Goal: Task Accomplishment & Management: Use online tool/utility

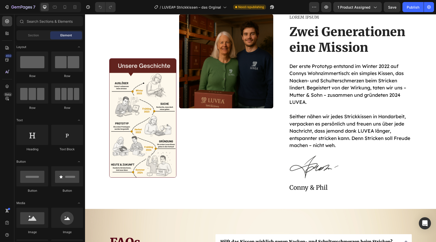
scroll to position [1841, 0]
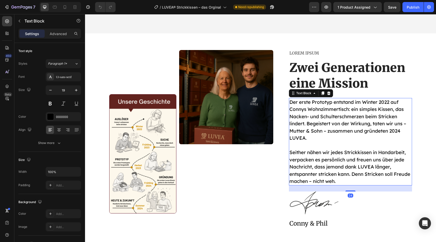
click at [323, 173] on p "Seither nähen wir jedes Strickkissen in Handarbeit, verpacken es persönlich und…" at bounding box center [350, 167] width 122 height 36
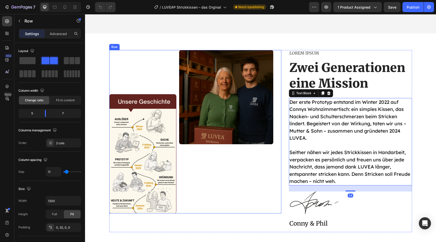
click at [254, 180] on div "Image" at bounding box center [226, 131] width 94 height 163
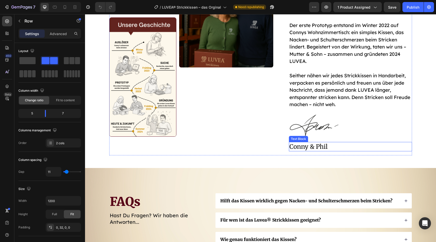
scroll to position [1871, 0]
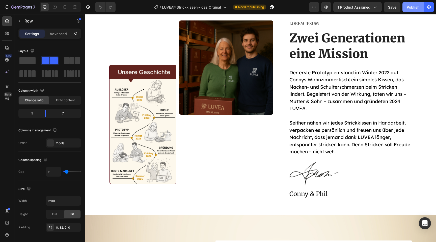
click at [412, 6] on div "Publish" at bounding box center [413, 7] width 13 height 5
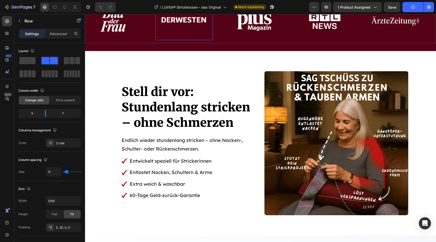
scroll to position [413, 0]
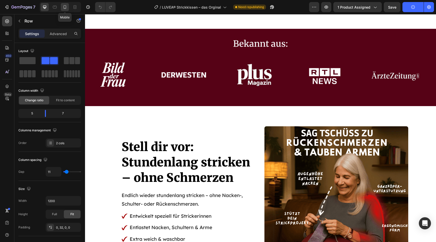
click at [64, 7] on icon at bounding box center [64, 7] width 5 height 5
type input "0"
type input "100%"
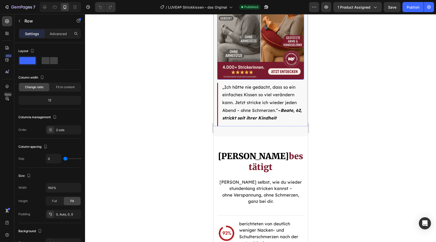
scroll to position [1205, 0]
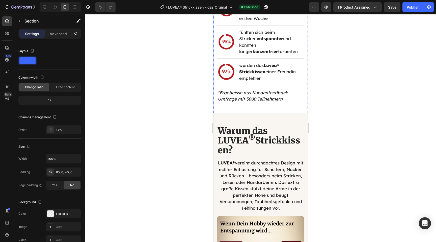
scroll to position [1430, 0]
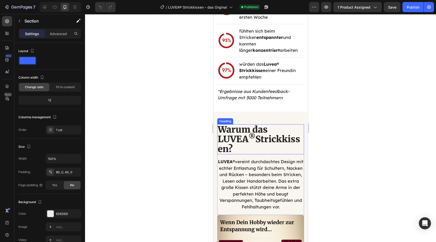
click at [251, 137] on h2 "Warum das LUVEA ® Strickkissen?" at bounding box center [260, 139] width 87 height 30
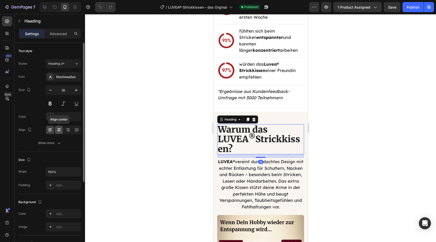
click at [57, 130] on icon at bounding box center [59, 129] width 5 height 5
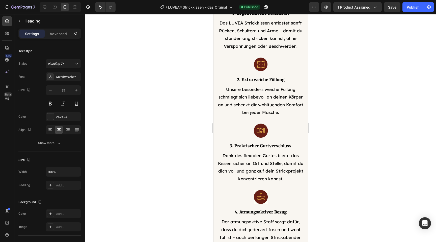
scroll to position [1741, 0]
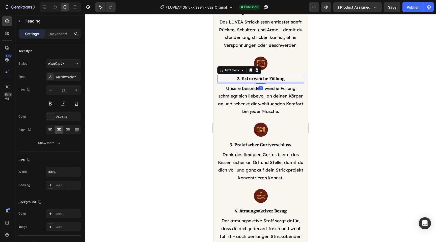
click at [262, 78] on p "2. Extra weiche Füllung" at bounding box center [261, 78] width 86 height 6
click at [77, 92] on icon "button" at bounding box center [76, 90] width 5 height 5
type input "18"
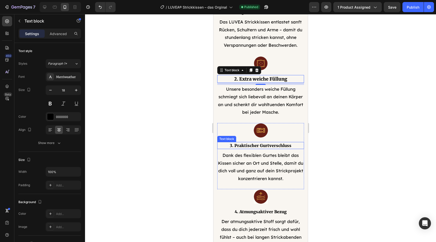
click at [254, 144] on p "3. Praktischer Gurtverschluss" at bounding box center [261, 145] width 86 height 6
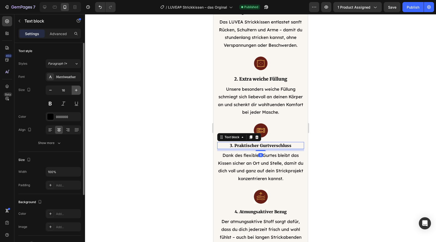
click at [75, 89] on icon "button" at bounding box center [76, 90] width 5 height 5
type input "18"
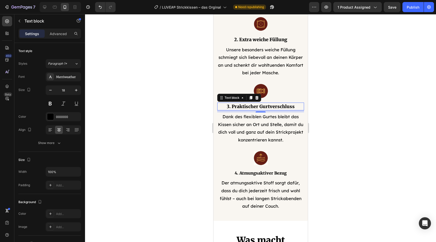
scroll to position [1783, 0]
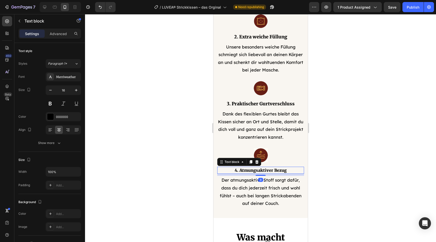
click at [245, 171] on p "4. Atmungsaktiver Bezug" at bounding box center [261, 170] width 86 height 6
click at [75, 88] on icon "button" at bounding box center [76, 90] width 5 height 5
type input "18"
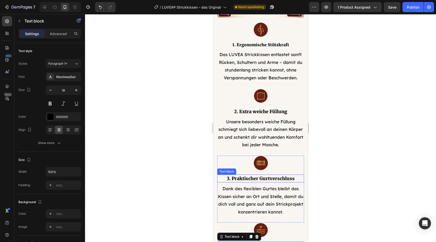
scroll to position [1663, 0]
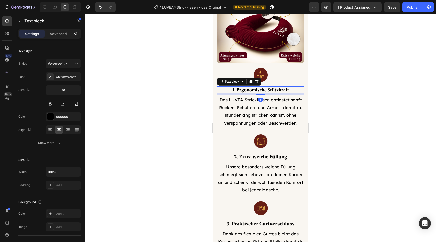
click at [263, 89] on p "1. Ergonomische Stützkraft" at bounding box center [261, 90] width 86 height 6
click at [74, 89] on icon "button" at bounding box center [76, 90] width 5 height 5
type input "18"
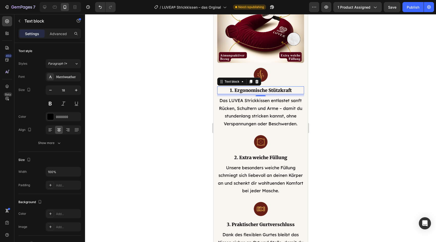
click at [321, 163] on div at bounding box center [260, 128] width 351 height 228
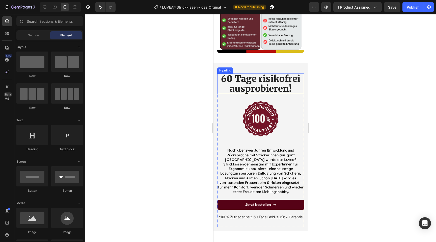
scroll to position [2122, 0]
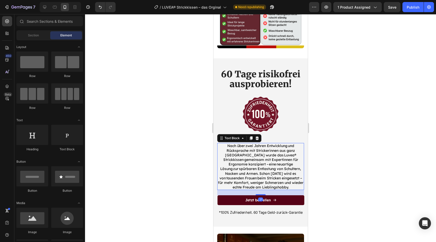
click at [258, 179] on p "Nach über zwei Jahren Entwicklung und Rücksprache mit Strickerinnen aus ganz [G…" at bounding box center [261, 166] width 86 height 46
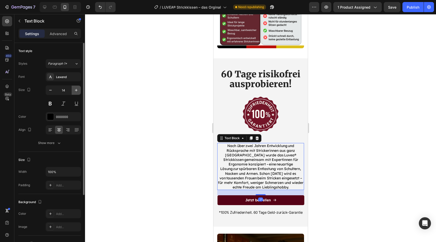
click at [75, 91] on icon "button" at bounding box center [76, 90] width 5 height 5
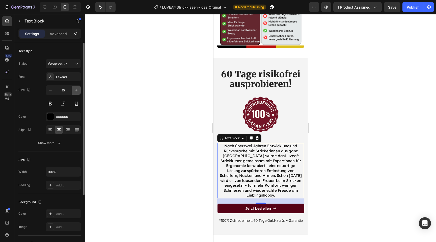
click at [75, 91] on icon "button" at bounding box center [76, 90] width 5 height 5
type input "16"
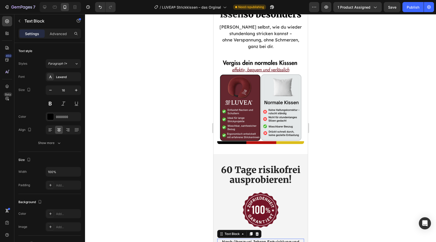
scroll to position [2028, 0]
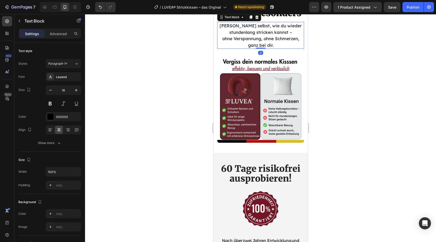
click at [255, 43] on p "Erlebe selbst, wie du wieder stundenlang stricken kannst – ohne Verspannung, oh…" at bounding box center [261, 35] width 86 height 26
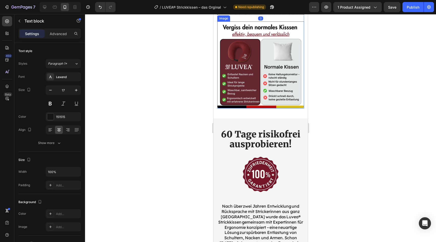
scroll to position [1825, 0]
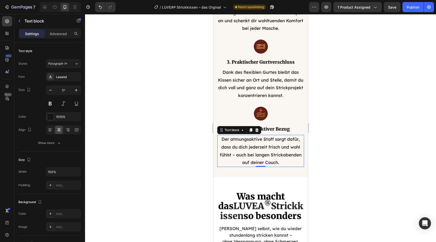
click at [243, 141] on p "Der atmungsaktive Stoff sorgt dafür, dass du dich jederzeit frisch und wohl füh…" at bounding box center [261, 150] width 86 height 31
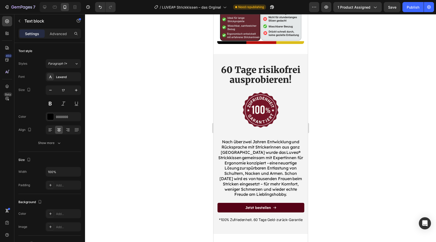
scroll to position [2137, 0]
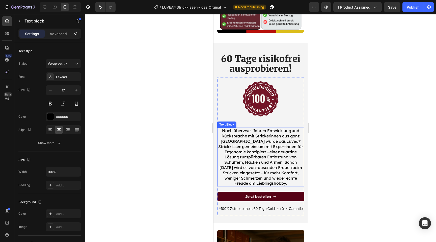
click at [242, 167] on p "Nach über zwei Jahren Entwicklung und Rücksprache mit Strickerinnen aus ganz [G…" at bounding box center [261, 157] width 86 height 58
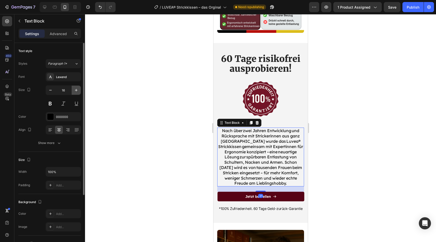
click at [76, 94] on button "button" at bounding box center [76, 90] width 9 height 9
type input "17"
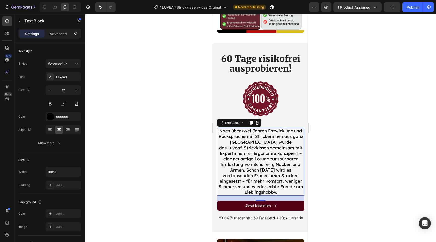
click at [339, 161] on div at bounding box center [260, 128] width 351 height 228
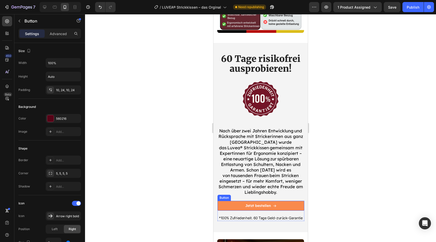
click at [279, 210] on button "Jetzt bestellen" at bounding box center [260, 206] width 87 height 10
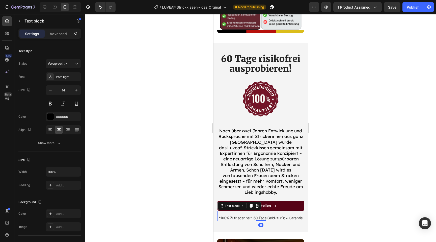
click at [288, 220] on p "*100% Zufriedenheit. 60 Tage Geld-zurück-Garantie" at bounding box center [261, 217] width 86 height 5
click at [350, 145] on div at bounding box center [260, 128] width 351 height 228
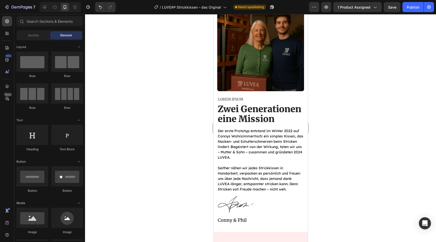
scroll to position [2377, 0]
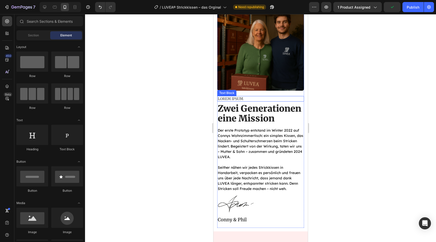
click at [237, 98] on p "Lorem ipsum" at bounding box center [261, 98] width 86 height 5
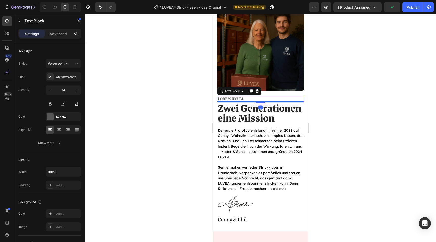
click at [243, 99] on p "Lorem ipsum" at bounding box center [261, 98] width 86 height 5
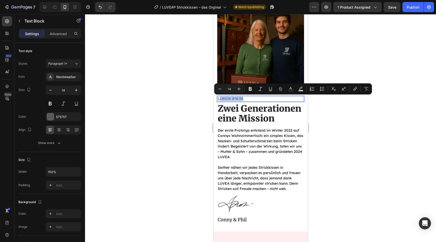
drag, startPoint x: 243, startPoint y: 99, endPoint x: 219, endPoint y: 98, distance: 24.2
click at [219, 98] on p "Lorem ipsum" at bounding box center [261, 98] width 86 height 5
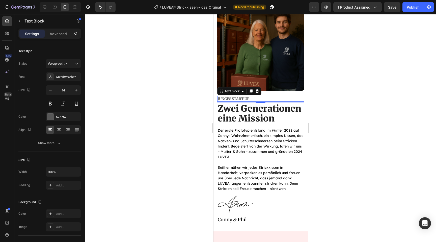
click at [326, 149] on div at bounding box center [260, 128] width 351 height 228
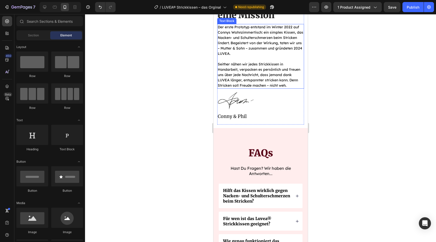
scroll to position [2480, 0]
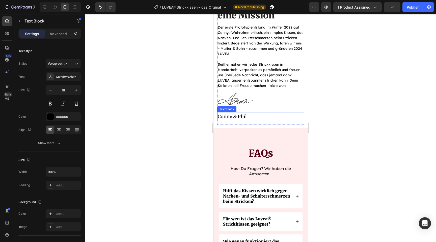
click at [242, 117] on p "Conny & Phil" at bounding box center [261, 117] width 86 height 8
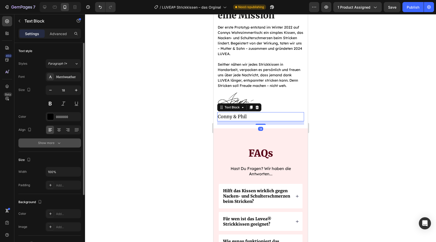
click at [56, 144] on div "Show more" at bounding box center [49, 142] width 23 height 5
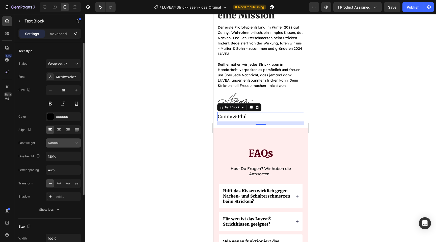
click at [71, 143] on div "Normal" at bounding box center [61, 143] width 26 height 5
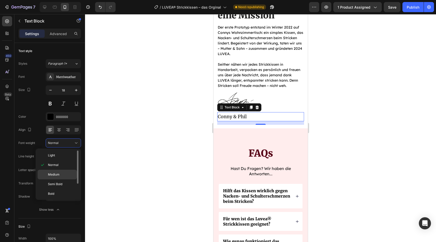
click at [66, 176] on p "Medium" at bounding box center [61, 174] width 27 height 5
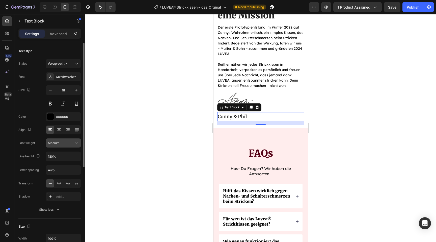
click at [66, 144] on div "Medium" at bounding box center [61, 143] width 26 height 5
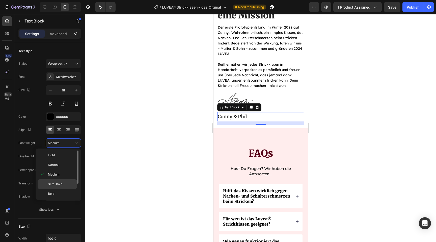
click at [66, 183] on p "Semi Bold" at bounding box center [61, 184] width 27 height 5
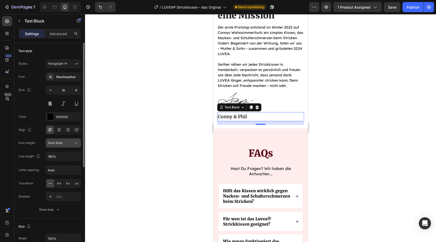
click at [64, 140] on div "Semi Bold" at bounding box center [63, 142] width 31 height 5
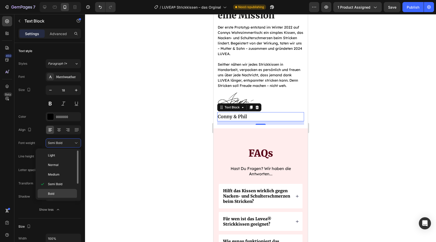
click at [65, 198] on div "Bold" at bounding box center [57, 203] width 39 height 10
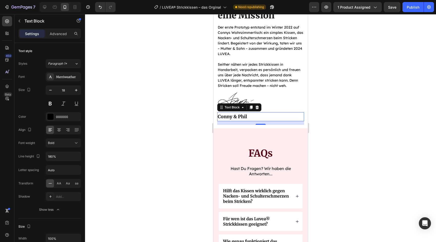
click at [144, 164] on div at bounding box center [260, 128] width 351 height 228
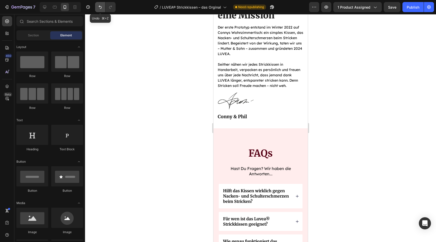
click at [100, 6] on icon "Undo/Redo" at bounding box center [100, 7] width 5 height 5
click at [106, 8] on button "Undo/Redo" at bounding box center [110, 7] width 10 height 10
click at [165, 128] on div at bounding box center [260, 128] width 351 height 228
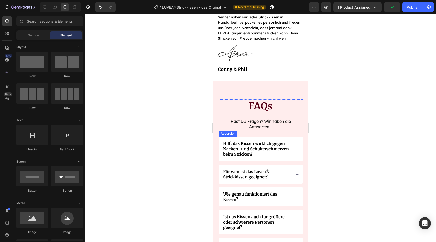
scroll to position [2529, 0]
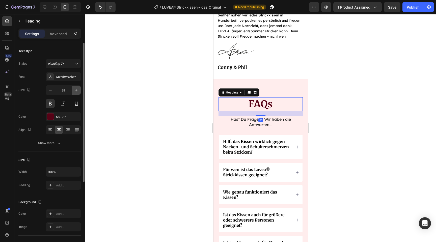
click at [77, 92] on icon "button" at bounding box center [76, 90] width 5 height 5
type input "40"
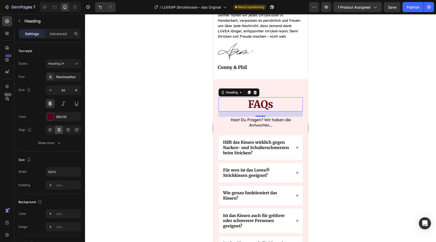
click at [327, 129] on div at bounding box center [260, 128] width 351 height 228
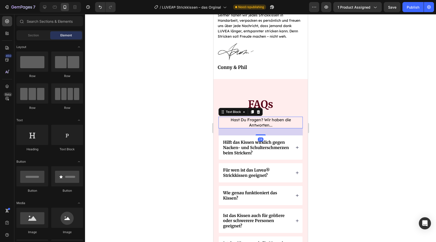
click at [258, 121] on p "Hast Du Fragen? Wir haben die Antworten..." at bounding box center [260, 122] width 83 height 11
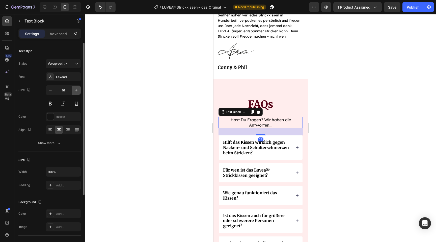
click at [74, 91] on icon "button" at bounding box center [76, 90] width 5 height 5
type input "17"
click at [363, 119] on div at bounding box center [260, 128] width 351 height 228
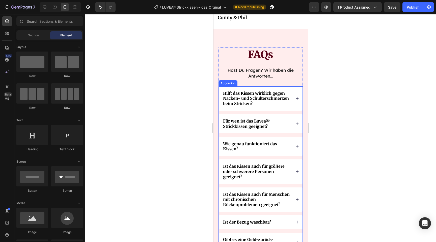
scroll to position [2579, 0]
click at [262, 98] on p "Hilft das Kissen wirklich gegen Nacken- und Schulterschmerzen beim Stricken?" at bounding box center [257, 98] width 68 height 16
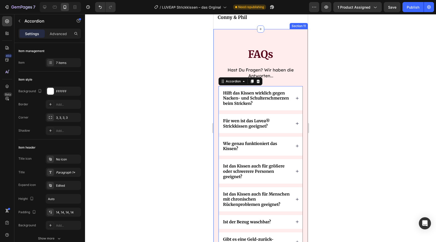
click at [302, 46] on div "FAQs Heading Hast Du Fragen? Wir haben die Antworten... Text Block Hilft das Ki…" at bounding box center [260, 165] width 94 height 272
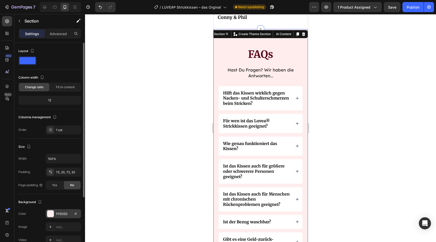
click at [63, 215] on div "FFEDED" at bounding box center [63, 213] width 15 height 5
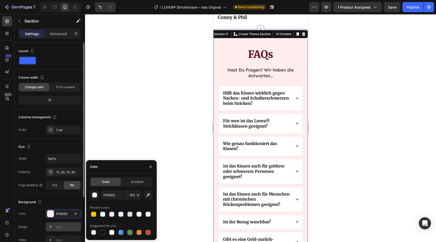
click at [56, 226] on div "Add..." at bounding box center [68, 227] width 24 height 5
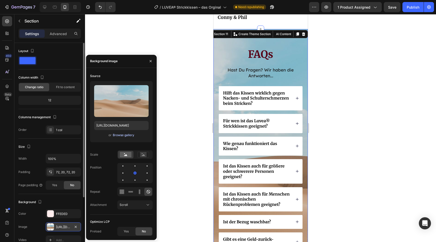
click at [117, 135] on div "Browse gallery" at bounding box center [123, 135] width 21 height 5
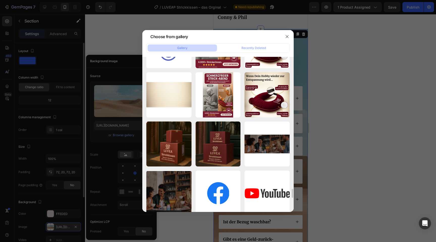
scroll to position [2233, 0]
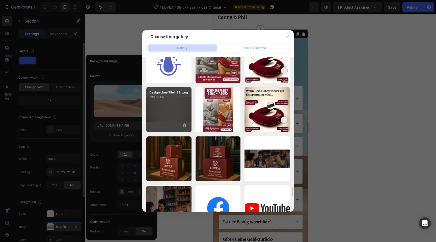
click at [171, 114] on div "Design ohne Titel (39).png 230.05 kb" at bounding box center [168, 109] width 45 height 45
type input "[URL][DOMAIN_NAME]"
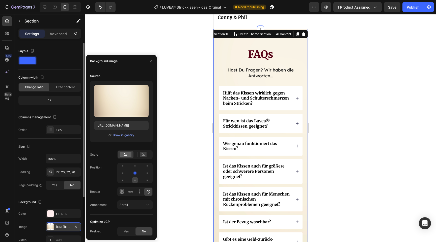
click at [134, 180] on div at bounding box center [134, 179] width 1 height 1
click at [144, 167] on div at bounding box center [147, 166] width 6 height 6
click at [132, 167] on div at bounding box center [135, 166] width 6 height 6
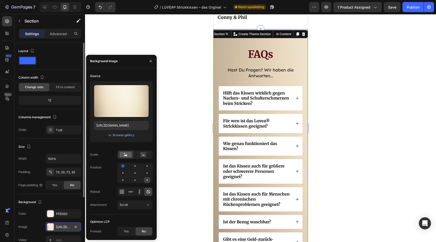
click at [146, 182] on div at bounding box center [147, 180] width 6 height 6
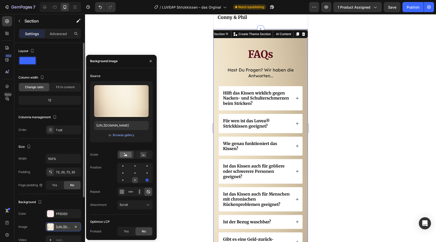
click at [134, 180] on div at bounding box center [134, 179] width 1 height 1
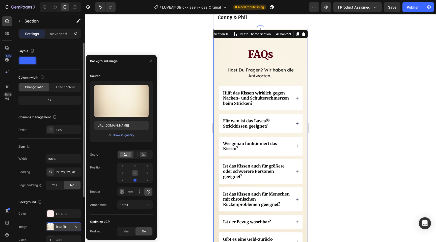
click at [144, 172] on div at bounding box center [147, 173] width 6 height 6
click at [135, 166] on div at bounding box center [134, 165] width 1 height 1
click at [123, 193] on icon at bounding box center [123, 192] width 1 height 1
click at [139, 192] on icon at bounding box center [139, 191] width 5 height 5
click at [148, 191] on icon at bounding box center [149, 192] width 4 height 4
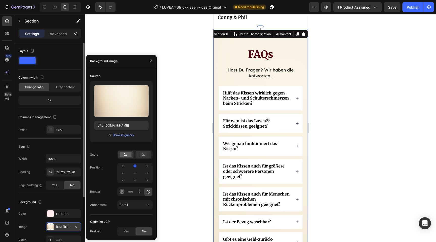
click at [141, 151] on div at bounding box center [144, 155] width 16 height 8
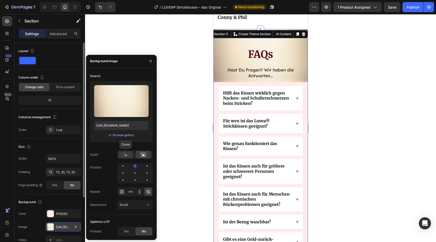
click at [125, 156] on rect at bounding box center [126, 155] width 12 height 6
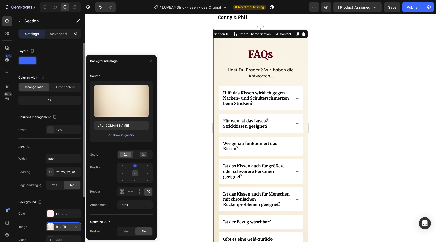
click at [144, 174] on div at bounding box center [147, 173] width 6 height 6
click at [138, 206] on div "Scroll" at bounding box center [133, 204] width 26 height 5
click at [137, 182] on p "Fixed" at bounding box center [134, 182] width 29 height 5
click at [137, 206] on div "Fixed" at bounding box center [133, 204] width 26 height 5
click at [134, 193] on p "Local" at bounding box center [134, 192] width 29 height 5
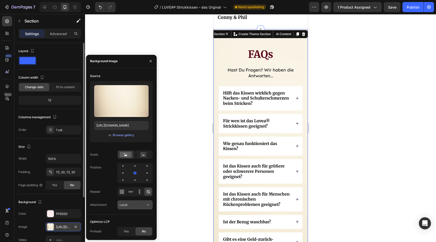
click at [139, 204] on div "Local" at bounding box center [133, 204] width 26 height 5
click at [131, 173] on p "Scroll" at bounding box center [134, 173] width 29 height 5
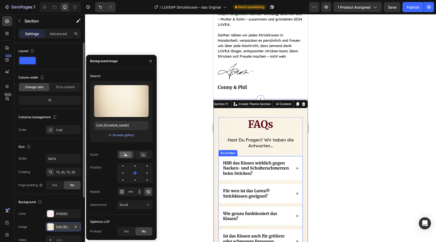
scroll to position [2532, 0]
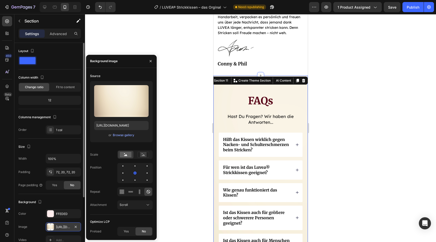
click at [334, 171] on div at bounding box center [260, 128] width 351 height 228
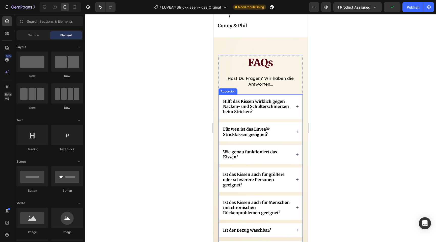
scroll to position [2548, 0]
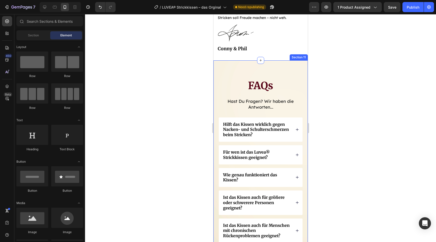
click at [283, 68] on div "FAQs Heading Hast Du Fragen? Wir haben die Antworten... Text Block Hilft das Ki…" at bounding box center [260, 196] width 94 height 272
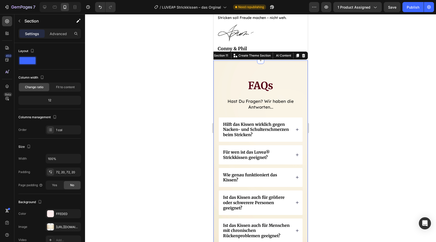
click at [327, 111] on div at bounding box center [260, 128] width 351 height 228
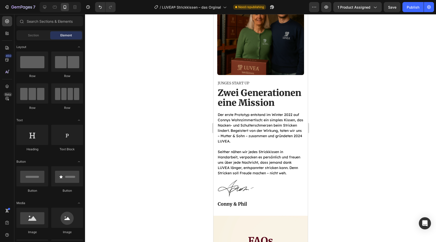
scroll to position [2466, 0]
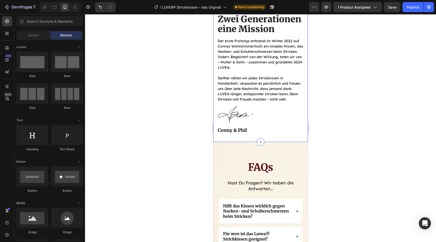
click at [273, 140] on div "Image Image Row Junges Start up Text Block Zwei Generationen eine Mission Headi…" at bounding box center [260, 27] width 87 height 227
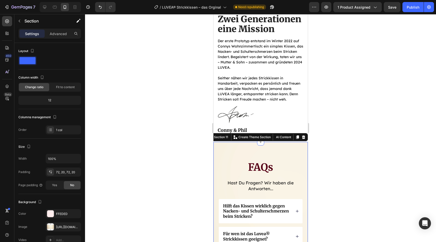
click at [58, 38] on div "Settings Advanced" at bounding box center [49, 34] width 63 height 10
click at [57, 36] on p "Advanced" at bounding box center [58, 33] width 17 height 5
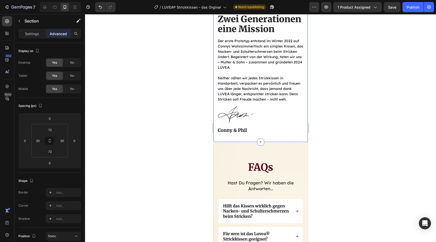
click at [215, 126] on div "Image Image Row Junges Start up Text Block Zwei Generationen eine Mission Headi…" at bounding box center [260, 24] width 94 height 234
click at [50, 129] on input "28" at bounding box center [50, 130] width 10 height 8
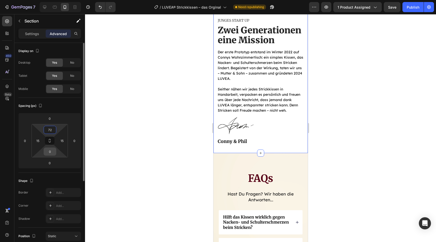
type input "72"
click at [51, 153] on input "0" at bounding box center [50, 152] width 10 height 8
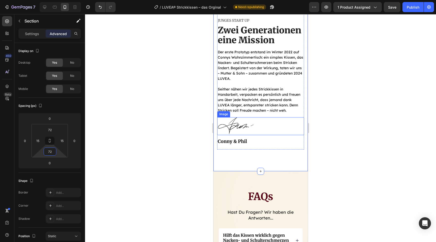
type input "72"
click at [380, 144] on div at bounding box center [260, 128] width 351 height 228
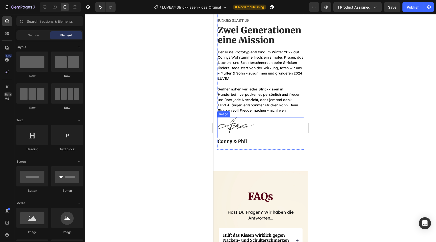
click at [326, 158] on div at bounding box center [260, 128] width 351 height 228
click at [324, 169] on div at bounding box center [260, 128] width 351 height 228
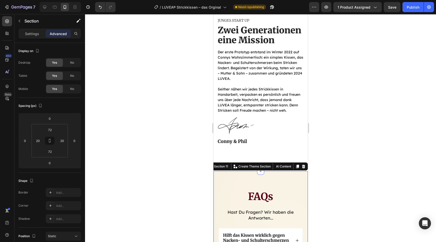
click at [351, 175] on div at bounding box center [260, 128] width 351 height 228
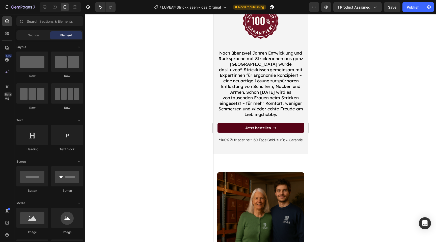
scroll to position [2220, 0]
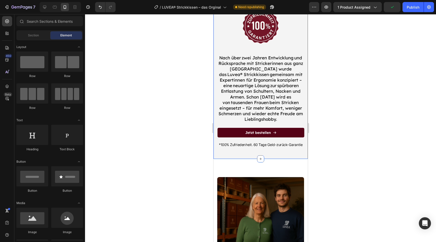
click at [279, 150] on div "60 Tage risikofrei ausprobieren! Heading Image Nach über zwei Jahren Entwicklun…" at bounding box center [260, 70] width 87 height 178
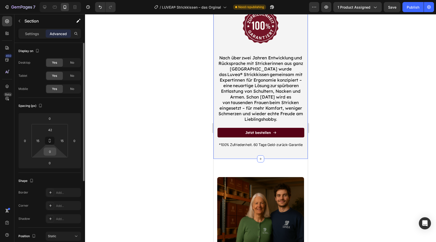
click at [52, 151] on input "0" at bounding box center [50, 152] width 10 height 8
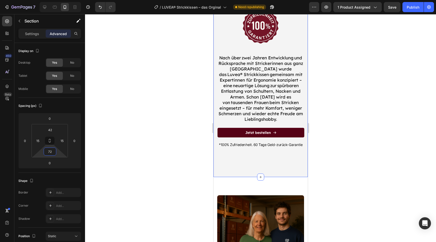
type input "72"
click at [341, 152] on div at bounding box center [260, 128] width 351 height 228
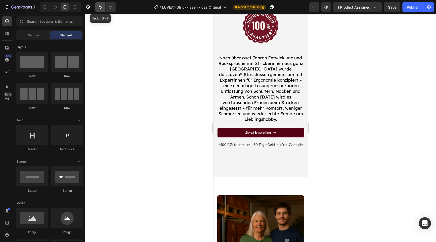
click at [101, 7] on icon "Undo/Redo" at bounding box center [100, 7] width 5 height 5
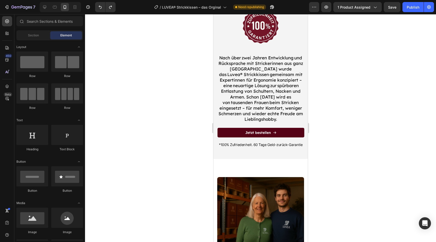
click at [349, 137] on div at bounding box center [260, 128] width 351 height 228
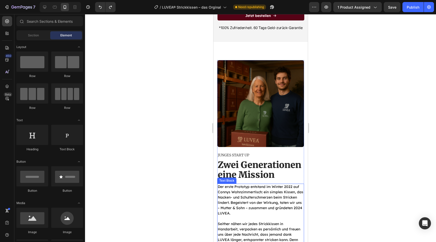
scroll to position [2338, 0]
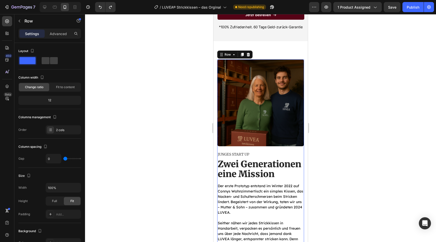
click at [302, 152] on div "Junges Start up Text Block Zwei Generationen eine Mission Heading Der erste Pro…" at bounding box center [260, 217] width 87 height 132
click at [50, 59] on span at bounding box center [54, 60] width 8 height 7
type input "30"
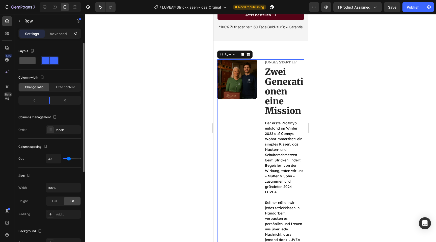
click at [29, 59] on span at bounding box center [27, 60] width 16 height 7
type input "0"
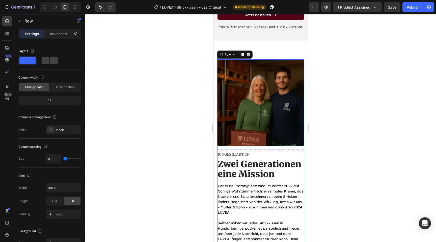
click at [256, 104] on img at bounding box center [260, 102] width 87 height 87
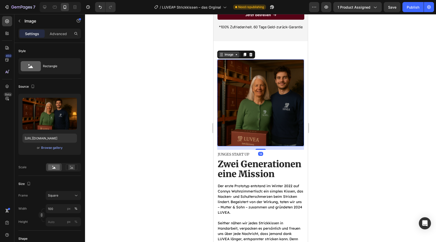
click at [236, 51] on div "Image" at bounding box center [228, 54] width 21 height 6
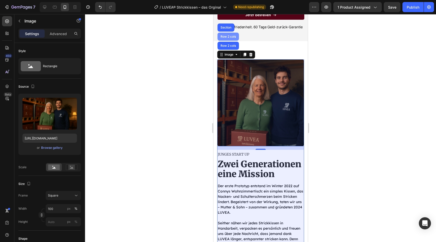
click at [229, 35] on div "Row 2 cols" at bounding box center [227, 36] width 17 height 3
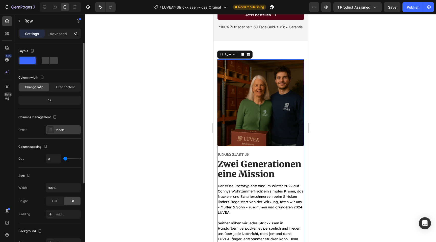
click at [59, 128] on div "2 cols" at bounding box center [68, 130] width 24 height 5
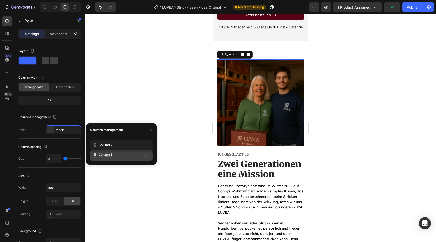
drag, startPoint x: 98, startPoint y: 143, endPoint x: 98, endPoint y: 153, distance: 9.8
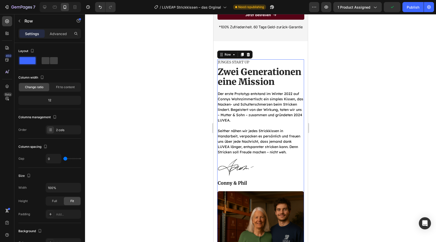
click at [363, 185] on div at bounding box center [260, 128] width 351 height 228
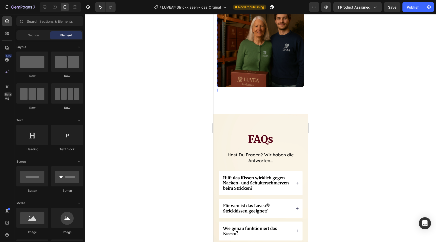
scroll to position [2562, 0]
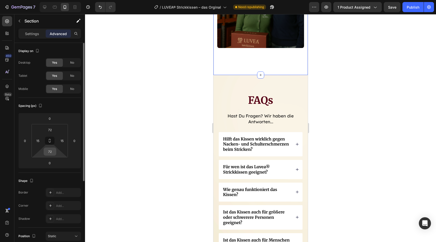
click at [53, 152] on input "72" at bounding box center [50, 152] width 10 height 8
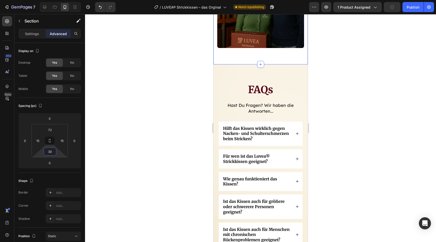
type input "30"
click at [383, 140] on div at bounding box center [260, 128] width 351 height 228
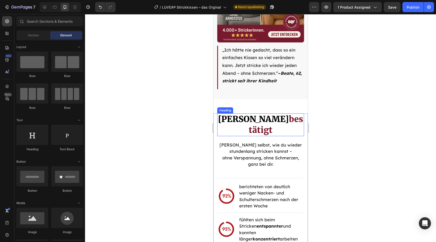
scroll to position [1244, 0]
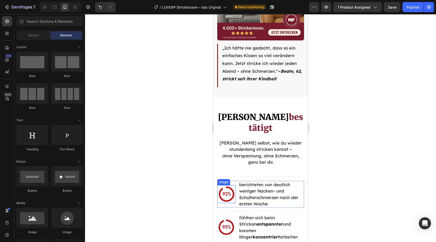
click at [229, 196] on img at bounding box center [226, 194] width 18 height 18
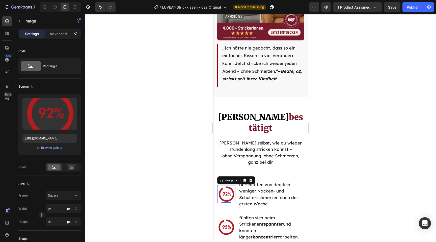
click at [349, 186] on div at bounding box center [260, 128] width 351 height 228
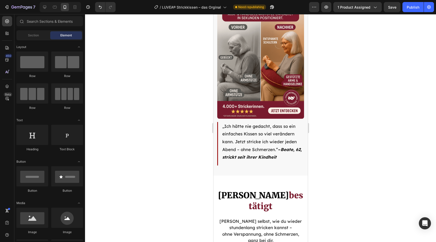
scroll to position [1164, 0]
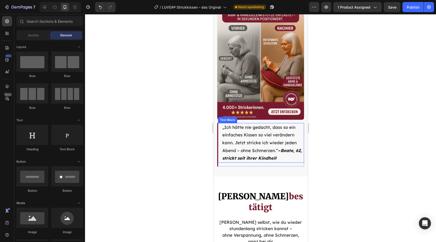
click at [264, 148] on p "„Ich hätte nie gedacht, dass so ein einfaches Kissen so viel verändern kann. Je…" at bounding box center [262, 142] width 81 height 39
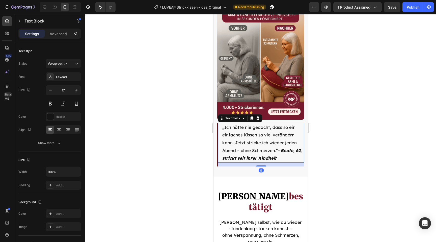
click at [201, 161] on div at bounding box center [260, 128] width 351 height 228
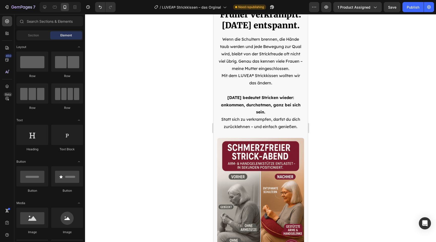
scroll to position [997, 0]
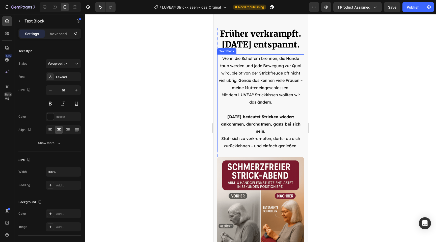
click at [264, 125] on strong "Heute bedeutet Stricken wieder: ankommen, durchatmen, ganz bei sich sein." at bounding box center [260, 124] width 79 height 20
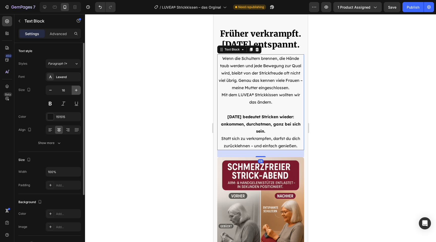
click at [76, 90] on icon "button" at bounding box center [76, 90] width 3 height 3
type input "17"
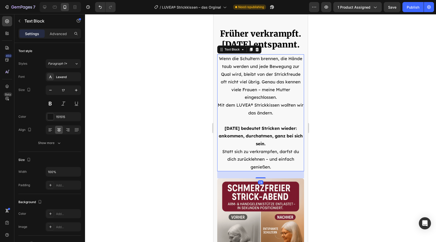
click at [144, 110] on div at bounding box center [260, 128] width 351 height 228
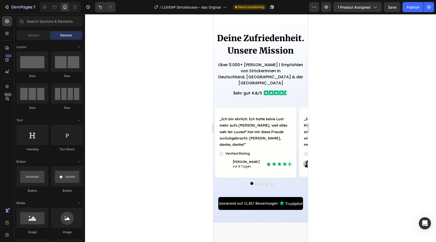
scroll to position [775, 0]
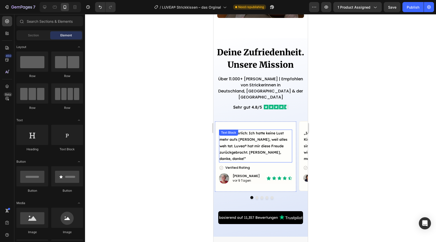
click at [256, 136] on p "„Ich bin [PERSON_NAME]: Ich hatte keine Lust mehr aufs [PERSON_NAME], weil alle…" at bounding box center [255, 146] width 72 height 32
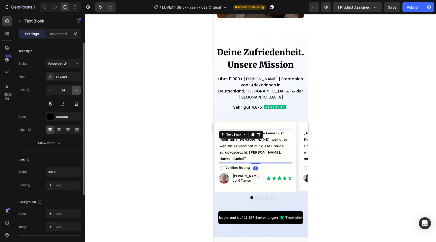
click at [78, 88] on icon "button" at bounding box center [76, 90] width 5 height 5
type input "15"
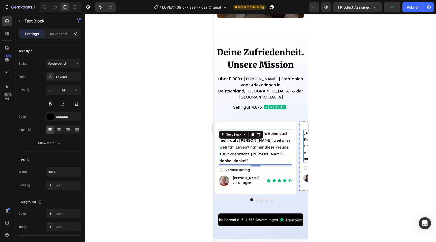
click at [305, 143] on p "„Ich hätte nie gedacht, dass so ein Kissen so viel ausmacht. Meine Schultern si…" at bounding box center [340, 146] width 72 height 32
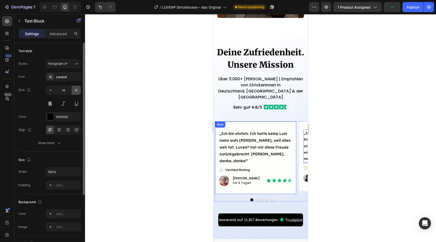
click at [74, 90] on icon "button" at bounding box center [76, 90] width 5 height 5
type input "15"
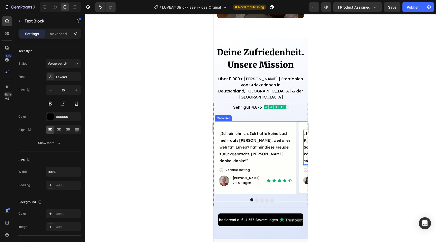
click at [255, 189] on div "„Ich bin ehrlich: Ich hatte keine Lust mehr aufs Stricken, weil alles weh tat. …" at bounding box center [261, 161] width 94 height 80
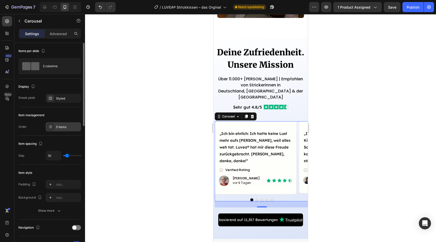
click at [62, 126] on div "5 items" at bounding box center [68, 127] width 24 height 5
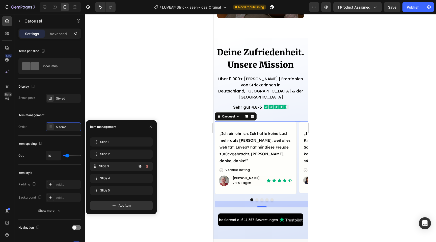
click at [105, 163] on div "Slide 3 Slide 3" at bounding box center [114, 166] width 44 height 7
click at [257, 198] on button "Dot" at bounding box center [256, 199] width 3 height 3
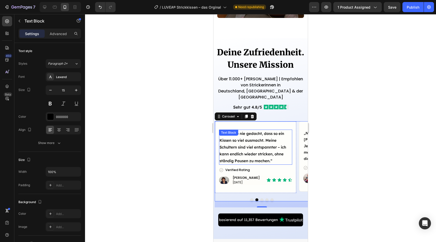
click at [250, 149] on p "„Ich hätte nie gedacht, dass so ein Kissen so viel ausmacht. Meine Schultern si…" at bounding box center [255, 147] width 72 height 34
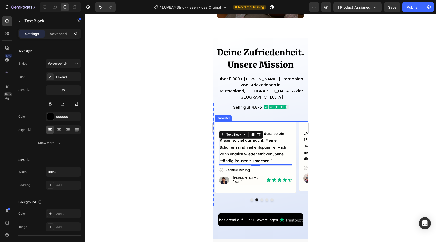
click at [261, 198] on button "Dot" at bounding box center [261, 199] width 3 height 3
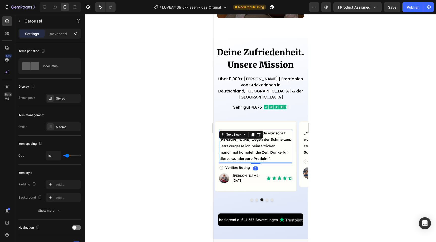
click at [247, 135] on p "„Nach einer halben Stunde war sonst [PERSON_NAME] wegen der Schmerzen. Jetzt ve…" at bounding box center [255, 146] width 72 height 32
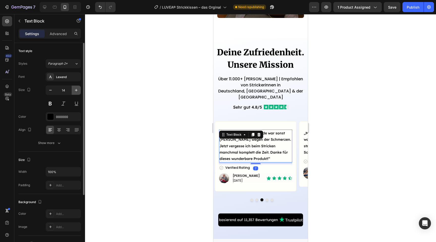
click at [76, 88] on icon "button" at bounding box center [76, 90] width 5 height 5
type input "15"
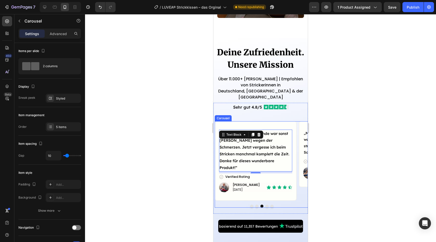
click at [266, 204] on button "Dot" at bounding box center [266, 205] width 3 height 3
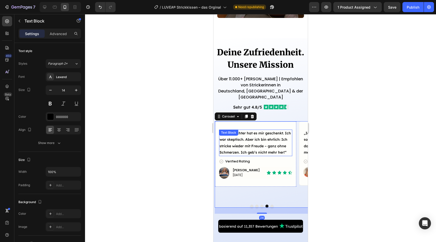
click at [261, 144] on p "„Meine Tochter hat es mir geschenkt. Ich war skeptisch. Aber ich bin ehrlich: I…" at bounding box center [255, 142] width 72 height 25
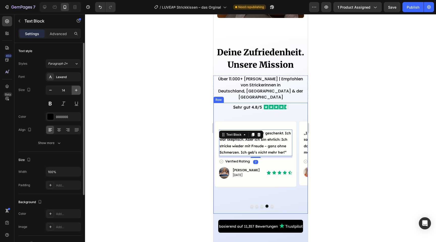
click at [75, 90] on icon "button" at bounding box center [76, 90] width 3 height 3
type input "15"
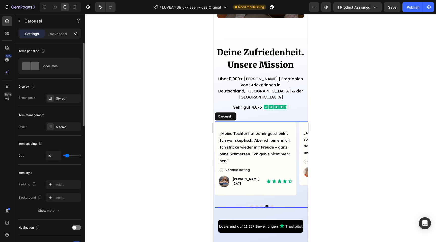
click at [273, 204] on div at bounding box center [261, 205] width 94 height 3
click at [271, 204] on button "Dot" at bounding box center [271, 205] width 3 height 3
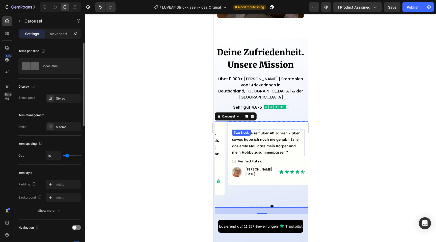
click at [267, 134] on p "„Ich stricke seit über 40 Jahren – aber sowas habe ich noch nie gehabt. Es ist …" at bounding box center [268, 142] width 72 height 25
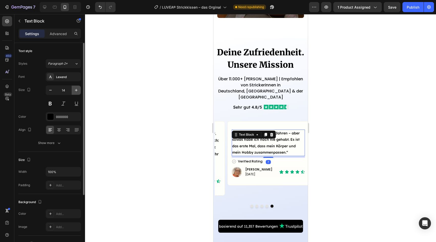
click at [73, 89] on button "button" at bounding box center [76, 90] width 9 height 9
type input "15"
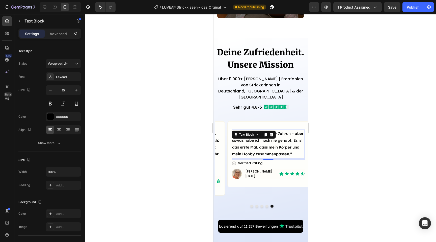
click at [130, 161] on div at bounding box center [260, 128] width 351 height 228
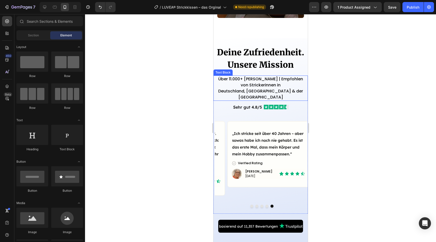
click at [265, 82] on p "Über 11.000+ zufriedene Kundinnen | Empfohlen von Strickerinnen in" at bounding box center [260, 82] width 91 height 12
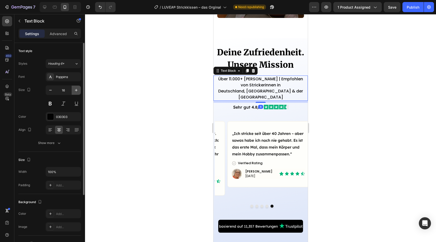
click at [76, 88] on icon "button" at bounding box center [76, 90] width 5 height 5
type input "17"
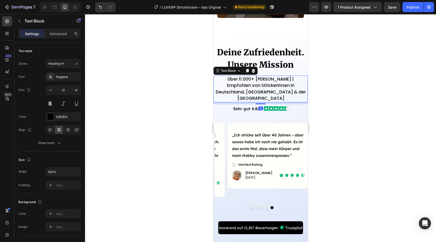
click at [111, 117] on div at bounding box center [260, 128] width 351 height 228
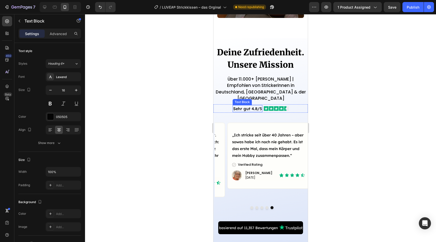
click at [245, 105] on p "Sehr gut 4.8/5" at bounding box center [247, 108] width 29 height 6
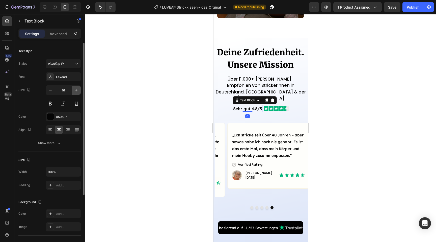
click at [76, 89] on icon "button" at bounding box center [76, 90] width 5 height 5
type input "17"
click at [125, 121] on div at bounding box center [260, 128] width 351 height 228
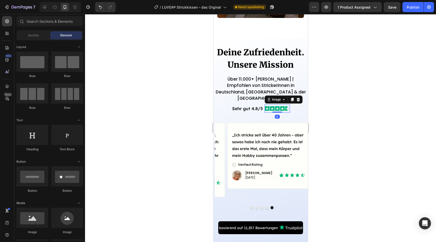
click at [266, 104] on img at bounding box center [276, 108] width 25 height 8
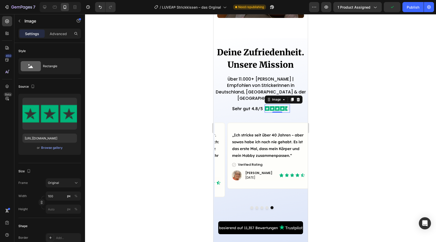
click at [122, 192] on div at bounding box center [260, 128] width 351 height 228
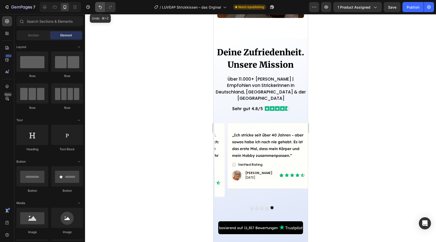
click at [103, 5] on button "Undo/Redo" at bounding box center [100, 7] width 10 height 10
click at [160, 85] on div at bounding box center [260, 128] width 351 height 228
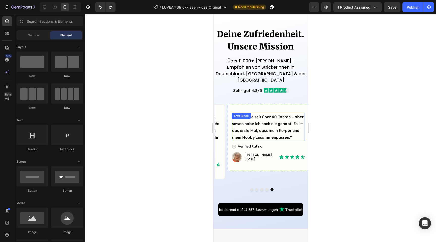
scroll to position [804, 0]
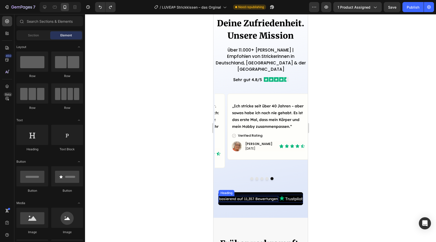
click at [247, 196] on h2 "basierend auf 11,357 Bewertungen" at bounding box center [248, 199] width 60 height 6
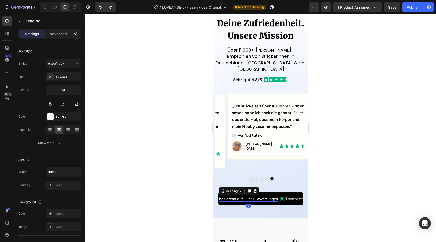
click at [247, 196] on h2 "basierend auf 11,357 Bewertungen" at bounding box center [248, 199] width 60 height 6
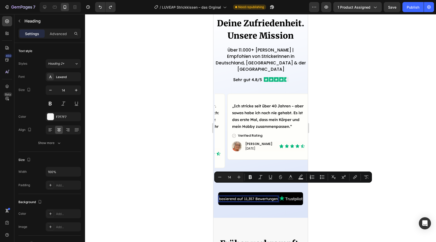
click at [247, 196] on p "basierend auf 11,357 Bewertungen" at bounding box center [248, 198] width 59 height 5
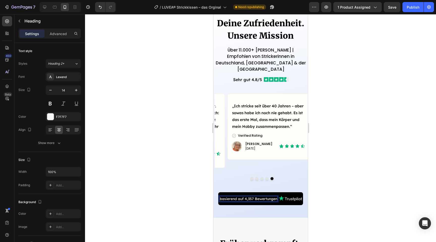
click at [352, 192] on div at bounding box center [260, 128] width 351 height 228
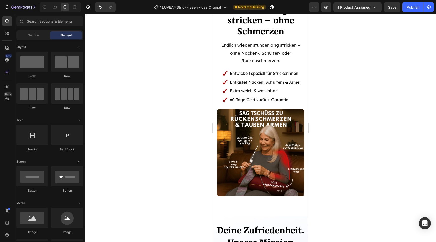
scroll to position [592, 0]
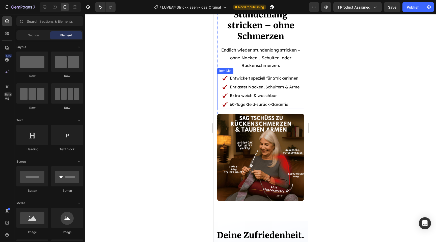
click at [260, 91] on div "Entlastet Nacken, Schultern & Arme" at bounding box center [264, 87] width 71 height 9
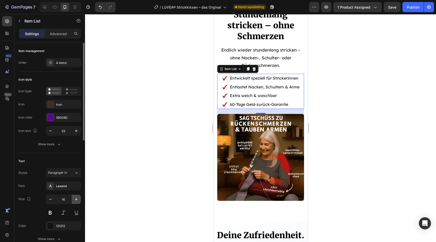
click at [78, 198] on icon "button" at bounding box center [76, 199] width 5 height 5
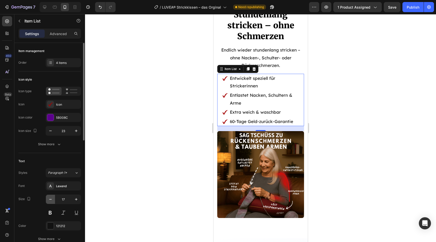
click at [54, 201] on button "button" at bounding box center [50, 199] width 9 height 9
type input "16"
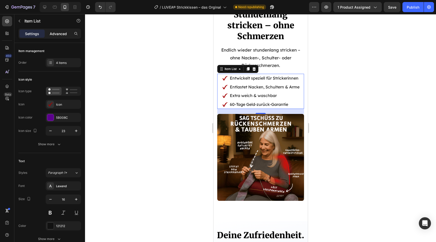
click at [56, 34] on p "Advanced" at bounding box center [58, 33] width 17 height 5
type input "100%"
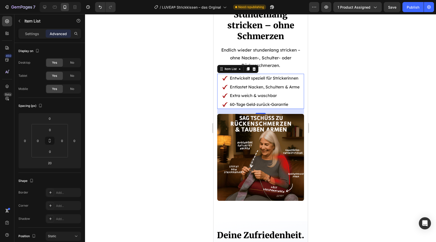
click at [219, 101] on div "Entwickelt speziell für Strickerinnen Entlastet Nacken, Schultern & Arme Extra …" at bounding box center [260, 91] width 87 height 35
click at [410, 85] on div at bounding box center [260, 128] width 351 height 228
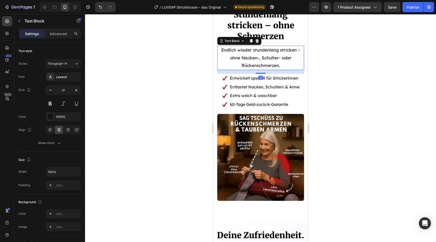
click at [263, 57] on p "Endlich wieder stundenlang stricken – ohne Nacken-, Schulter- oder Rückenschmer…" at bounding box center [261, 57] width 86 height 23
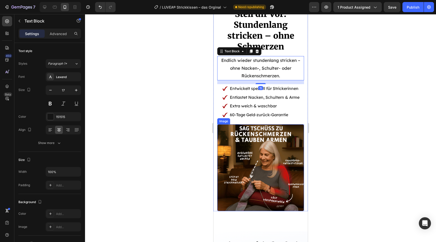
scroll to position [577, 0]
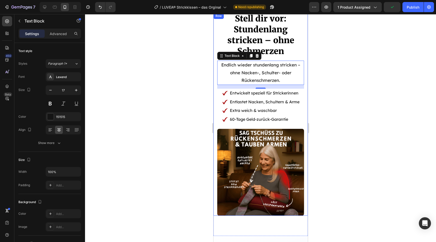
click at [334, 140] on div at bounding box center [260, 128] width 351 height 228
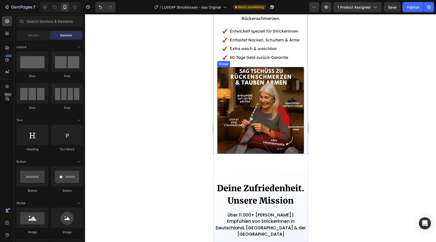
scroll to position [643, 0]
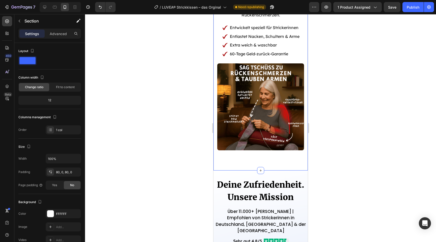
click at [268, 155] on div "Stell dir vor: Stundenlang stricken – ohne Schmerzen Heading Endlich wieder stu…" at bounding box center [260, 48] width 94 height 243
click at [64, 31] on div "Advanced" at bounding box center [58, 34] width 25 height 8
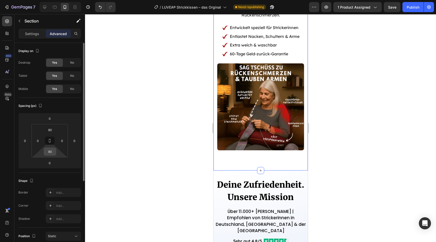
click at [51, 149] on input "80" at bounding box center [50, 152] width 10 height 8
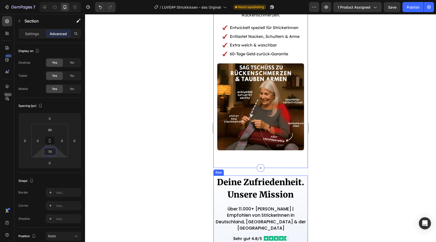
type input "70"
click at [364, 173] on div at bounding box center [260, 128] width 351 height 228
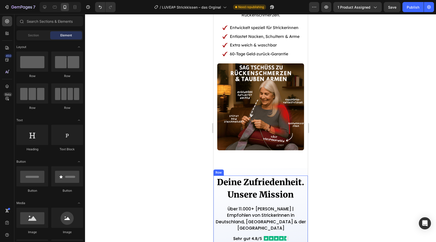
click at [350, 176] on div at bounding box center [260, 128] width 351 height 228
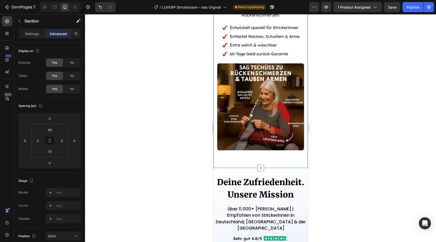
click at [216, 152] on div "Stell dir vor: Stundenlang stricken – ohne Schmerzen Heading Endlich wieder stu…" at bounding box center [260, 47] width 94 height 240
click at [52, 154] on input "70" at bounding box center [50, 152] width 10 height 8
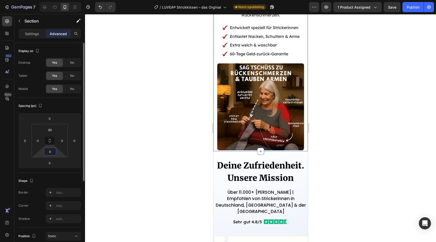
type input "40"
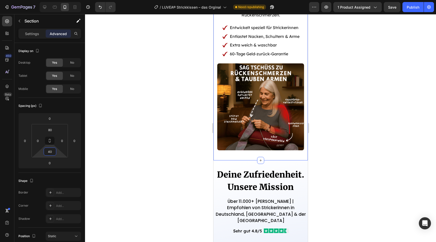
click at [395, 181] on div at bounding box center [260, 128] width 351 height 228
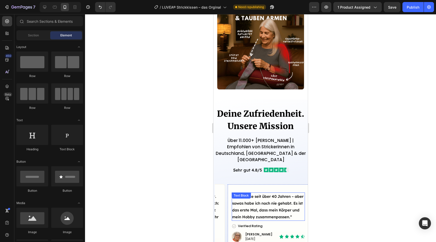
scroll to position [700, 0]
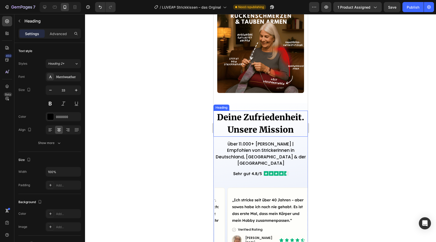
click at [261, 123] on h2 "Deine Zufriedenheit. Unsere Mission" at bounding box center [260, 124] width 94 height 26
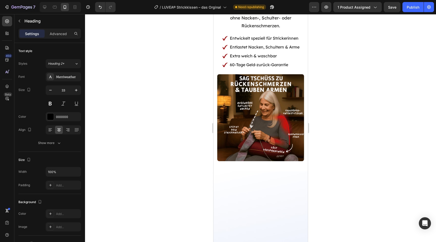
scroll to position [471, 0]
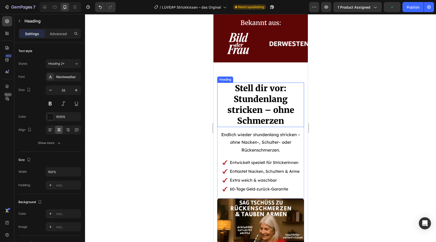
click at [270, 88] on span "Stell dir vor:" at bounding box center [260, 88] width 51 height 10
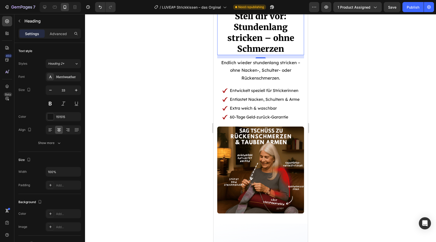
scroll to position [518, 0]
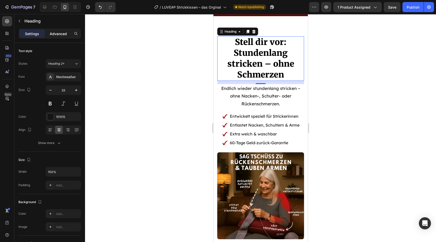
click at [54, 33] on p "Advanced" at bounding box center [58, 33] width 17 height 5
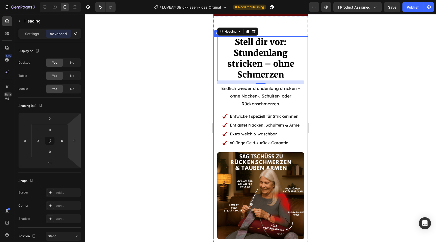
scroll to position [658, 0]
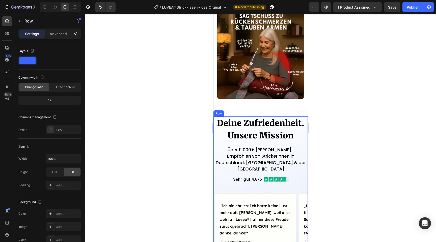
click at [215, 145] on div "Deine Zufriedenheit. Unsere Mission Heading Über 11.000+ zufriedene Kundinnen |…" at bounding box center [260, 200] width 94 height 169
click at [345, 128] on div at bounding box center [260, 128] width 351 height 228
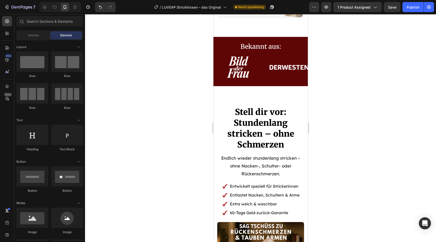
scroll to position [458, 0]
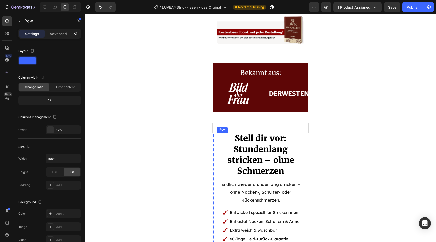
click at [220, 207] on div "Stell dir vor: Stundenlang stricken – ohne Schmerzen Heading Endlich wieder stu…" at bounding box center [260, 190] width 87 height 116
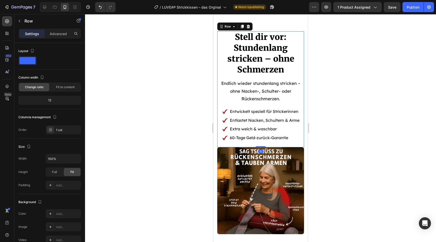
scroll to position [563, 0]
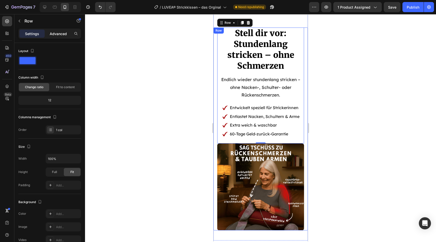
click at [60, 35] on p "Advanced" at bounding box center [58, 33] width 17 height 5
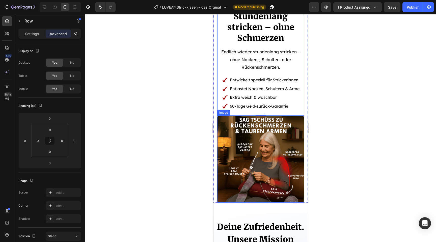
scroll to position [585, 0]
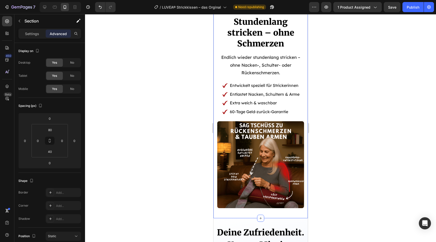
click at [217, 213] on div "Stell dir vor: Stundenlang stricken – ohne Schmerzen Heading Endlich wieder stu…" at bounding box center [260, 101] width 94 height 233
click at [33, 31] on p "Settings" at bounding box center [32, 33] width 14 height 5
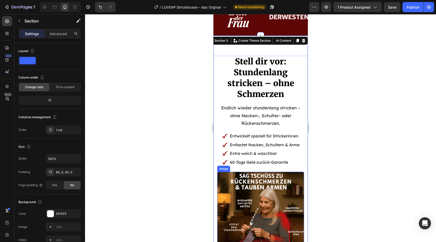
scroll to position [530, 0]
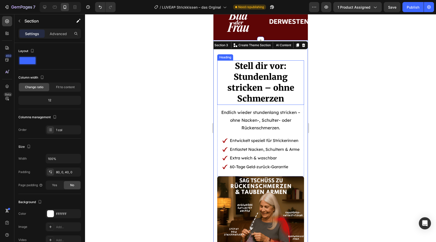
click at [221, 90] on h2 "Stell dir vor: Stundenlang stricken – ohne Schmerzen" at bounding box center [260, 82] width 87 height 44
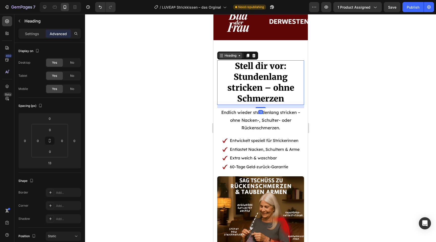
click at [232, 55] on div "Heading" at bounding box center [230, 55] width 14 height 5
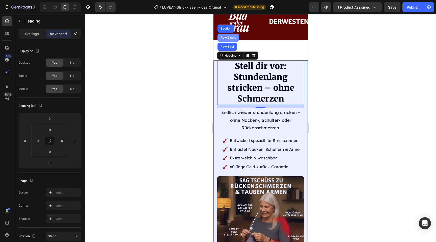
click at [227, 40] on div "Row 2 cols" at bounding box center [227, 38] width 21 height 8
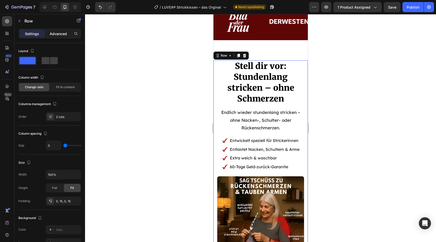
click at [64, 35] on p "Advanced" at bounding box center [58, 33] width 17 height 5
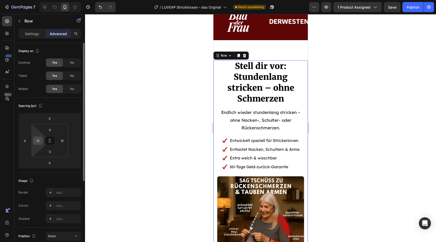
click at [40, 138] on input "15" at bounding box center [38, 141] width 8 height 8
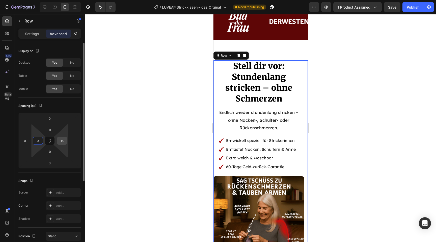
type input "0"
click at [65, 141] on input "15" at bounding box center [62, 141] width 8 height 8
type input "0"
click at [331, 174] on div at bounding box center [260, 128] width 351 height 228
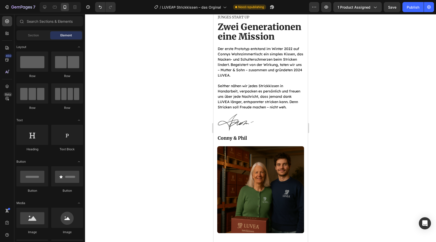
scroll to position [2340, 0]
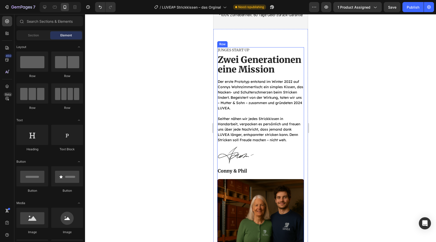
click at [263, 171] on div "Junges Start up Text Block Zwei Generationen eine Mission Heading Der erste Pro…" at bounding box center [260, 113] width 87 height 132
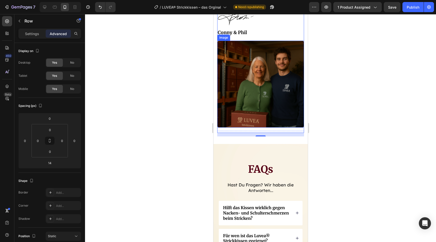
scroll to position [2491, 0]
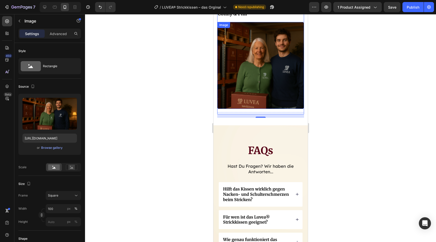
click at [261, 88] on img at bounding box center [260, 65] width 87 height 87
click at [227, 28] on div "Image" at bounding box center [228, 27] width 11 height 5
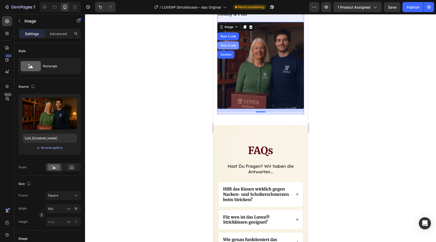
click at [228, 48] on div "Row 2 cols" at bounding box center [227, 45] width 21 height 8
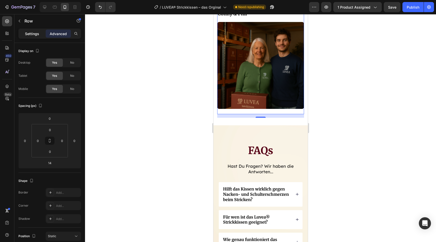
click at [35, 31] on p "Settings" at bounding box center [32, 33] width 14 height 5
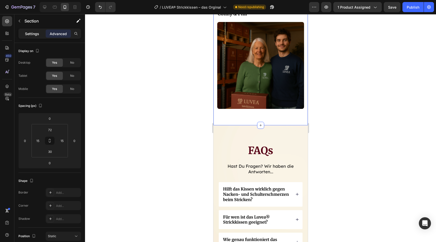
click at [37, 35] on p "Settings" at bounding box center [32, 33] width 14 height 5
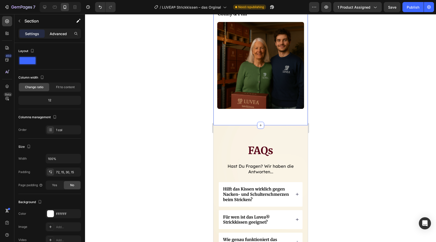
click at [58, 34] on p "Advanced" at bounding box center [58, 33] width 17 height 5
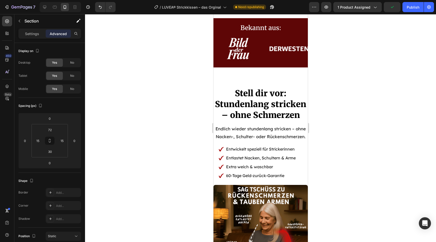
scroll to position [512, 0]
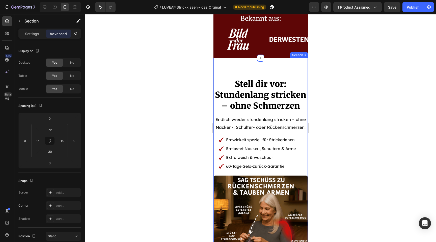
click at [233, 69] on div "Stell dir vor: Stundenlang stricken – ohne Schmerzen Heading Endlich wieder stu…" at bounding box center [260, 169] width 94 height 222
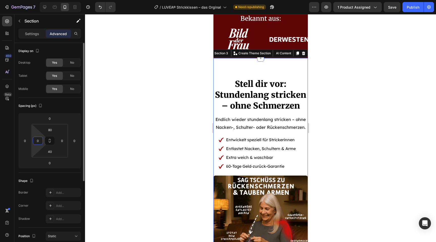
click at [40, 139] on input "0" at bounding box center [38, 141] width 8 height 8
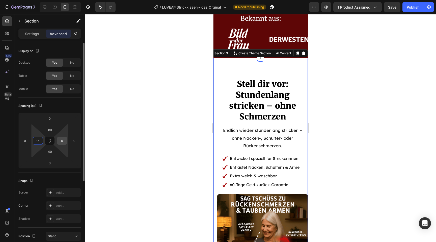
type input "15"
click at [63, 139] on input "0" at bounding box center [62, 141] width 8 height 8
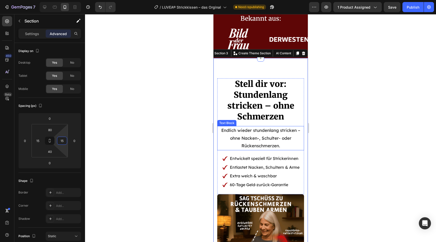
type input "15"
click at [378, 142] on div at bounding box center [260, 128] width 351 height 228
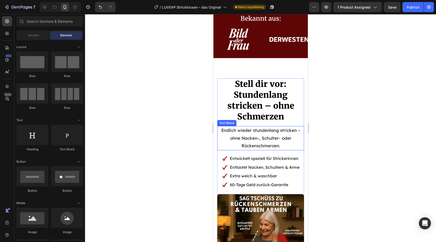
click at [355, 153] on div at bounding box center [260, 128] width 351 height 228
click at [335, 191] on div at bounding box center [260, 128] width 351 height 228
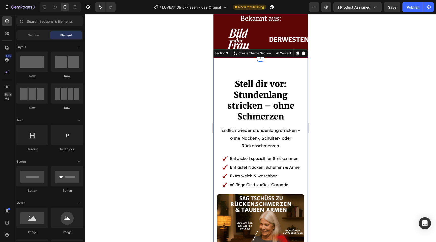
click at [287, 66] on div "Stell dir vor: Stundenlang stricken – ohne Schmerzen Heading Endlich wieder stu…" at bounding box center [260, 174] width 94 height 233
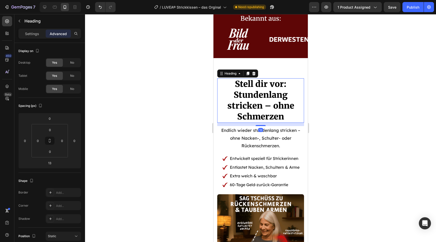
click at [268, 101] on span "Stundenlang stricken – ohne Schmerzen" at bounding box center [260, 106] width 67 height 32
click at [367, 144] on div at bounding box center [260, 128] width 351 height 228
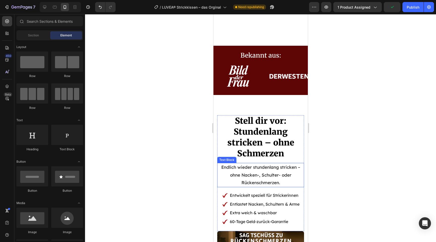
scroll to position [472, 0]
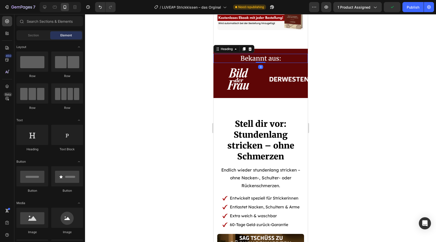
click at [260, 56] on span "Bekannt aus:" at bounding box center [260, 58] width 41 height 8
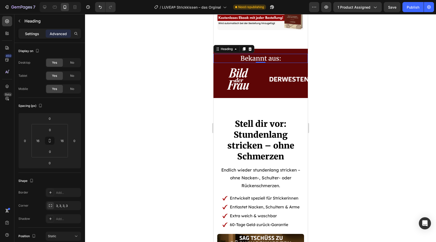
click at [33, 32] on p "Settings" at bounding box center [32, 33] width 14 height 5
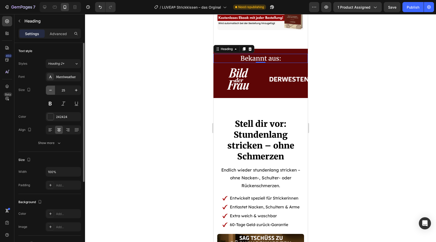
click at [50, 89] on icon "button" at bounding box center [50, 90] width 5 height 5
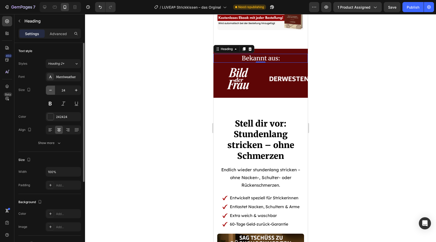
click at [50, 89] on icon "button" at bounding box center [50, 90] width 5 height 5
type input "22"
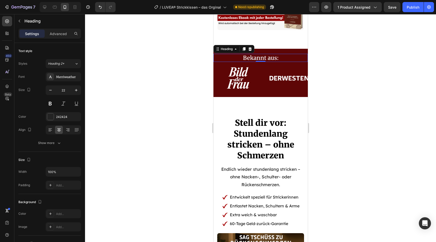
click at [355, 115] on div at bounding box center [260, 128] width 351 height 228
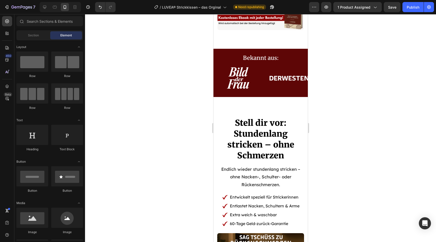
click at [357, 107] on div at bounding box center [260, 128] width 351 height 228
click at [279, 92] on img at bounding box center [289, 79] width 50 height 28
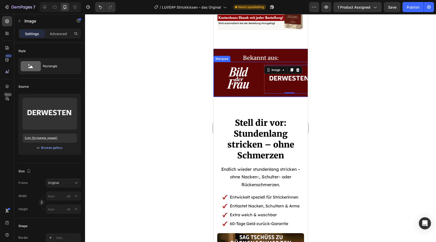
click at [258, 94] on div "Image Image 0 Image Image Image" at bounding box center [339, 79] width 252 height 35
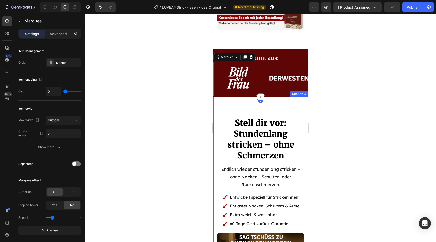
click at [259, 110] on div "Stell dir vor: Stundenlang stricken – ohne Schmerzen Heading Endlich wieder stu…" at bounding box center [260, 213] width 94 height 233
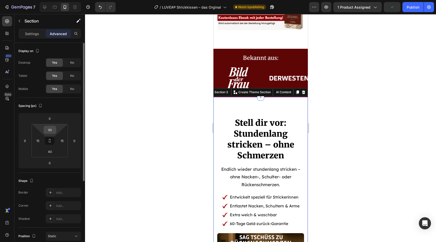
click at [53, 131] on input "80" at bounding box center [50, 130] width 10 height 8
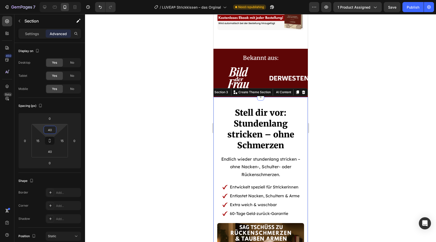
type input "40"
click at [321, 133] on div at bounding box center [260, 128] width 351 height 228
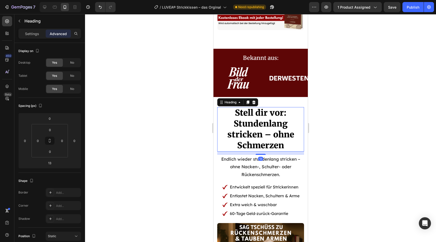
click at [262, 138] on span "Stundenlang stricken – ohne Schmerzen" at bounding box center [260, 134] width 67 height 32
click at [99, 9] on icon "Undo/Redo" at bounding box center [100, 7] width 5 height 5
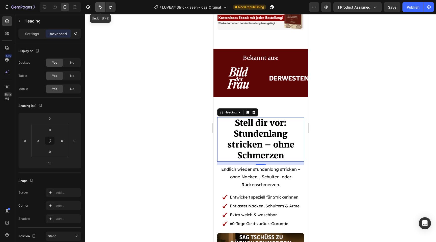
click at [99, 9] on icon "Undo/Redo" at bounding box center [100, 7] width 5 height 5
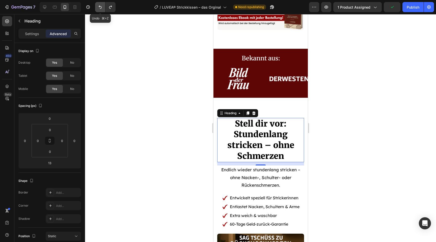
click at [99, 9] on icon "Undo/Redo" at bounding box center [100, 7] width 5 height 5
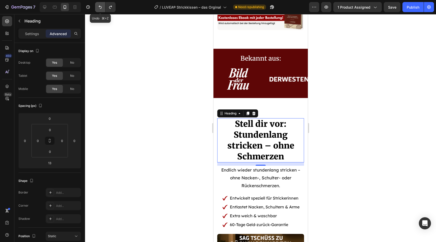
click at [99, 9] on icon "Undo/Redo" at bounding box center [100, 7] width 5 height 5
click at [111, 10] on button "Undo/Redo" at bounding box center [110, 7] width 10 height 10
click at [98, 8] on icon "Undo/Redo" at bounding box center [100, 7] width 5 height 5
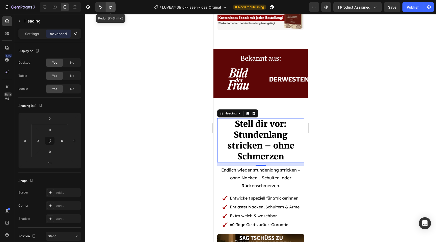
click at [111, 9] on icon "Undo/Redo" at bounding box center [110, 7] width 5 height 5
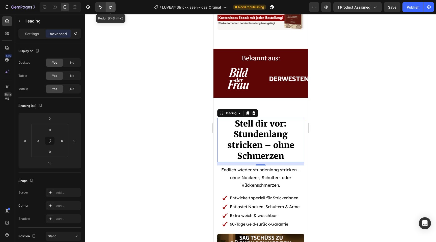
click at [105, 8] on button "Undo/Redo" at bounding box center [110, 7] width 10 height 10
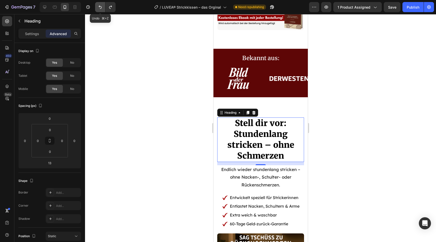
click at [103, 8] on button "Undo/Redo" at bounding box center [100, 7] width 10 height 10
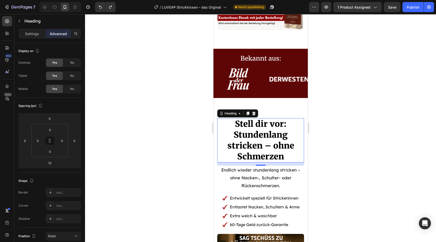
click at [164, 126] on div at bounding box center [260, 128] width 351 height 228
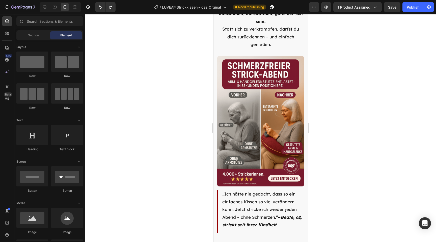
scroll to position [1114, 0]
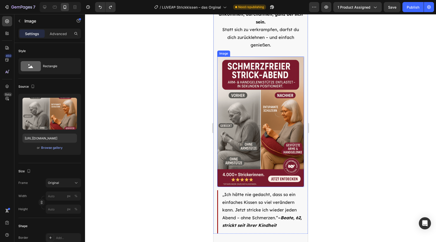
click at [264, 169] on img at bounding box center [260, 122] width 87 height 130
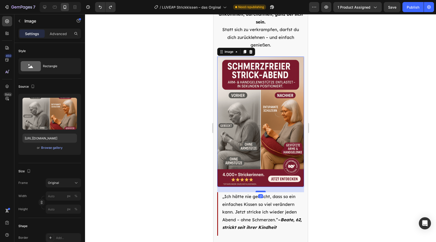
click at [262, 191] on div at bounding box center [260, 192] width 10 height 2
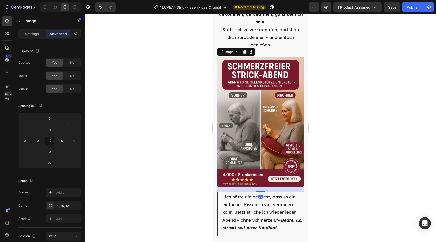
click at [328, 179] on div at bounding box center [260, 128] width 351 height 228
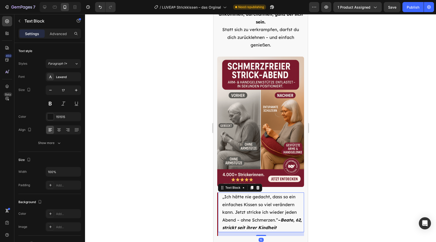
click at [239, 217] on strong "Beate, 62, strickt seit ihrer Kindheit" at bounding box center [261, 223] width 79 height 13
drag, startPoint x: 260, startPoint y: 219, endPoint x: 259, endPoint y: 217, distance: 2.9
click at [259, 232] on div at bounding box center [261, 233] width 10 height 2
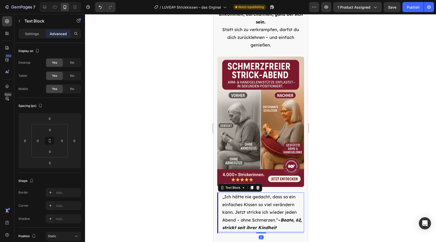
click at [346, 219] on div at bounding box center [260, 128] width 351 height 228
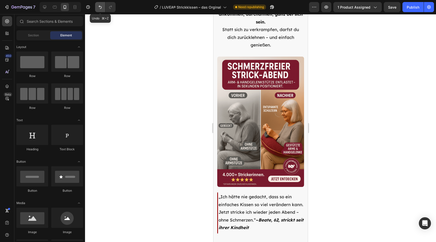
click at [98, 7] on icon "Undo/Redo" at bounding box center [100, 7] width 5 height 5
click at [232, 196] on p "„Ich hätte nie gedacht, dass so ein einfaches Kissen so viel verändern kann. Je…" at bounding box center [260, 212] width 85 height 39
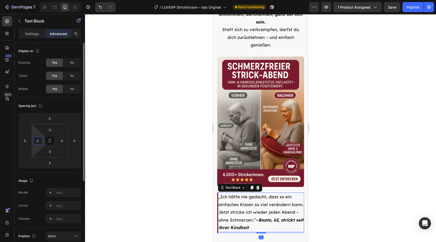
click at [41, 139] on input "0" at bounding box center [38, 141] width 8 height 8
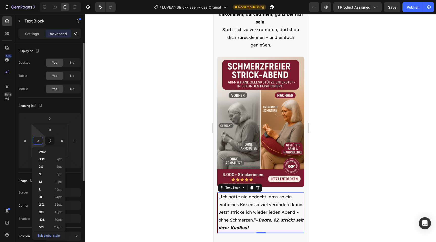
type input "5"
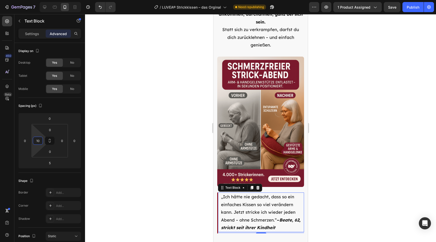
type input "10"
click at [364, 196] on div at bounding box center [260, 128] width 351 height 228
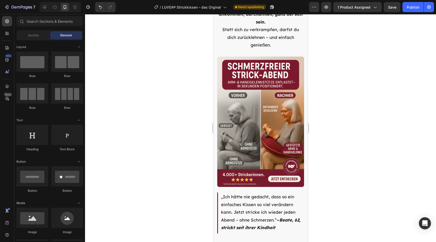
click at [364, 196] on div at bounding box center [260, 128] width 351 height 228
click at [362, 187] on div at bounding box center [260, 128] width 351 height 228
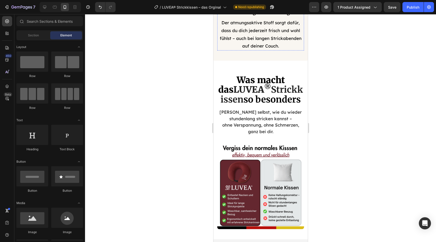
scroll to position [1943, 0]
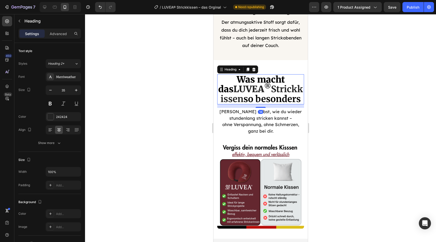
click at [268, 97] on strong "Strickkissen" at bounding box center [261, 94] width 83 height 21
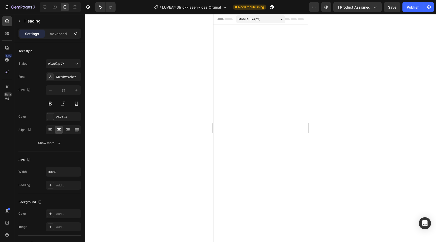
scroll to position [1943, 0]
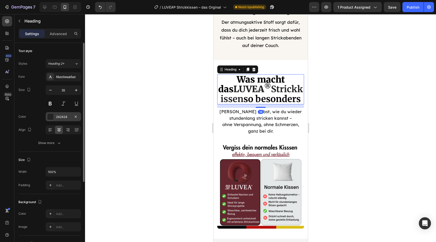
click at [53, 113] on div at bounding box center [50, 116] width 7 height 7
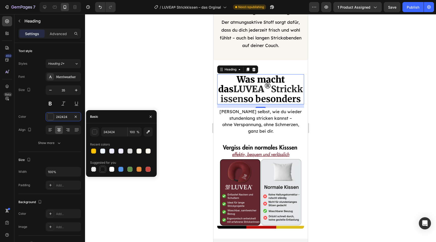
click at [103, 170] on div at bounding box center [102, 169] width 5 height 5
type input "151515"
click at [181, 197] on div at bounding box center [260, 128] width 351 height 228
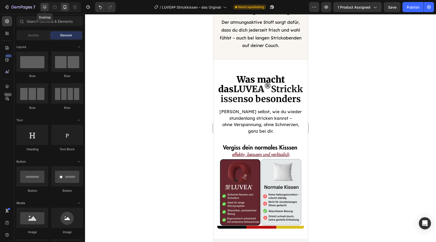
click at [45, 8] on icon at bounding box center [44, 7] width 5 height 5
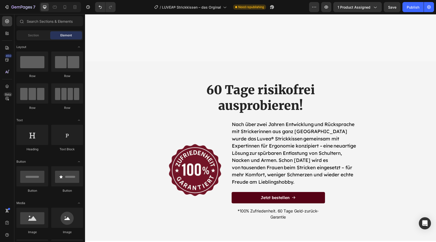
scroll to position [2138, 0]
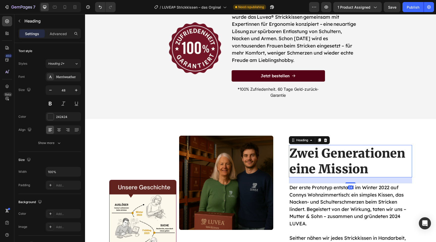
click at [345, 162] on h2 "Zwei Generationen eine Mission" at bounding box center [350, 161] width 123 height 33
click at [56, 116] on div "242424" at bounding box center [63, 117] width 15 height 5
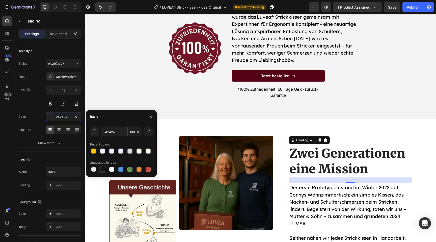
click at [103, 167] on div at bounding box center [102, 169] width 5 height 5
click at [97, 135] on button "button" at bounding box center [94, 131] width 9 height 9
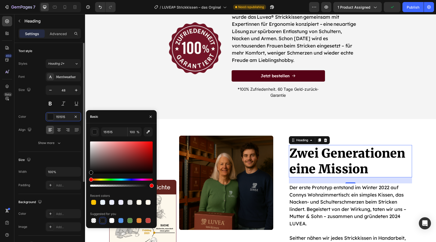
drag, startPoint x: 97, startPoint y: 164, endPoint x: 74, endPoint y: 195, distance: 38.8
click at [74, 195] on div "450 Beta Sections(18) Elements(84) Section Element Hero Section Product Detail …" at bounding box center [42, 128] width 85 height 228
type input "000000"
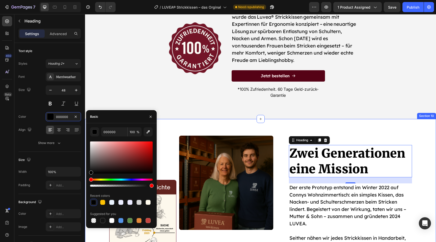
click at [225, 131] on div "Image Image Row Junges Start up Text Block Zwei Generationen eine Mission Headi…" at bounding box center [260, 224] width 351 height 211
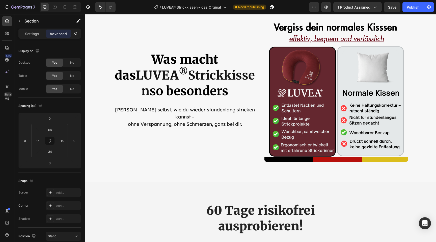
scroll to position [1890, 0]
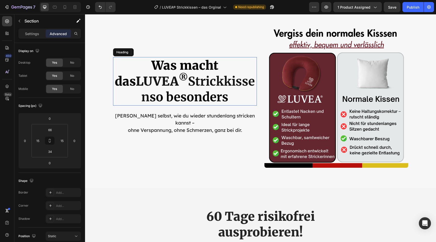
click at [192, 88] on strong "Strickkissen" at bounding box center [198, 89] width 114 height 31
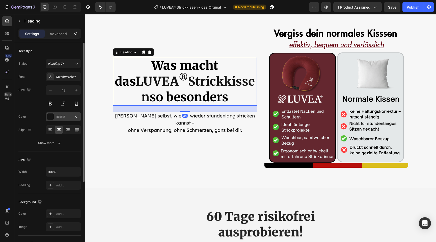
click at [49, 116] on div at bounding box center [50, 116] width 7 height 7
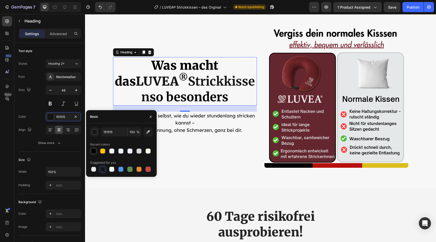
click at [93, 149] on div at bounding box center [93, 150] width 5 height 5
type input "000000"
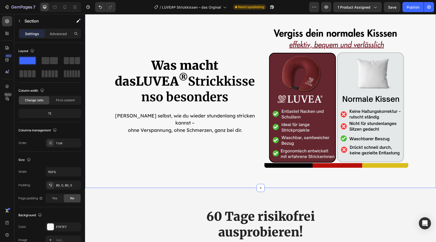
click at [216, 169] on div "Image Row Image Was macht das LUVEA ® Strickkissen so besonders Heading Erlebe …" at bounding box center [260, 96] width 351 height 184
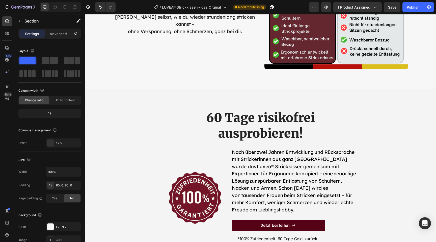
scroll to position [1992, 0]
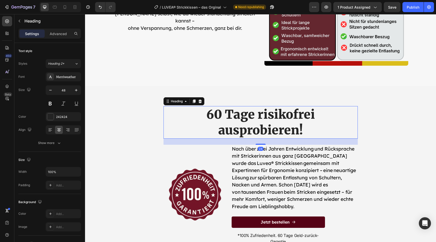
click at [252, 122] on h2 "60 Tage risikofrei ausprobieren!" at bounding box center [261, 122] width 194 height 33
click at [48, 130] on icon at bounding box center [50, 129] width 5 height 5
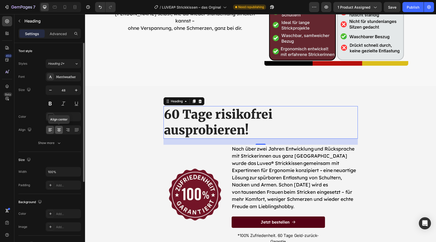
click at [60, 132] on div at bounding box center [59, 130] width 8 height 8
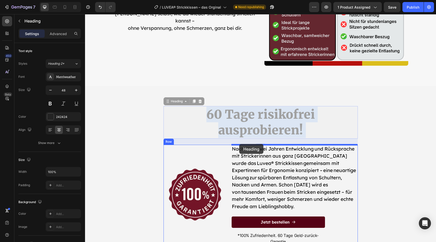
drag, startPoint x: 227, startPoint y: 125, endPoint x: 239, endPoint y: 144, distance: 22.9
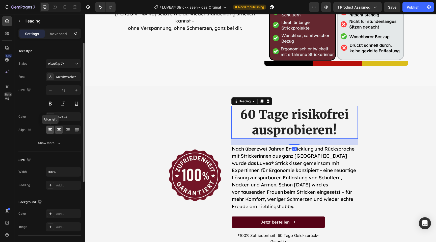
click at [50, 132] on div at bounding box center [50, 130] width 8 height 8
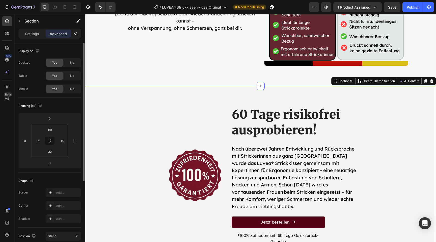
click at [145, 131] on div "Image 60 Tage risikofrei ausprobieren! Heading Nach über zwei Jahren Entwicklun…" at bounding box center [260, 181] width 343 height 151
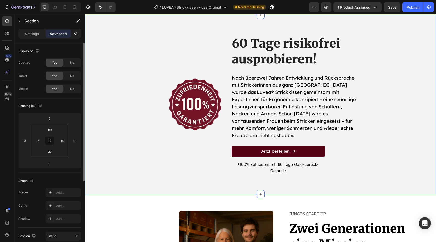
scroll to position [2063, 0]
click at [269, 51] on h2 "60 Tage risikofrei ausprobieren!" at bounding box center [294, 51] width 126 height 33
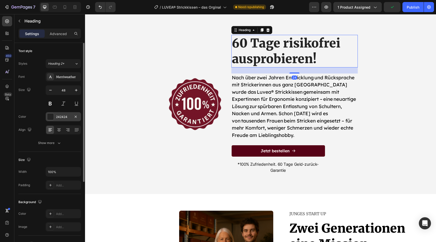
click at [52, 118] on div at bounding box center [50, 116] width 7 height 7
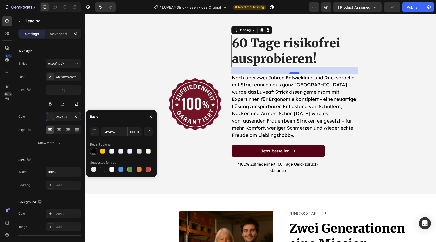
click at [93, 152] on div at bounding box center [93, 150] width 5 height 5
type input "000000"
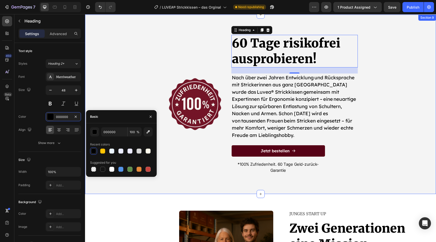
click at [118, 85] on div "Image 60 Tage risikofrei ausprobieren! Heading 24 Nach über zwei Jahren Entwick…" at bounding box center [260, 110] width 343 height 151
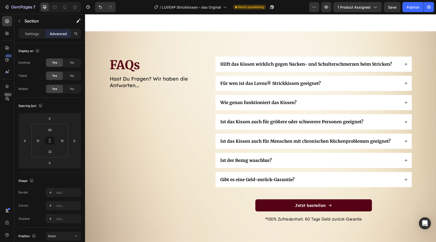
scroll to position [2438, 0]
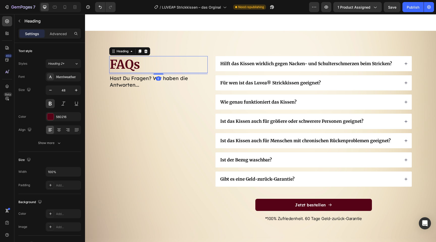
click at [127, 68] on h2 "FAQs" at bounding box center [158, 64] width 98 height 17
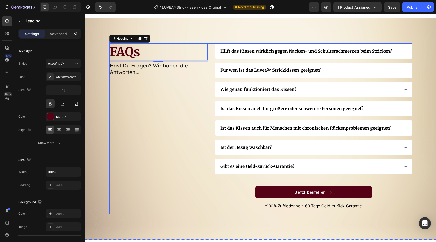
scroll to position [2454, 0]
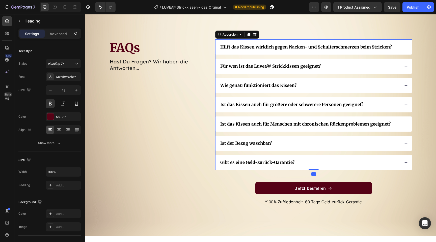
click at [237, 103] on p "Ist das Kissen auch für größere oder schwerere Personen geeignet?" at bounding box center [291, 105] width 143 height 6
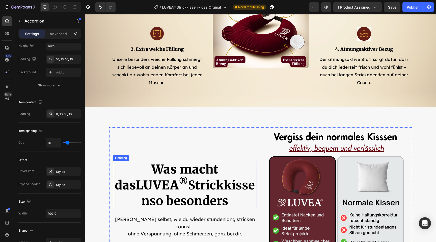
scroll to position [0, 0]
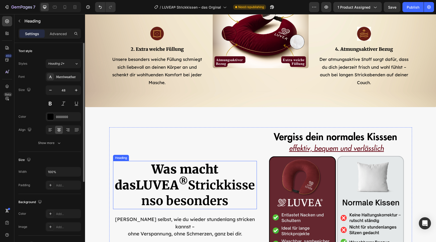
click at [186, 198] on strong "so besonders" at bounding box center [189, 200] width 79 height 15
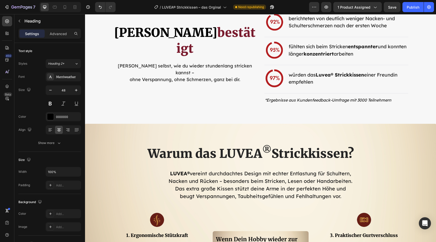
scroll to position [1422, 0]
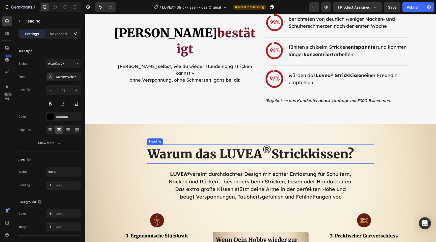
click at [199, 156] on h2 "Warum das LUVEA ® Strickkissen?" at bounding box center [260, 153] width 227 height 19
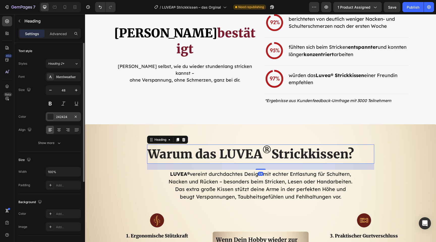
click at [53, 116] on div at bounding box center [50, 116] width 7 height 7
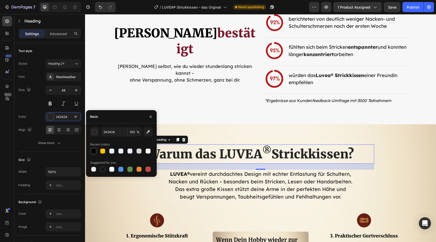
click at [92, 151] on div at bounding box center [93, 150] width 5 height 5
type input "000000"
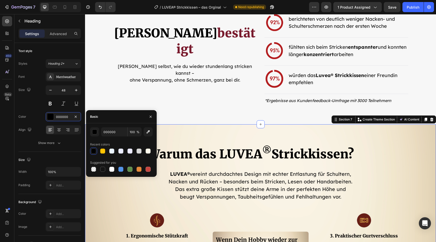
click at [208, 131] on div "Warum das LUVEA ® Strickkissen? Heading LUVEA® vereint durchdachtes Design mit …" at bounding box center [260, 245] width 351 height 242
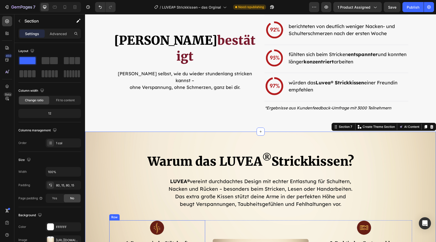
scroll to position [1237, 0]
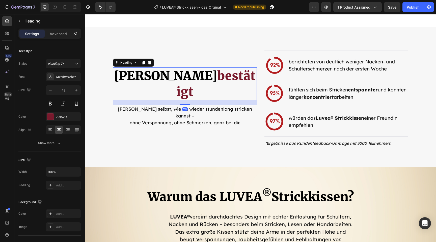
click at [217, 79] on span "[PERSON_NAME]" at bounding box center [165, 75] width 103 height 15
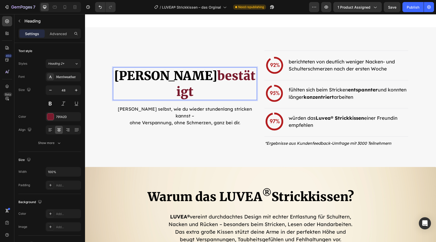
click at [217, 79] on span "[PERSON_NAME]" at bounding box center [165, 75] width 103 height 15
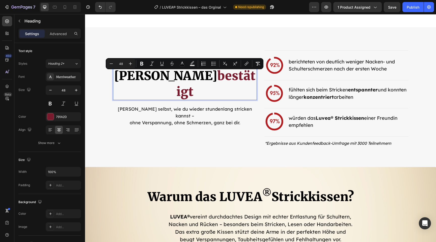
drag, startPoint x: 240, startPoint y: 79, endPoint x: 114, endPoint y: 72, distance: 126.4
click at [114, 72] on p "[PERSON_NAME] bestätigt" at bounding box center [185, 84] width 143 height 32
click at [182, 64] on icon "Editor contextual toolbar" at bounding box center [182, 63] width 5 height 5
type input "000000"
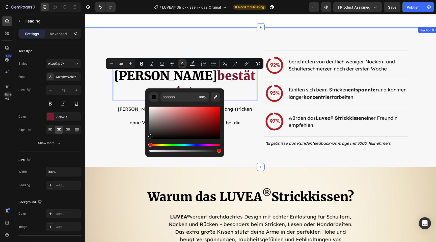
type input "191919"
drag, startPoint x: 243, startPoint y: 141, endPoint x: 134, endPoint y: 157, distance: 109.8
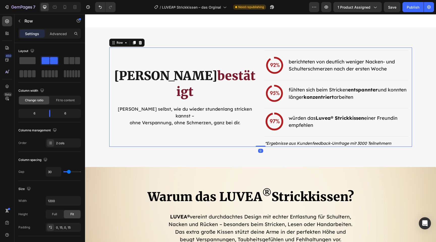
click at [132, 143] on div "Image ⁠⁠⁠⁠⁠⁠⁠ Von Strickerinnen bestätigt Heading Erlebe selbst, wie du wieder …" at bounding box center [185, 96] width 144 height 99
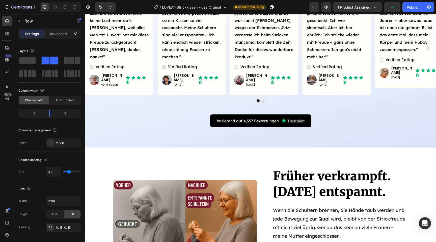
scroll to position [917, 0]
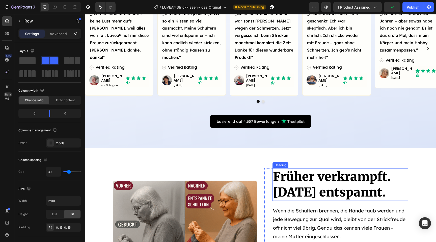
click at [330, 180] on span "Früher verkrampft. Heute entspannt." at bounding box center [332, 184] width 118 height 31
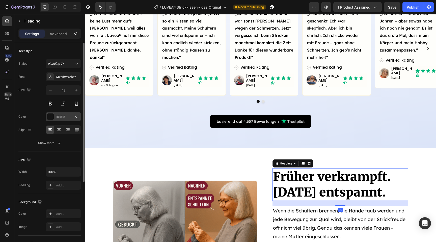
click at [52, 116] on div at bounding box center [50, 116] width 7 height 7
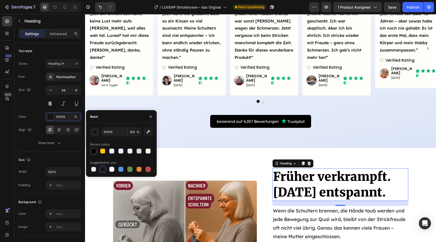
click at [94, 148] on div at bounding box center [93, 150] width 5 height 5
type input "000000"
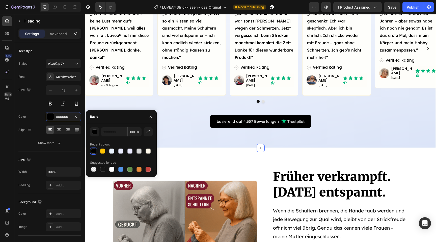
click at [190, 140] on div "Deine Zufriedenheit. Unsere Mission Heading Über 11.000+ zufriedene Kundinnen |…" at bounding box center [260, 34] width 351 height 227
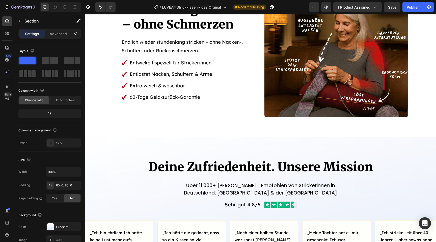
scroll to position [642, 0]
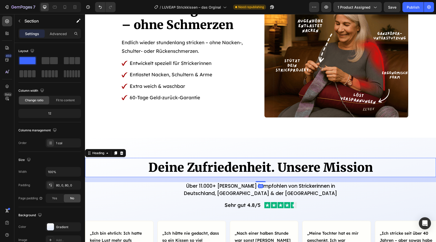
click at [199, 168] on h2 "Deine Zufriedenheit. Unsere Mission" at bounding box center [260, 167] width 351 height 19
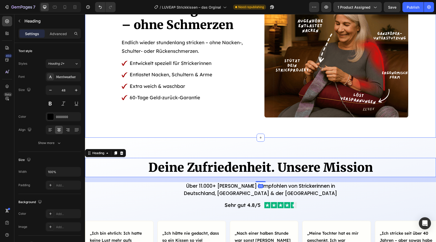
scroll to position [544, 0]
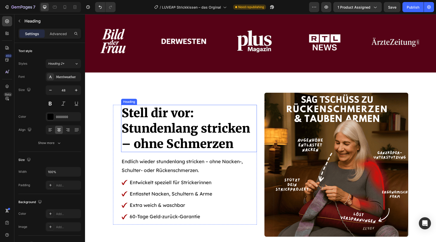
click at [203, 124] on span "Stundenlang stricken – ohne Schmerzen" at bounding box center [186, 136] width 128 height 30
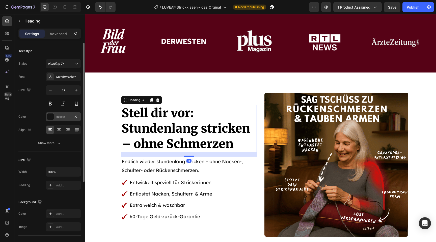
click at [53, 115] on div at bounding box center [50, 116] width 7 height 7
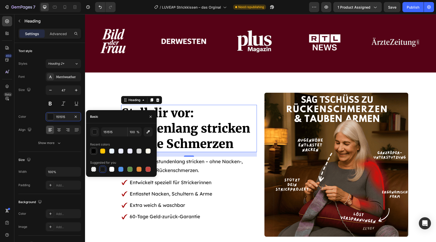
click at [94, 151] on div at bounding box center [93, 150] width 5 height 5
type input "000000"
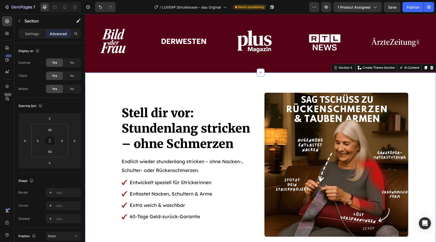
click at [206, 86] on div "Stell dir vor: Stundenlang stricken – ohne Schmerzen Heading Endlich wieder stu…" at bounding box center [260, 164] width 351 height 184
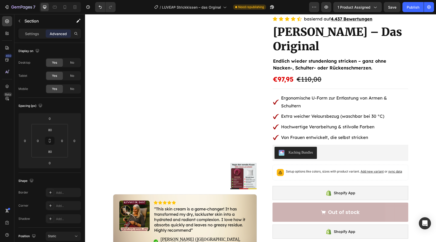
scroll to position [15, 0]
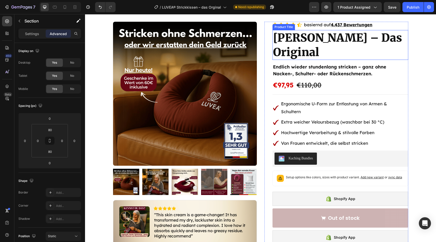
click at [311, 43] on h1 "[PERSON_NAME] – Das Original" at bounding box center [341, 45] width 136 height 30
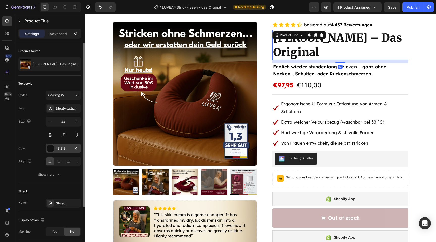
click at [53, 146] on div at bounding box center [50, 148] width 7 height 7
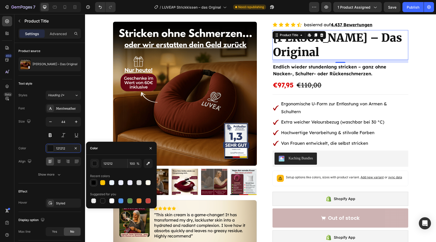
click at [90, 182] on div at bounding box center [93, 182] width 7 height 7
type input "000000"
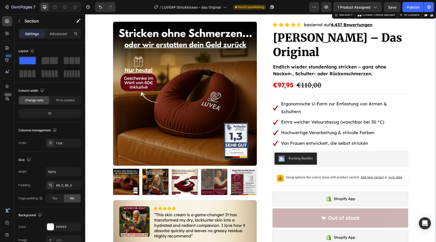
click at [99, 124] on div "Product Images Image Icon Icon Icon Icon Icon Icon List “This skin cream is a g…" at bounding box center [260, 214] width 351 height 385
click at [313, 66] on h2 "Endlich wieder stundenlang stricken – ganz ohne Nacken-, Schulter- oder Rückens…" at bounding box center [341, 70] width 136 height 15
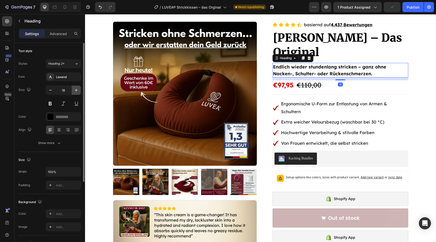
click at [78, 88] on icon "button" at bounding box center [76, 90] width 5 height 5
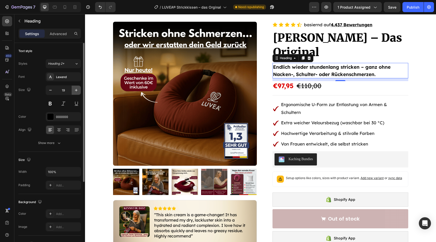
click at [76, 93] on button "button" at bounding box center [76, 90] width 9 height 9
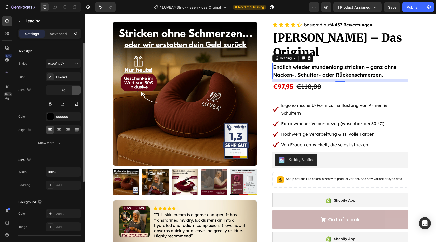
click at [76, 93] on button "button" at bounding box center [76, 90] width 9 height 9
type input "21"
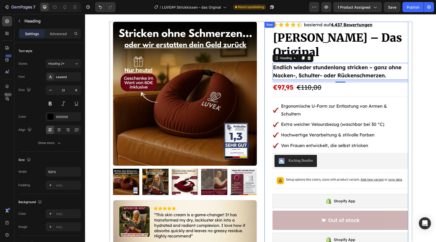
click at [265, 101] on div "Icon Icon Icon Icon Icon Icon List basiernd auf 4.437 Bewertungen Button Row LU…" at bounding box center [336, 215] width 144 height 387
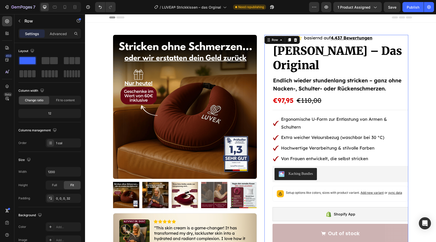
scroll to position [0, 0]
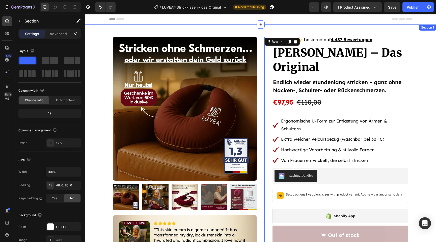
click at [326, 28] on div "Product Images Image Icon Icon Icon Icon Icon Icon List “This skin cream is a g…" at bounding box center [260, 234] width 351 height 420
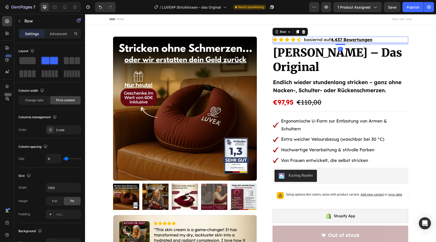
click at [303, 41] on div "Icon Icon Icon Icon Icon Icon List basiernd auf 4.437 Bewertungen Button Row 8" at bounding box center [341, 40] width 136 height 6
click at [57, 36] on div "Advanced" at bounding box center [58, 34] width 25 height 8
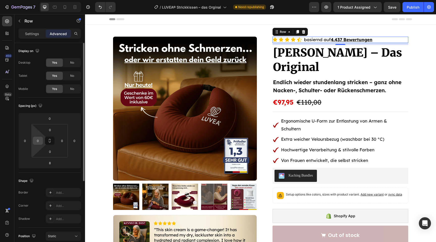
click at [38, 142] on input "0" at bounding box center [38, 141] width 8 height 8
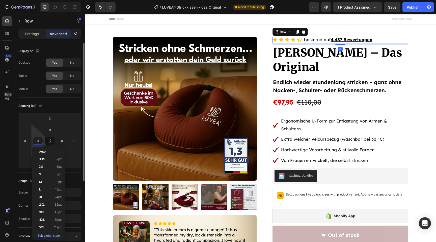
type input "3"
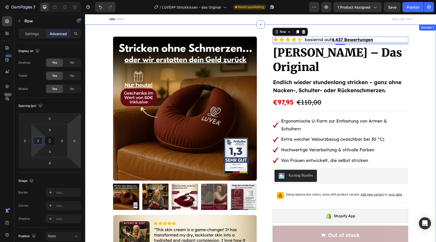
click at [96, 131] on div "Product Images Image Icon Icon Icon Icon Icon Icon List “This skin cream is a g…" at bounding box center [260, 230] width 351 height 387
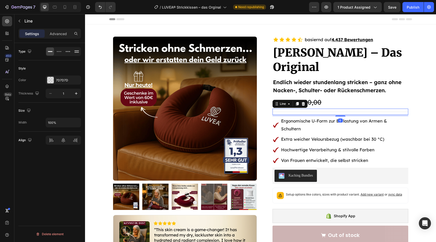
click at [335, 111] on div "Title Line 6" at bounding box center [341, 112] width 136 height 6
click at [64, 80] on div "7D7D7D" at bounding box center [63, 80] width 15 height 5
click at [79, 92] on button "button" at bounding box center [76, 93] width 9 height 9
type input "2"
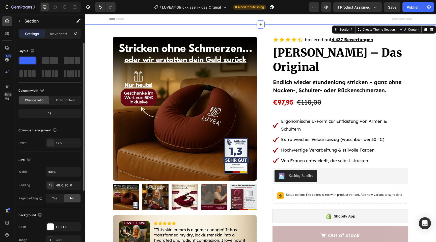
click at [102, 143] on div "Product Images Image Icon Icon Icon Icon Icon Icon List “This skin cream is a g…" at bounding box center [260, 231] width 351 height 388
click at [93, 122] on div "Product Images Image Icon Icon Icon Icon Icon Icon List “This skin cream is a g…" at bounding box center [260, 231] width 351 height 388
click at [99, 6] on icon "Undo/Redo" at bounding box center [100, 7] width 3 height 3
click at [110, 8] on icon "Undo/Redo" at bounding box center [110, 7] width 5 height 5
click at [96, 99] on div "Product Images Image Icon Icon Icon Icon Icon Icon List “This skin cream is a g…" at bounding box center [260, 231] width 351 height 388
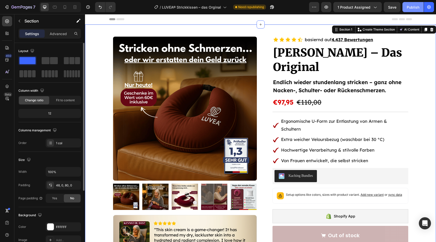
click at [407, 7] on div "Publish" at bounding box center [413, 7] width 13 height 5
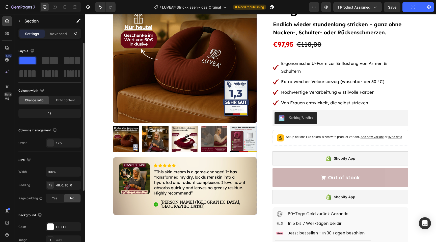
scroll to position [58, 0]
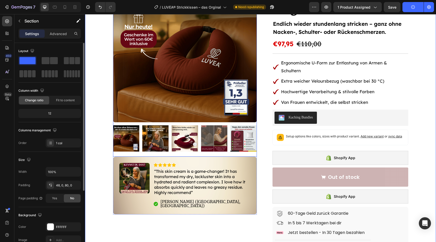
click at [247, 145] on img at bounding box center [243, 138] width 26 height 26
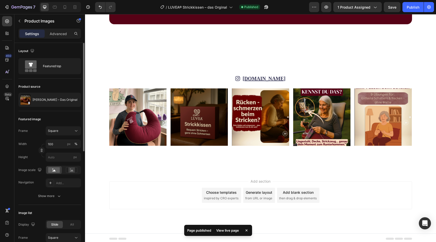
scroll to position [2384, 0]
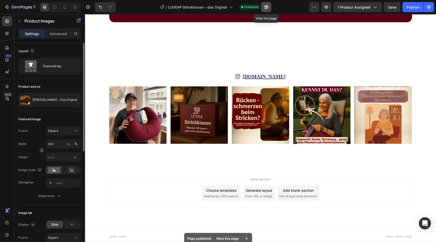
click at [266, 7] on icon "button" at bounding box center [266, 7] width 5 height 5
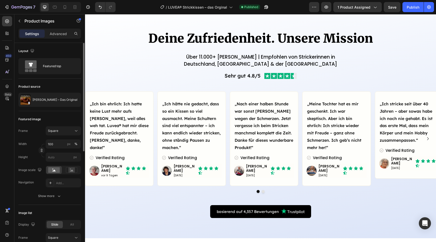
scroll to position [664, 0]
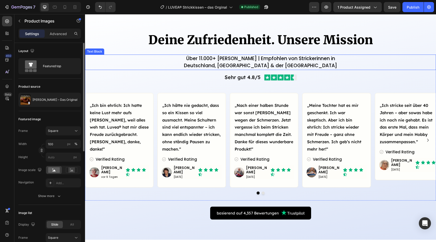
click at [193, 61] on p "Über 11.000+ zufriedene Kundinnen | Empfohlen von Strickerinnen in" at bounding box center [261, 58] width 350 height 7
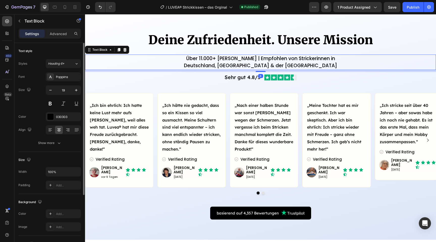
click at [194, 59] on p "Über 11.000+ zufriedene Kundinnen | Empfohlen von Strickerinnen in" at bounding box center [261, 58] width 350 height 7
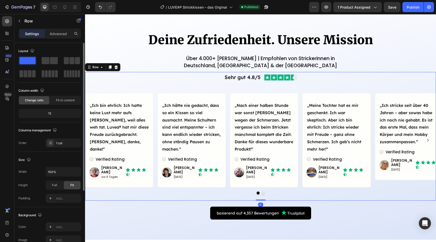
click at [175, 90] on div "Sehr gut 4.8/5 Text Block Image Row „Ich bin ehrlich: Ich hatte keine Lust mehr…" at bounding box center [260, 136] width 351 height 128
click at [346, 84] on div "Sehr gut 4.8/5 Text Block Image Row „Ich bin ehrlich: Ich hatte keine Lust mehr…" at bounding box center [260, 136] width 351 height 128
click at [406, 7] on button "Publish" at bounding box center [412, 7] width 21 height 10
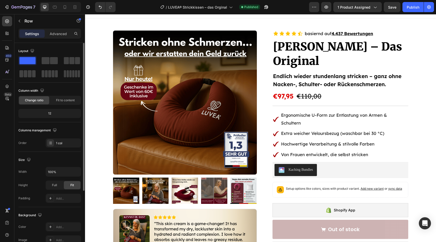
scroll to position [0, 0]
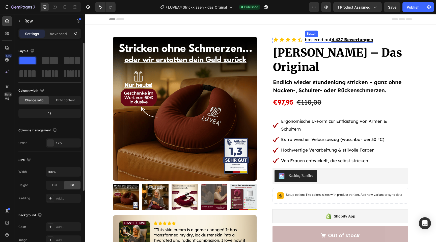
click at [320, 40] on p "basiernd auf 4.437 Bewertungen" at bounding box center [339, 40] width 68 height 6
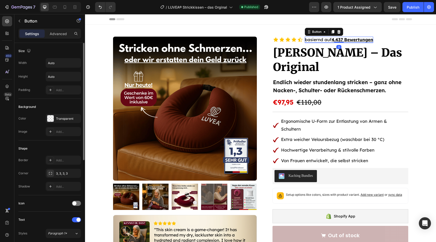
click at [317, 41] on p "basiernd auf 4.437 Bewertungen" at bounding box center [339, 40] width 68 height 6
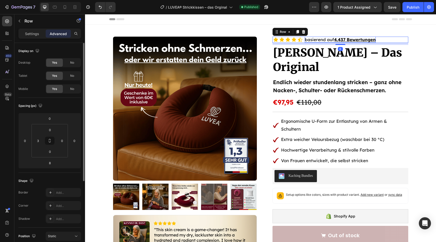
click at [388, 39] on div "Icon Icon Icon Icon Icon Icon List basierend auf 4.437 Bewertungen Button Row 8" at bounding box center [341, 40] width 136 height 6
click at [306, 40] on p "basierend auf 4.437 Bewertungen" at bounding box center [340, 40] width 71 height 6
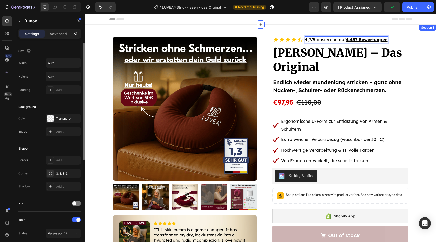
click at [423, 90] on div "Product Images Image Icon Icon Icon Icon Icon Icon List “This skin cream is a g…" at bounding box center [260, 231] width 351 height 388
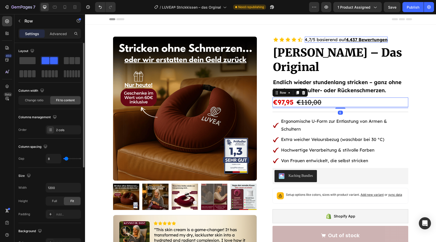
click at [336, 104] on div "€97,95 Product Price Product Price €110,00 Product Price Product Price Row 6" at bounding box center [341, 102] width 136 height 10
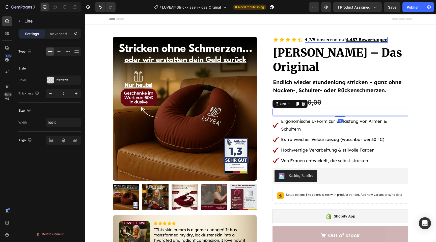
click at [357, 110] on div "Title Line 6" at bounding box center [341, 112] width 136 height 7
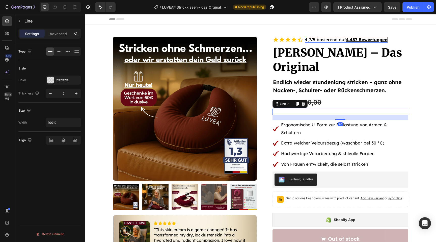
drag, startPoint x: 342, startPoint y: 116, endPoint x: 343, endPoint y: 119, distance: 3.0
click at [344, 119] on div at bounding box center [340, 120] width 10 height 2
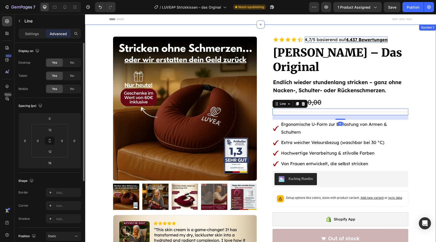
click at [428, 137] on div "Product Images Image Icon Icon Icon Icon Icon Icon List “This skin cream is a g…" at bounding box center [260, 232] width 351 height 391
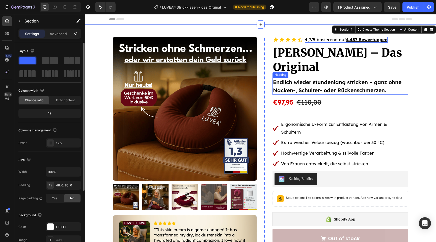
click at [364, 88] on h2 "Endlich wieder stundenlang stricken – ganz ohne Nacken-, Schulter- oder Rückens…" at bounding box center [341, 86] width 136 height 17
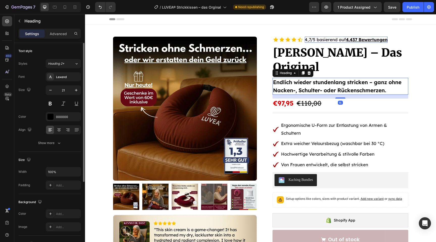
click at [345, 95] on div "15" at bounding box center [341, 95] width 136 height 0
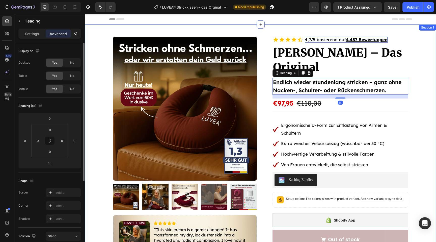
click at [424, 101] on div "Product Images Image Icon Icon Icon Icon Icon Icon List “This skin cream is a g…" at bounding box center [260, 233] width 351 height 392
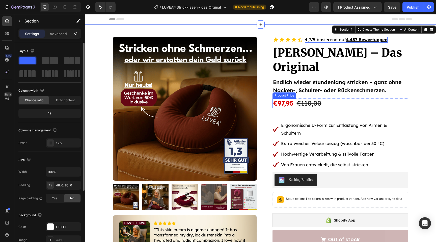
click at [281, 103] on div "€97,95" at bounding box center [284, 103] width 22 height 10
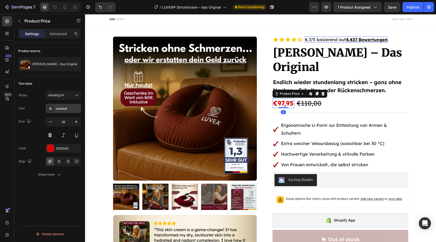
click at [60, 110] on div "Lexend" at bounding box center [68, 108] width 24 height 5
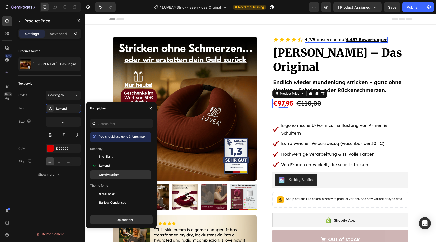
click at [105, 174] on span "Merriweather" at bounding box center [109, 174] width 20 height 5
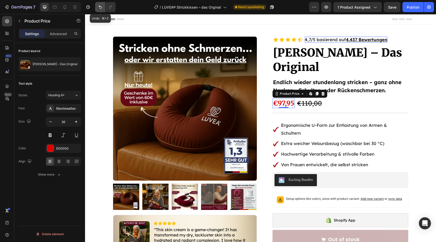
click at [101, 3] on button "Undo/Redo" at bounding box center [100, 7] width 10 height 10
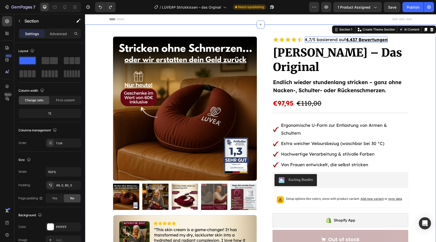
click at [421, 129] on div "Product Images Image Icon Icon Icon Icon Icon Icon List “This skin cream is a g…" at bounding box center [260, 233] width 351 height 392
click at [412, 9] on div "Publish" at bounding box center [413, 7] width 13 height 5
click at [332, 140] on p "Extra weicher Veloursbezug (waschbar bei 30 °C)" at bounding box center [344, 144] width 126 height 8
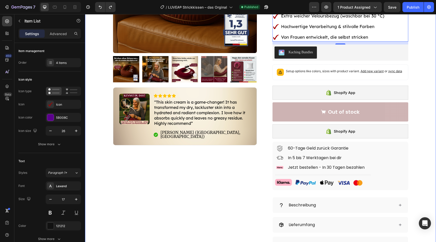
scroll to position [128, 0]
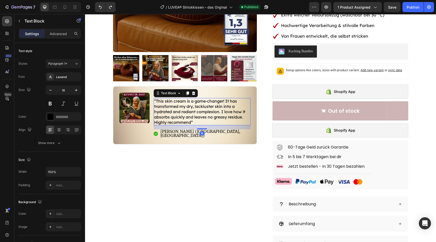
click at [200, 114] on p "“This skin cream is a game-changer! It has transformed my dry, lackluster skin …" at bounding box center [202, 111] width 96 height 26
click at [55, 111] on div "Font Lexend Size 16 Color 000000 Align Show more" at bounding box center [49, 109] width 63 height 75
click at [52, 114] on div at bounding box center [50, 116] width 7 height 7
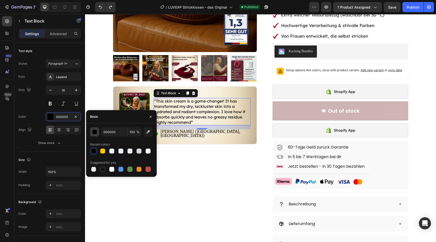
click at [94, 134] on div "button" at bounding box center [94, 131] width 5 height 5
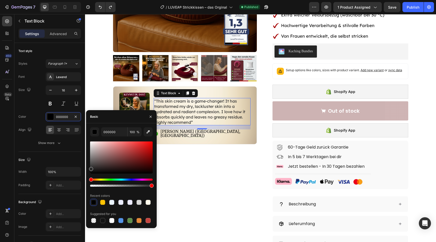
click at [88, 168] on div "000000 100 % Recent colors Suggested for you" at bounding box center [121, 175] width 71 height 97
type input "2B2B2B"
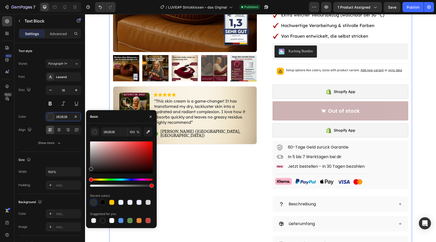
click at [203, 172] on div "Product Images Image Icon Icon Icon Icon Icon Icon List “This skin cream is a g…" at bounding box center [185, 104] width 144 height 392
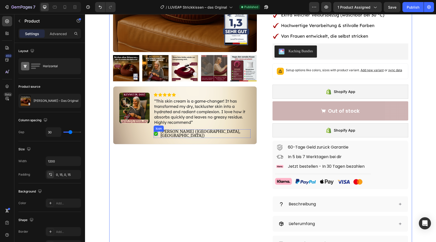
click at [156, 131] on rect at bounding box center [156, 133] width 4 height 4
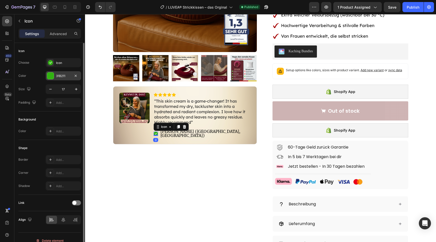
click at [51, 75] on div at bounding box center [50, 75] width 7 height 7
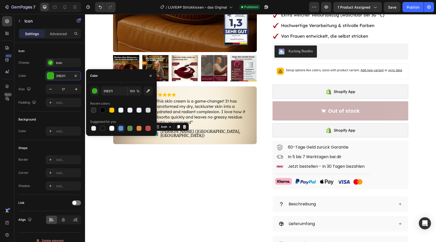
click at [119, 128] on div at bounding box center [120, 128] width 5 height 5
type input "5594E7"
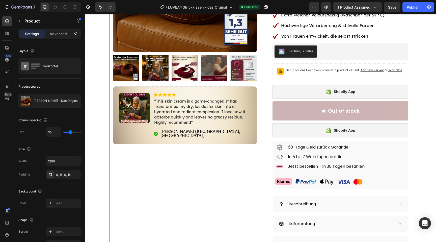
click at [142, 174] on div "Product Images Image Icon Icon Icon Icon Icon Icon List “This skin cream is a g…" at bounding box center [185, 104] width 144 height 392
click at [154, 133] on icon at bounding box center [156, 133] width 4 height 4
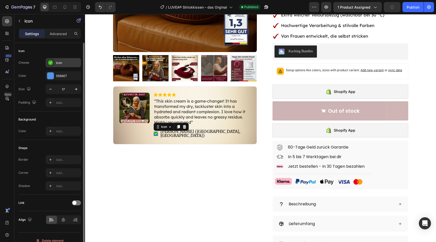
click at [54, 64] on div at bounding box center [50, 62] width 7 height 7
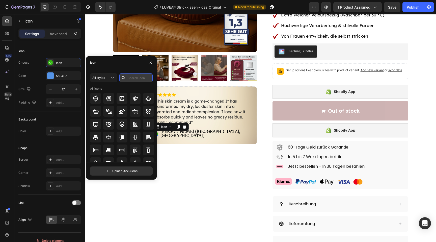
click at [137, 78] on input "text" at bounding box center [135, 77] width 33 height 9
type input "check"
click at [149, 99] on icon at bounding box center [148, 98] width 6 height 6
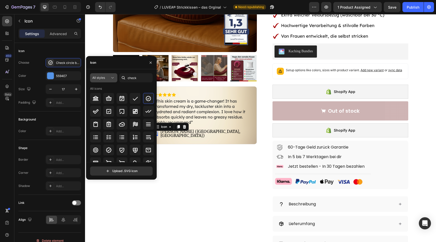
click at [104, 76] on span "All styles" at bounding box center [98, 78] width 13 height 4
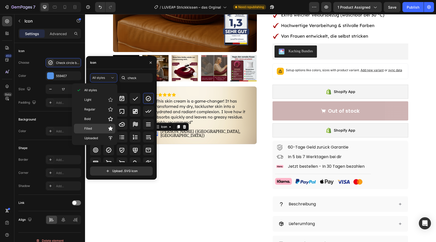
click at [98, 129] on p "Filled" at bounding box center [98, 128] width 29 height 5
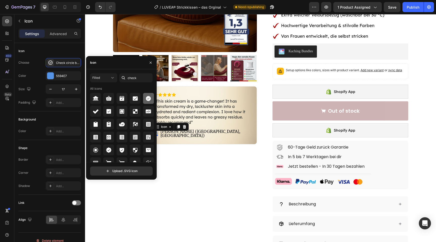
click at [146, 101] on div at bounding box center [148, 98] width 11 height 11
click at [170, 160] on div "Product Images Image Icon Icon Icon Icon Icon Icon List “This skin cream is a g…" at bounding box center [185, 104] width 144 height 392
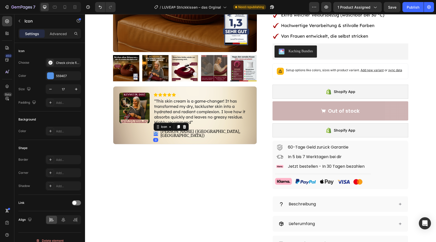
click at [156, 132] on icon at bounding box center [156, 134] width 4 height 4
click at [55, 76] on div "5594E7" at bounding box center [63, 75] width 35 height 9
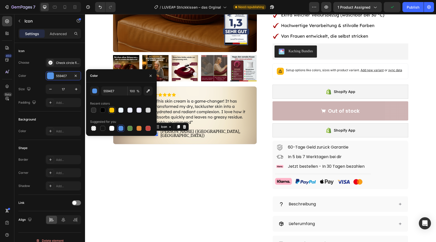
click at [109, 113] on div at bounding box center [111, 109] width 7 height 7
click at [120, 130] on div at bounding box center [120, 128] width 5 height 5
type input "5594E7"
click at [129, 168] on div "Product Images Image Icon Icon Icon Icon Icon Icon List “This skin cream is a g…" at bounding box center [185, 104] width 144 height 392
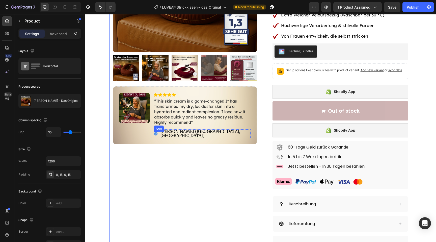
click at [154, 133] on div "Icon" at bounding box center [156, 133] width 4 height 4
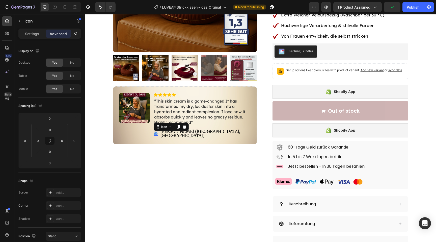
click at [154, 132] on icon at bounding box center [156, 134] width 4 height 4
click at [155, 132] on icon at bounding box center [156, 134] width 4 height 4
click at [30, 31] on div "Settings" at bounding box center [31, 34] width 25 height 8
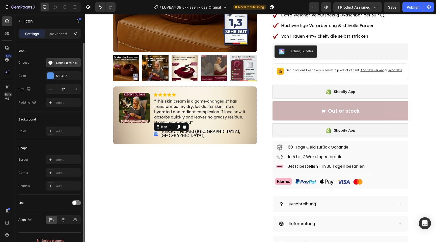
click at [63, 63] on div "Check circle filled" at bounding box center [68, 63] width 24 height 5
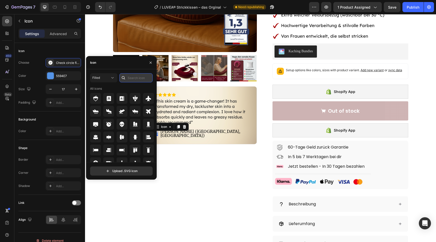
click at [137, 76] on input "text" at bounding box center [135, 77] width 33 height 9
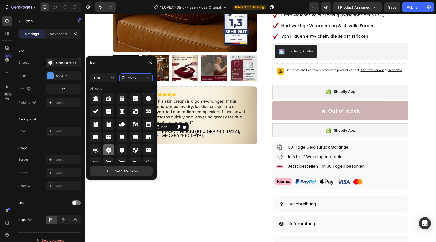
type input "check"
click at [109, 148] on icon at bounding box center [108, 149] width 5 height 5
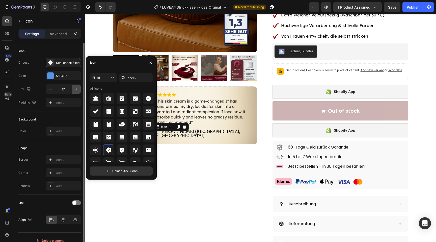
click at [74, 88] on icon "button" at bounding box center [76, 89] width 5 height 5
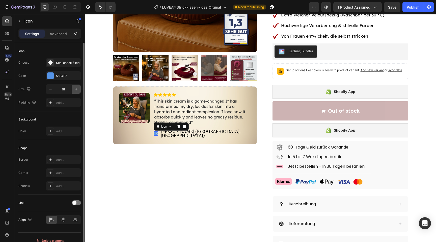
click at [74, 88] on icon "button" at bounding box center [76, 89] width 5 height 5
type input "21"
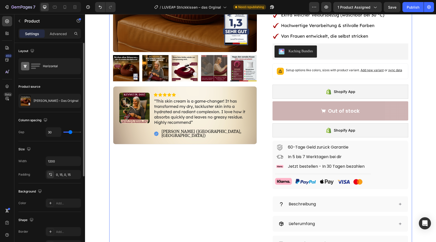
click at [137, 200] on div "Product Images Image Icon Icon Icon Icon Icon Icon List “This skin cream is a g…" at bounding box center [185, 104] width 144 height 392
click at [160, 133] on div "Icon Hannah N. (Houston, USA) Text Block Row" at bounding box center [202, 133] width 97 height 9
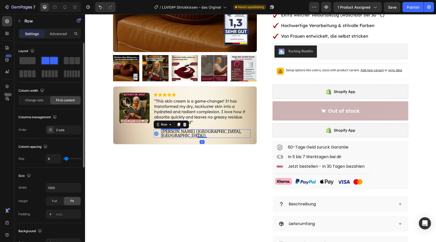
click at [177, 130] on p "[PERSON_NAME] ([GEOGRAPHIC_DATA], [GEOGRAPHIC_DATA])" at bounding box center [205, 133] width 89 height 8
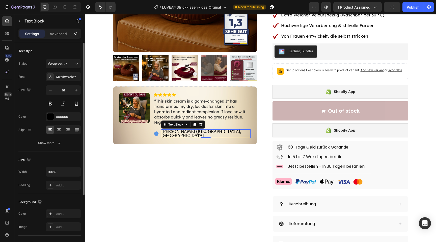
click at [65, 29] on div "Settings Advanced" at bounding box center [49, 34] width 63 height 10
click at [74, 92] on icon "button" at bounding box center [76, 90] width 5 height 5
type input "17"
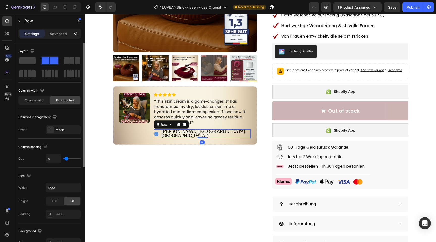
click at [160, 133] on div "Icon Hannah N. (Houston, USA) Text Block Row 0" at bounding box center [202, 133] width 97 height 9
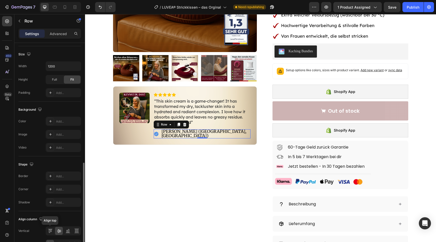
scroll to position [152, 0]
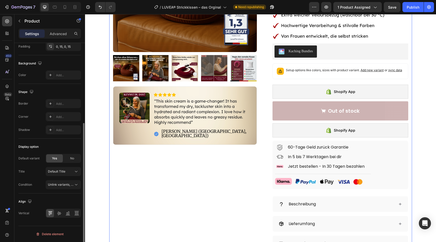
click at [138, 198] on div "Product Images Image Icon Icon Icon Icon Icon Icon List “This skin cream is a g…" at bounding box center [185, 104] width 144 height 392
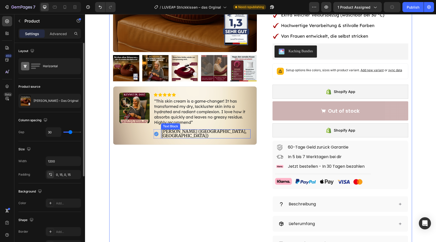
click at [209, 132] on p "[PERSON_NAME] ([GEOGRAPHIC_DATA], [GEOGRAPHIC_DATA])" at bounding box center [205, 133] width 89 height 9
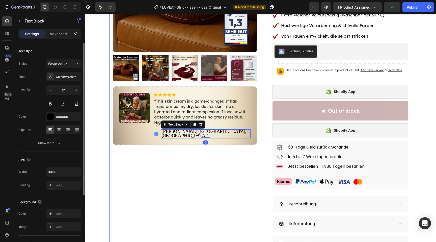
click at [150, 193] on div "Product Images Image Icon Icon Icon Icon Icon Icon List “This skin cream is a g…" at bounding box center [185, 104] width 144 height 392
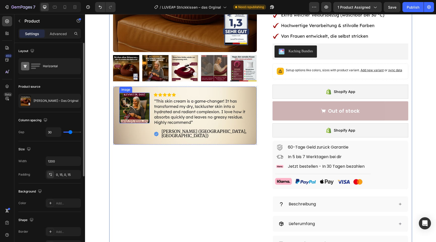
click at [141, 112] on img at bounding box center [134, 108] width 30 height 30
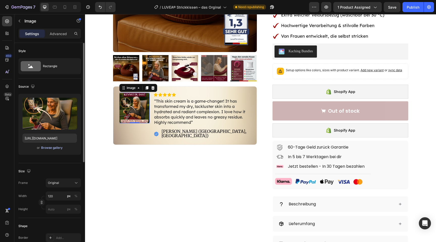
click at [57, 146] on div "Browse gallery" at bounding box center [51, 147] width 21 height 5
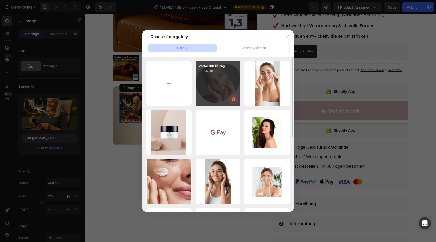
click at [236, 97] on button "button" at bounding box center [233, 98] width 9 height 9
click at [236, 97] on button "Delete" at bounding box center [231, 100] width 14 height 6
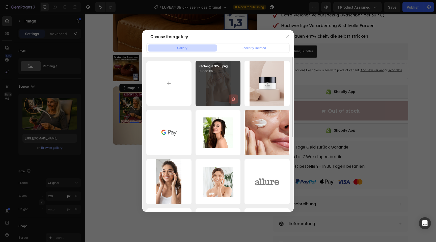
click at [235, 96] on button "button" at bounding box center [233, 98] width 9 height 9
click at [235, 96] on div "Delete Image? 903.85 kb Cancel Delete" at bounding box center [218, 83] width 45 height 45
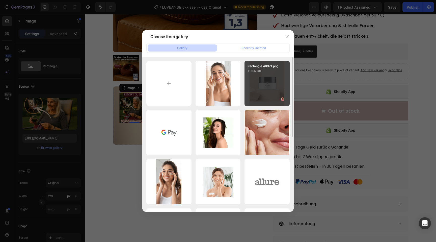
click at [0, 0] on div "Delete" at bounding box center [0, 0] width 0 height 0
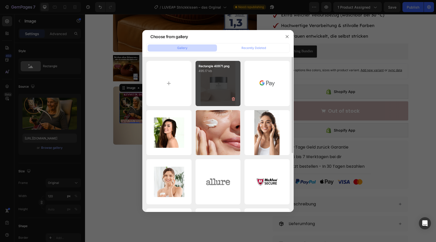
click at [233, 100] on icon "button" at bounding box center [233, 98] width 5 height 5
click at [233, 100] on div "Delete" at bounding box center [230, 100] width 9 height 5
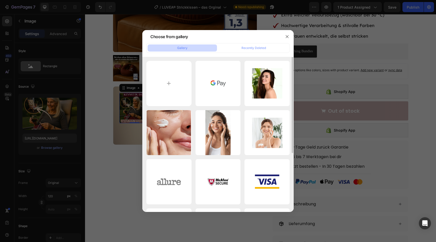
click at [0, 0] on icon "button" at bounding box center [0, 0] width 0 height 0
click at [0, 0] on div "Delete" at bounding box center [0, 0] width 0 height 0
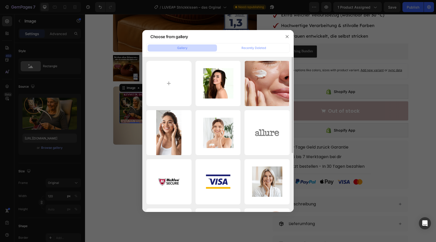
click at [0, 0] on icon "button" at bounding box center [0, 0] width 0 height 0
click at [0, 0] on div "Delete" at bounding box center [0, 0] width 0 height 0
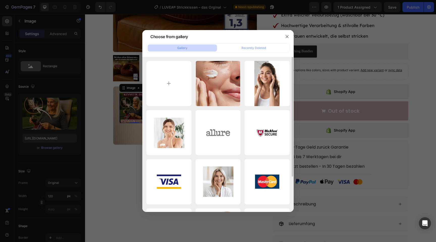
click at [0, 0] on icon "button" at bounding box center [0, 0] width 0 height 0
click at [0, 0] on div "Delete" at bounding box center [0, 0] width 0 height 0
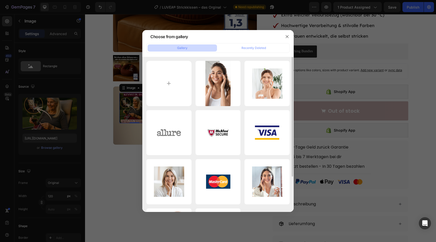
click at [0, 0] on icon "button" at bounding box center [0, 0] width 0 height 0
click at [0, 0] on div "Delete" at bounding box center [0, 0] width 0 height 0
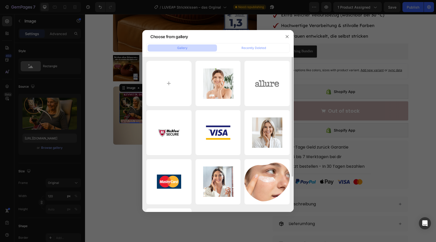
click at [0, 0] on icon "button" at bounding box center [0, 0] width 0 height 0
click at [0, 0] on div "Delete" at bounding box center [0, 0] width 0 height 0
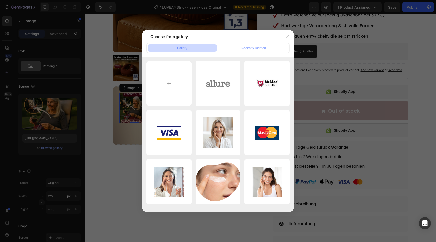
click at [0, 0] on icon "button" at bounding box center [0, 0] width 0 height 0
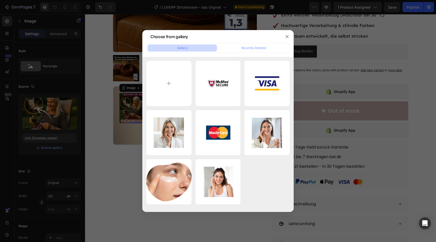
click at [0, 0] on icon "button" at bounding box center [0, 0] width 0 height 0
click at [0, 0] on div "Delete" at bounding box center [0, 0] width 0 height 0
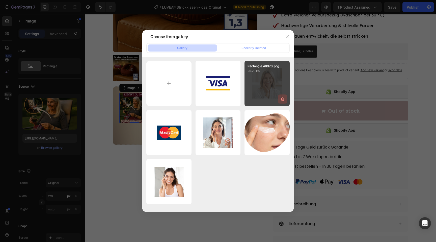
click at [284, 98] on icon "button" at bounding box center [282, 99] width 3 height 4
click at [284, 98] on div "Delete" at bounding box center [279, 100] width 9 height 5
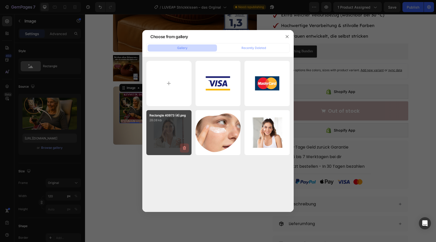
click at [183, 150] on icon "button" at bounding box center [184, 147] width 5 height 5
click at [183, 150] on div "Delete" at bounding box center [181, 149] width 9 height 5
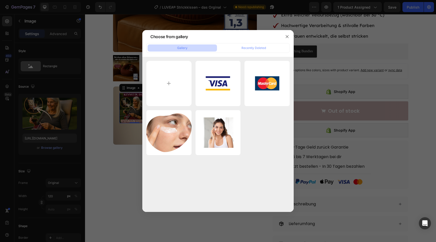
click at [0, 0] on icon "button" at bounding box center [0, 0] width 0 height 0
click at [0, 0] on div "Delete" at bounding box center [0, 0] width 0 height 0
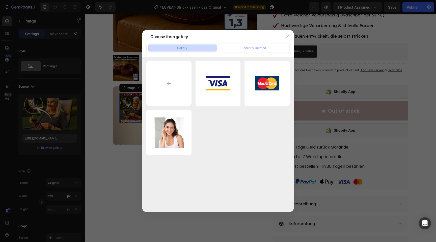
click at [0, 0] on icon "button" at bounding box center [0, 0] width 0 height 0
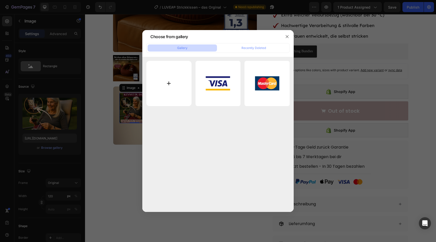
click at [177, 96] on input "file" at bounding box center [168, 83] width 45 height 45
type input "C:\fakepath\Generated Image August 27, 2025 - 10_37AM.jpeg"
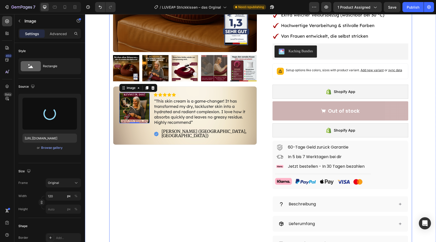
type input "https://cdn.shopify.com/s/files/1/0977/2967/5613/files/gempages_580464914561237…"
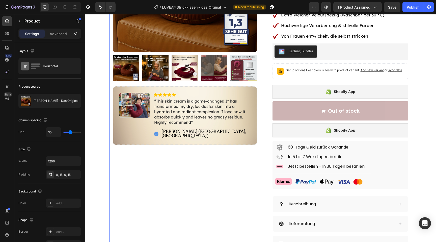
click at [178, 187] on div "Product Images Image Icon Icon Icon Icon Icon Icon List “This skin cream is a g…" at bounding box center [185, 104] width 144 height 392
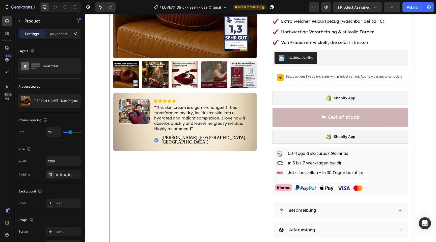
scroll to position [122, 0]
click at [414, 9] on div "Publish" at bounding box center [413, 7] width 13 height 5
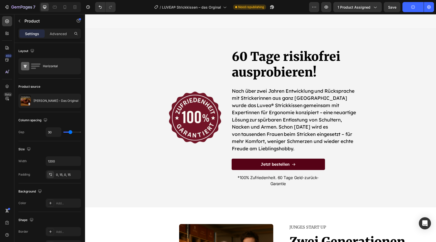
scroll to position [1558, 0]
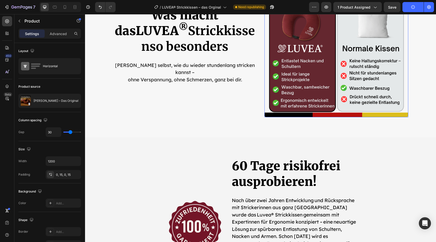
click at [347, 63] on img at bounding box center [336, 45] width 144 height 144
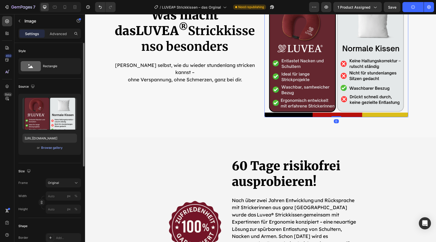
click at [50, 151] on div "Upload Image https://cdn.shopify.com/s/files/1/0977/2967/5613/files/gempages_58…" at bounding box center [49, 124] width 63 height 61
click at [55, 145] on button "Browse gallery" at bounding box center [52, 147] width 22 height 5
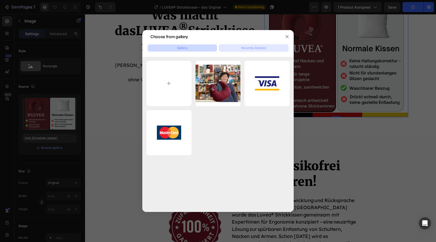
click at [253, 45] on button "Recently Deleted" at bounding box center [253, 47] width 69 height 7
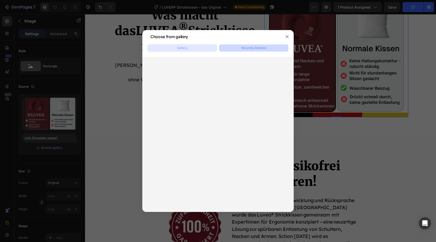
click at [196, 47] on button "Gallery" at bounding box center [182, 47] width 69 height 7
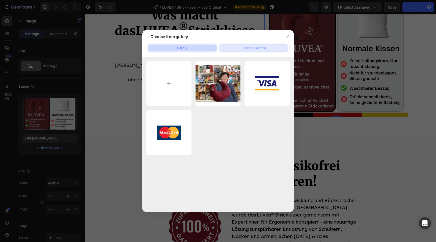
click at [240, 49] on button "Recently Deleted" at bounding box center [253, 47] width 69 height 7
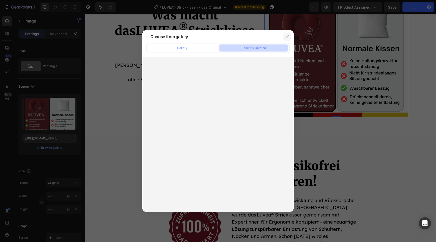
click at [288, 36] on icon "button" at bounding box center [287, 37] width 4 height 4
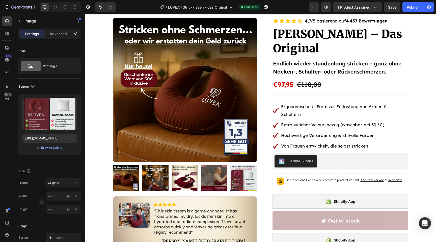
scroll to position [0, 0]
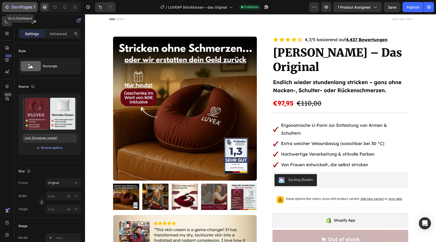
click at [7, 7] on icon "button" at bounding box center [6, 7] width 5 height 5
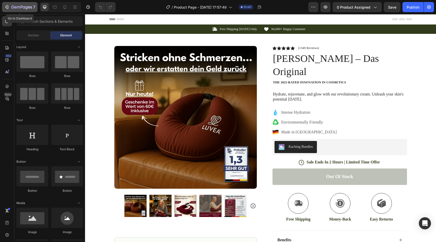
click at [7, 8] on icon "button" at bounding box center [6, 7] width 5 height 5
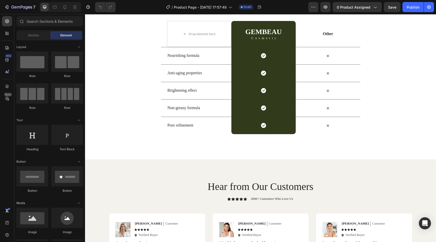
scroll to position [1031, 0]
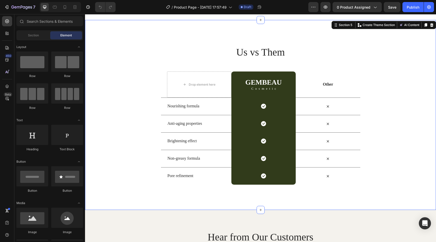
click at [97, 152] on div "Us vs Them Heading Row Drop element here GEMBEAU Heading Cosmetic Text Block Ro…" at bounding box center [260, 114] width 351 height 139
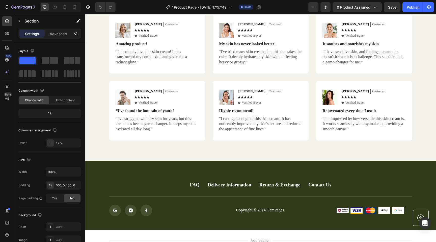
scroll to position [1341, 0]
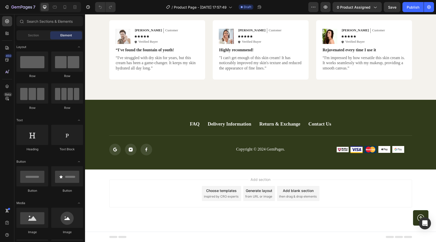
click at [212, 194] on div "Choose templates inspired by CRO experts" at bounding box center [221, 193] width 39 height 15
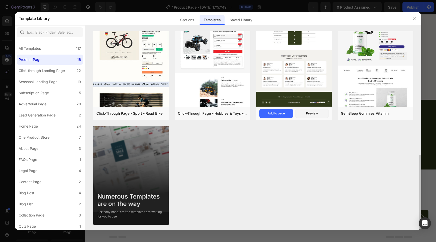
scroll to position [328, 0]
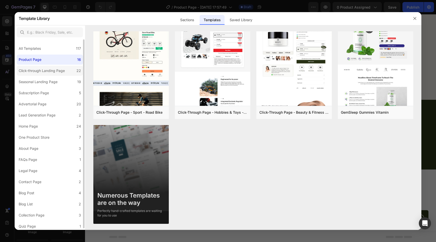
click at [42, 75] on label "Click-through Landing Page 22" at bounding box center [50, 71] width 66 height 10
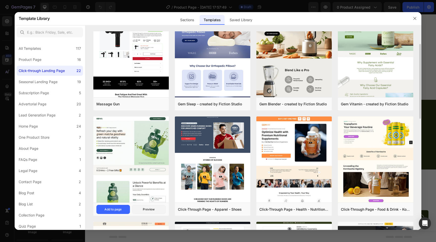
scroll to position [24, 0]
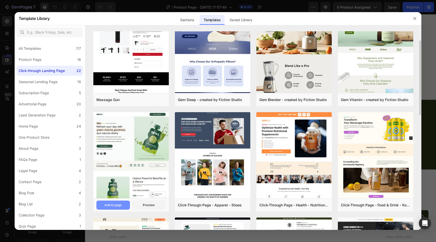
click at [121, 205] on div "Add to page" at bounding box center [112, 205] width 17 height 5
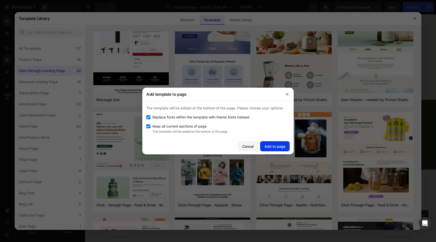
click at [272, 151] on button "Add to page" at bounding box center [275, 146] width 30 height 10
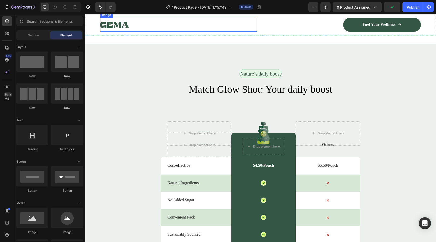
scroll to position [3030, 0]
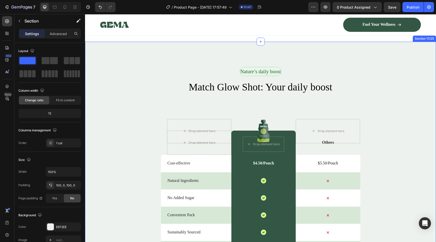
click at [110, 52] on div "Nature’s daily boost Text Block Row Match Glow Shot: Your daily boost Heading D…" at bounding box center [260, 197] width 351 height 311
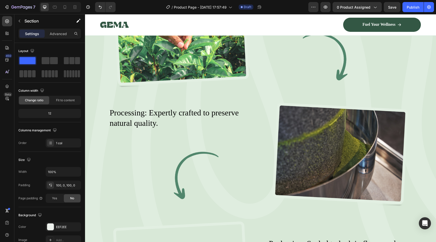
scroll to position [2585, 0]
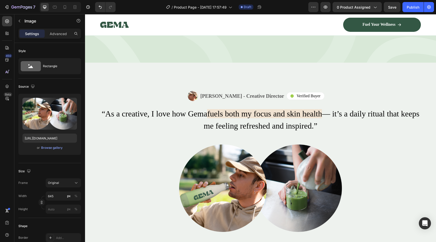
drag, startPoint x: 217, startPoint y: 153, endPoint x: 79, endPoint y: -40, distance: 236.9
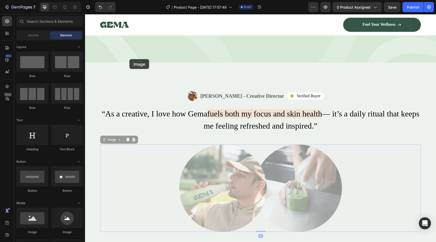
click at [85, 14] on div at bounding box center [85, 14] width 0 height 0
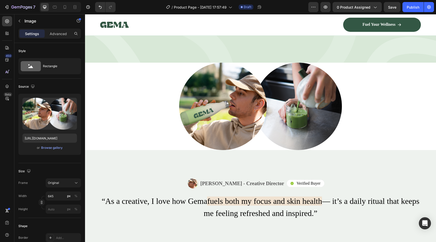
drag, startPoint x: 147, startPoint y: 112, endPoint x: 111, endPoint y: -36, distance: 151.5
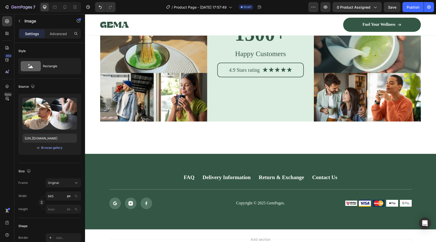
scroll to position [3859, 0]
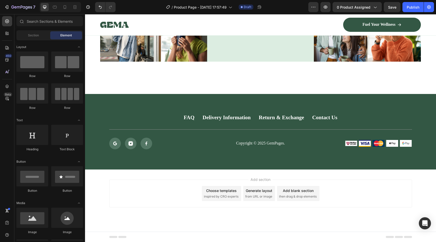
click at [207, 191] on div "Choose templates" at bounding box center [221, 190] width 31 height 5
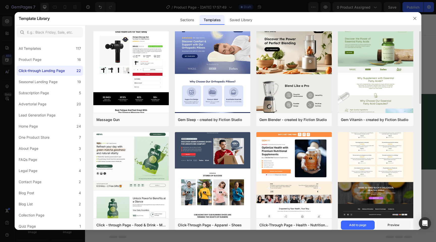
scroll to position [12, 0]
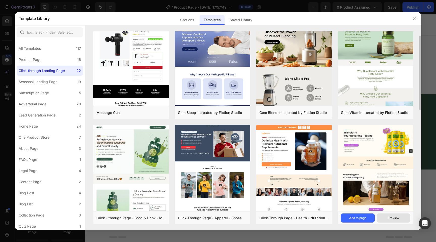
click at [391, 216] on div "Preview" at bounding box center [394, 217] width 12 height 5
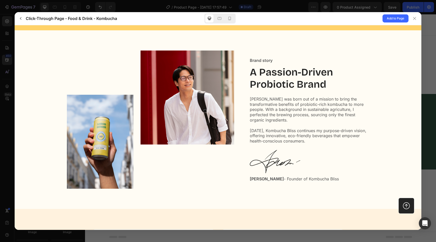
scroll to position [1863, 0]
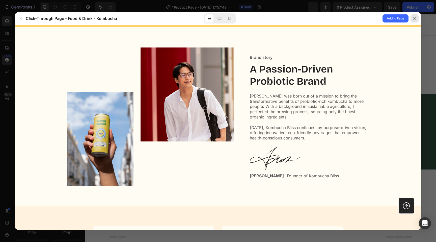
click at [414, 20] on icon at bounding box center [415, 18] width 4 height 4
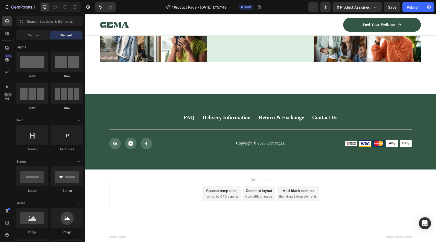
click at [234, 189] on div "Choose templates" at bounding box center [221, 190] width 31 height 5
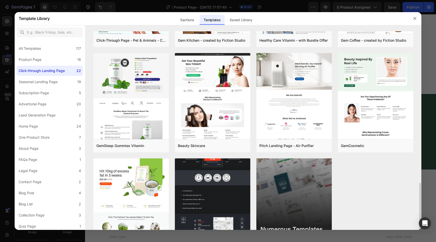
scroll to position [433, 0]
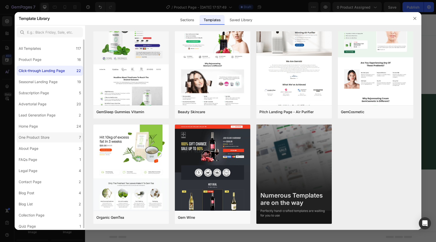
click at [63, 135] on label "One Product Store 7" at bounding box center [50, 137] width 66 height 10
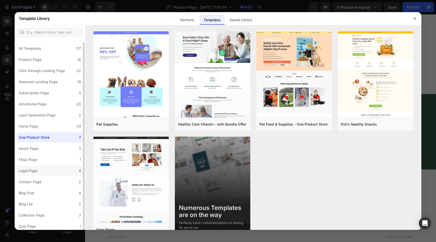
scroll to position [2, 0]
click at [51, 150] on label "About Page 3" at bounding box center [50, 147] width 66 height 10
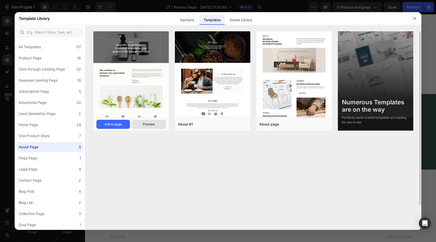
click at [153, 126] on div "Preview" at bounding box center [149, 124] width 12 height 5
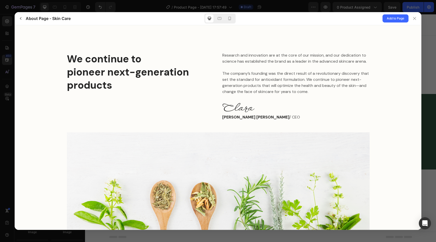
scroll to position [0, 0]
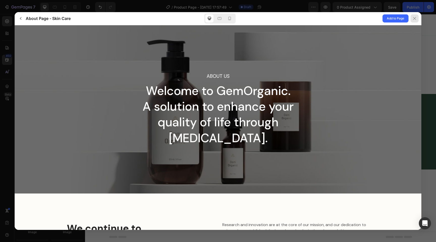
click at [416, 18] on icon at bounding box center [415, 18] width 4 height 4
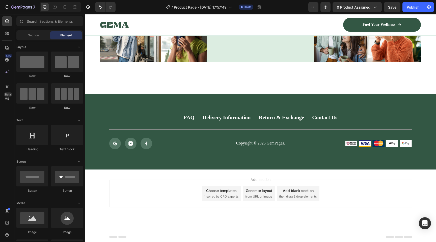
click at [217, 195] on span "inspired by CRO experts" at bounding box center [221, 196] width 35 height 5
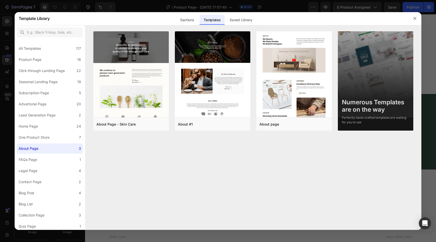
click at [364, 102] on div "Numerous Templates are on the way" at bounding box center [375, 106] width 67 height 15
click at [234, 120] on button "Preview" at bounding box center [230, 124] width 34 height 9
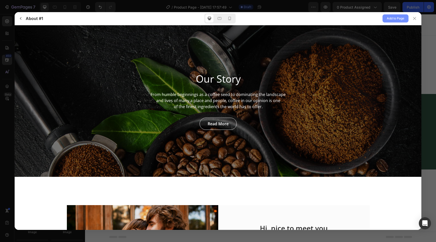
click at [388, 18] on span "Add to Page" at bounding box center [395, 18] width 17 height 6
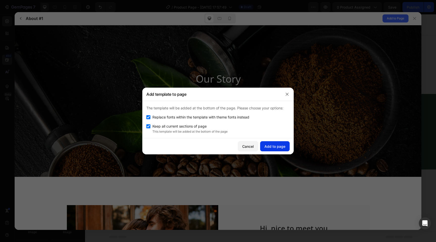
click at [277, 149] on button "Add to page" at bounding box center [275, 146] width 30 height 10
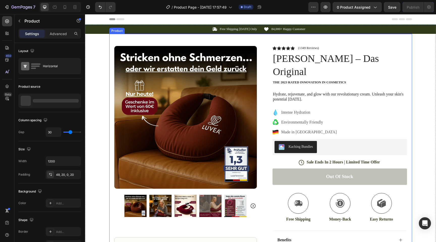
click at [117, 30] on div "Product" at bounding box center [116, 31] width 13 height 5
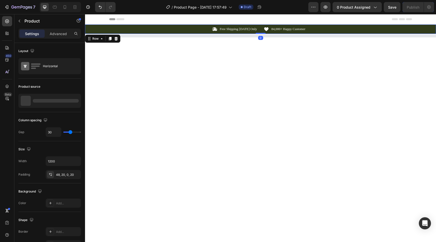
click at [94, 32] on div "Icon Free Shipping Today Only Text Block Row Icon 84,000+ Happy Customer Text B…" at bounding box center [260, 28] width 351 height 5
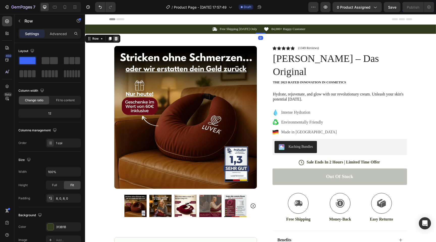
click at [116, 40] on icon at bounding box center [116, 39] width 3 height 4
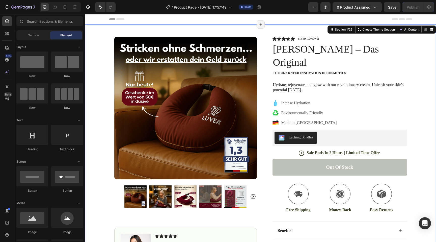
click at [99, 47] on div "Product Images Image Icon Icon Icon Icon Icon Icon List “This skin cream is a g…" at bounding box center [260, 154] width 351 height 261
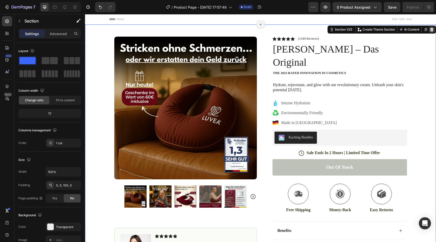
click at [431, 32] on div at bounding box center [432, 29] width 6 height 6
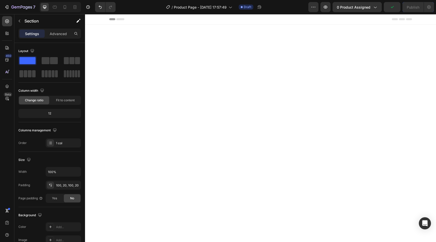
click at [106, 57] on div at bounding box center [260, 183] width 341 height 266
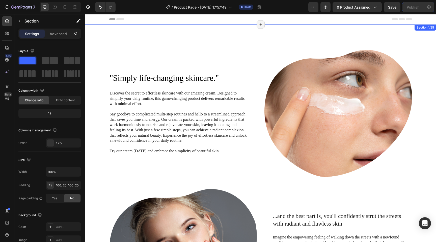
click at [106, 55] on div ""Simply life-changing skincare." Heading Discover the secret to effortless skin…" at bounding box center [260, 183] width 341 height 266
click at [434, 34] on div ""Simply life-changing skincare." Heading Discover the secret to effortless skin…" at bounding box center [260, 182] width 351 height 316
click at [400, 42] on div ""Simply life-changing skincare." Heading Discover the secret to effortless skin…" at bounding box center [260, 182] width 351 height 316
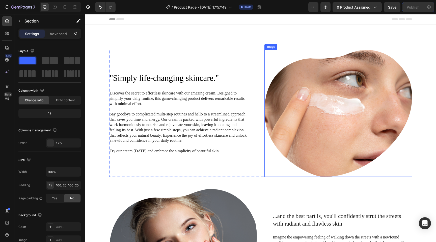
click at [377, 69] on img at bounding box center [338, 113] width 148 height 127
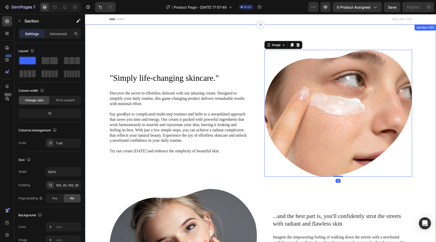
click at [379, 31] on div ""Simply life-changing skincare." Heading Discover the secret to effortless skin…" at bounding box center [260, 182] width 351 height 316
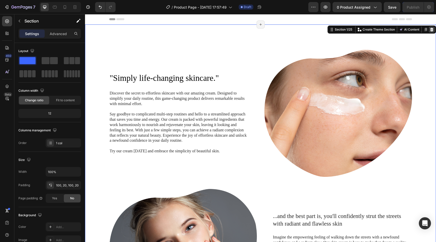
click at [431, 28] on icon at bounding box center [432, 30] width 4 height 4
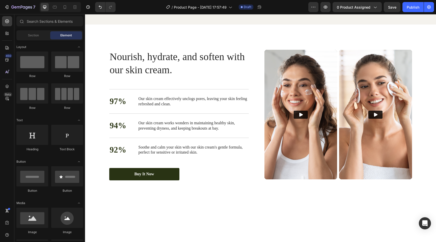
scroll to position [165, 0]
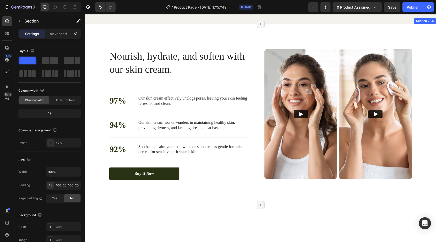
click at [422, 92] on div "Nourish, hydrate, and soften with our skin cream. Heading Nourish, hydrate, and…" at bounding box center [260, 114] width 351 height 181
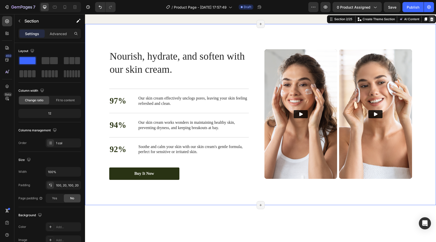
click at [432, 22] on div at bounding box center [432, 19] width 6 height 6
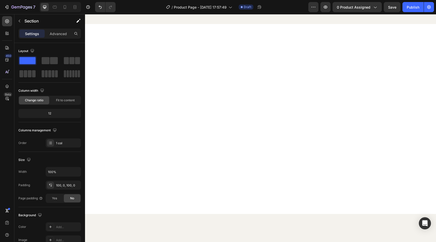
click at [408, 80] on div at bounding box center [260, 119] width 351 height 190
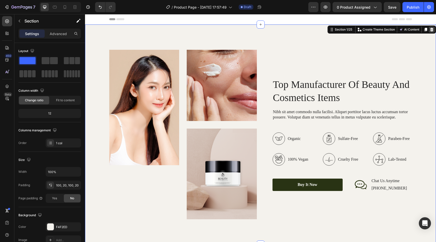
click at [433, 29] on icon at bounding box center [431, 30] width 3 height 4
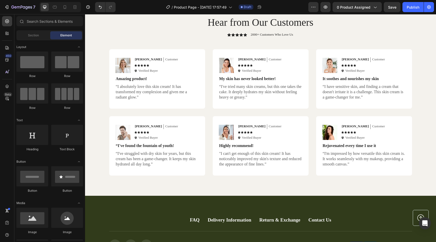
scroll to position [222, 0]
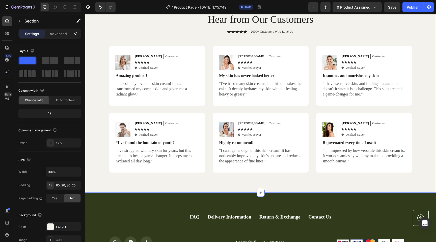
click at [415, 40] on div "Hear from Our Customers Heading Icon Icon Icon Icon Icon Icon List 2000+ Custom…" at bounding box center [260, 92] width 341 height 160
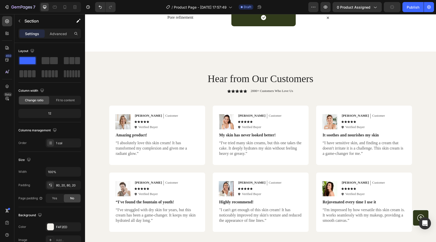
scroll to position [385, 0]
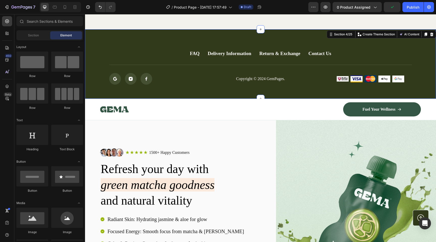
click at [424, 38] on div "FAQ Button Delivery Information Button Return & Exchange Button Contact Us Butt…" at bounding box center [260, 64] width 351 height 70
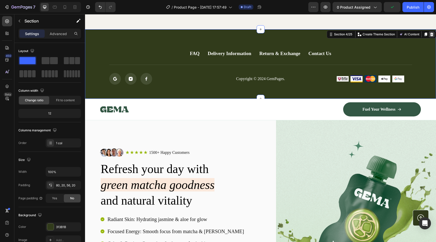
click at [433, 34] on icon at bounding box center [431, 34] width 3 height 4
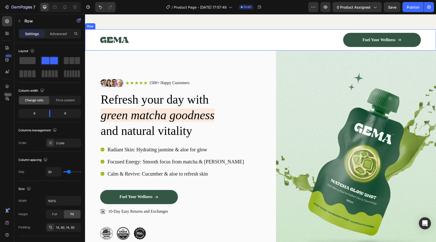
click at [427, 33] on div "Image Fuel Your Wellness Button Row Row" at bounding box center [260, 39] width 351 height 21
click at [255, 68] on div "Image Icon Icon Icon Icon Icon Icon List 1500+ Happy Customers Text Block Row R…" at bounding box center [180, 159] width 160 height 217
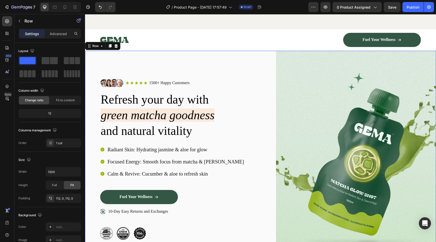
click at [93, 69] on div "Image Icon Icon Icon Icon Icon Icon List 1500+ Happy Customers Text Block Row R…" at bounding box center [260, 159] width 351 height 217
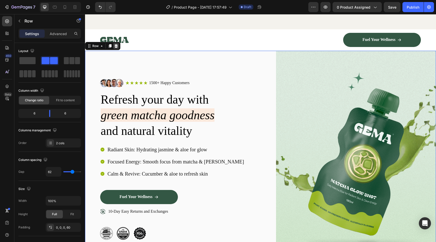
click at [117, 45] on icon at bounding box center [116, 46] width 4 height 4
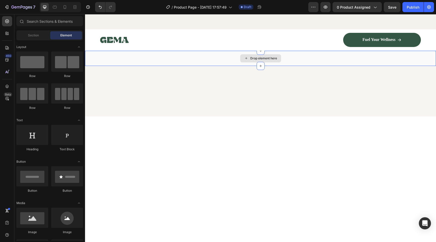
click at [116, 62] on div "Drop element here" at bounding box center [260, 58] width 351 height 15
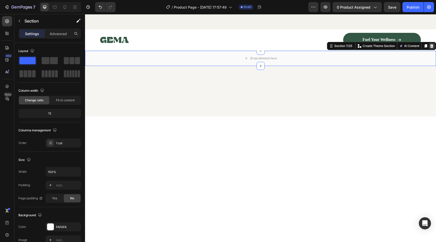
click at [431, 46] on icon at bounding box center [431, 46] width 3 height 4
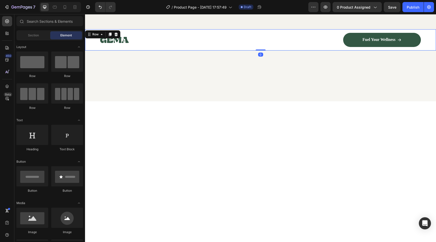
click at [430, 43] on div "Image Fuel Your Wellness Button Row Row 0" at bounding box center [260, 39] width 351 height 21
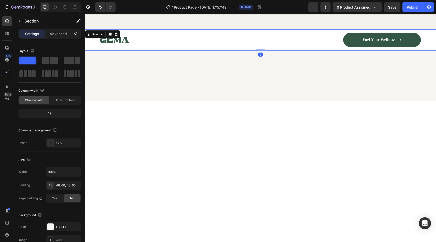
click at [412, 84] on div at bounding box center [260, 76] width 321 height 26
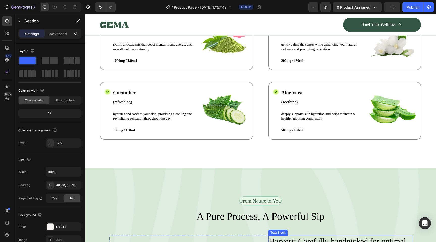
scroll to position [727, 0]
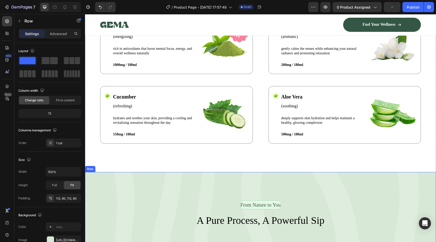
click at [115, 169] on icon at bounding box center [116, 167] width 4 height 4
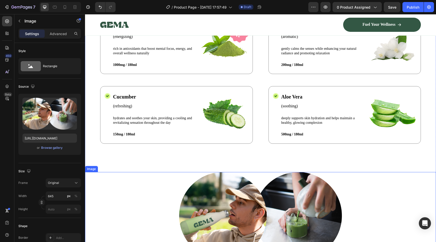
click at [125, 189] on div at bounding box center [260, 215] width 351 height 87
click at [118, 166] on icon at bounding box center [118, 167] width 3 height 4
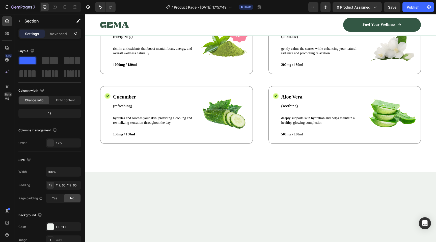
click at [120, 182] on div at bounding box center [260, 227] width 351 height 110
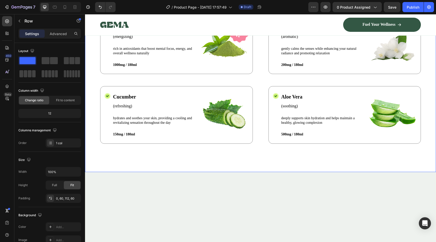
click at [106, 156] on div "Nature’s Best in Balance Text Block Row What’s Inside Your Matcha Glow Shot Hea…" at bounding box center [260, 74] width 351 height 195
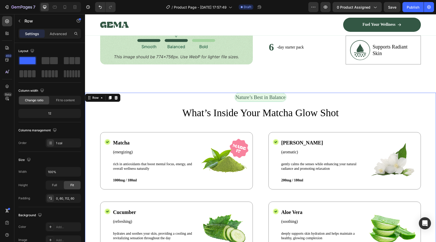
scroll to position [574, 0]
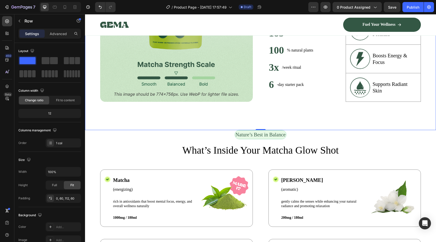
click at [434, 117] on div "Image Unlock Powerful Benefits at a Glance Heading Get quick insights into the …" at bounding box center [260, 21] width 351 height 218
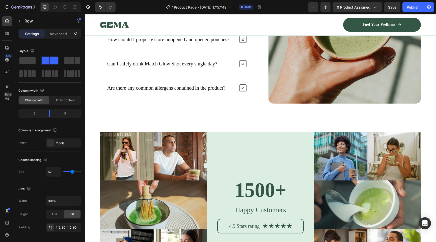
scroll to position [1807, 0]
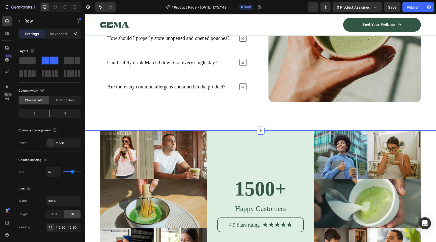
click at [310, 120] on div "Nature’s daily boost Text Block Row Frequently Asked Questions Heading What exa…" at bounding box center [260, 20] width 351 height 220
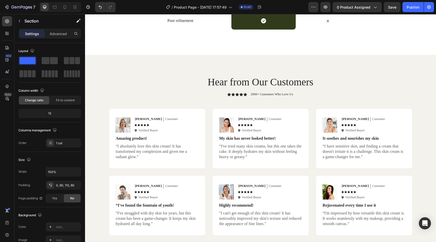
scroll to position [139, 0]
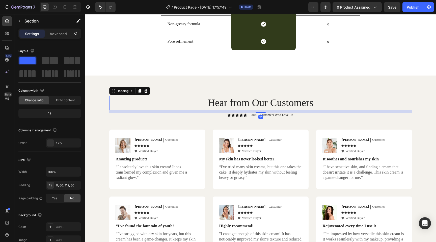
click at [207, 96] on h2 "Hear from Our Customers" at bounding box center [260, 103] width 303 height 14
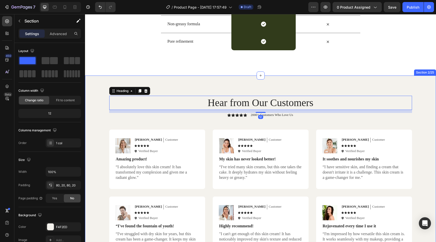
click at [253, 78] on div "Hear from Our Customers Heading 12 Icon Icon Icon Icon Icon Icon List 2000+ Cus…" at bounding box center [260, 175] width 351 height 200
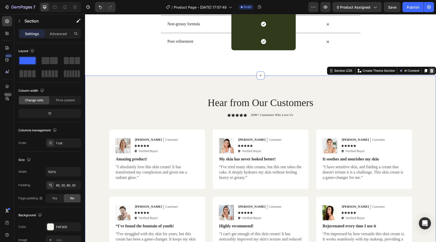
click at [433, 72] on icon at bounding box center [431, 71] width 3 height 4
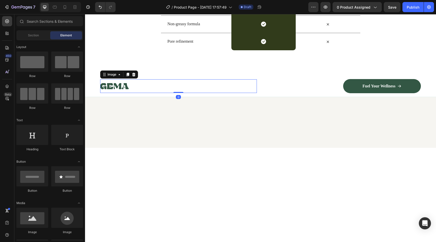
click at [253, 89] on div at bounding box center [178, 86] width 157 height 14
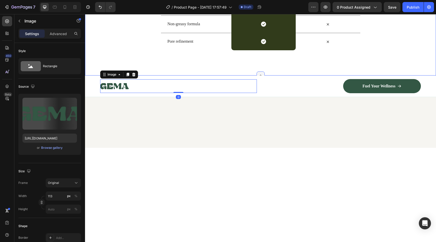
click at [258, 72] on div at bounding box center [261, 75] width 8 height 8
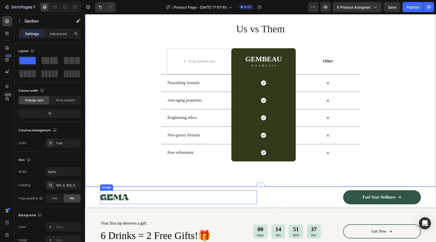
scroll to position [0, 0]
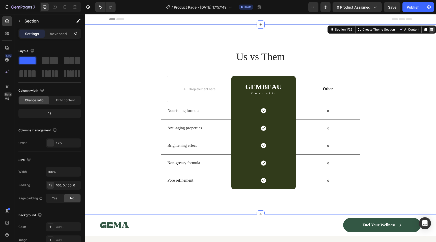
click at [431, 30] on icon at bounding box center [431, 30] width 3 height 4
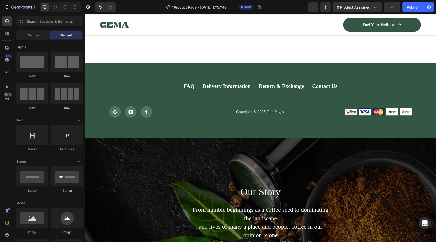
scroll to position [1658, 0]
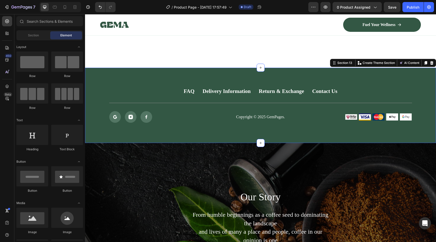
click at [428, 135] on div "FAQ Button Delivery Information Button Return & Exchange Button Contact Us Butt…" at bounding box center [260, 105] width 351 height 75
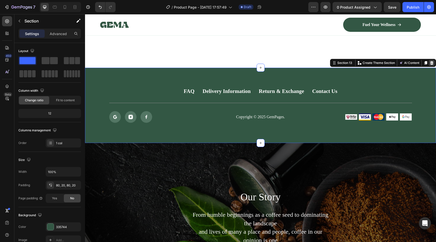
click at [432, 64] on icon at bounding box center [431, 63] width 3 height 4
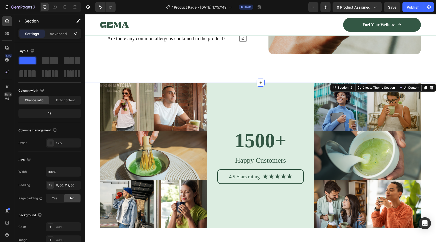
scroll to position [1467, 0]
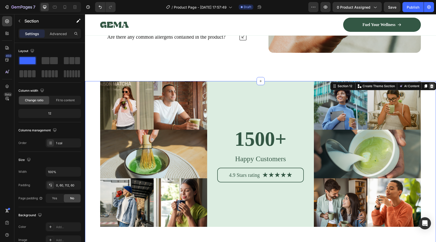
click at [431, 86] on icon at bounding box center [431, 86] width 3 height 4
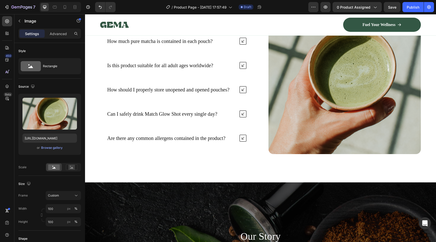
scroll to position [1360, 0]
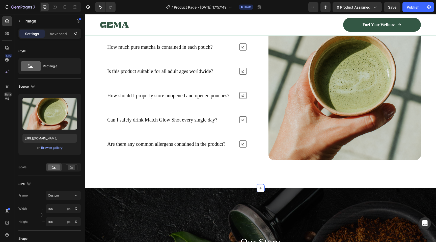
click at [430, 182] on div "Nature’s daily boost Text Block Row Frequently Asked Questions Heading What exa…" at bounding box center [260, 78] width 351 height 220
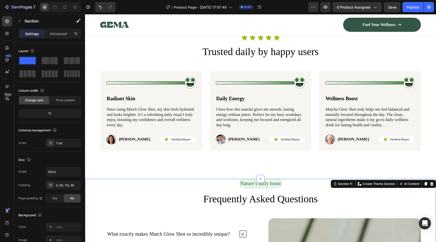
scroll to position [1135, 0]
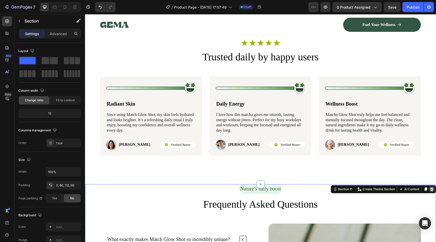
click at [431, 188] on icon at bounding box center [431, 189] width 3 height 4
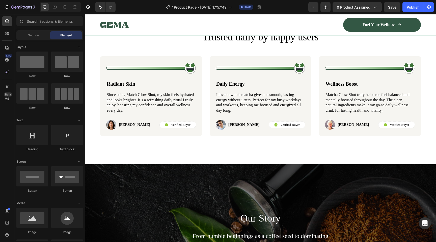
scroll to position [1138, 0]
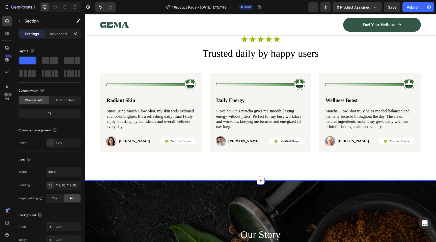
click at [118, 167] on div "Icon Icon Icon Icon Icon Icon List Row Trusted daily by happy users Heading Ima…" at bounding box center [260, 94] width 351 height 173
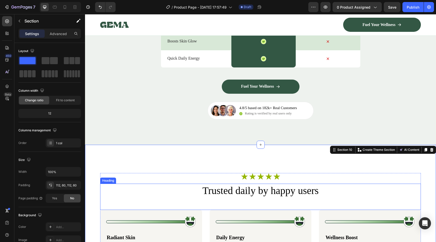
scroll to position [963, 0]
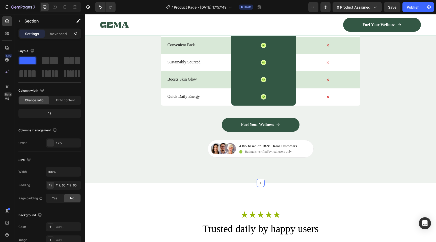
click at [189, 182] on div "Nature’s daily boost Text Block Row Match Glow Shot: Your daily boost Heading D…" at bounding box center [260, 32] width 351 height 302
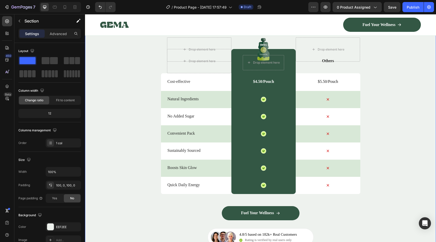
scroll to position [727, 0]
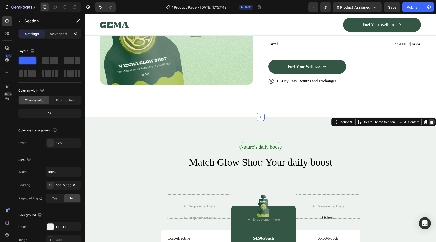
click at [431, 122] on icon at bounding box center [431, 122] width 3 height 4
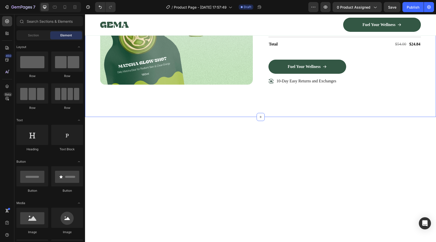
click at [400, 85] on div "Image Row Extra gifts, extra joy Text Block Row Shop 6 Pouches, Enjoy 2 Free Gi…" at bounding box center [260, 4] width 321 height 169
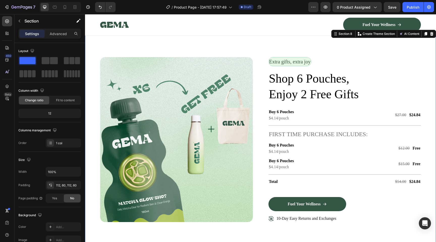
scroll to position [553, 0]
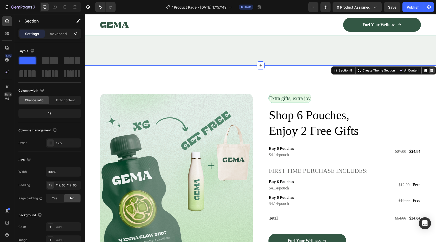
click at [434, 68] on div at bounding box center [432, 70] width 6 height 6
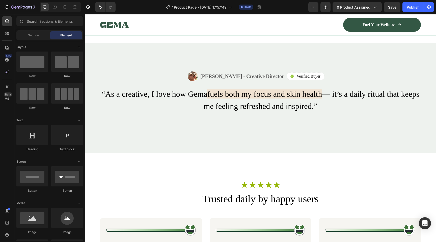
scroll to position [462, 0]
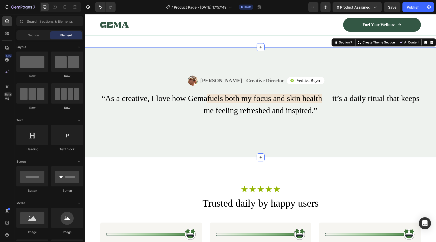
click at [398, 150] on div "Image Alex Carter - Creative Director Text Block Row Icon Verified Buyer Text B…" at bounding box center [260, 102] width 351 height 110
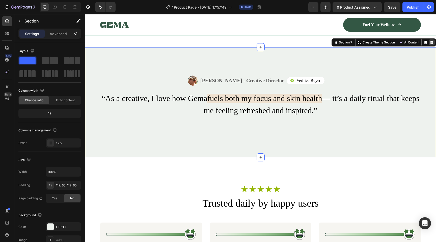
click at [430, 41] on icon at bounding box center [431, 43] width 3 height 4
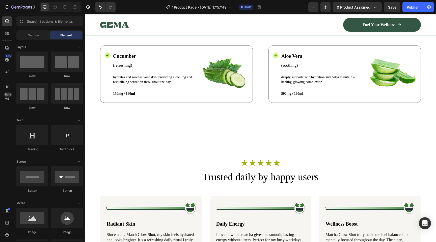
scroll to position [365, 0]
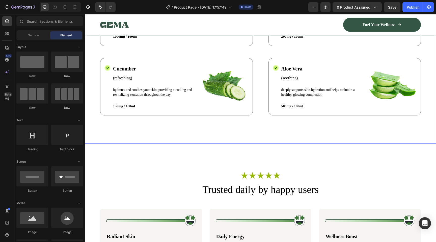
click at [367, 135] on div "Nature’s Best in Balance Text Block Row What’s Inside Your Matcha Glow Shot Hea…" at bounding box center [260, 46] width 351 height 195
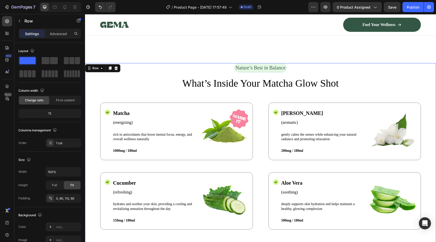
scroll to position [235, 0]
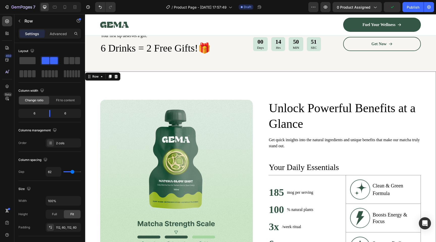
scroll to position [20, 0]
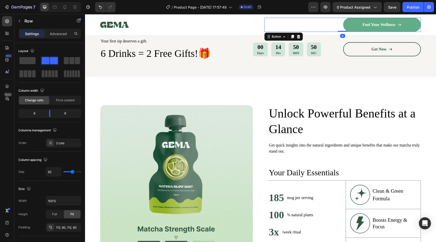
click at [400, 31] on link "Fuel Your Wellness" at bounding box center [382, 25] width 78 height 14
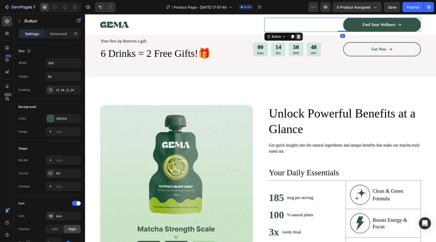
click at [301, 37] on div at bounding box center [298, 37] width 6 height 6
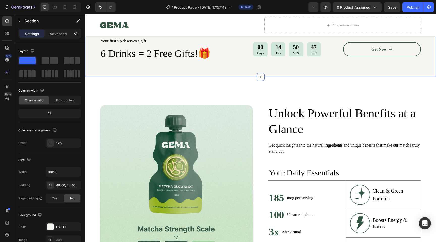
click at [315, 70] on div "Your first sip deserves a gift. Text Block 6 Drinks = 2 Free Gifts!🎁 Heading 00…" at bounding box center [260, 51] width 351 height 51
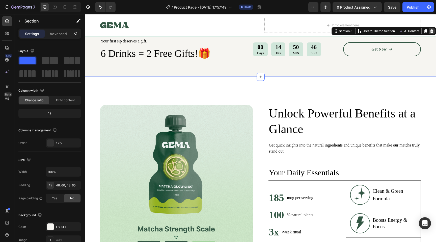
click at [432, 32] on icon at bounding box center [431, 31] width 3 height 4
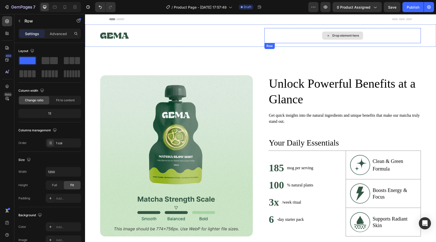
click at [414, 39] on div "Drop element here" at bounding box center [342, 35] width 157 height 15
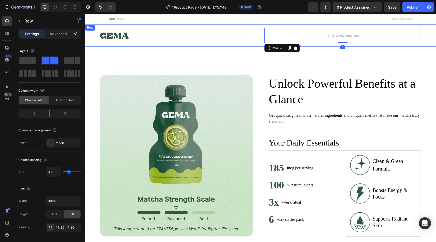
click at [424, 41] on div "Image Drop element here Row 0 Row" at bounding box center [260, 35] width 351 height 22
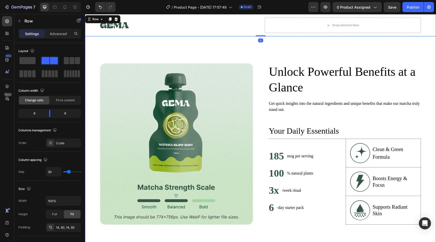
scroll to position [12, 0]
click at [348, 48] on div "Image Unlock Powerful Benefits at a Glance Heading Get quick insights into the …" at bounding box center [260, 144] width 351 height 218
click at [97, 32] on div "Row" at bounding box center [95, 30] width 8 height 5
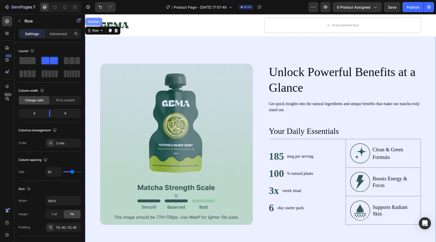
click at [95, 24] on div "Section" at bounding box center [93, 22] width 17 height 8
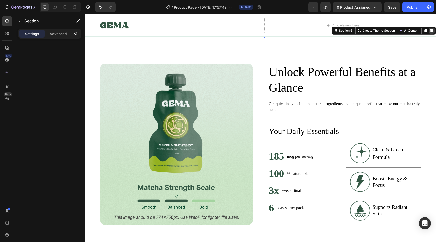
click at [433, 31] on icon at bounding box center [432, 31] width 4 height 4
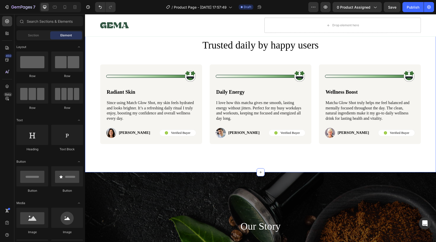
scroll to position [0, 0]
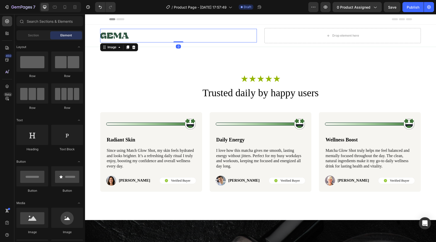
click at [232, 33] on div at bounding box center [178, 36] width 157 height 14
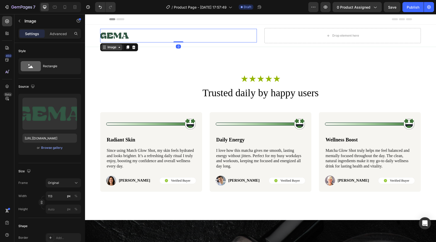
click at [117, 48] on div "Image" at bounding box center [111, 47] width 11 height 5
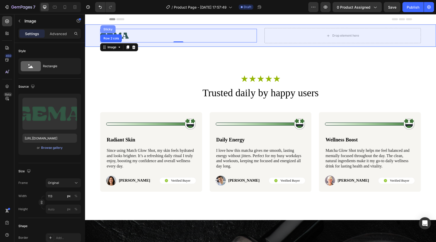
click at [108, 31] on div "Sticky" at bounding box center [107, 29] width 15 height 8
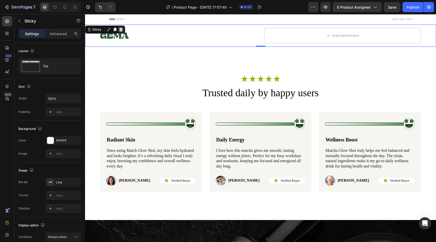
click at [121, 29] on icon at bounding box center [121, 30] width 4 height 4
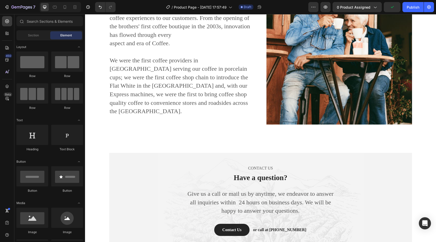
scroll to position [1160, 0]
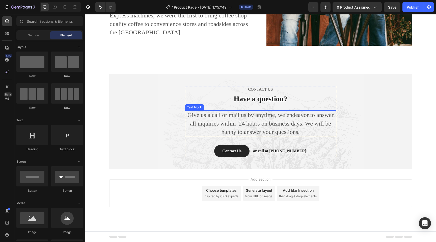
click at [243, 128] on p "Give us a call or mail us by anytime, we endeavor to answer all inquiries withi…" at bounding box center [260, 123] width 150 height 25
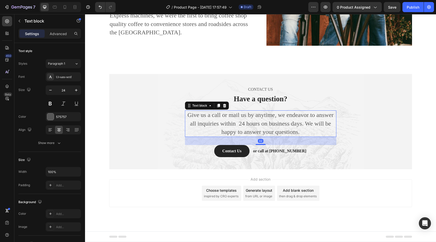
click at [296, 134] on p "Give us a call or mail us by anytime, we endeavor to answer all inquiries withi…" at bounding box center [260, 123] width 150 height 25
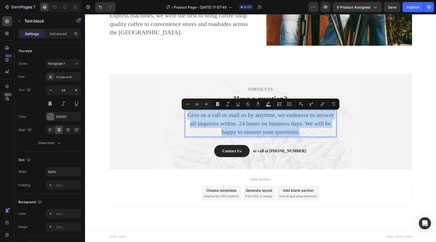
drag, startPoint x: 301, startPoint y: 134, endPoint x: 188, endPoint y: 112, distance: 115.0
click at [188, 112] on p "Give us a call or mail us by anytime, we endeavor to answer all inquiries withi…" at bounding box center [260, 123] width 150 height 25
copy p "Give us a call or mail us by anytime, we endeavor to answer all inquiries withi…"
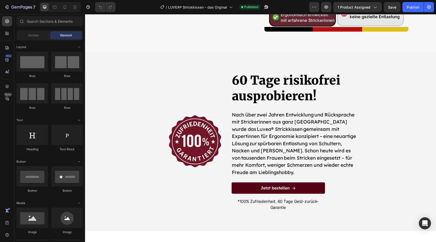
scroll to position [1433, 0]
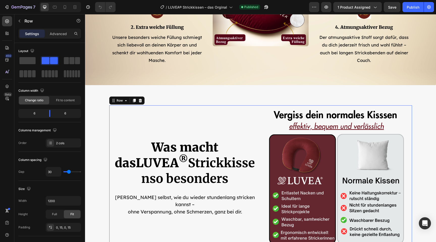
click at [120, 106] on div "Image Was macht das LUVEA ® Strickkissen so besonders Heading Erlebe selbst, wi…" at bounding box center [185, 177] width 144 height 144
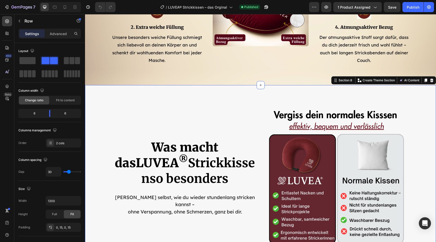
click at [114, 95] on div "Image Row Image Was macht das LUVEA ® Strickkissen so besonders Heading Erlebe …" at bounding box center [260, 177] width 351 height 184
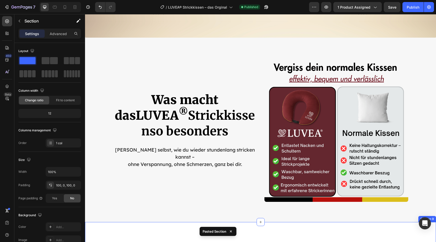
scroll to position [1479, 0]
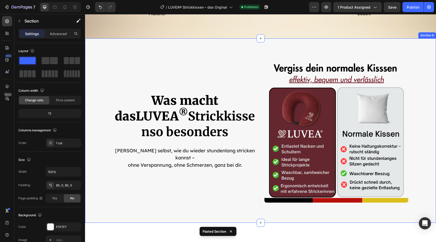
click at [97, 67] on div "Image Row Image Was macht das LUVEA ® Strickkissen so besonders Heading Erlebe …" at bounding box center [260, 131] width 351 height 144
click at [430, 36] on div at bounding box center [432, 34] width 6 height 6
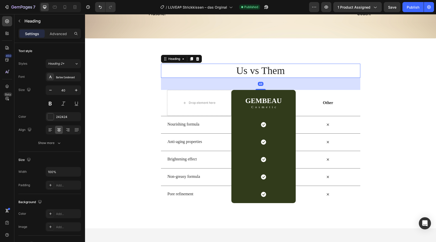
click at [268, 69] on h2 "Us vs Them" at bounding box center [260, 71] width 199 height 14
click at [62, 80] on div "Barlow Condensed" at bounding box center [63, 76] width 35 height 9
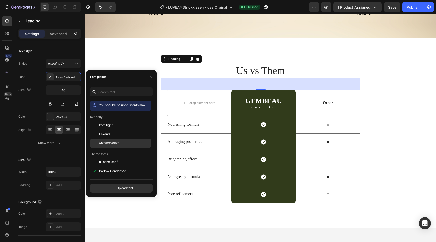
click at [112, 144] on span "Merriweather" at bounding box center [109, 143] width 20 height 5
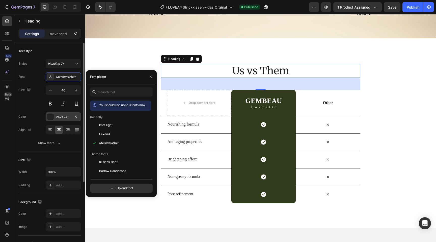
click at [48, 116] on div at bounding box center [50, 116] width 7 height 7
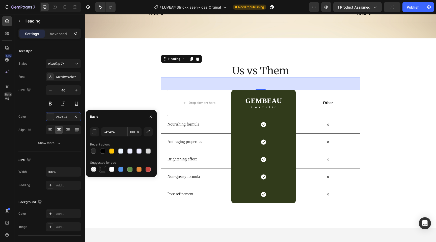
click at [104, 167] on div at bounding box center [102, 169] width 5 height 5
click at [101, 152] on div at bounding box center [102, 150] width 5 height 5
type input "000000"
click at [57, 194] on div "Text style Styles Heading 2* Font [PERSON_NAME] Size 40 Color 000000 Align Show…" at bounding box center [49, 215] width 63 height 42
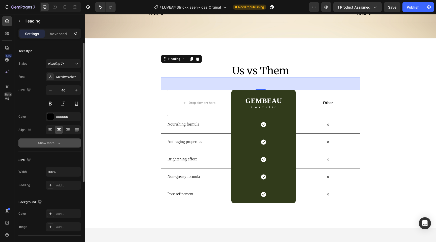
click at [57, 144] on icon "button" at bounding box center [59, 142] width 5 height 5
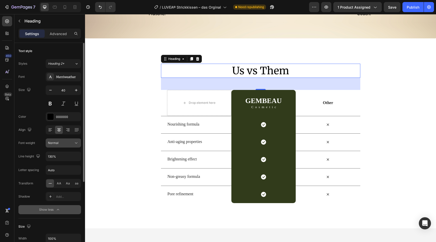
click at [63, 144] on div "Normal" at bounding box center [61, 143] width 26 height 5
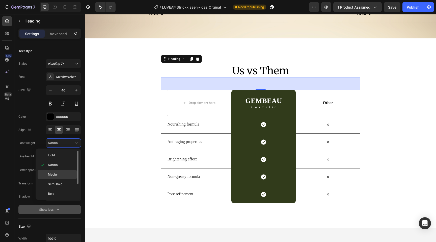
scroll to position [20, 0]
click at [58, 191] on p "Black" at bounding box center [61, 193] width 27 height 5
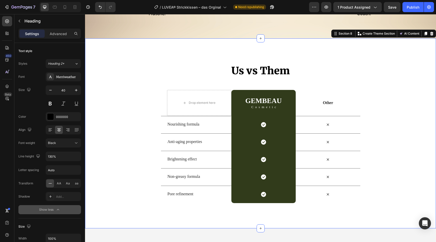
click at [100, 160] on div "Us vs Them Heading Row Drop element here GEMBEAU Heading Cosmetic Text Block Ro…" at bounding box center [260, 133] width 351 height 139
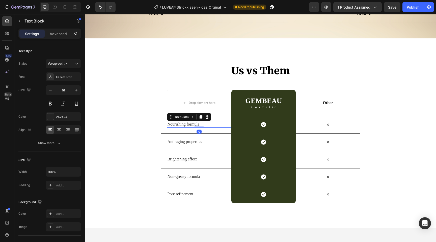
click at [179, 126] on p "Nourishing formula" at bounding box center [199, 124] width 63 height 5
click at [69, 79] on div "Ui-sans-serif" at bounding box center [63, 76] width 35 height 9
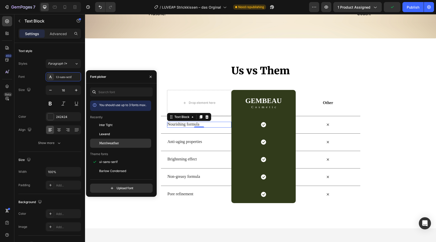
click at [109, 143] on span "Merriweather" at bounding box center [109, 143] width 20 height 5
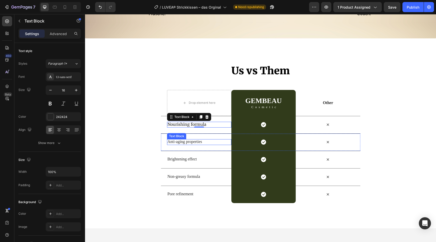
click at [188, 142] on p "Anti-aging properties" at bounding box center [199, 141] width 63 height 5
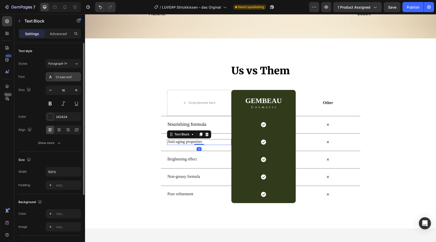
click at [64, 79] on div "Ui-sans-serif" at bounding box center [68, 77] width 24 height 5
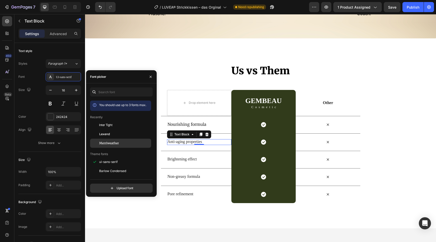
click at [102, 141] on span "Merriweather" at bounding box center [109, 143] width 20 height 5
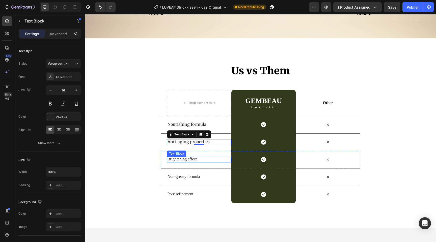
click at [191, 157] on p "Brightening effect" at bounding box center [199, 158] width 63 height 5
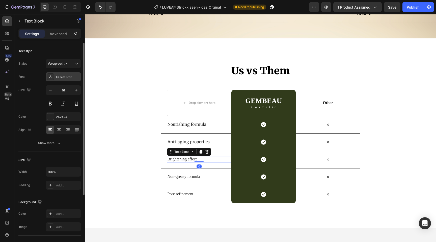
click at [67, 77] on div "Ui-sans-serif" at bounding box center [68, 77] width 24 height 5
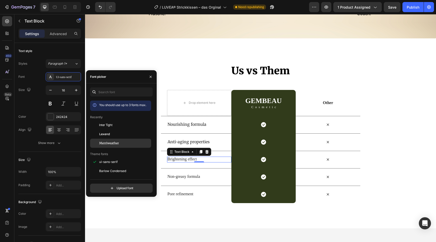
click at [109, 143] on span "Merriweather" at bounding box center [109, 143] width 20 height 5
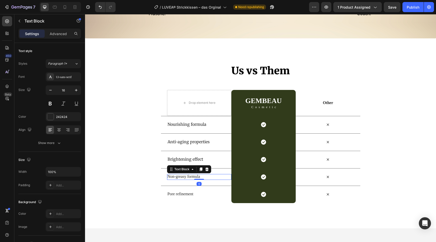
click at [179, 177] on p "Non-greasy formula" at bounding box center [199, 176] width 63 height 5
click at [68, 76] on div "Ui-sans-serif" at bounding box center [68, 77] width 24 height 5
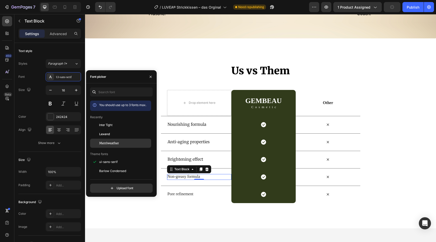
click at [107, 144] on span "Merriweather" at bounding box center [109, 143] width 20 height 5
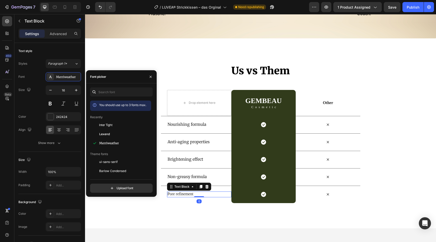
click at [178, 192] on p "Pore refinement" at bounding box center [199, 193] width 63 height 5
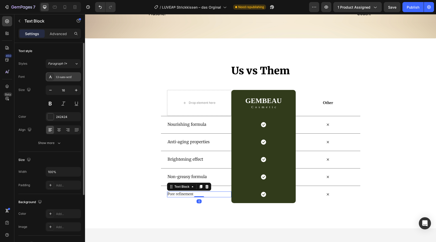
click at [67, 75] on div "Ui-sans-serif" at bounding box center [68, 77] width 24 height 5
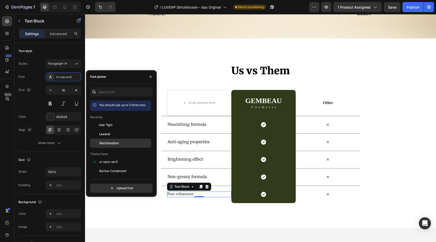
click at [102, 144] on span "Merriweather" at bounding box center [109, 143] width 20 height 5
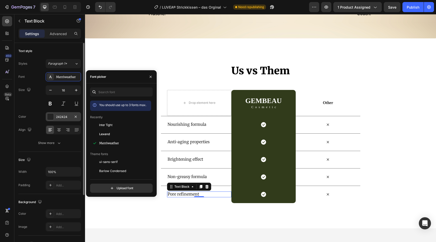
click at [50, 116] on div at bounding box center [50, 116] width 7 height 7
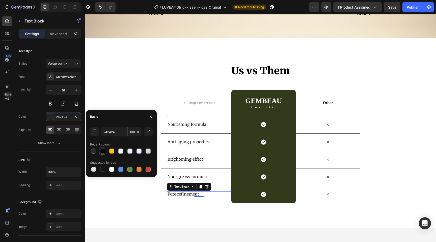
click at [104, 154] on div at bounding box center [102, 150] width 7 height 7
type input "000000"
click at [193, 177] on p "Non-greasy formula" at bounding box center [199, 176] width 63 height 5
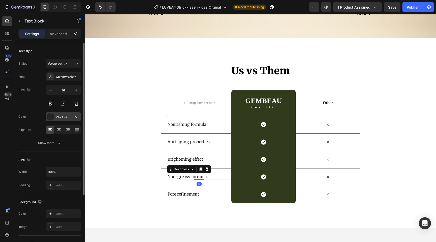
click at [49, 114] on div at bounding box center [50, 116] width 7 height 7
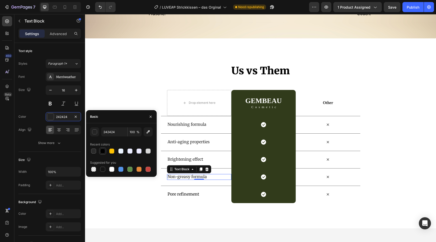
click at [102, 150] on div at bounding box center [102, 150] width 5 height 5
type input "000000"
click at [179, 158] on p "Brightening effect" at bounding box center [199, 158] width 63 height 5
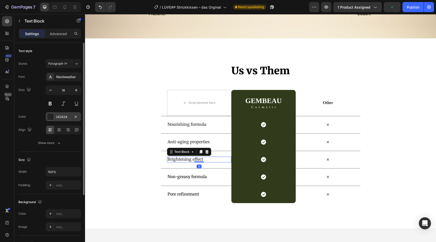
click at [50, 115] on div at bounding box center [50, 116] width 7 height 7
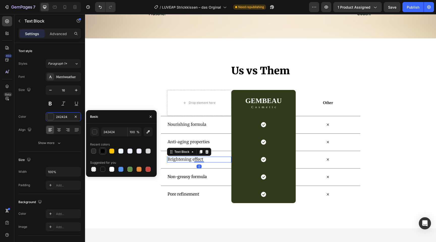
click at [102, 151] on div at bounding box center [102, 150] width 5 height 5
type input "000000"
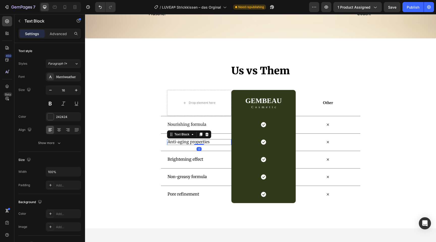
click at [179, 143] on p "Anti-aging properties" at bounding box center [199, 141] width 63 height 5
click at [47, 116] on div at bounding box center [50, 116] width 7 height 7
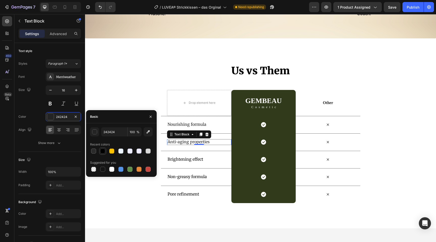
click at [105, 152] on div at bounding box center [103, 151] width 6 height 6
type input "000000"
click at [204, 123] on p "Nourishing formula" at bounding box center [199, 124] width 63 height 5
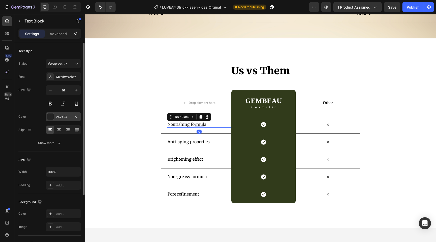
click at [51, 116] on div at bounding box center [50, 116] width 7 height 7
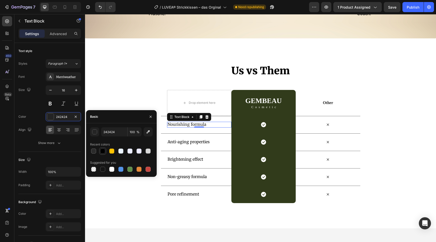
click at [104, 150] on div at bounding box center [102, 150] width 5 height 5
type input "000000"
click at [329, 102] on p "Other" at bounding box center [327, 102] width 63 height 5
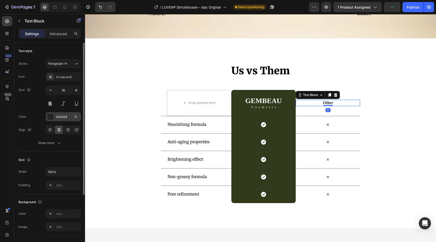
click at [50, 116] on div at bounding box center [50, 116] width 7 height 7
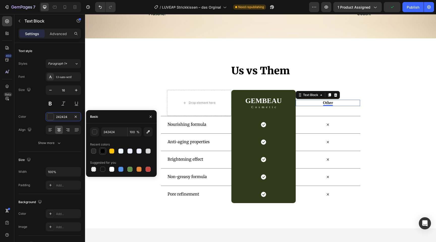
click at [104, 150] on div at bounding box center [102, 150] width 5 height 5
type input "000000"
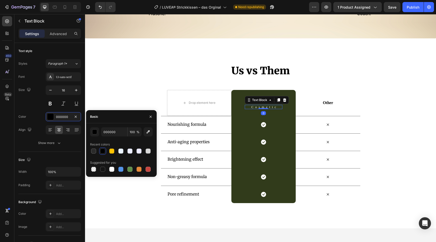
click at [266, 106] on p "Cosmetic" at bounding box center [264, 106] width 35 height 3
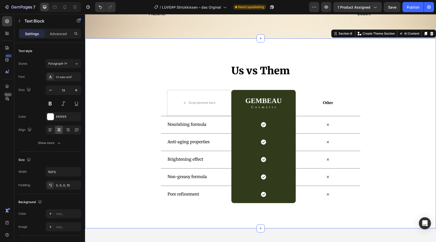
click at [387, 132] on div "Us vs Them Heading Row Drop element here GEMBEAU Heading Cosmetic Text Block Ro…" at bounding box center [260, 133] width 351 height 139
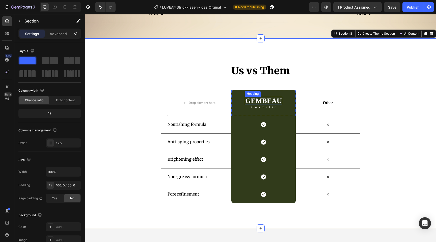
click at [257, 100] on h2 "GEMBEAU" at bounding box center [264, 101] width 38 height 8
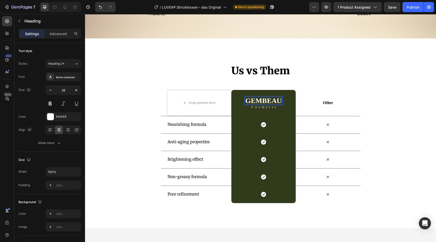
click at [257, 100] on h2 "GEMBEAU" at bounding box center [264, 101] width 38 height 8
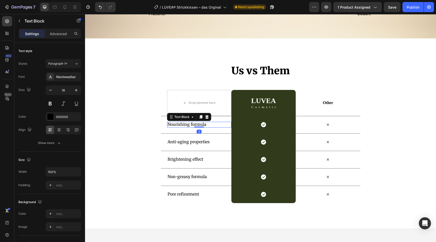
click at [202, 125] on p "Nourishing formula" at bounding box center [199, 124] width 63 height 5
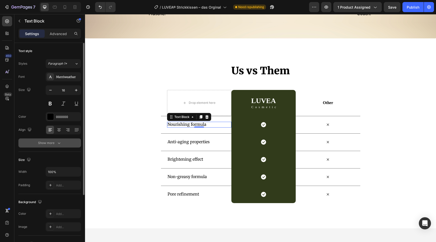
click at [56, 145] on div "Show more" at bounding box center [49, 142] width 23 height 5
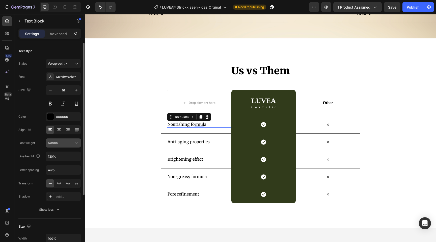
click at [65, 141] on div "Normal" at bounding box center [61, 143] width 26 height 5
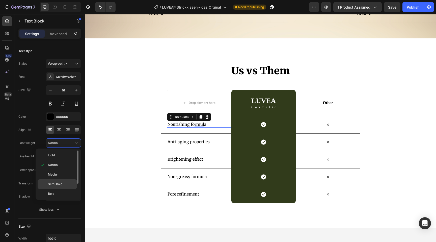
click at [55, 182] on span "Semi Bold" at bounding box center [55, 184] width 14 height 5
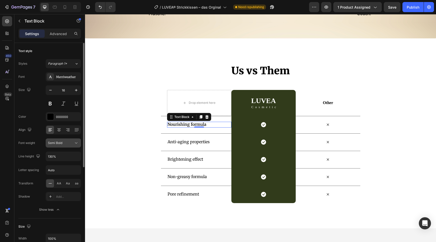
click at [63, 144] on div "Semi Bold" at bounding box center [61, 143] width 26 height 5
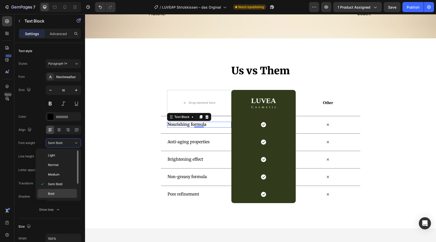
click at [59, 198] on div "Bold" at bounding box center [57, 203] width 39 height 10
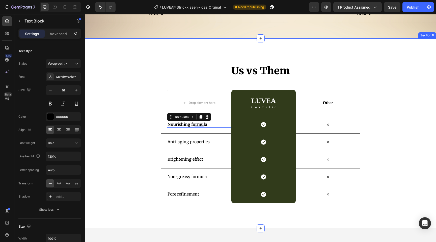
click at [138, 147] on div "Us vs Them Heading Row Drop element here LUVEA Heading Cosmetic Text Block Row …" at bounding box center [260, 133] width 351 height 139
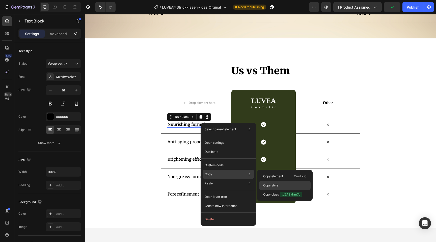
click at [266, 183] on p "Copy style" at bounding box center [270, 185] width 15 height 5
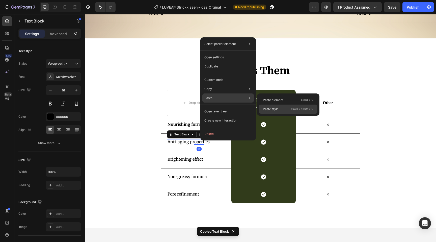
click at [271, 108] on p "Paste style" at bounding box center [271, 109] width 16 height 5
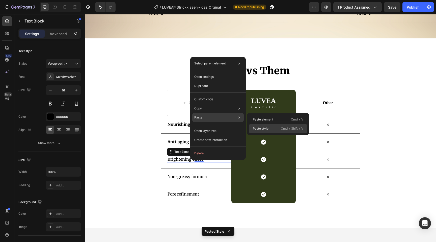
click at [261, 128] on p "Paste style" at bounding box center [261, 128] width 16 height 5
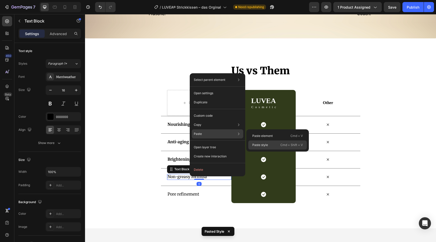
click at [268, 144] on div "Paste style Cmd + Shift + V" at bounding box center [277, 144] width 59 height 9
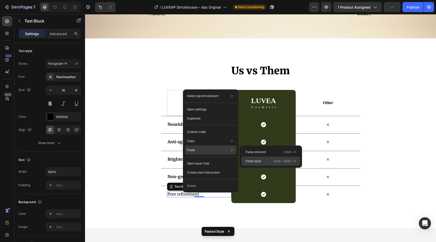
click at [257, 158] on div "Paste style Cmd + Shift + V" at bounding box center [270, 160] width 59 height 9
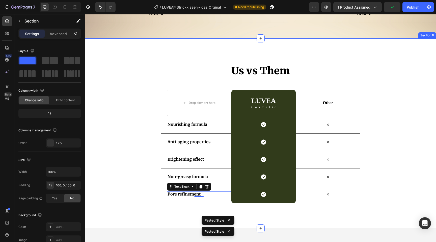
click at [397, 155] on div "Us vs Them Heading Row Drop element here LUVEA Heading Cosmetic Text Block Row …" at bounding box center [260, 133] width 351 height 139
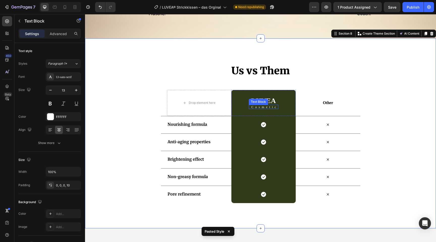
click at [268, 105] on p "Cosmetic" at bounding box center [264, 106] width 26 height 3
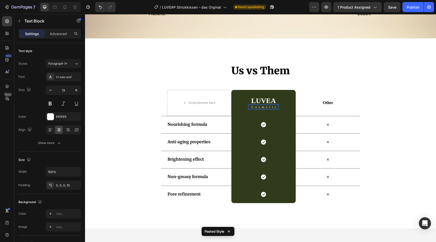
click at [268, 105] on p "Cosmetic" at bounding box center [264, 106] width 26 height 3
click at [274, 106] on p "Cosmetic" at bounding box center [264, 106] width 26 height 3
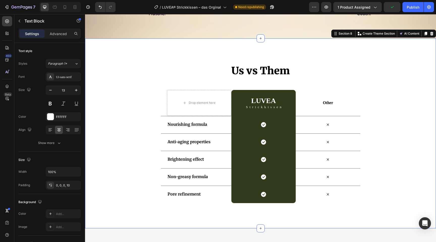
click at [390, 124] on div "Us vs Them Heading Row Drop element here LUVEA Heading Strickkissen Text Block …" at bounding box center [260, 133] width 351 height 139
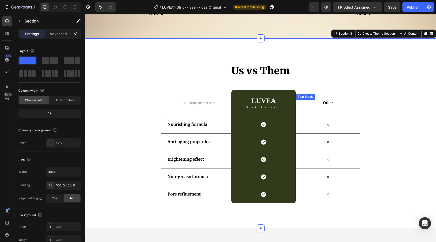
click at [330, 102] on p "Other" at bounding box center [327, 102] width 63 height 5
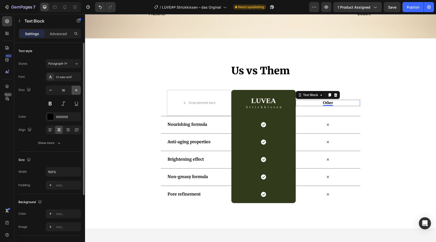
click at [77, 90] on icon "button" at bounding box center [76, 90] width 5 height 5
type input "17"
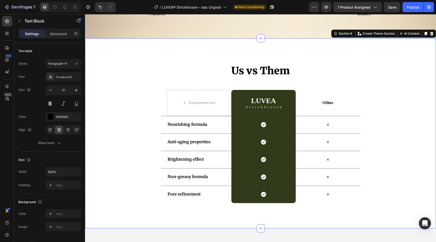
click at [386, 127] on div "Us vs Them Heading Row Drop element here LUVEA Heading Strickkissen Text Block …" at bounding box center [260, 133] width 351 height 139
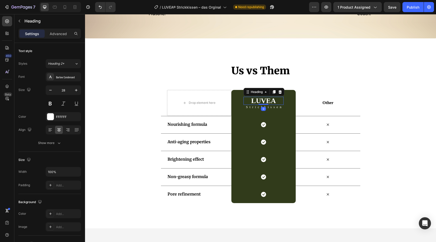
click at [269, 99] on p "LUVEA" at bounding box center [263, 100] width 39 height 7
click at [66, 75] on div "Barlow Condensed" at bounding box center [68, 77] width 24 height 5
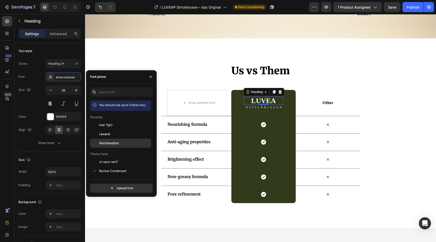
click at [117, 142] on span "Merriweather" at bounding box center [109, 143] width 20 height 5
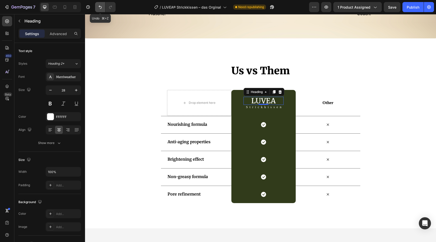
click at [101, 6] on icon "Undo/Redo" at bounding box center [100, 7] width 5 height 5
click at [75, 92] on icon "button" at bounding box center [76, 90] width 5 height 5
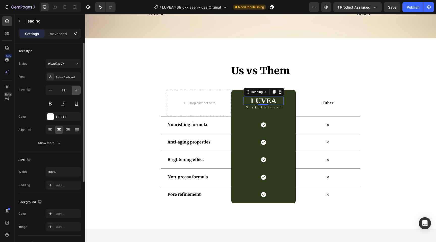
click at [75, 92] on icon "button" at bounding box center [76, 90] width 5 height 5
type input "30"
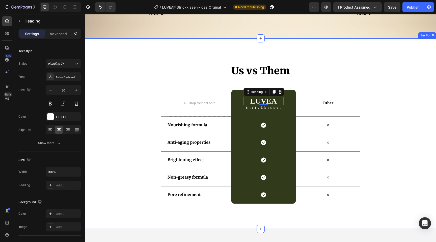
click at [386, 136] on div "Us vs Them Heading Row Drop element here LUVEA Heading 0 Strickkissen Text Bloc…" at bounding box center [260, 134] width 351 height 140
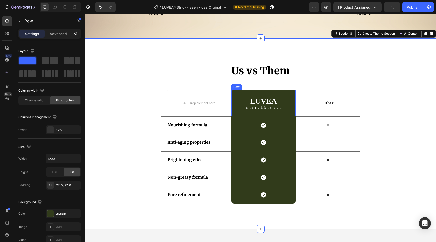
click at [239, 106] on div "LUVEA Heading Strickkissen Text Block Row" at bounding box center [263, 103] width 64 height 26
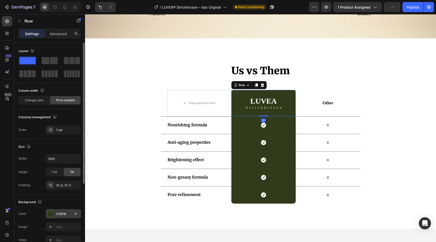
click at [51, 212] on div at bounding box center [50, 213] width 7 height 7
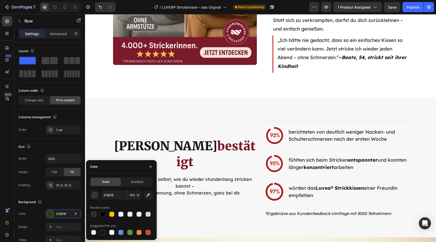
scroll to position [1044, 0]
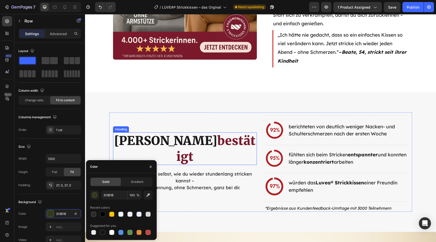
click at [207, 162] on h2 "[PERSON_NAME] bestätigt" at bounding box center [185, 148] width 144 height 33
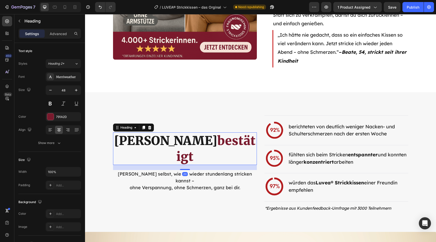
click at [213, 161] on h2 "[PERSON_NAME] bestätigt" at bounding box center [185, 148] width 144 height 33
click at [60, 116] on div "791A2D" at bounding box center [63, 117] width 15 height 5
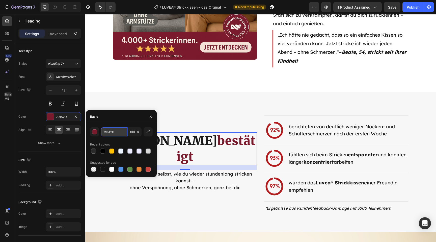
click at [120, 133] on input "791A2D" at bounding box center [114, 131] width 26 height 9
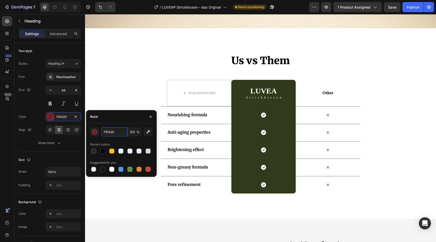
scroll to position [1504, 0]
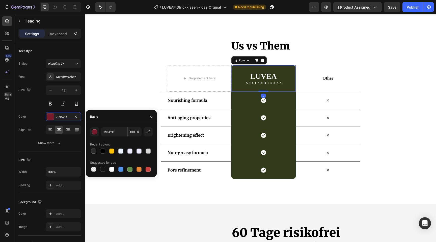
click at [286, 87] on div "LUVEA Heading Strickkissen Text Block Row 0" at bounding box center [263, 78] width 64 height 26
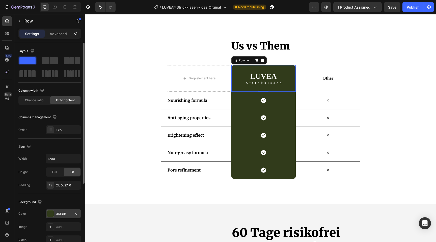
click at [56, 217] on div "313B1B" at bounding box center [63, 213] width 35 height 9
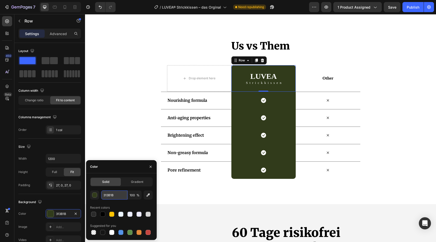
click at [116, 194] on input "313B1B" at bounding box center [114, 194] width 26 height 9
paste input "791A2D"
type input "791A2D"
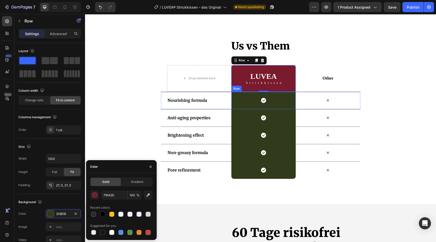
click at [240, 104] on div "Icon Row" at bounding box center [263, 100] width 64 height 17
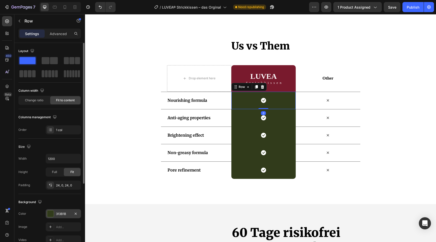
click at [61, 214] on div "313B1B" at bounding box center [63, 213] width 15 height 5
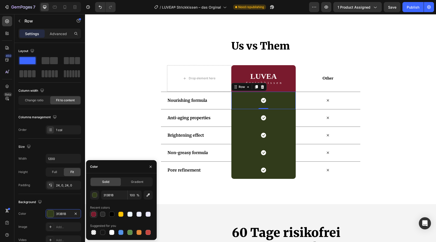
click at [93, 213] on div at bounding box center [93, 213] width 5 height 5
type input "791A2D"
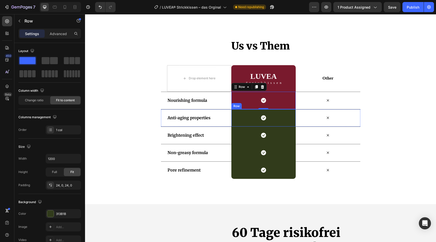
click at [276, 118] on div "Icon Row" at bounding box center [263, 117] width 64 height 17
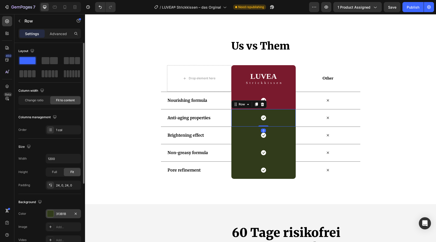
click at [49, 215] on div at bounding box center [50, 213] width 7 height 7
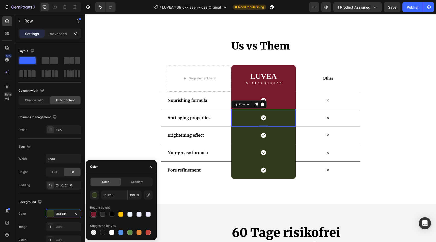
click at [91, 215] on div at bounding box center [94, 214] width 6 height 6
type input "791A2D"
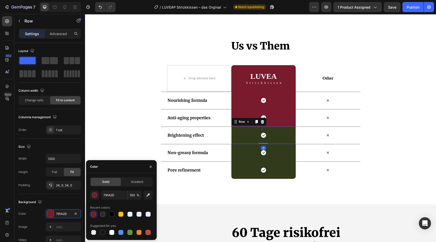
click at [278, 138] on div "Icon Row 0" at bounding box center [263, 134] width 64 height 17
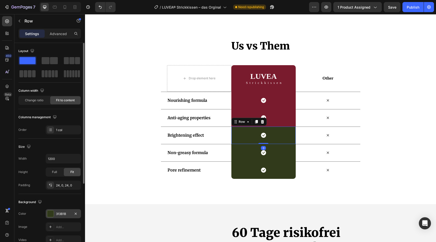
click at [51, 214] on div at bounding box center [50, 213] width 7 height 7
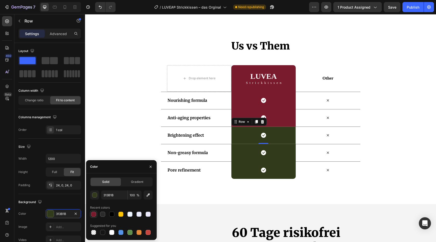
click at [94, 214] on div at bounding box center [93, 213] width 5 height 5
type input "791A2D"
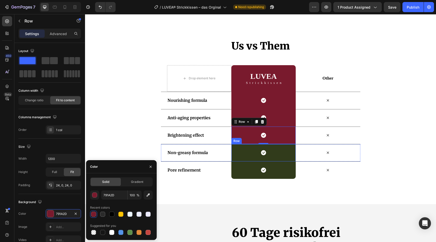
click at [245, 152] on div "Icon Row" at bounding box center [263, 152] width 64 height 17
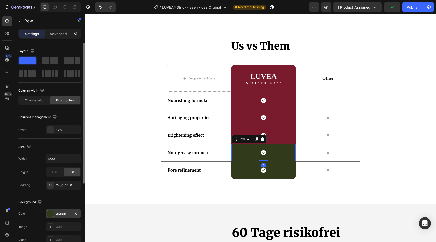
click at [52, 212] on div at bounding box center [50, 213] width 7 height 7
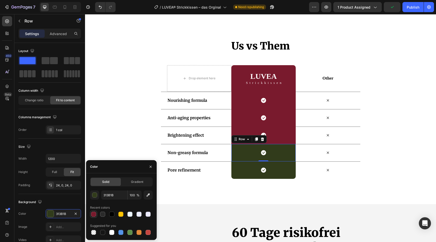
click at [94, 214] on div at bounding box center [93, 213] width 5 height 5
type input "791A2D"
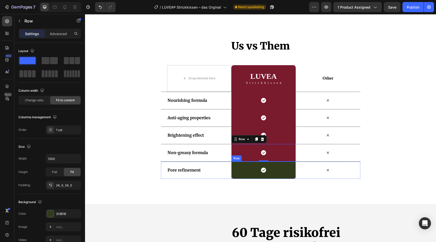
click at [241, 166] on div "Icon Row" at bounding box center [263, 169] width 64 height 17
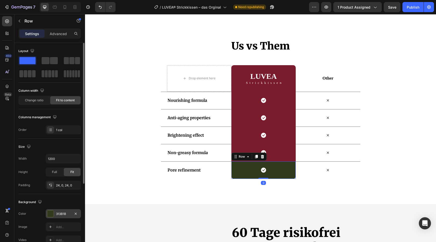
click at [49, 212] on div at bounding box center [50, 213] width 7 height 7
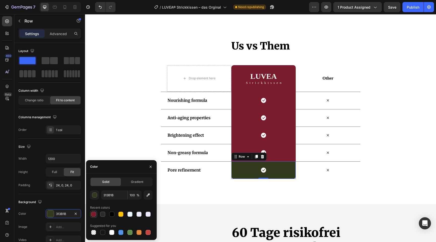
click at [94, 213] on div at bounding box center [93, 213] width 5 height 5
type input "791A2D"
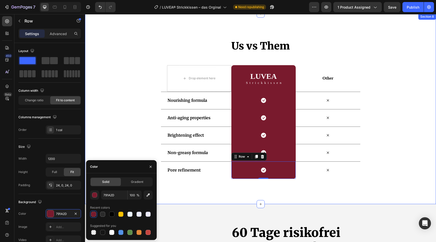
click at [207, 200] on div "Us vs Them Heading Row Drop element here LUVEA Heading Strickkissen Text Block …" at bounding box center [260, 109] width 351 height 190
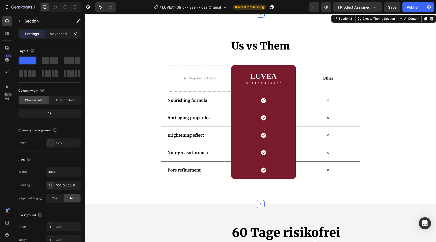
click at [109, 188] on div "Us vs Them Heading Row Drop element here LUVEA Heading Strickkissen Text Block …" at bounding box center [260, 109] width 351 height 190
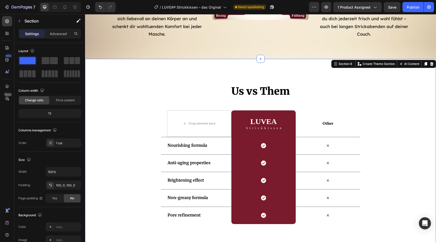
scroll to position [1453, 0]
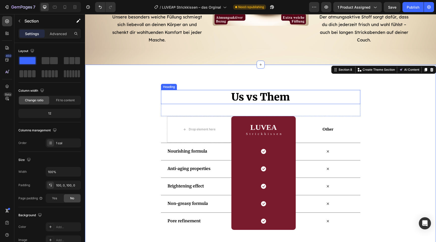
click at [241, 99] on h2 "Us vs Them" at bounding box center [260, 97] width 199 height 14
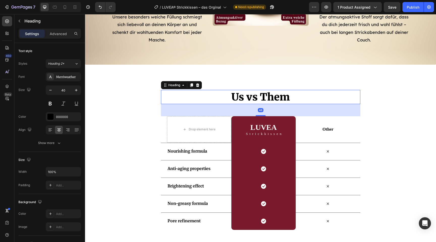
click at [241, 99] on h2 "Us vs Them" at bounding box center [260, 97] width 199 height 14
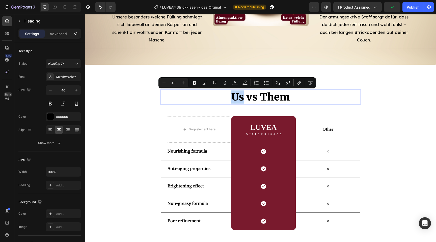
drag, startPoint x: 242, startPoint y: 99, endPoint x: 234, endPoint y: 96, distance: 9.1
click at [234, 96] on p "Us vs Them" at bounding box center [260, 96] width 198 height 13
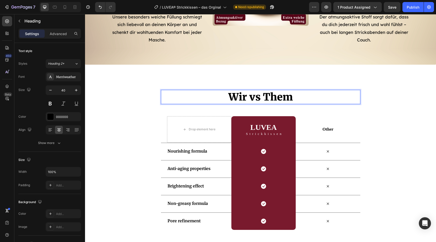
click at [296, 96] on p "Wir vs Them" at bounding box center [260, 96] width 198 height 13
drag, startPoint x: 295, startPoint y: 96, endPoint x: 265, endPoint y: 95, distance: 30.0
click at [265, 95] on p "Wir vs Them" at bounding box center [260, 96] width 198 height 13
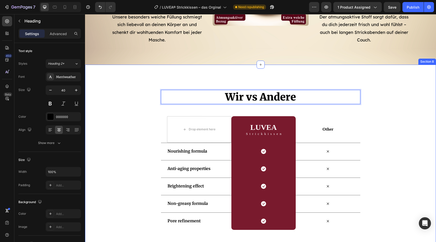
click at [412, 109] on div "Wir vs Andere Heading 48 Row Drop element here LUVEA Heading Strickkissen Text …" at bounding box center [260, 160] width 351 height 140
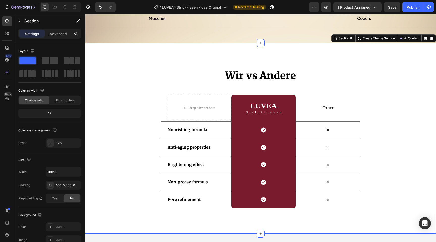
scroll to position [1474, 0]
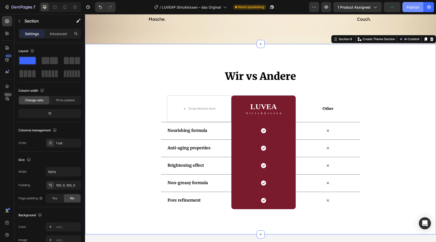
click at [413, 8] on div "Publish" at bounding box center [413, 7] width 13 height 5
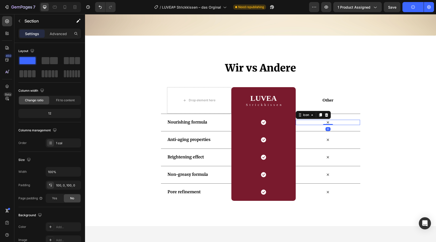
click at [330, 120] on icon at bounding box center [327, 122] width 5 height 5
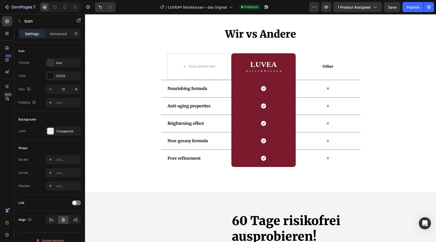
scroll to position [1485, 0]
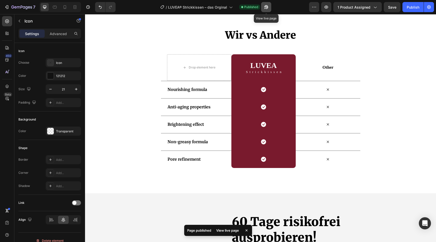
click at [268, 7] on icon "button" at bounding box center [266, 7] width 5 height 5
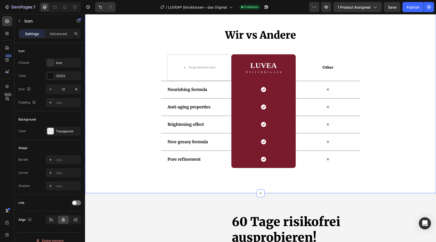
click at [112, 187] on div "Wir vs Andere Heading Row Drop element here LUVEA Heading Strickkissen Text Blo…" at bounding box center [260, 98] width 351 height 190
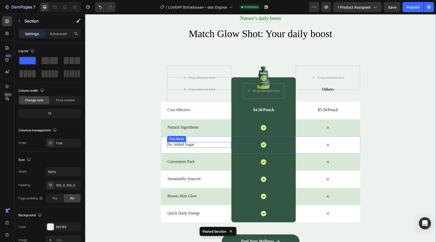
scroll to position [1689, 0]
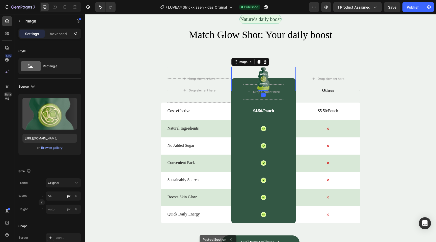
click at [265, 80] on img at bounding box center [264, 79] width 14 height 24
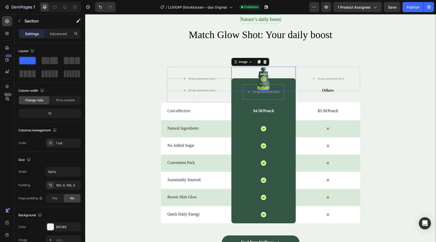
click at [112, 156] on div "Nature’s daily boost Text Block Row Match Glow Shot: Your daily boost Heading D…" at bounding box center [260, 145] width 351 height 260
click at [235, 95] on div "Drop element here Row" at bounding box center [263, 90] width 64 height 24
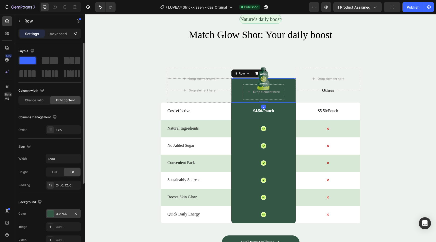
click at [53, 213] on div at bounding box center [50, 213] width 7 height 7
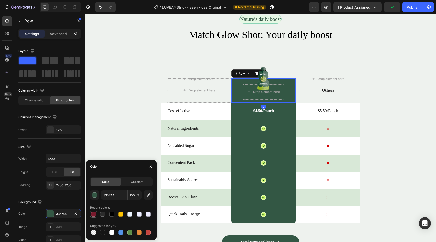
click at [94, 212] on div at bounding box center [93, 213] width 5 height 5
type input "791A2D"
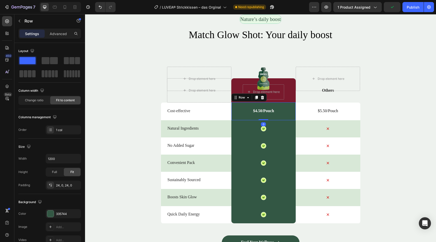
click at [241, 109] on div "$4.50/Pouch Text Block Row 0" at bounding box center [263, 111] width 64 height 18
click at [49, 214] on div at bounding box center [50, 213] width 7 height 7
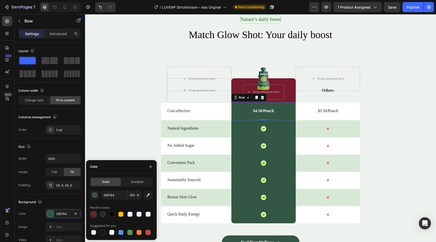
click at [94, 216] on div at bounding box center [93, 213] width 5 height 5
type input "791A2D"
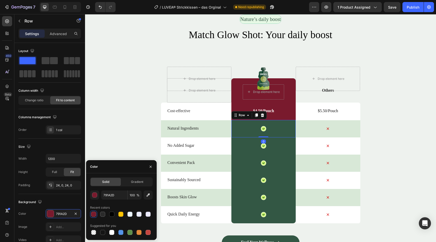
click at [238, 130] on div "Icon Row 0" at bounding box center [263, 128] width 64 height 17
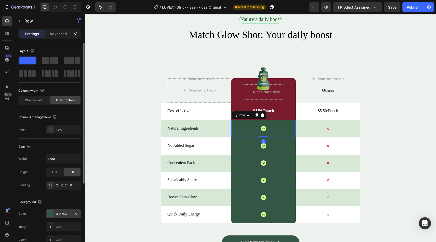
click at [50, 215] on div at bounding box center [50, 213] width 7 height 7
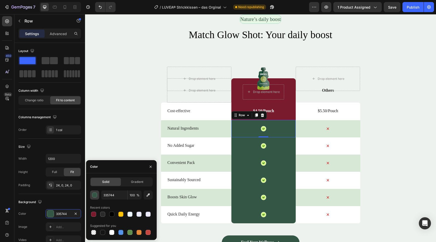
click at [96, 191] on button "button" at bounding box center [94, 194] width 9 height 9
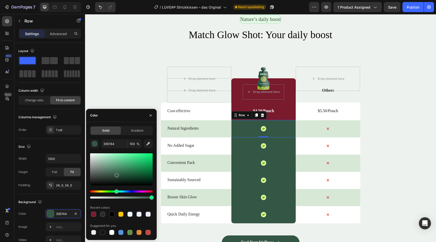
click at [97, 212] on div at bounding box center [121, 213] width 63 height 7
click at [93, 213] on div at bounding box center [93, 213] width 5 height 5
type input "791A2D"
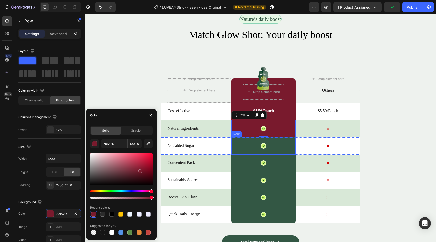
click at [242, 145] on div "Icon Row" at bounding box center [263, 145] width 64 height 17
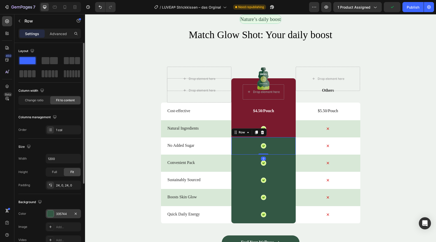
click at [52, 211] on div at bounding box center [50, 213] width 7 height 7
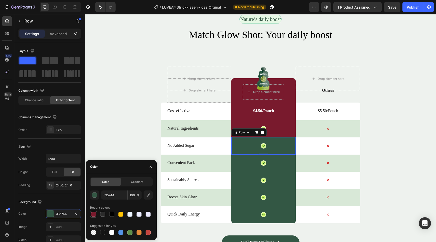
click at [94, 214] on div at bounding box center [93, 213] width 5 height 5
type input "791A2D"
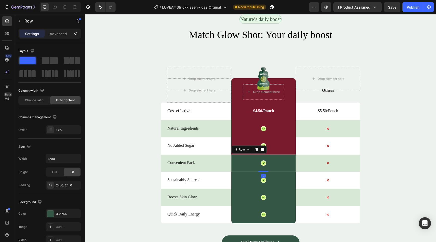
click at [243, 165] on div "Icon Row 0" at bounding box center [263, 162] width 64 height 17
click at [49, 213] on div at bounding box center [50, 213] width 7 height 7
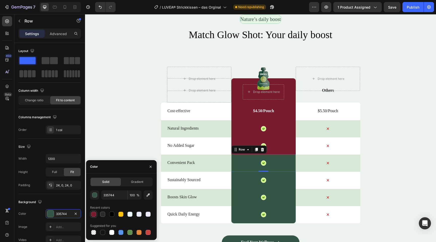
click at [93, 212] on div at bounding box center [93, 213] width 5 height 5
type input "791A2D"
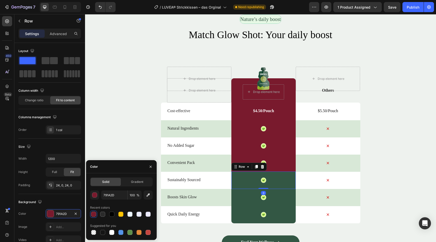
click at [255, 184] on div "Icon Row 0" at bounding box center [263, 179] width 64 height 17
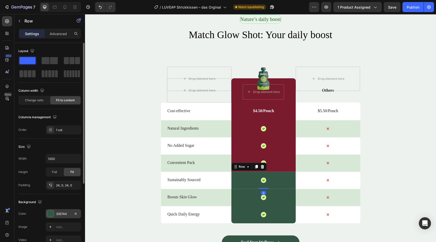
click at [50, 215] on div at bounding box center [50, 213] width 7 height 7
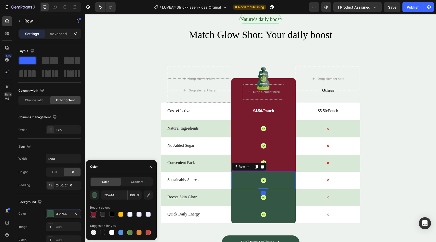
click at [94, 215] on div at bounding box center [93, 213] width 5 height 5
type input "791A2D"
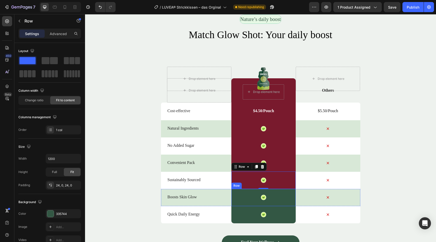
click at [247, 199] on div "Icon Row" at bounding box center [263, 196] width 64 height 17
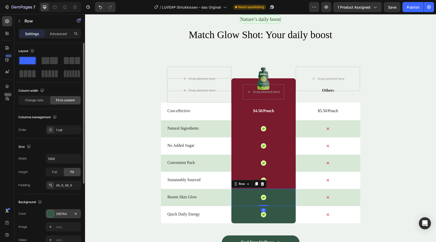
click at [51, 213] on div at bounding box center [50, 213] width 7 height 7
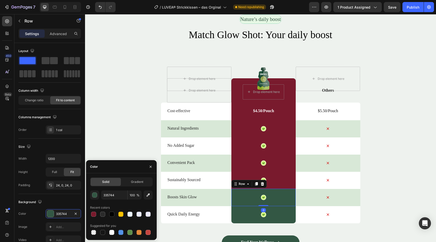
click at [93, 219] on div "335744 100 % Recent colors Suggested for you" at bounding box center [121, 212] width 63 height 45
click at [93, 216] on div at bounding box center [94, 214] width 6 height 6
type input "791A2D"
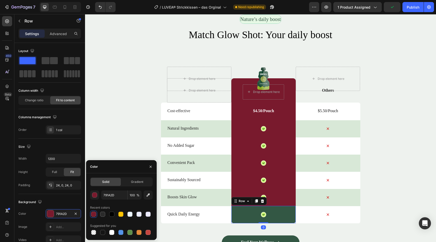
click at [236, 214] on div "Icon Row 0" at bounding box center [263, 214] width 64 height 17
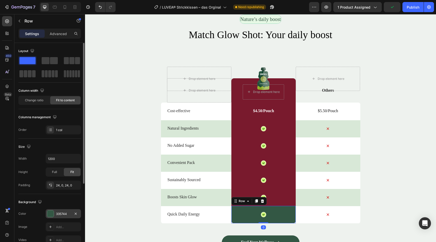
click at [48, 216] on div at bounding box center [50, 213] width 7 height 7
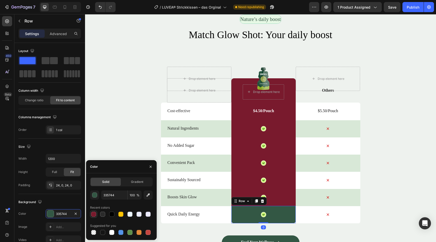
click at [95, 214] on div at bounding box center [93, 213] width 5 height 5
type input "791A2D"
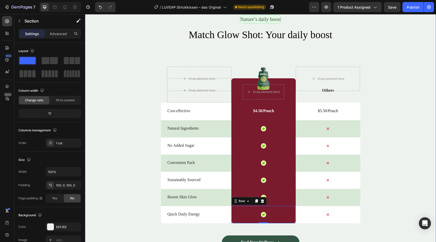
click at [103, 126] on div "Nature’s daily boost Text Block Row Match Glow Shot: Your daily boost Heading D…" at bounding box center [260, 145] width 351 height 260
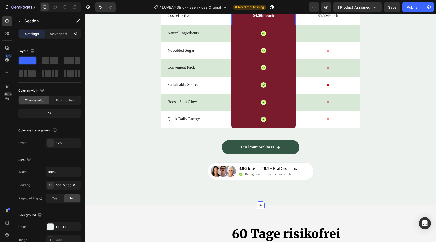
scroll to position [1784, 0]
click at [259, 174] on p "Rating is verified by real users only" at bounding box center [268, 174] width 47 height 4
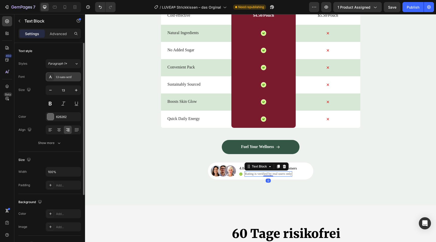
click at [68, 76] on div "Ui-sans-serif" at bounding box center [68, 77] width 24 height 5
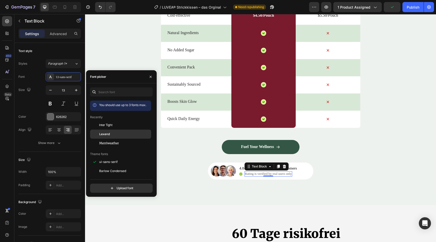
click at [114, 135] on div "Lexend" at bounding box center [124, 134] width 51 height 5
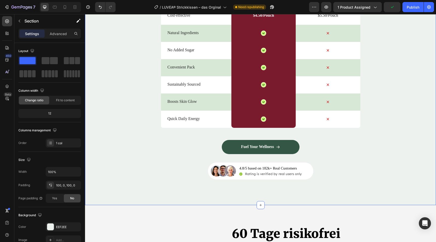
click at [336, 185] on div "Nature’s daily boost Text Block Row Match Glow Shot: Your daily boost Heading D…" at bounding box center [260, 49] width 351 height 311
click at [274, 169] on p "4.8/5 based on 182k+ Real Customers" at bounding box center [268, 168] width 58 height 5
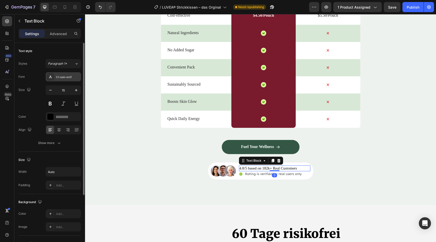
click at [68, 75] on div "Ui-sans-serif" at bounding box center [68, 77] width 24 height 5
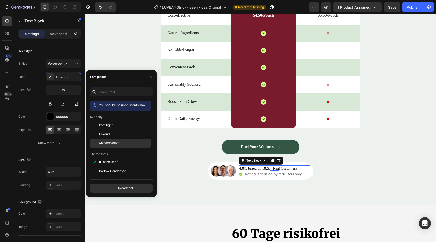
click at [109, 141] on span "Merriweather" at bounding box center [109, 143] width 20 height 5
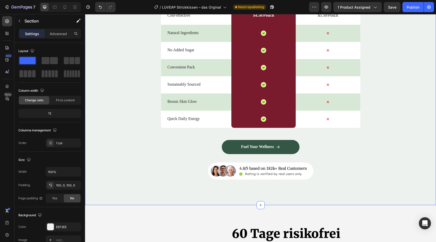
click at [347, 188] on div "Nature’s daily boost Text Block Row Match Glow Shot: Your daily boost Heading D…" at bounding box center [260, 49] width 351 height 311
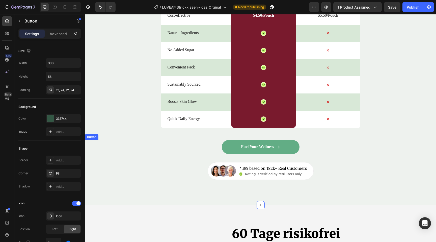
click at [287, 148] on link "Fuel Your Wellness" at bounding box center [261, 147] width 78 height 14
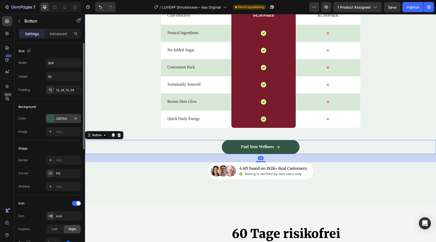
click at [53, 121] on div at bounding box center [50, 118] width 7 height 7
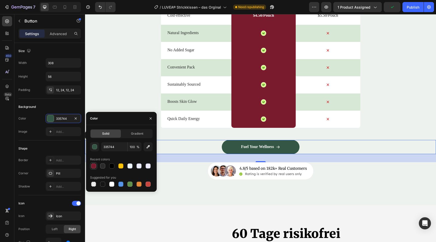
click at [94, 167] on div at bounding box center [93, 165] width 5 height 5
type input "791A2D"
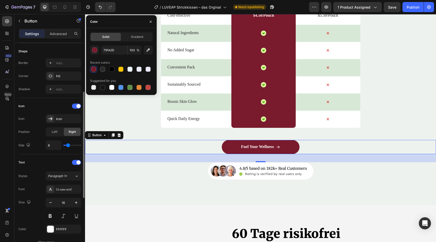
scroll to position [97, 0]
click at [75, 77] on icon "button" at bounding box center [76, 76] width 4 height 4
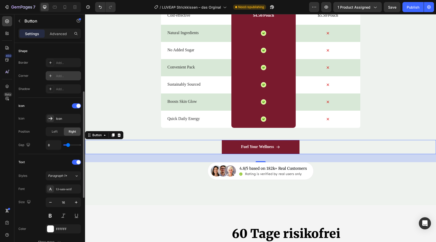
click at [67, 76] on div "Add..." at bounding box center [68, 76] width 24 height 5
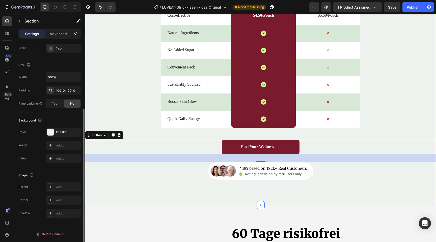
click at [129, 175] on div "Nature’s daily boost Text Block Row Match Glow Shot: Your daily boost Heading D…" at bounding box center [260, 49] width 351 height 260
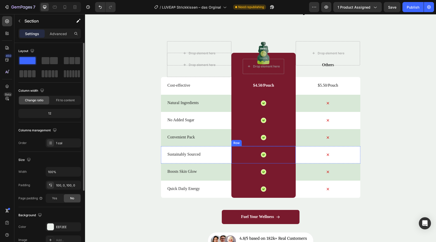
scroll to position [1742, 0]
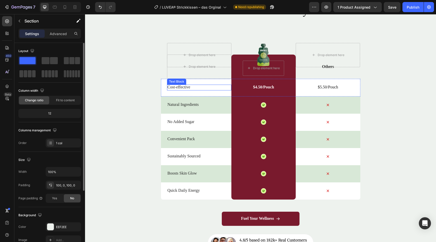
click at [183, 89] on p "Cost-effective" at bounding box center [199, 87] width 63 height 5
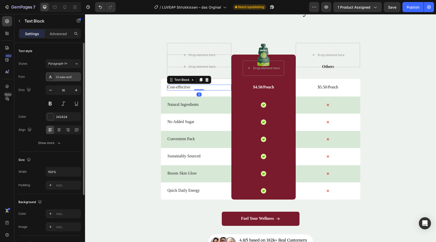
click at [62, 80] on div "Ui-sans-serif" at bounding box center [63, 76] width 35 height 9
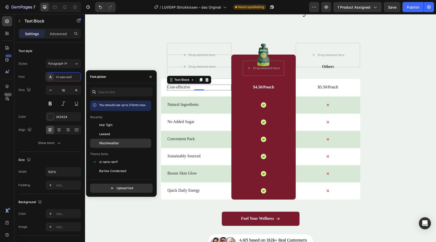
click at [110, 141] on span "Merriweather" at bounding box center [109, 143] width 20 height 5
click at [187, 107] on p "Natural Ingredients" at bounding box center [199, 104] width 63 height 5
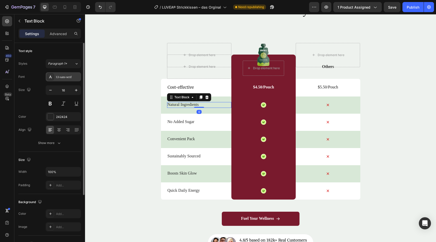
click at [63, 78] on div "Ui-sans-serif" at bounding box center [68, 77] width 24 height 5
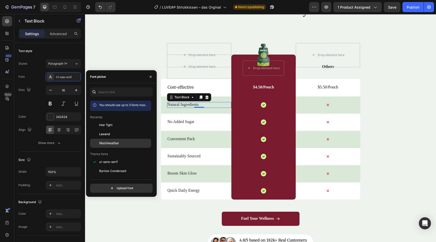
click at [113, 143] on span "Merriweather" at bounding box center [109, 143] width 20 height 5
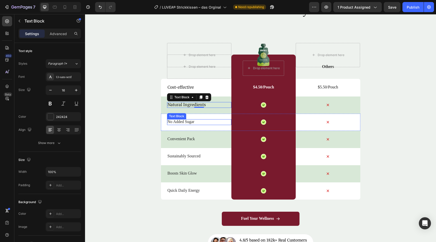
click at [187, 123] on p "No Added Sugar" at bounding box center [199, 121] width 63 height 5
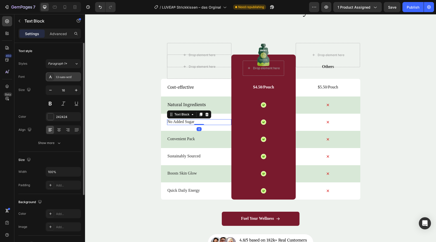
click at [72, 78] on div "Ui-sans-serif" at bounding box center [68, 77] width 24 height 5
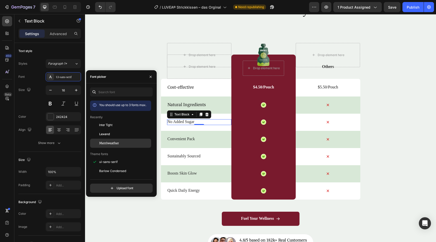
click at [110, 142] on span "Merriweather" at bounding box center [109, 143] width 20 height 5
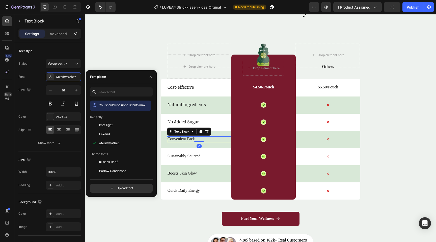
click at [192, 139] on p "Convenient Pack" at bounding box center [199, 138] width 63 height 5
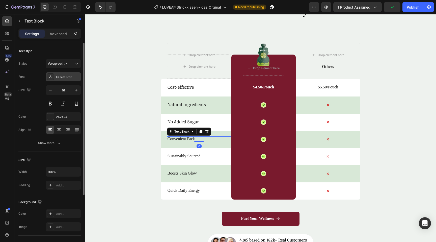
click at [69, 78] on div "Ui-sans-serif" at bounding box center [68, 77] width 24 height 5
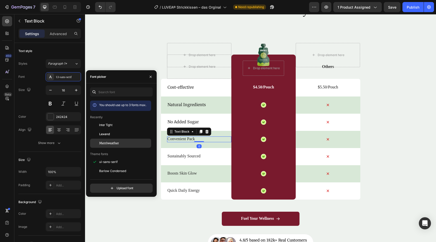
click at [108, 145] on span "Merriweather" at bounding box center [109, 143] width 20 height 5
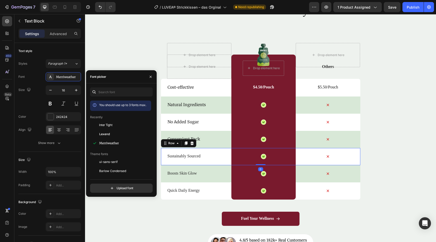
click at [189, 153] on div "Sustainably Sourced Text Block" at bounding box center [199, 156] width 64 height 17
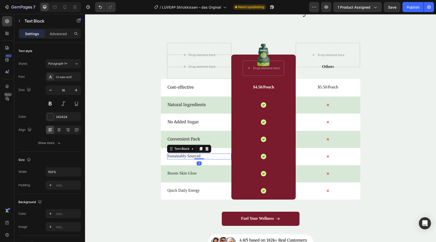
click at [191, 158] on p "Sustainably Sourced" at bounding box center [199, 155] width 63 height 5
click at [70, 78] on div "Ui-sans-serif" at bounding box center [68, 77] width 24 height 5
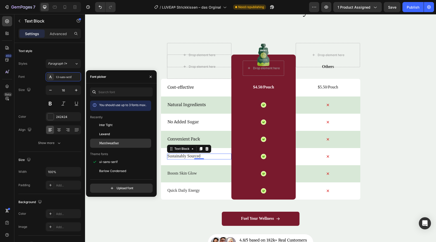
click at [111, 144] on span "Merriweather" at bounding box center [109, 143] width 20 height 5
click at [183, 172] on p "Boosts Skin Glow" at bounding box center [199, 173] width 63 height 5
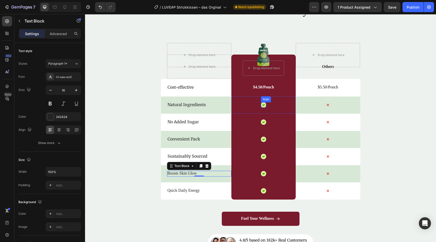
click at [263, 105] on icon at bounding box center [263, 105] width 2 height 2
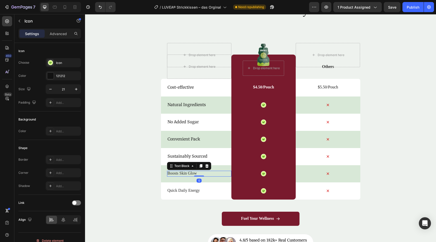
click at [188, 171] on p "Boosts Skin Glow" at bounding box center [199, 173] width 63 height 5
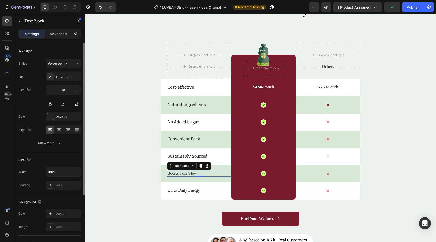
click at [67, 81] on div "Font Ui-sans-serif Size 16 Color 242424 Align Show more" at bounding box center [49, 109] width 63 height 75
click at [70, 75] on div "Ui-sans-serif" at bounding box center [68, 77] width 24 height 5
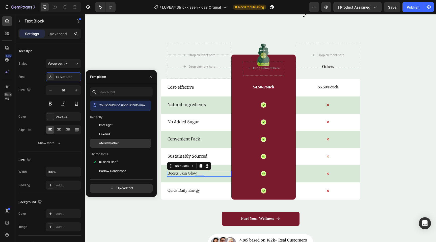
click at [109, 144] on span "Merriweather" at bounding box center [109, 143] width 20 height 5
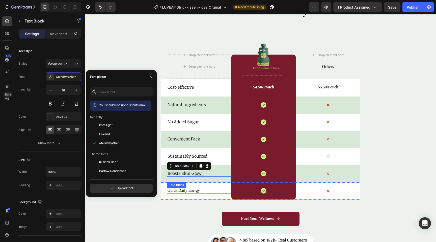
click at [190, 192] on p "Quick Daily Energy" at bounding box center [199, 190] width 63 height 5
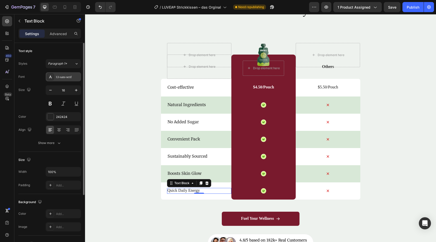
click at [69, 80] on div "Ui-sans-serif" at bounding box center [63, 76] width 35 height 9
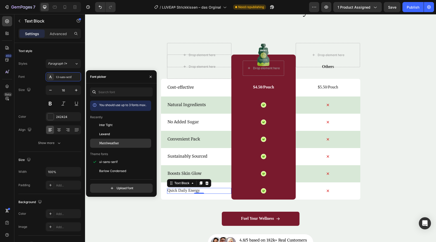
click at [109, 142] on span "Merriweather" at bounding box center [109, 143] width 20 height 5
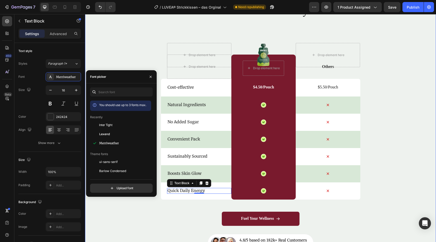
click at [398, 172] on div "Nature’s daily boost Text Block Row Match Glow Shot: Your daily boost Heading D…" at bounding box center [260, 121] width 351 height 260
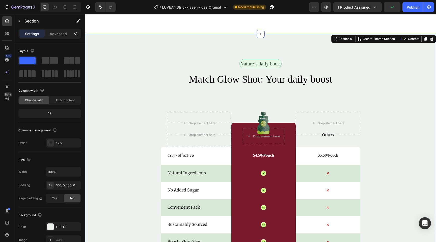
scroll to position [1664, 0]
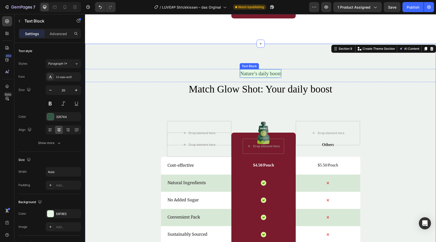
click at [278, 75] on p "Nature’s daily boost" at bounding box center [260, 74] width 41 height 8
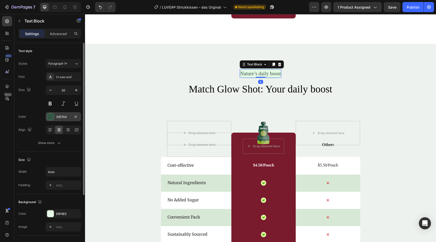
click at [53, 117] on div at bounding box center [50, 116] width 7 height 7
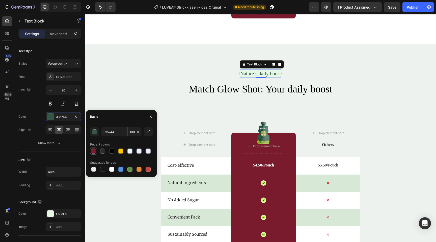
click at [94, 148] on div at bounding box center [93, 150] width 7 height 7
type input "791A2D"
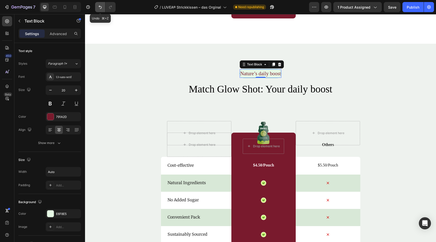
click at [100, 9] on icon "Undo/Redo" at bounding box center [100, 7] width 5 height 5
click at [255, 65] on div "Text Block" at bounding box center [254, 64] width 17 height 5
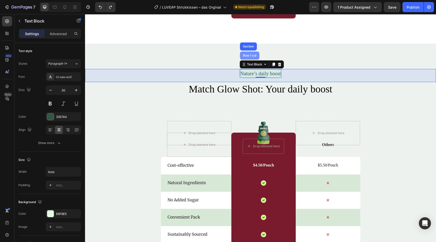
click at [251, 55] on div "Row 1 col" at bounding box center [249, 55] width 15 height 3
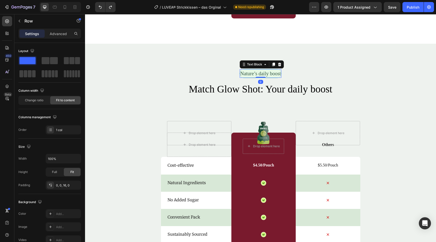
click at [281, 75] on p "Nature’s daily boost" at bounding box center [260, 74] width 41 height 8
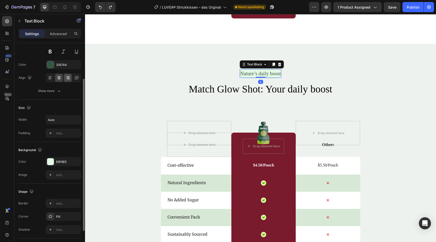
scroll to position [53, 0]
click at [53, 161] on div at bounding box center [50, 160] width 7 height 7
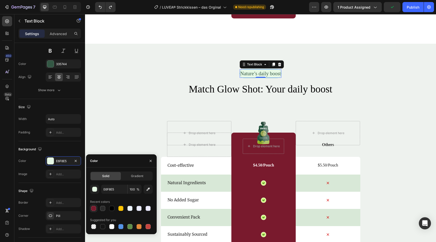
click at [93, 207] on div at bounding box center [93, 208] width 5 height 5
click at [93, 191] on div "button" at bounding box center [94, 189] width 5 height 5
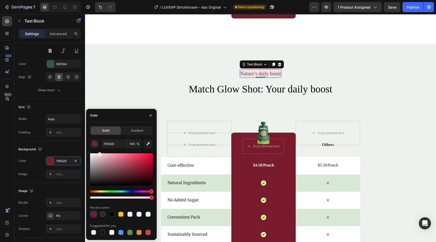
drag, startPoint x: 118, startPoint y: 156, endPoint x: 99, endPoint y: 148, distance: 20.1
click at [99, 148] on div "791A2D 100 % Recent colors Suggested for you" at bounding box center [121, 187] width 63 height 97
type input "FFDBE2"
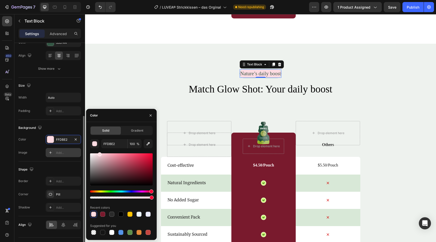
scroll to position [86, 0]
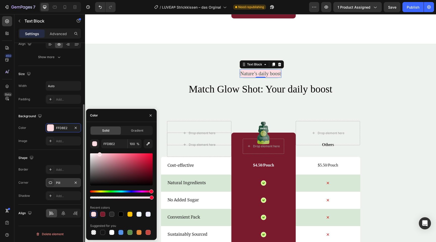
click at [63, 183] on div "Pill" at bounding box center [63, 182] width 15 height 5
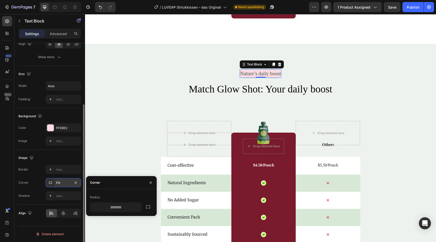
click at [51, 184] on icon at bounding box center [50, 182] width 4 height 4
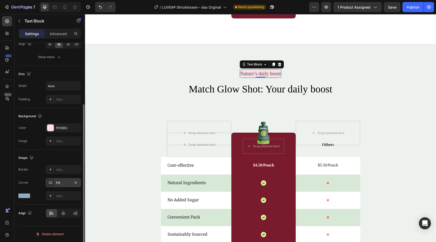
click at [51, 184] on icon at bounding box center [50, 182] width 4 height 4
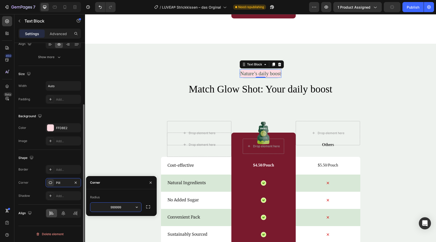
click at [65, 160] on div "Shape" at bounding box center [49, 158] width 63 height 8
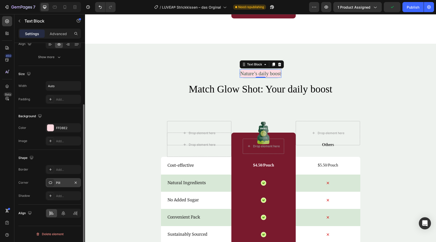
click at [62, 181] on div "Pill" at bounding box center [63, 182] width 15 height 5
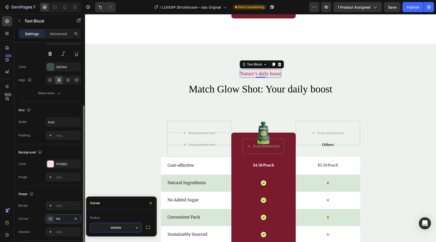
scroll to position [27, 0]
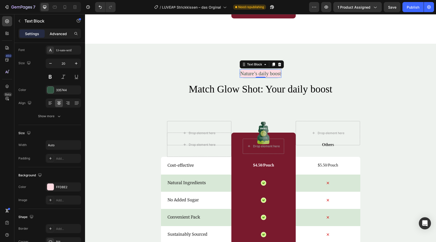
click at [59, 33] on p "Advanced" at bounding box center [58, 33] width 17 height 5
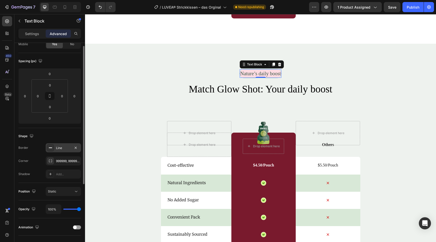
scroll to position [45, 0]
click at [63, 150] on div "Line" at bounding box center [63, 147] width 35 height 9
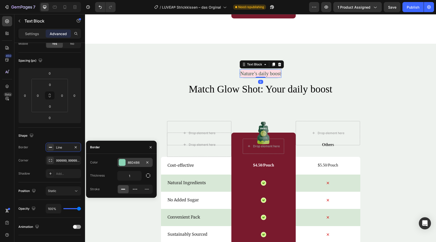
click at [123, 164] on div at bounding box center [122, 162] width 7 height 7
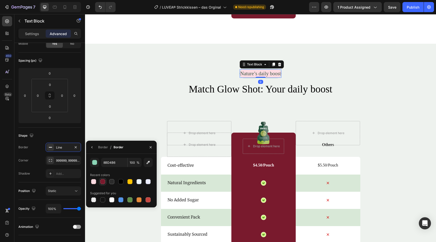
click at [103, 181] on div at bounding box center [102, 181] width 5 height 5
type input "791A2D"
click at [121, 117] on div "Nature’s daily boost Text Block 0 Row Match Glow Shot: Your daily boost Heading…" at bounding box center [260, 199] width 351 height 260
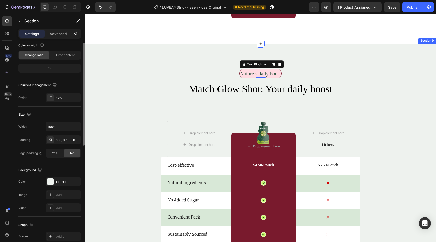
scroll to position [0, 0]
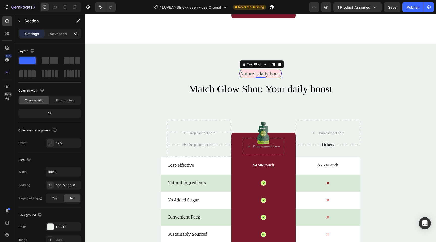
click at [253, 73] on p "Nature’s daily boost" at bounding box center [260, 74] width 41 height 8
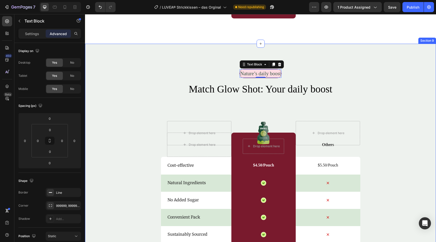
click at [163, 112] on div "Nature’s daily boost Text Block 0 Row Match Glow Shot: Your daily boost Heading…" at bounding box center [260, 199] width 351 height 260
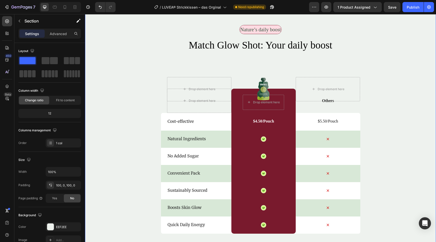
scroll to position [1716, 0]
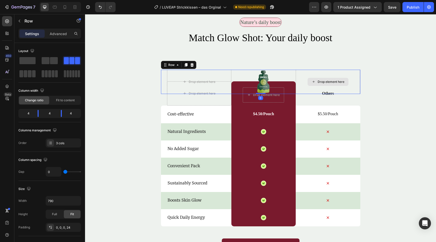
click at [329, 94] on div "Drop element here" at bounding box center [328, 82] width 64 height 24
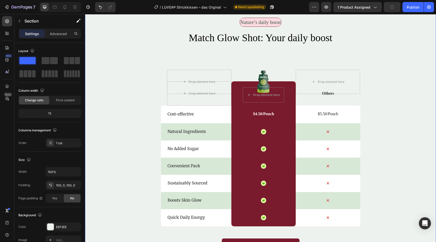
click at [394, 100] on div "Nature’s daily boost Text Block Row Match Glow Shot: Your daily boost Heading D…" at bounding box center [260, 148] width 351 height 260
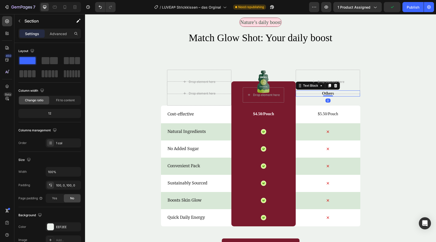
click at [328, 95] on p "Others" at bounding box center [327, 93] width 63 height 5
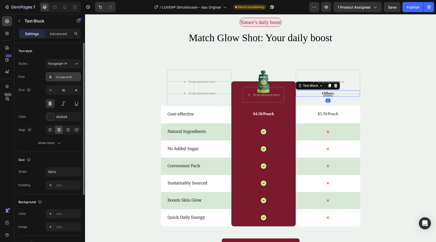
click at [61, 78] on div "Ui-sans-serif" at bounding box center [68, 77] width 24 height 5
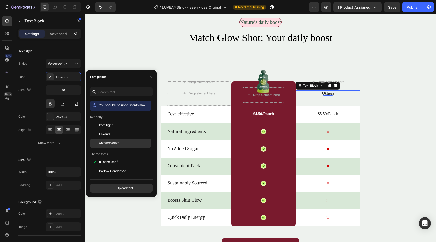
click at [106, 145] on span "Merriweather" at bounding box center [109, 143] width 20 height 5
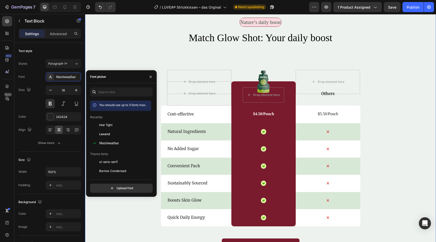
click at [416, 122] on div "Nature’s daily boost Text Block Row Match Glow Shot: Your daily boost Heading D…" at bounding box center [260, 148] width 351 height 260
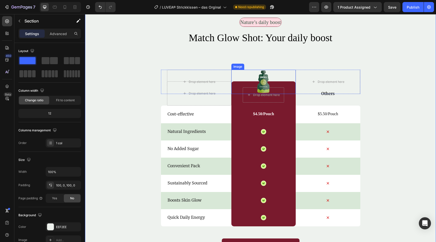
click at [263, 85] on img at bounding box center [264, 82] width 14 height 24
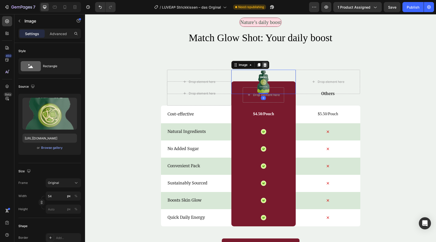
click at [265, 64] on icon at bounding box center [264, 65] width 3 height 4
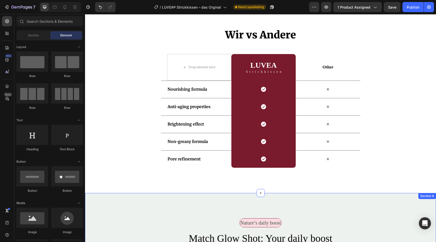
scroll to position [1508, 0]
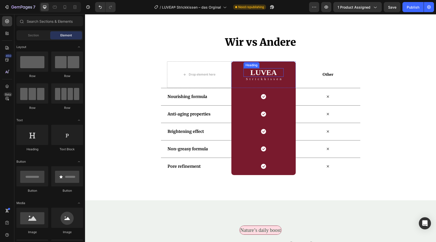
click at [265, 71] on h2 "LUVEA" at bounding box center [263, 72] width 40 height 9
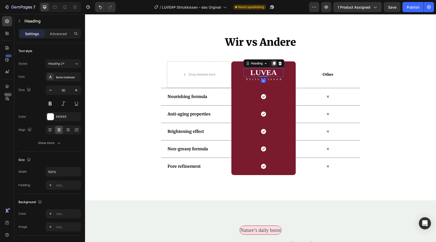
click at [275, 63] on icon at bounding box center [274, 64] width 3 height 4
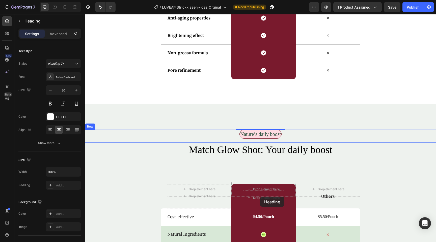
scroll to position [1615, 0]
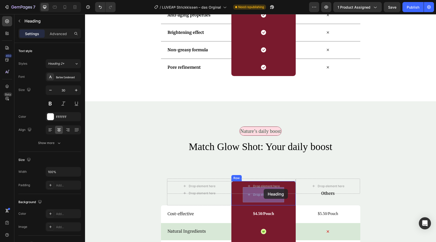
drag, startPoint x: 249, startPoint y: 74, endPoint x: 264, endPoint y: 189, distance: 115.2
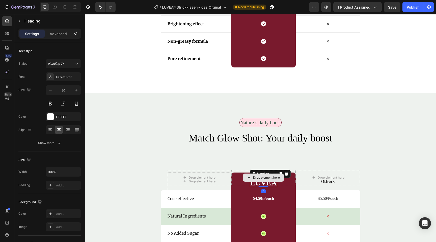
scroll to position [1607, 0]
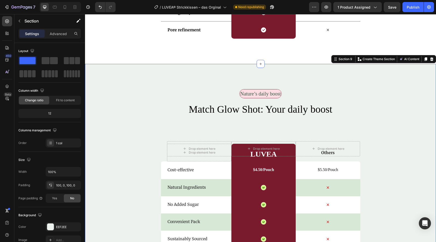
scroll to position [1647, 0]
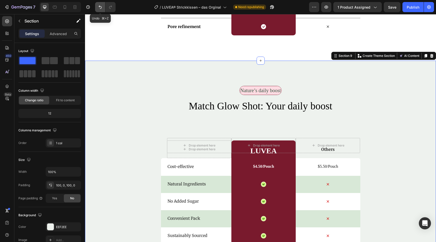
click at [96, 6] on button "Undo/Redo" at bounding box center [100, 7] width 10 height 10
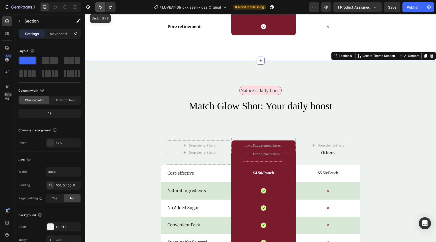
click at [96, 6] on button "Undo/Redo" at bounding box center [100, 7] width 10 height 10
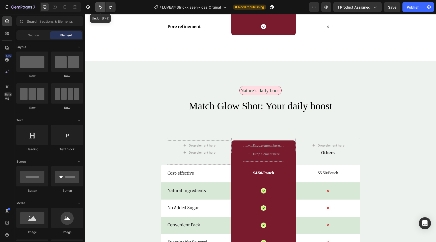
click at [96, 6] on button "Undo/Redo" at bounding box center [100, 7] width 10 height 10
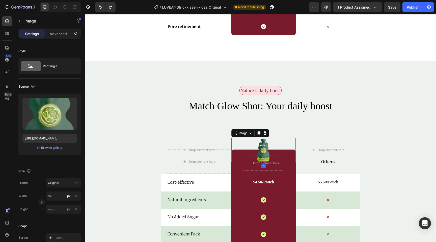
click at [262, 149] on img at bounding box center [264, 150] width 14 height 24
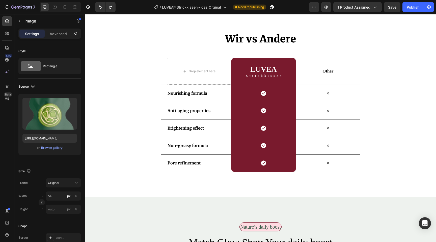
scroll to position [1505, 0]
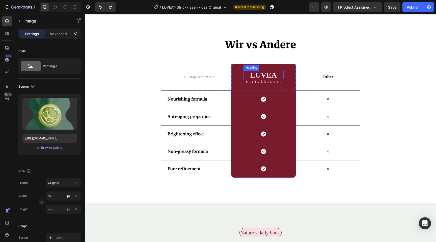
click at [270, 74] on h2 "LUVEA" at bounding box center [263, 75] width 40 height 9
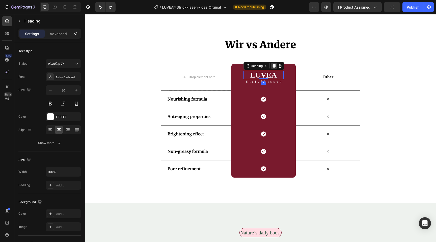
click at [274, 68] on div at bounding box center [274, 66] width 6 height 6
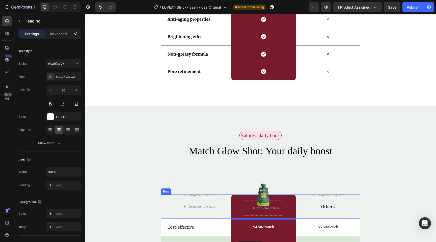
scroll to position [1697, 0]
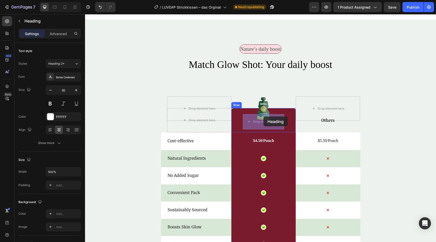
drag, startPoint x: 248, startPoint y: 75, endPoint x: 263, endPoint y: 116, distance: 44.1
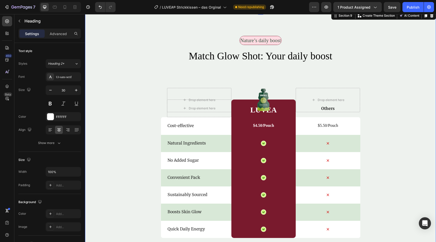
click at [405, 123] on div "Nature’s daily boost Text Block Row Match Glow Shot: Your daily boost Heading D…" at bounding box center [260, 163] width 351 height 254
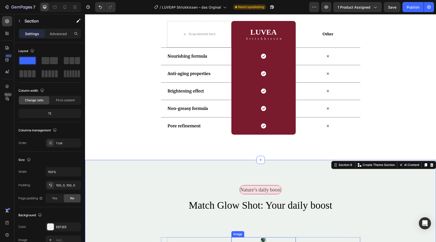
scroll to position [1510, 0]
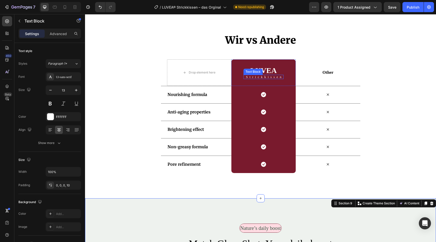
click at [261, 75] on p "Strickkissen" at bounding box center [264, 76] width 37 height 3
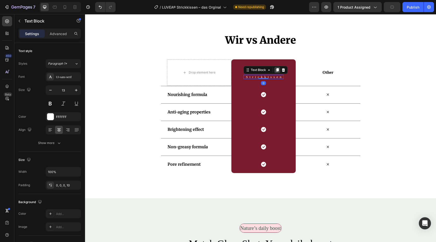
click at [275, 69] on icon at bounding box center [277, 70] width 4 height 4
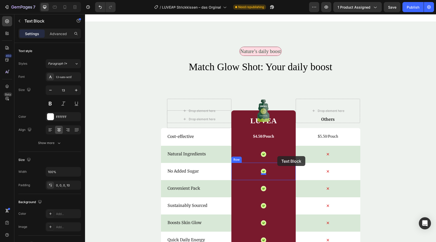
scroll to position [1709, 0]
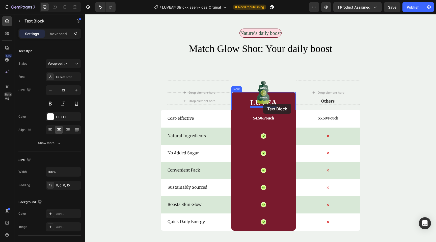
drag, startPoint x: 249, startPoint y: 75, endPoint x: 263, endPoint y: 104, distance: 32.2
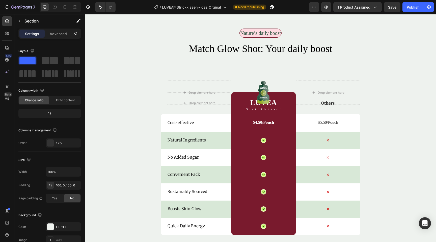
click at [390, 129] on div "Nature’s daily boost Text Block Row Match Glow Shot: Your daily boost Heading D…" at bounding box center [260, 158] width 351 height 258
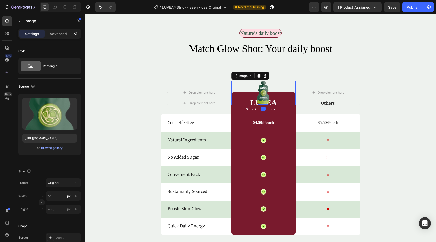
click at [264, 92] on img at bounding box center [264, 92] width 14 height 24
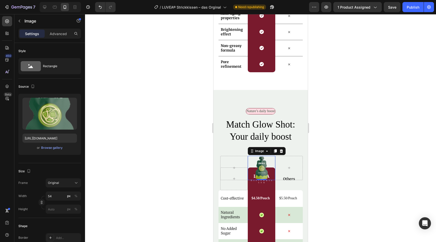
scroll to position [1475, 0]
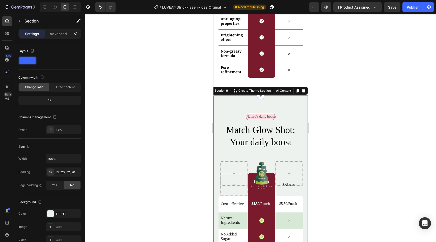
click at [240, 100] on div "Nature’s daily boost Text Block Row Match Glow Shot: Your daily boost Heading I…" at bounding box center [260, 235] width 94 height 280
click at [50, 212] on div at bounding box center [50, 213] width 7 height 7
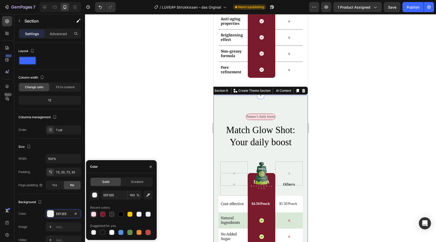
click at [95, 212] on div at bounding box center [93, 213] width 5 height 5
type input "FFDBE2"
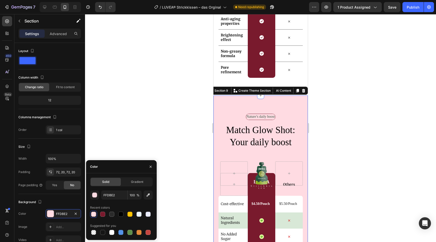
click at [166, 148] on div at bounding box center [260, 128] width 351 height 228
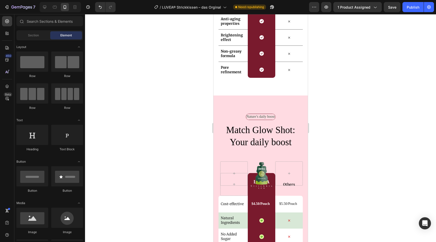
click at [166, 148] on div at bounding box center [260, 128] width 351 height 228
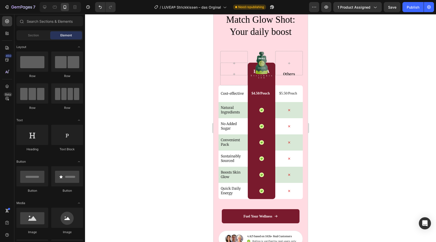
scroll to position [1827, 0]
click at [232, 202] on div "Nature’s daily boost Text Block Row Match Glow Shot: Your daily boost Heading I…" at bounding box center [260, 124] width 84 height 243
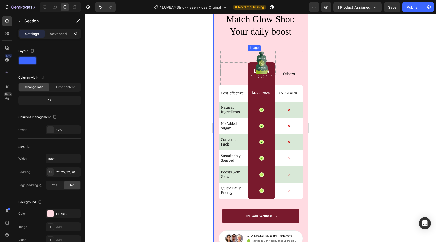
click at [260, 65] on img at bounding box center [262, 63] width 14 height 24
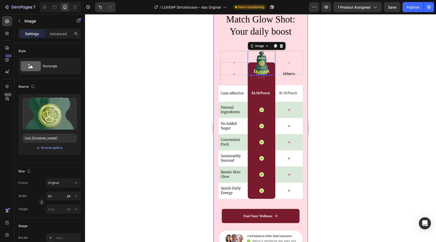
click at [381, 119] on div at bounding box center [260, 128] width 351 height 228
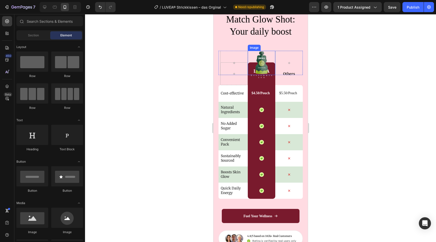
click at [260, 65] on img at bounding box center [262, 63] width 14 height 24
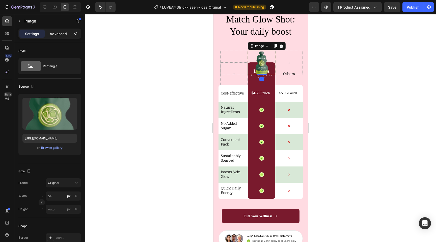
click at [56, 34] on p "Advanced" at bounding box center [58, 33] width 17 height 5
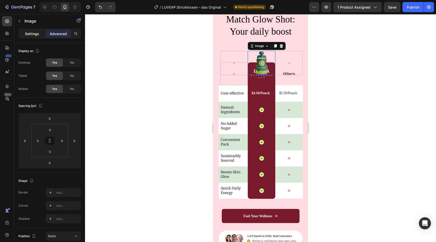
click at [33, 32] on p "Settings" at bounding box center [32, 33] width 14 height 5
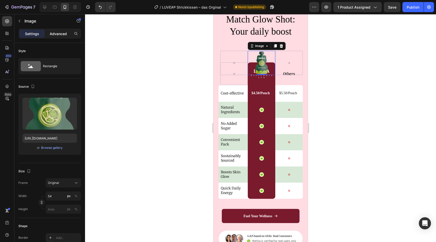
click at [56, 33] on p "Advanced" at bounding box center [58, 33] width 17 height 5
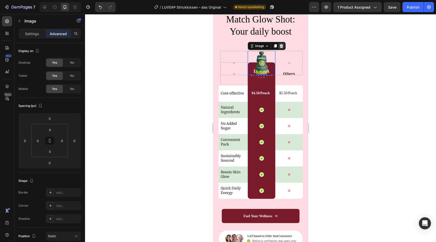
click at [282, 46] on icon at bounding box center [281, 46] width 3 height 4
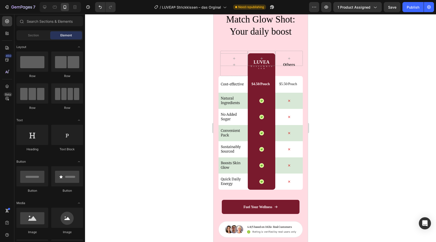
click at [361, 76] on div at bounding box center [260, 128] width 351 height 228
click at [46, 8] on icon at bounding box center [44, 7] width 5 height 5
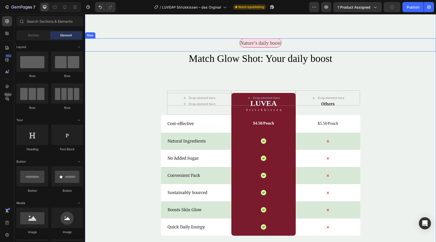
scroll to position [1937, 0]
click at [99, 7] on icon "Undo/Redo" at bounding box center [100, 7] width 3 height 3
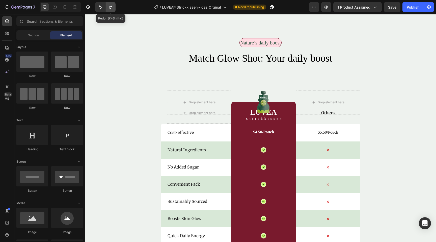
click at [110, 9] on icon "Undo/Redo" at bounding box center [110, 7] width 5 height 5
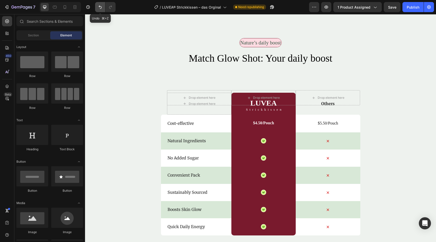
click at [103, 9] on button "Undo/Redo" at bounding box center [100, 7] width 10 height 10
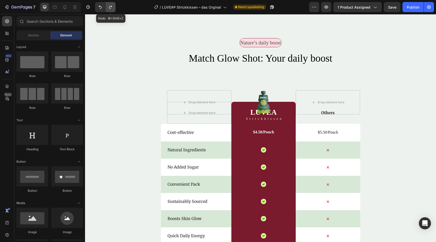
click at [111, 10] on button "Undo/Redo" at bounding box center [110, 7] width 10 height 10
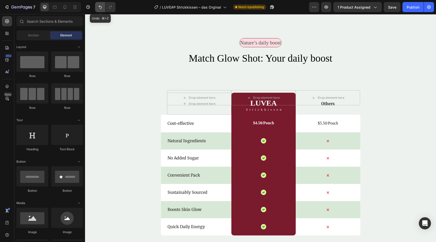
click at [100, 11] on button "Undo/Redo" at bounding box center [100, 7] width 10 height 10
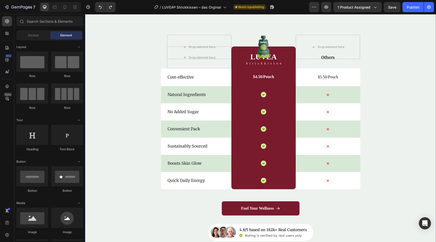
scroll to position [1992, 0]
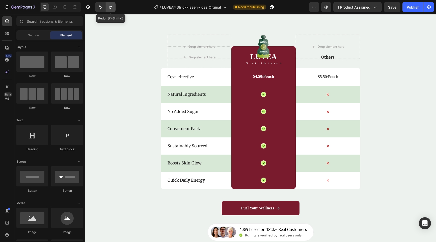
click at [111, 11] on button "Undo/Redo" at bounding box center [110, 7] width 10 height 10
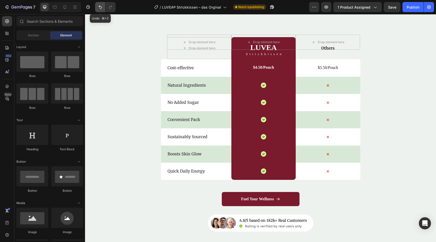
click at [98, 9] on icon "Undo/Redo" at bounding box center [100, 7] width 5 height 5
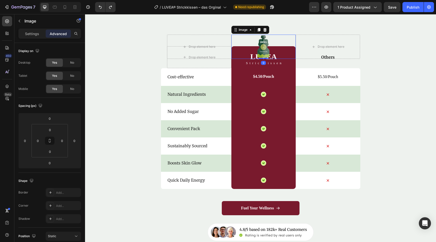
click at [263, 46] on img at bounding box center [264, 47] width 14 height 24
click at [30, 33] on p "Settings" at bounding box center [32, 33] width 14 height 5
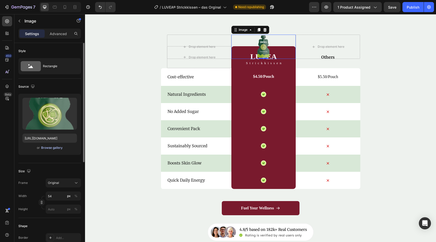
click at [47, 149] on div "Browse gallery" at bounding box center [51, 147] width 21 height 5
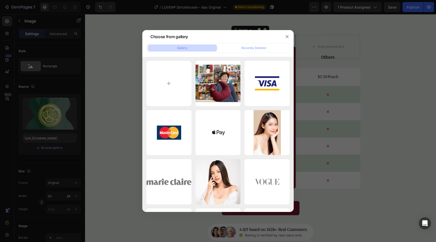
type input "C:\fakepath\Design ohne Titel (40).png"
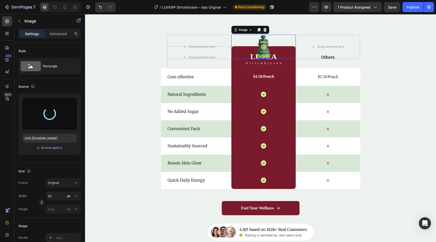
type input "[URL][DOMAIN_NAME]"
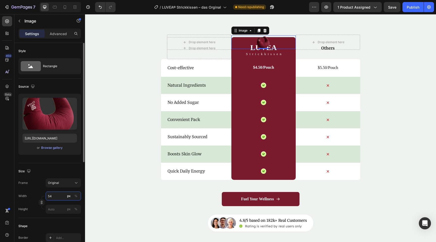
click at [55, 198] on input "54" at bounding box center [63, 195] width 35 height 9
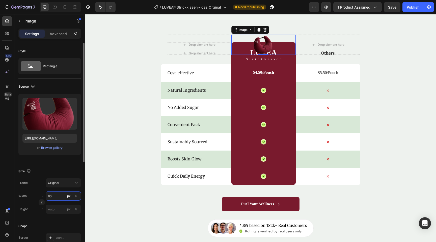
type input "8"
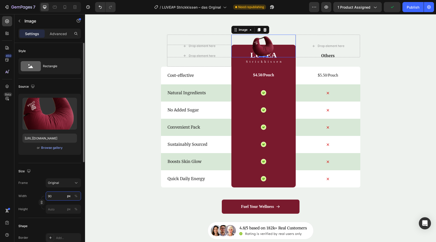
type input "9"
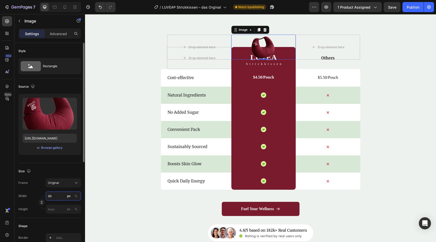
type input "9"
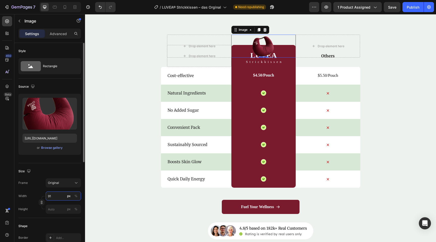
type input "9"
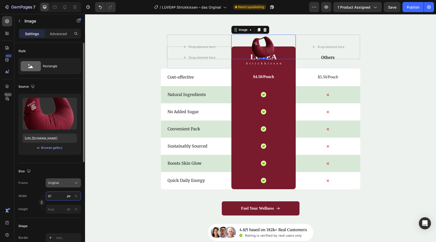
type input "97"
click at [71, 184] on div "Original" at bounding box center [60, 182] width 25 height 5
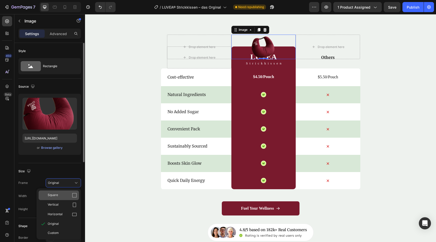
click at [69, 192] on div "Square" at bounding box center [59, 195] width 40 height 10
type input "97"
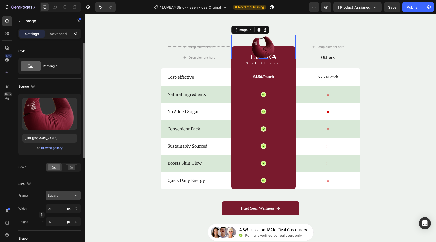
click at [66, 196] on div "Square" at bounding box center [60, 195] width 25 height 5
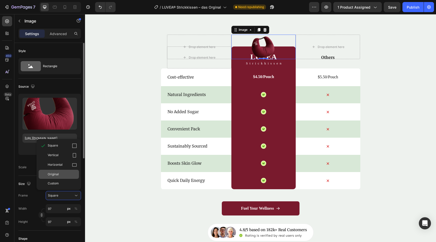
click at [66, 176] on div "Original" at bounding box center [62, 174] width 29 height 5
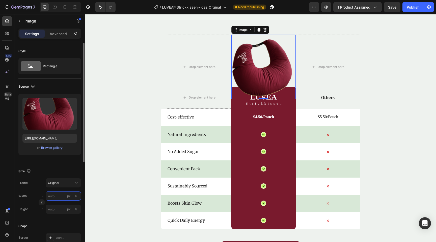
click at [59, 196] on input "px %" at bounding box center [63, 195] width 35 height 9
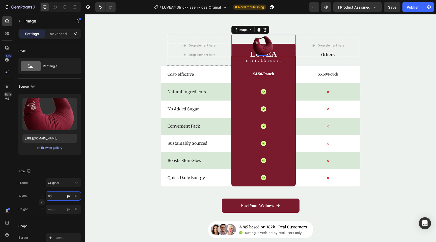
type input "86"
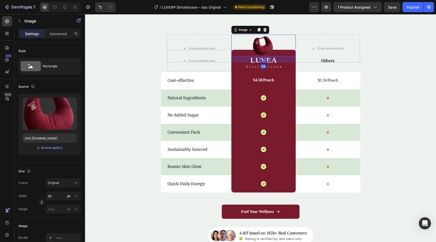
drag, startPoint x: 265, startPoint y: 56, endPoint x: 266, endPoint y: 62, distance: 6.1
click at [266, 62] on div at bounding box center [263, 62] width 10 height 2
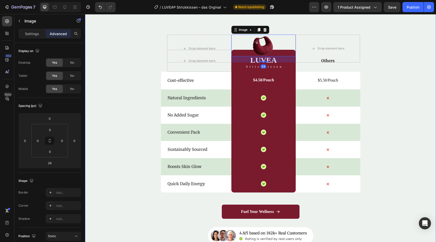
click at [419, 93] on div "Nature’s daily boost Text Block Row Match Glow Shot: Your daily boost Heading D…" at bounding box center [260, 114] width 351 height 262
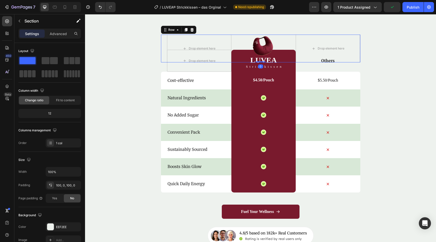
click at [259, 59] on div "Image" at bounding box center [263, 49] width 64 height 28
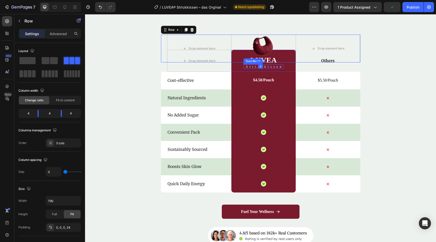
click at [268, 67] on p "Strickkissen" at bounding box center [264, 66] width 37 height 3
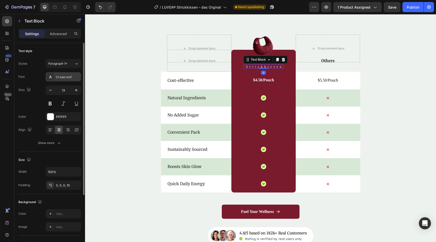
click at [68, 77] on div "Ui-sans-serif" at bounding box center [68, 77] width 24 height 5
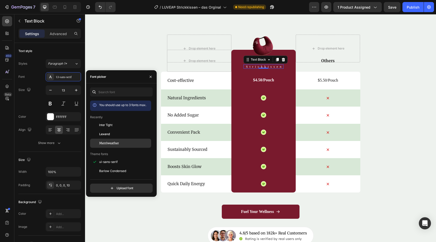
click at [106, 143] on span "Merriweather" at bounding box center [109, 143] width 20 height 5
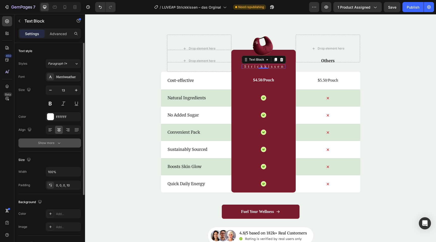
click at [53, 145] on button "Show more" at bounding box center [49, 142] width 63 height 9
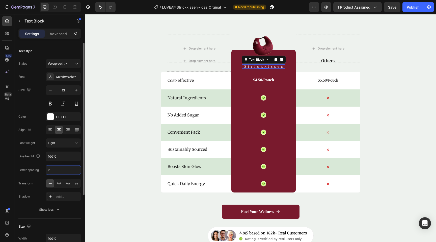
click at [64, 172] on input "7" at bounding box center [63, 169] width 35 height 9
type input "3"
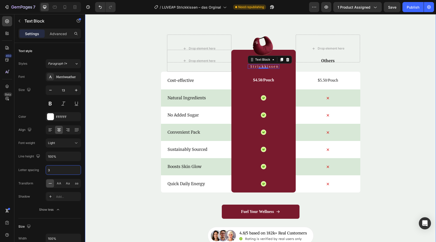
click at [416, 106] on div "Nature’s daily boost Text Block Row Match Glow Shot: Your daily boost Heading D…" at bounding box center [260, 114] width 351 height 262
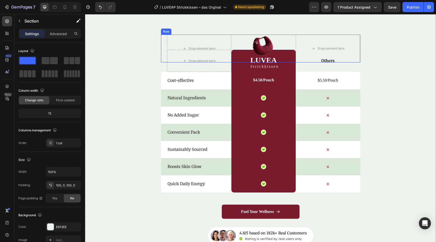
click at [262, 60] on div "Image" at bounding box center [263, 49] width 64 height 28
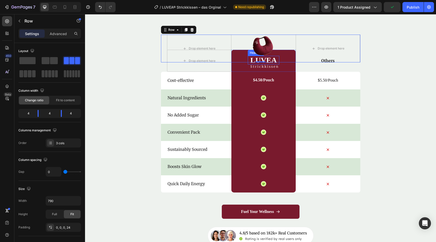
click at [269, 63] on h2 "LUVEA" at bounding box center [264, 60] width 32 height 9
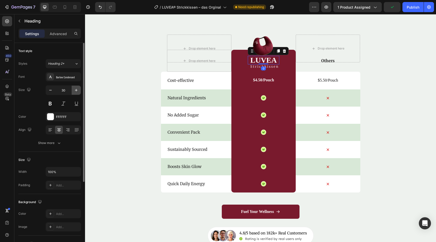
click at [77, 90] on icon "button" at bounding box center [76, 90] width 5 height 5
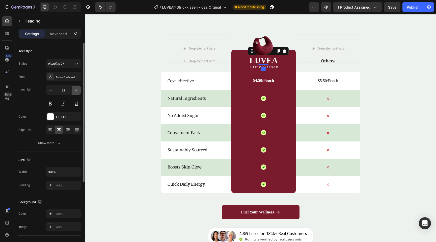
click at [77, 90] on icon "button" at bounding box center [76, 90] width 5 height 5
type input "34"
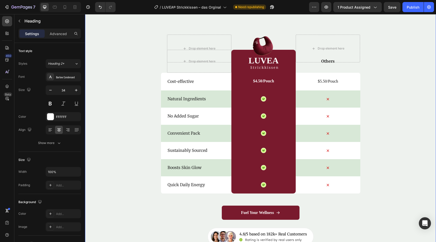
click at [427, 104] on div "Nature’s daily boost Text Block Row Match Glow Shot: Your daily boost Heading D…" at bounding box center [260, 114] width 351 height 263
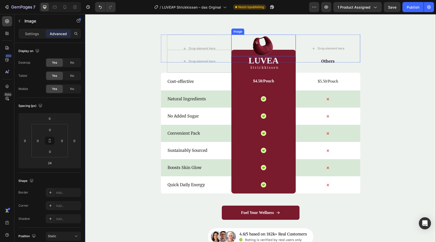
click at [261, 44] on img at bounding box center [264, 46] width 22 height 22
click at [390, 121] on div "Nature’s daily boost Text Block Row Match Glow Shot: Your daily boost Heading D…" at bounding box center [260, 114] width 351 height 263
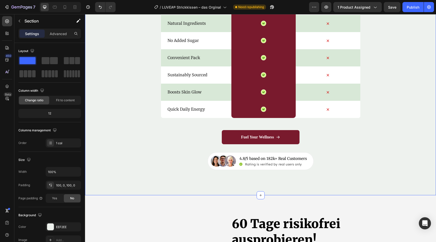
scroll to position [2071, 0]
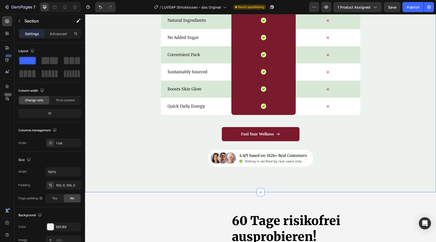
click at [150, 170] on div "Nature’s daily boost Text Block Row Match Glow Shot: Your daily boost Heading D…" at bounding box center [260, 35] width 351 height 313
click at [49, 227] on div at bounding box center [50, 226] width 7 height 7
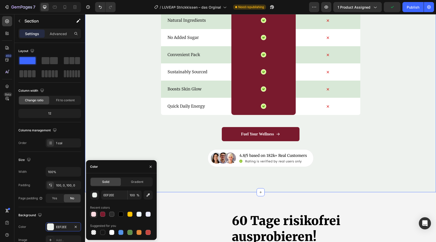
click at [93, 213] on div at bounding box center [93, 213] width 5 height 5
type input "FFDBE2"
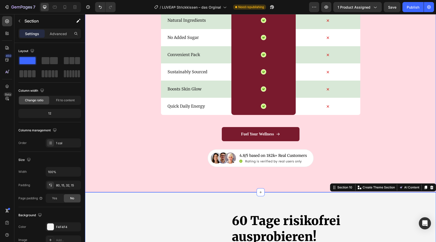
click at [153, 184] on div "Nature’s daily boost Text Block Row Match Glow Shot: Your daily boost Heading D…" at bounding box center [260, 35] width 351 height 313
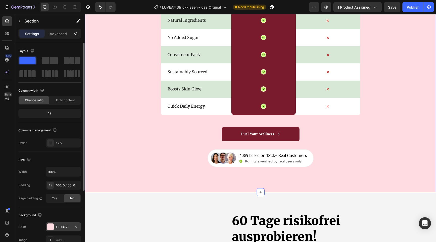
click at [49, 229] on div at bounding box center [50, 226] width 7 height 7
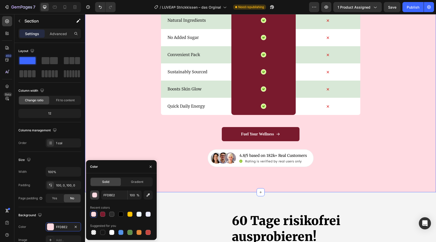
click at [94, 195] on div "button" at bounding box center [94, 195] width 5 height 5
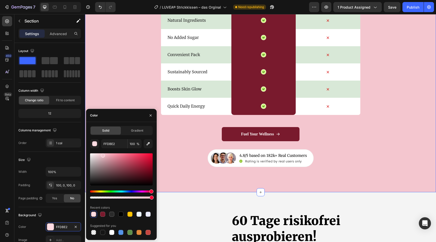
type input "F4C6CF"
click at [102, 154] on div at bounding box center [103, 155] width 4 height 4
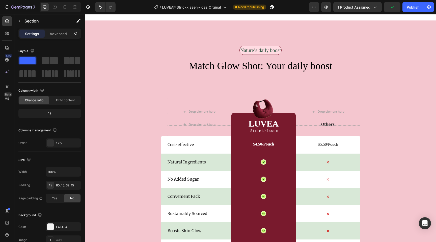
scroll to position [1924, 0]
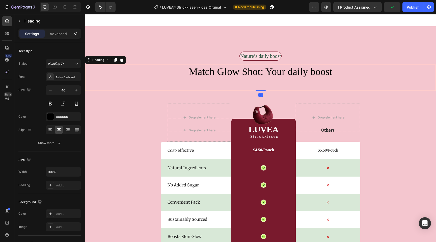
click at [282, 68] on h2 "Match Glow Shot: Your daily boost" at bounding box center [260, 72] width 351 height 14
click at [121, 60] on icon at bounding box center [121, 60] width 3 height 4
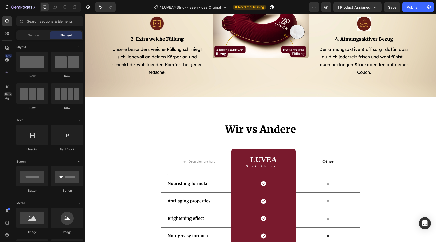
scroll to position [1417, 0]
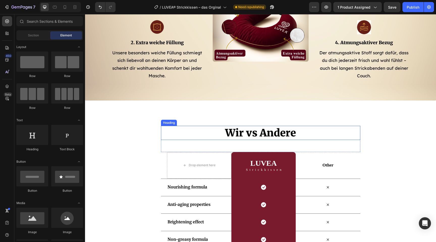
click at [262, 135] on h2 "Wir vs Andere" at bounding box center [260, 133] width 199 height 14
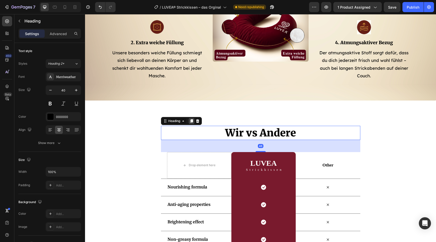
click at [191, 121] on icon at bounding box center [191, 121] width 3 height 4
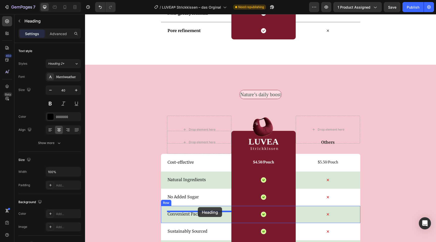
scroll to position [1674, 0]
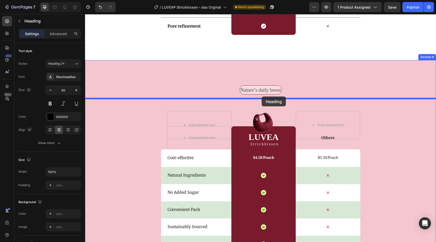
drag, startPoint x: 167, startPoint y: 148, endPoint x: 261, endPoint y: 96, distance: 107.5
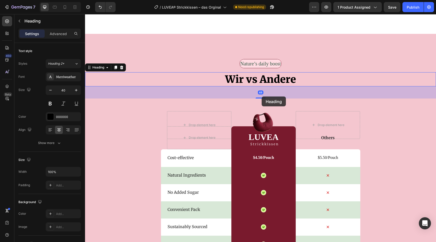
scroll to position [1648, 0]
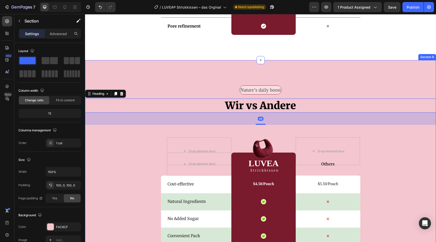
click at [342, 70] on div "Nature’s daily boost Text Block Row Wir vs Andere Heading 48 Drop element here …" at bounding box center [260, 216] width 351 height 313
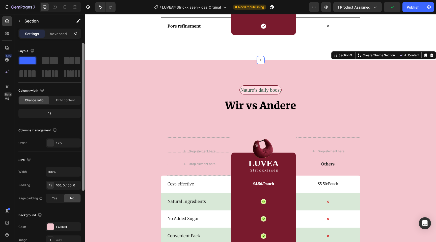
click at [83, 105] on div at bounding box center [83, 117] width 3 height 148
click at [104, 116] on div "Nature’s daily boost Text Block Row Wir vs Andere Heading Drop element here Ima…" at bounding box center [260, 216] width 351 height 263
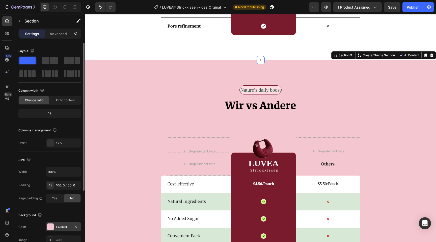
click at [51, 226] on div at bounding box center [50, 226] width 7 height 7
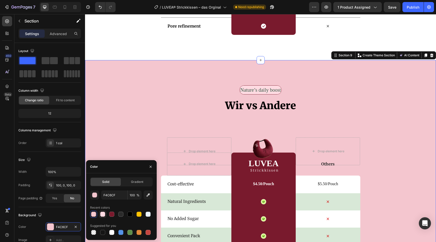
click at [101, 215] on div at bounding box center [102, 213] width 5 height 5
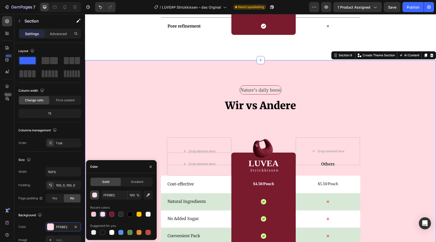
click at [93, 196] on div "button" at bounding box center [94, 195] width 5 height 5
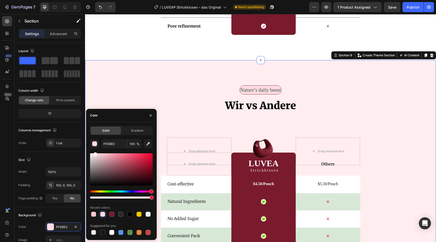
drag, startPoint x: 100, startPoint y: 153, endPoint x: 95, endPoint y: 149, distance: 6.2
click at [95, 149] on div "FFDBE2 100 % Recent colors Suggested for you" at bounding box center [121, 187] width 63 height 97
type input "FFEDF0"
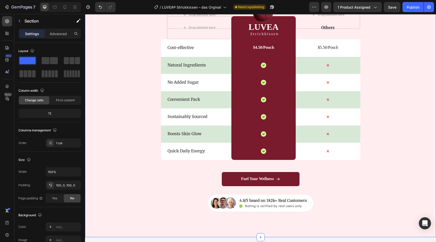
scroll to position [1785, 0]
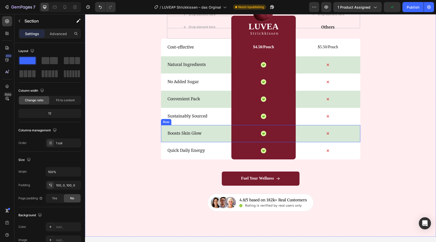
click at [214, 140] on div "Boosts Skin Glow Text Block" at bounding box center [199, 133] width 64 height 17
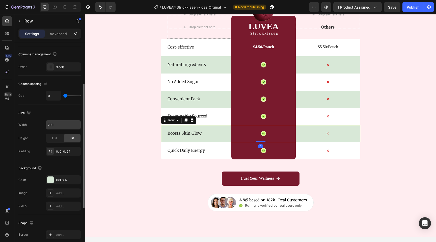
scroll to position [77, 0]
click at [49, 178] on div at bounding box center [50, 179] width 7 height 7
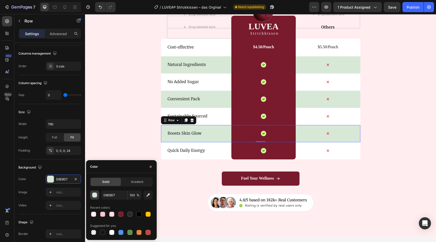
click at [95, 194] on div "button" at bounding box center [94, 195] width 5 height 5
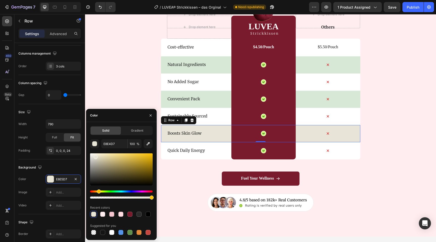
drag, startPoint x: 110, startPoint y: 191, endPoint x: 98, endPoint y: 193, distance: 11.7
click at [98, 193] on div "Hue" at bounding box center [99, 191] width 4 height 4
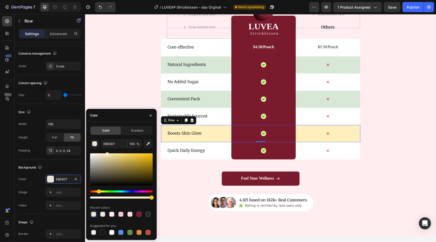
drag, startPoint x: 97, startPoint y: 156, endPoint x: 107, endPoint y: 149, distance: 12.4
click at [107, 149] on div "E8E4D7 100 % Recent colors Suggested for you" at bounding box center [121, 187] width 63 height 97
type input "FFEFBC"
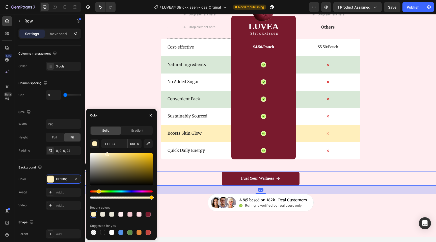
click at [185, 177] on div "Fuel Your Wellness Button 32" at bounding box center [260, 178] width 351 height 14
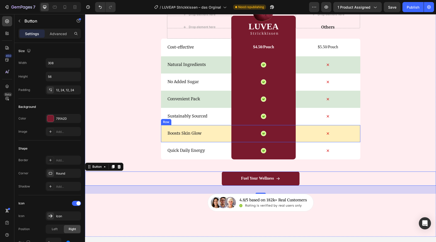
click at [219, 139] on div "Boosts Skin Glow Text Block" at bounding box center [199, 133] width 64 height 17
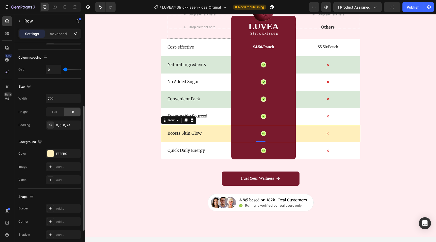
scroll to position [107, 0]
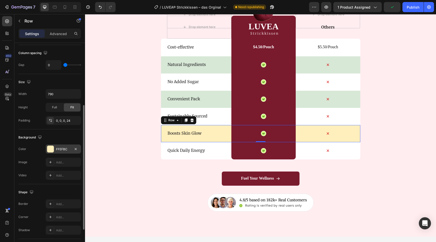
click at [59, 148] on div "FFEFBC" at bounding box center [63, 149] width 15 height 5
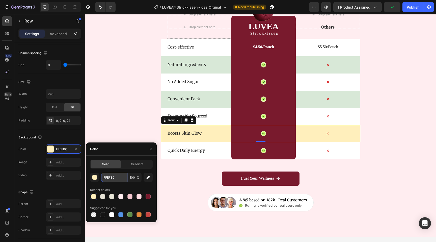
click at [116, 175] on input "FFEFBC" at bounding box center [114, 177] width 26 height 9
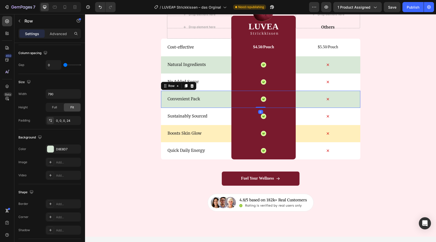
click at [168, 105] on div "Convenient Pack Text Block" at bounding box center [199, 99] width 64 height 17
click at [61, 148] on div "D8E8D7" at bounding box center [63, 149] width 15 height 5
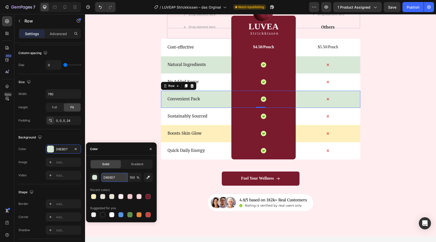
click at [117, 179] on input "D8E8D7" at bounding box center [114, 177] width 26 height 9
paste input "FFEFBC"
type input "FFEFBC"
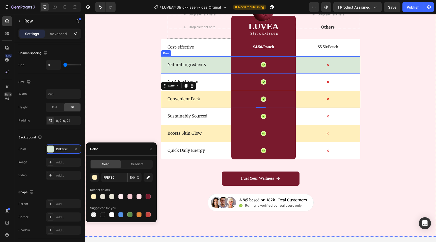
click at [218, 70] on div "Natural Ingredients Text Block" at bounding box center [199, 64] width 64 height 17
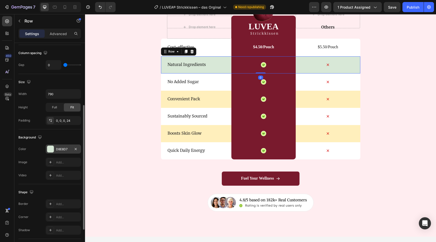
click at [46, 153] on div "D8E8D7" at bounding box center [63, 148] width 35 height 9
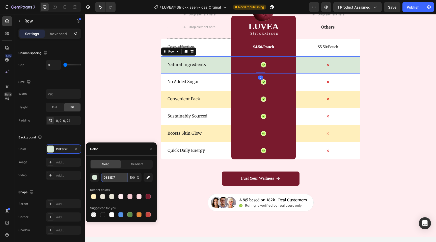
click at [118, 178] on input "D8E8D7" at bounding box center [114, 177] width 26 height 9
paste input "FFEFBC"
type input "FFEFBC"
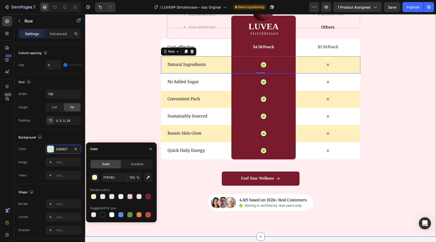
click at [436, 151] on div "Nature’s daily boost Text Block Row Wir vs Andere Heading Drop element here Ima…" at bounding box center [260, 80] width 351 height 263
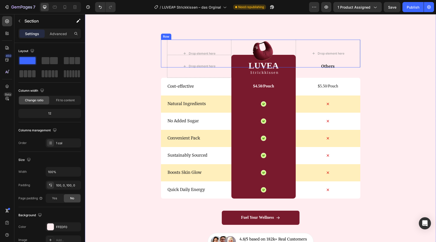
scroll to position [1747, 0]
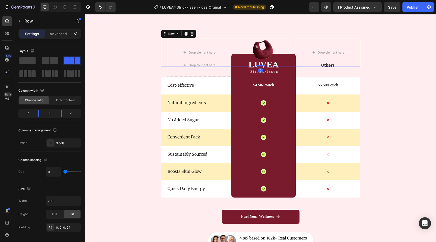
click at [276, 63] on div "Image" at bounding box center [263, 53] width 64 height 28
click at [277, 67] on h2 "LUVEA" at bounding box center [264, 65] width 32 height 10
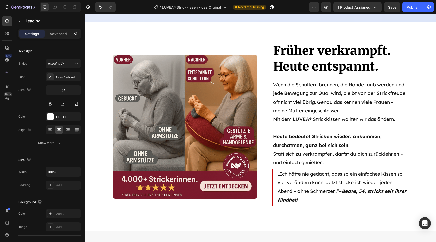
scroll to position [913, 0]
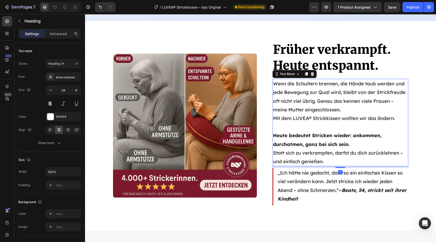
click at [313, 114] on p "Mit dem LUVEA® Strickkissen wollten wir das ändern." at bounding box center [340, 118] width 135 height 9
click at [309, 114] on p "Mit dem LUVEA® Strickkissen wollten wir das ändern." at bounding box center [340, 118] width 135 height 9
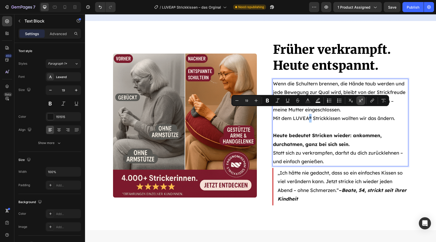
click at [359, 99] on icon "Editor contextual toolbar" at bounding box center [360, 100] width 5 height 5
copy p "®"
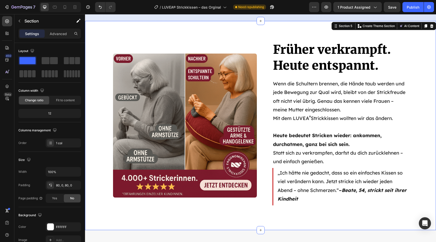
click at [424, 144] on div "Früher verkrampft. Heute entspannt. Heading Wenn die Schultern brennen, die Hän…" at bounding box center [260, 125] width 351 height 169
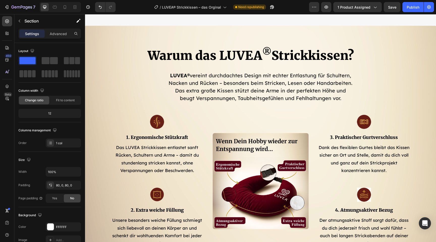
scroll to position [1251, 0]
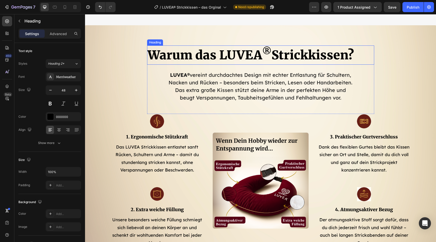
click at [267, 51] on sup "®" at bounding box center [266, 51] width 9 height 11
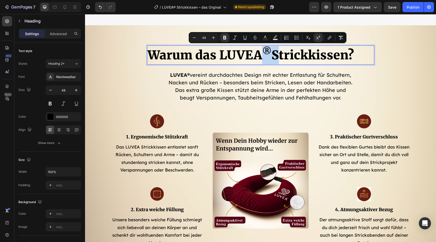
drag, startPoint x: 267, startPoint y: 51, endPoint x: 264, endPoint y: 50, distance: 3.1
click at [264, 50] on sup "®" at bounding box center [266, 51] width 9 height 11
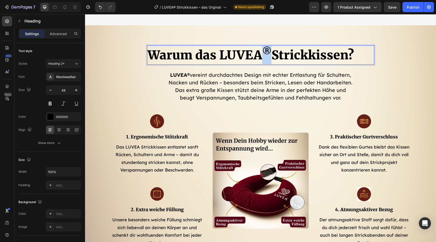
click at [267, 51] on sup "®" at bounding box center [266, 51] width 9 height 11
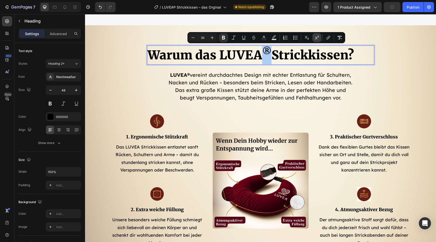
click at [317, 35] on button "Superscript" at bounding box center [316, 37] width 9 height 9
type input "48"
click at [317, 35] on button "Superscript" at bounding box center [316, 37] width 9 height 9
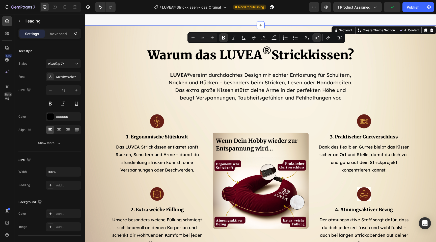
click at [402, 109] on div "Warum das LUVEA ® Strickkissen? Heading LUVEA® vereint durchdachtes Design mit …" at bounding box center [260, 146] width 343 height 202
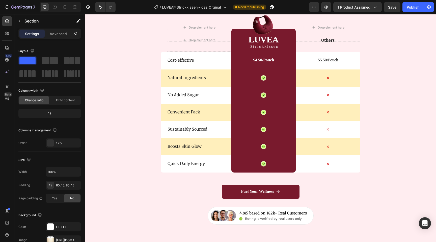
scroll to position [1768, 0]
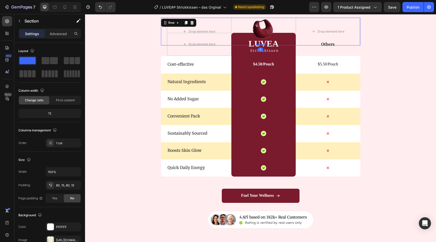
click at [279, 42] on div "Image" at bounding box center [263, 32] width 64 height 28
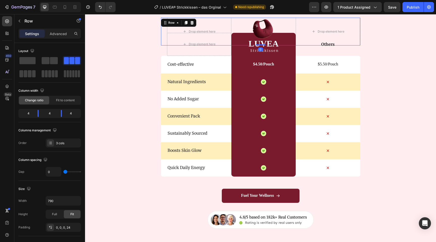
click at [278, 46] on h2 "LUVEA" at bounding box center [264, 44] width 32 height 10
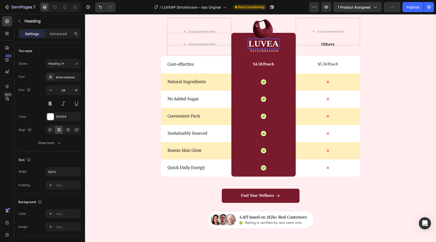
click at [278, 46] on h2 "LUVEA" at bounding box center [264, 44] width 32 height 10
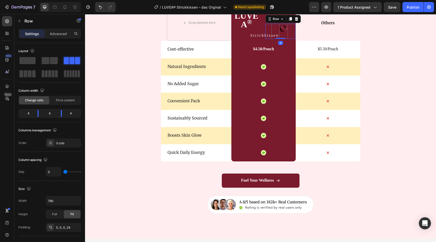
scroll to position [1740, 0]
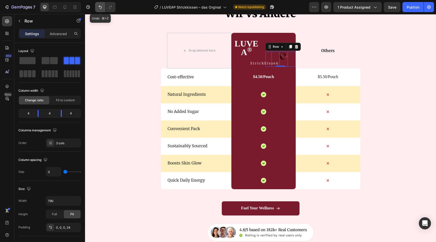
click at [100, 6] on icon "Undo/Redo" at bounding box center [100, 7] width 5 height 5
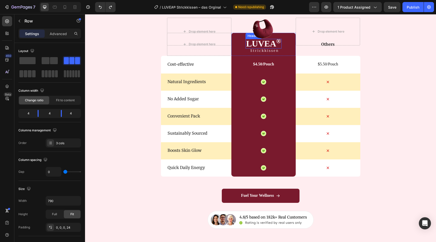
click at [275, 47] on h2 "LUVEA ®" at bounding box center [264, 44] width 36 height 10
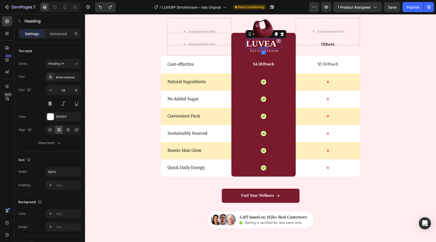
click at [275, 47] on h2 "LUVEA ®" at bounding box center [264, 44] width 36 height 10
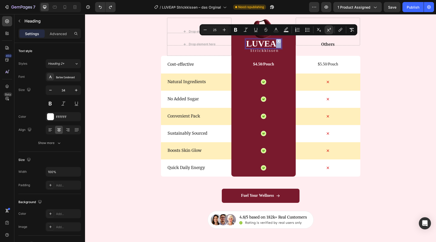
drag, startPoint x: 276, startPoint y: 47, endPoint x: 279, endPoint y: 46, distance: 3.9
click at [279, 46] on p "LUVEA ®" at bounding box center [263, 43] width 35 height 9
click at [332, 30] on button "Superscript" at bounding box center [328, 29] width 9 height 9
type input "34"
click at [332, 30] on button "Superscript" at bounding box center [328, 29] width 9 height 9
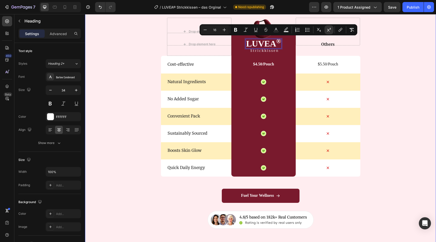
click at [392, 98] on div "Nature’s daily boost Text Block Row Wir vs Andere Heading Drop element here Ima…" at bounding box center [260, 97] width 351 height 263
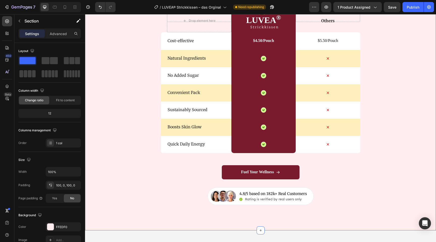
scroll to position [1793, 0]
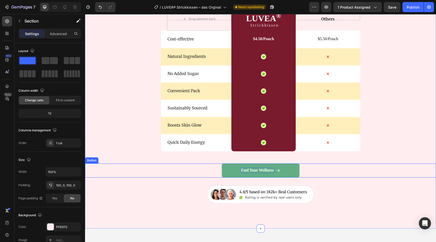
click at [267, 171] on p "Fuel Your Wellness" at bounding box center [257, 170] width 33 height 5
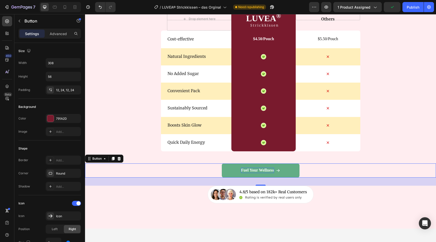
click at [271, 170] on p "Fuel Your Wellness" at bounding box center [257, 170] width 33 height 5
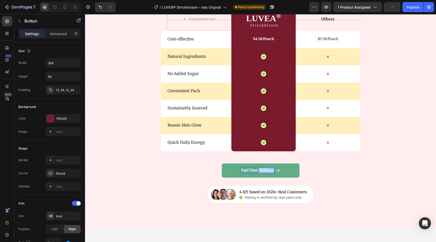
click at [271, 170] on p "Fuel Your Wellness" at bounding box center [257, 170] width 33 height 5
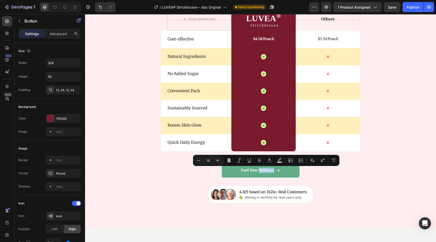
click at [275, 170] on div "Fuel Your Wellness" at bounding box center [260, 170] width 39 height 5
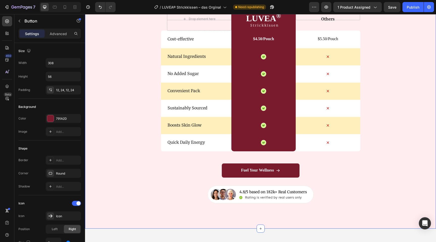
click at [367, 213] on div "Nature’s daily boost Text Block Row Wir vs Andere Heading Drop element here Ima…" at bounding box center [260, 71] width 351 height 313
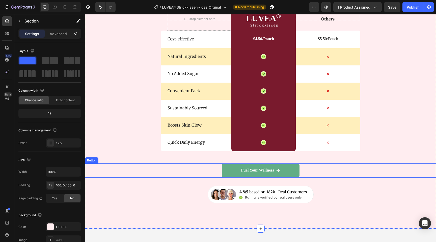
click at [283, 171] on link "Fuel Your Wellness" at bounding box center [261, 170] width 78 height 14
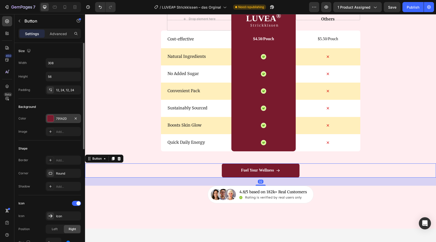
click at [51, 119] on div at bounding box center [50, 118] width 7 height 7
click at [73, 149] on div "Shape" at bounding box center [49, 148] width 63 height 8
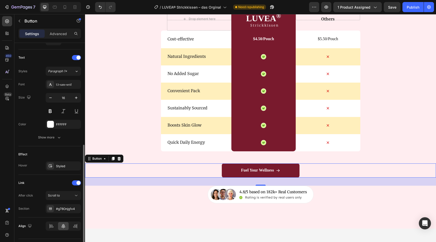
scroll to position [215, 0]
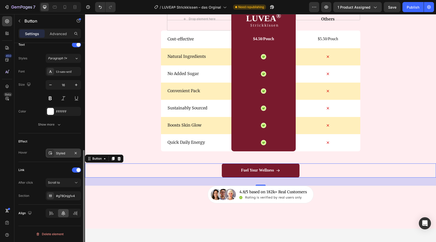
click at [62, 156] on div "Styled" at bounding box center [63, 152] width 35 height 9
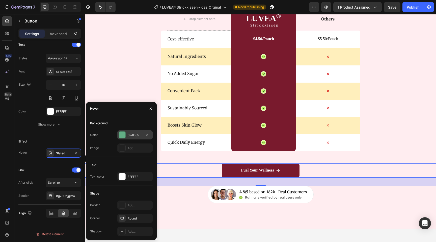
click at [122, 134] on div at bounding box center [122, 134] width 7 height 7
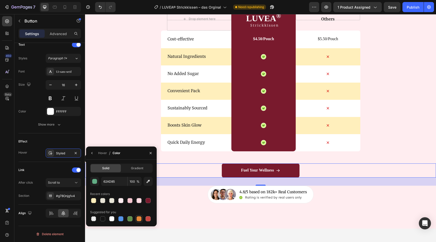
click at [138, 219] on div at bounding box center [139, 218] width 5 height 5
click at [94, 183] on div "button" at bounding box center [94, 181] width 5 height 5
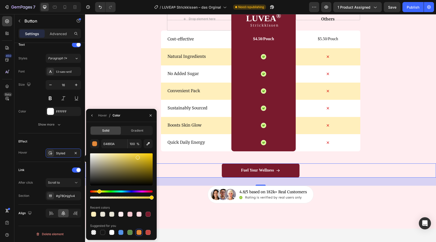
click at [99, 192] on div "Hue" at bounding box center [99, 191] width 4 height 4
drag, startPoint x: 138, startPoint y: 157, endPoint x: 137, endPoint y: 152, distance: 5.1
click at [137, 152] on div "E3C439 100 % Recent colors Suggested for you" at bounding box center [121, 187] width 63 height 97
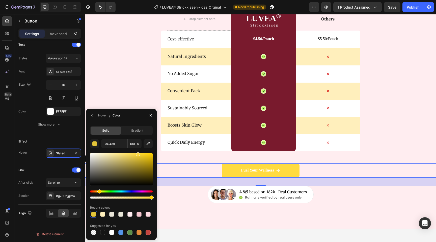
type input "FFDB3F"
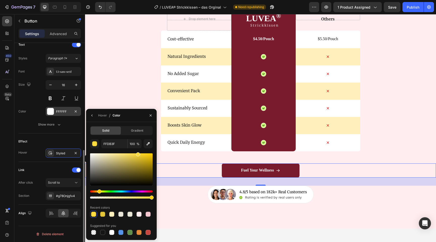
click at [50, 110] on div at bounding box center [50, 111] width 7 height 7
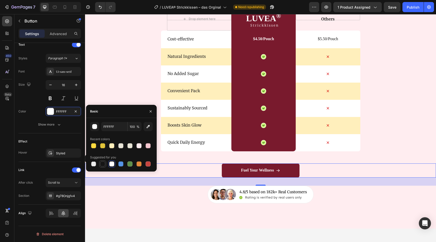
click at [101, 163] on div at bounding box center [102, 163] width 5 height 5
type input "151515"
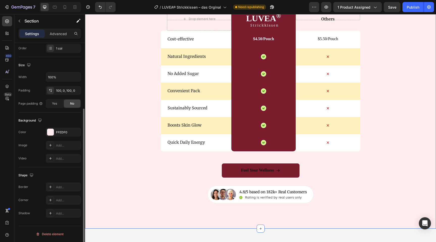
click at [146, 192] on div "Nature’s daily boost Text Block Row Wir vs Andere Heading Drop element here Ima…" at bounding box center [260, 71] width 351 height 263
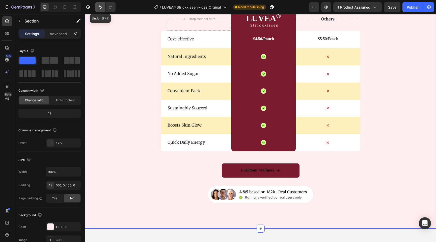
click at [101, 5] on icon "Undo/Redo" at bounding box center [100, 7] width 5 height 5
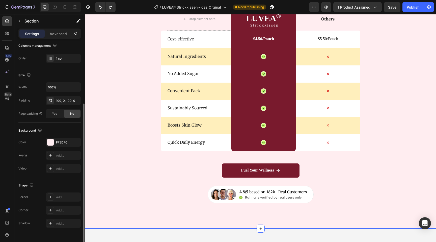
scroll to position [86, 0]
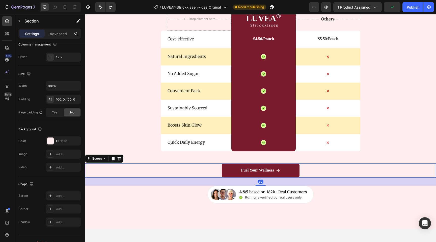
click at [217, 172] on div "Fuel Your Wellness Button 32" at bounding box center [260, 170] width 351 height 14
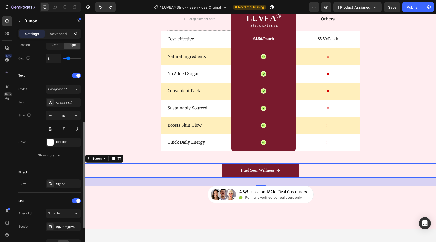
scroll to position [186, 0]
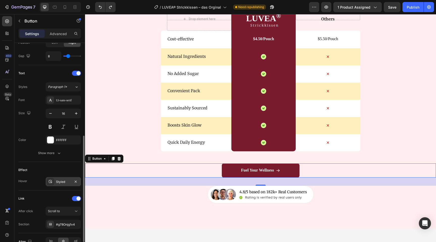
click at [59, 183] on div "Styled" at bounding box center [63, 181] width 15 height 5
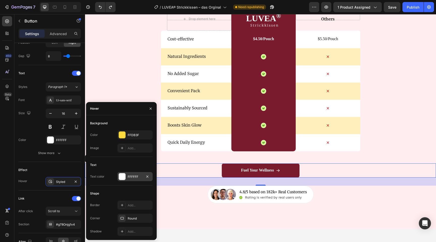
click at [122, 178] on div at bounding box center [122, 176] width 7 height 7
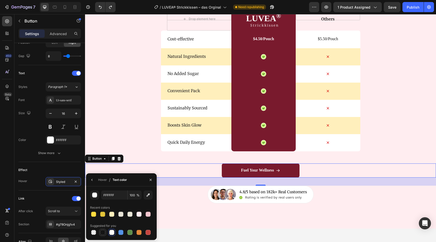
click at [102, 233] on div at bounding box center [102, 232] width 5 height 5
type input "151515"
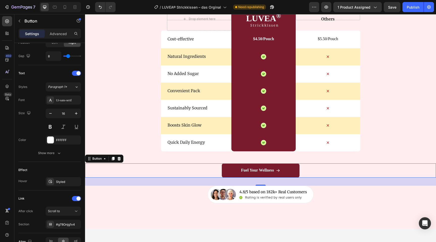
click at [189, 171] on div "Fuel Your Wellness Button 32" at bounding box center [260, 170] width 351 height 14
click at [133, 132] on div "Nature’s daily boost Text Block Row Wir vs Andere Heading Drop element here Ima…" at bounding box center [260, 71] width 351 height 263
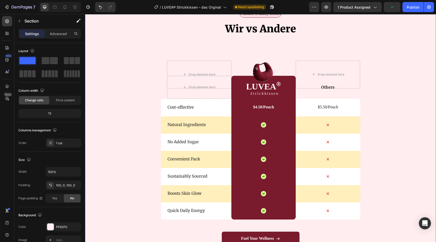
scroll to position [1726, 0]
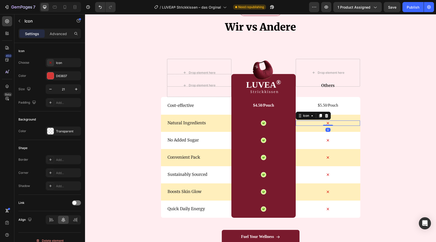
click at [326, 123] on icon at bounding box center [327, 122] width 5 height 5
click at [51, 76] on div at bounding box center [50, 75] width 7 height 7
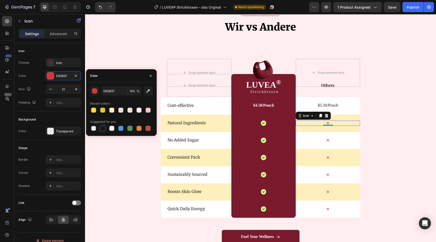
click at [102, 128] on div at bounding box center [102, 128] width 5 height 5
type input "151515"
click at [326, 140] on icon at bounding box center [327, 140] width 5 height 5
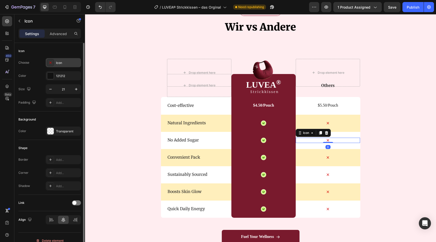
click at [54, 62] on div "Icon" at bounding box center [63, 62] width 35 height 9
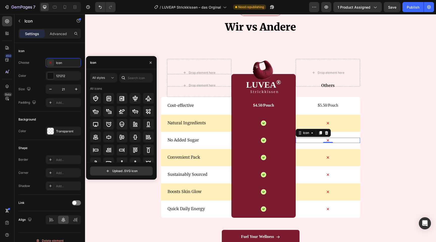
click at [142, 83] on div "All styles All icons" at bounding box center [121, 117] width 63 height 89
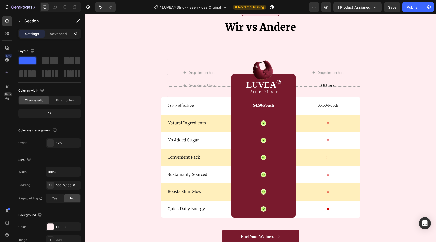
click at [376, 100] on div "Nature’s daily boost Text Block Row Wir vs Andere Heading Drop element here Ima…" at bounding box center [260, 138] width 351 height 263
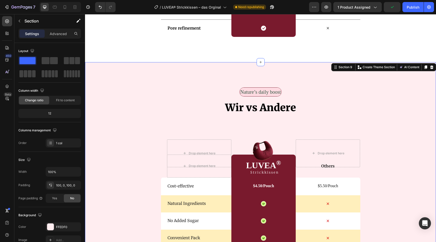
scroll to position [1633, 0]
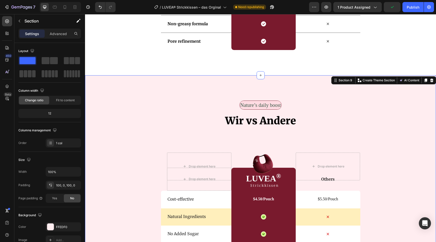
click at [112, 94] on div "Nature’s daily boost Text Block Row Wir vs Andere Heading Drop element here Ima…" at bounding box center [260, 231] width 351 height 313
click at [47, 229] on div at bounding box center [50, 226] width 7 height 7
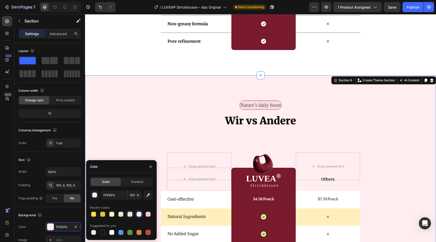
click at [131, 214] on div at bounding box center [129, 213] width 5 height 5
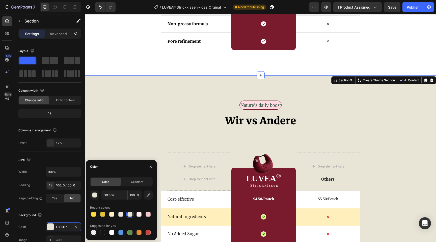
click at [95, 231] on div at bounding box center [93, 232] width 5 height 5
type input "000000"
type input "0"
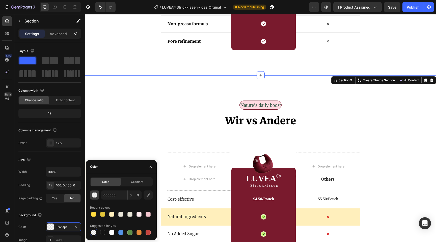
click at [92, 196] on button "button" at bounding box center [94, 194] width 9 height 9
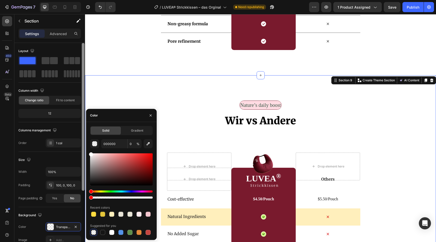
drag, startPoint x: 97, startPoint y: 175, endPoint x: 82, endPoint y: 142, distance: 36.6
click at [82, 142] on div "450 Beta Sections(18) Elements(84) Section Element Hero Section Product Detail …" at bounding box center [42, 128] width 85 height 228
type input "FFFFFF"
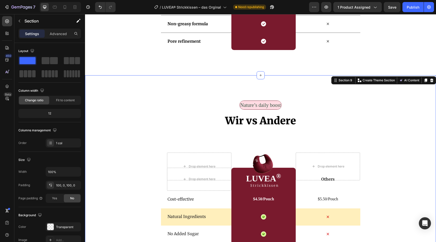
click at [203, 80] on div "Nature’s daily boost Text Block Row Wir vs Andere Heading Drop element here Ima…" at bounding box center [260, 231] width 351 height 313
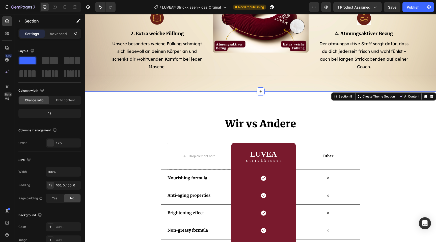
scroll to position [1440, 0]
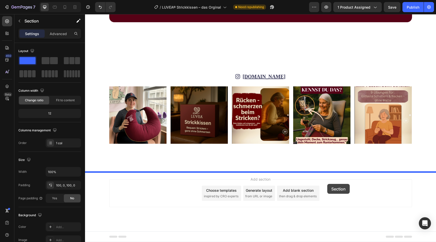
drag, startPoint x: 336, startPoint y: 82, endPoint x: 327, endPoint y: 184, distance: 101.8
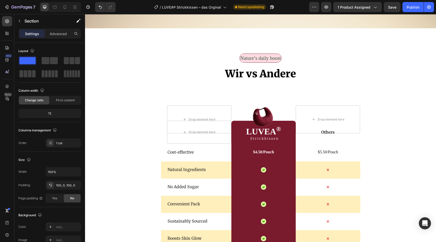
scroll to position [1491, 0]
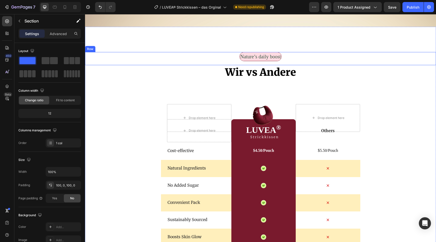
click at [288, 57] on div "Nature’s daily boost Text Block Row" at bounding box center [260, 58] width 351 height 13
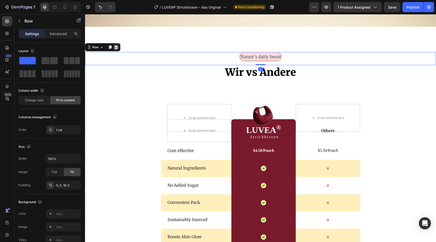
click at [116, 46] on icon at bounding box center [116, 47] width 3 height 4
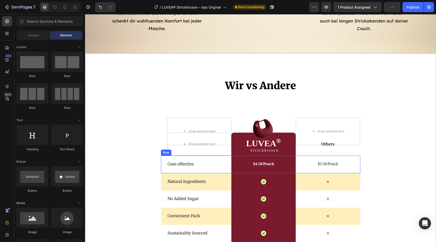
scroll to position [1464, 0]
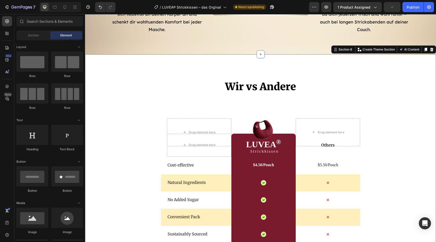
click at [128, 132] on div "Wir vs Andere Heading Drop element here Image Drop element here Row Drop elemen…" at bounding box center [260, 204] width 351 height 250
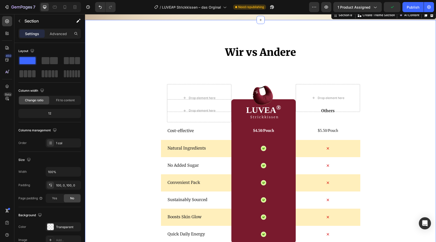
scroll to position [1512, 0]
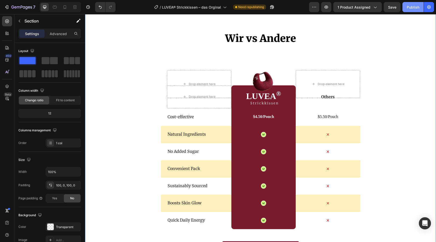
click at [412, 10] on button "Publish" at bounding box center [412, 7] width 21 height 10
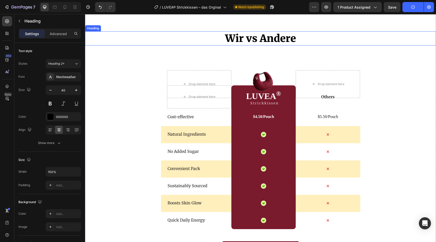
click at [311, 42] on h2 "Wir vs Andere" at bounding box center [260, 38] width 351 height 14
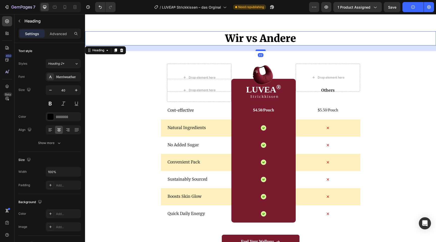
drag, startPoint x: 264, startPoint y: 57, endPoint x: 264, endPoint y: 51, distance: 6.3
click at [264, 51] on div at bounding box center [261, 50] width 10 height 2
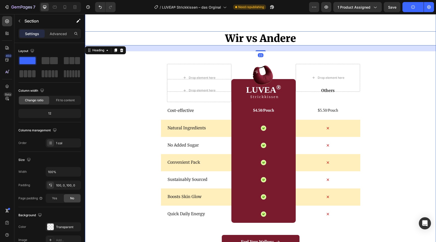
click at [414, 128] on div "Wir vs Andere Heading 23 Drop element here Image Drop element here Row Drop ele…" at bounding box center [260, 152] width 351 height 243
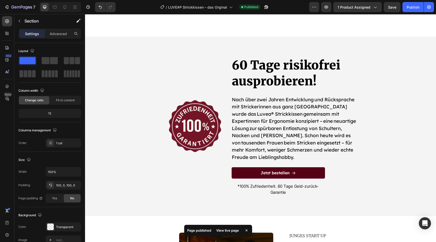
scroll to position [1770, 0]
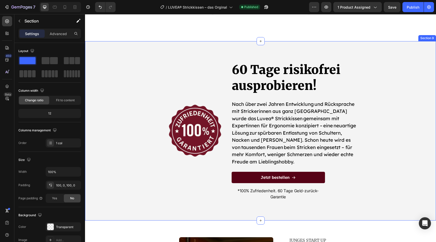
click at [107, 51] on div "Image 60 Tage risikofrei ausprobieren! Heading Nach über zwei Jahren Entwicklun…" at bounding box center [260, 130] width 351 height 179
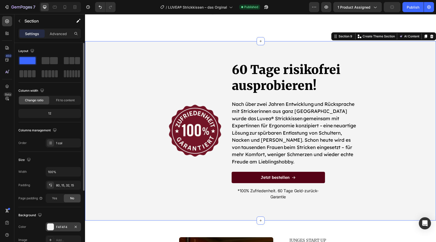
click at [50, 224] on div at bounding box center [50, 226] width 7 height 7
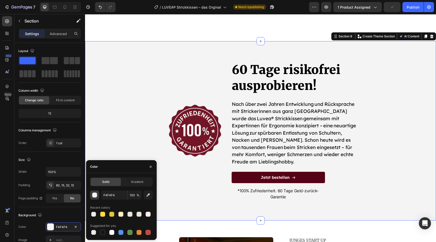
click at [96, 194] on div "button" at bounding box center [94, 195] width 5 height 5
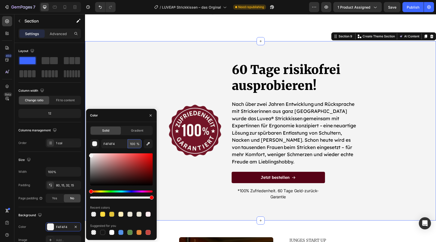
click at [132, 144] on input "100" at bounding box center [135, 143] width 14 height 9
type input "50"
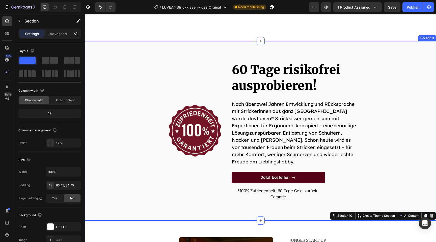
click at [132, 79] on div "Image 60 Tage risikofrei ausprobieren! Heading Nach über zwei Jahren Entwicklun…" at bounding box center [260, 136] width 343 height 151
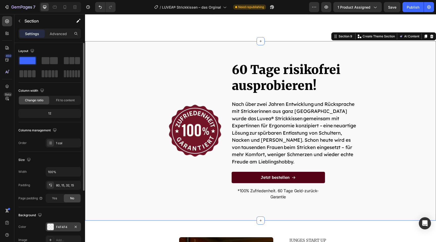
click at [57, 225] on div "F4F4F4" at bounding box center [63, 227] width 15 height 5
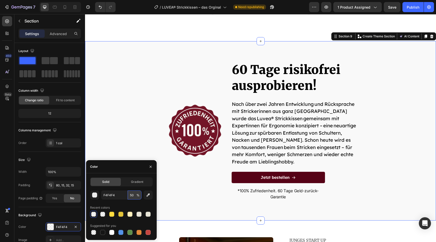
click at [131, 195] on input "50" at bounding box center [135, 194] width 14 height 9
type input "70"
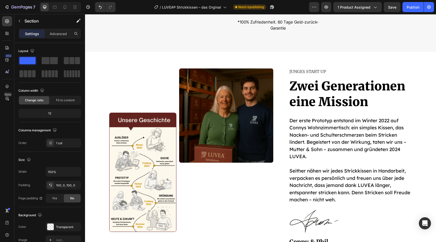
scroll to position [1982, 0]
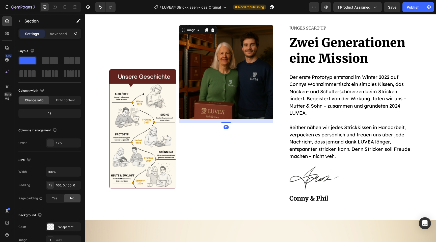
click at [249, 51] on img at bounding box center [226, 72] width 94 height 94
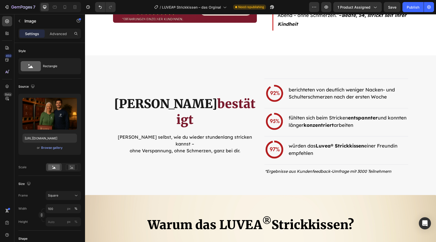
scroll to position [1097, 0]
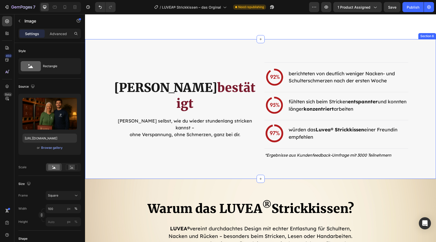
click at [216, 46] on div "Title Line Image berichteten von deutlich weniger Nacken- und Schulterschmerzen…" at bounding box center [260, 109] width 351 height 140
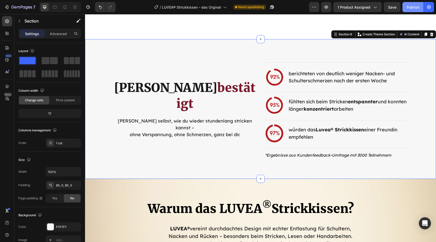
click at [415, 8] on div "Publish" at bounding box center [413, 7] width 13 height 5
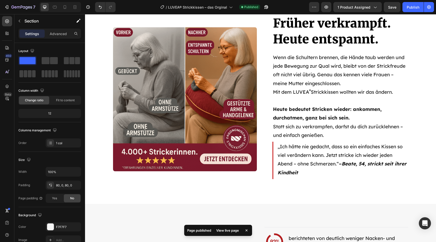
scroll to position [921, 0]
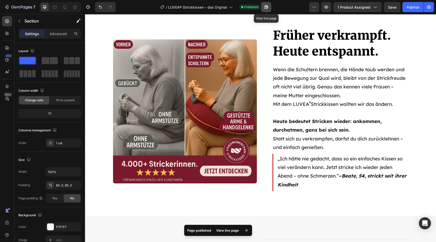
click at [267, 6] on icon "button" at bounding box center [266, 7] width 5 height 5
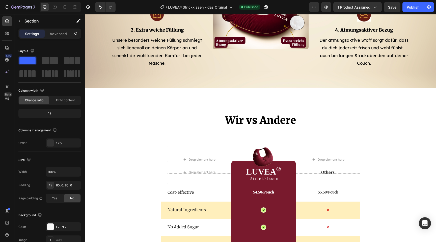
scroll to position [1431, 0]
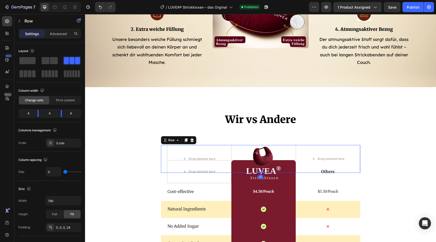
click at [272, 171] on div "Image" at bounding box center [263, 159] width 64 height 28
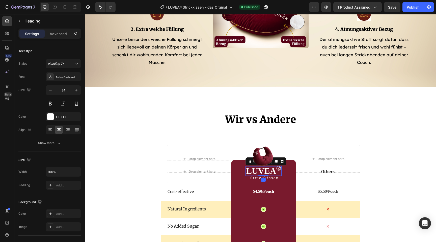
click at [272, 174] on h2 "LUVEA ®" at bounding box center [264, 171] width 36 height 10
click at [132, 163] on div "Wir vs Andere Heading Drop element here Image Drop element here Row Drop elemen…" at bounding box center [260, 233] width 351 height 243
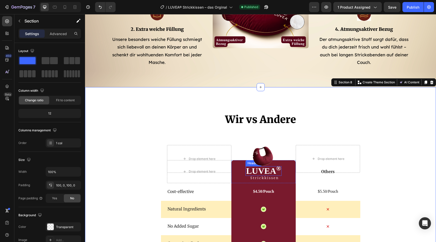
click at [272, 174] on h2 "LUVEA ®" at bounding box center [264, 171] width 36 height 10
click at [393, 192] on div "Wir vs Andere Heading Drop element here Image Drop element here Row Drop elemen…" at bounding box center [260, 233] width 351 height 243
click at [65, 8] on icon at bounding box center [64, 7] width 5 height 5
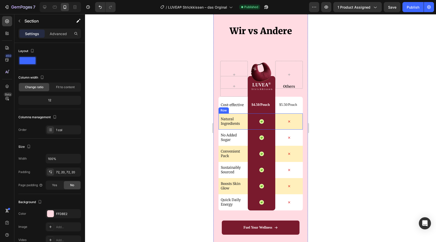
scroll to position [1624, 0]
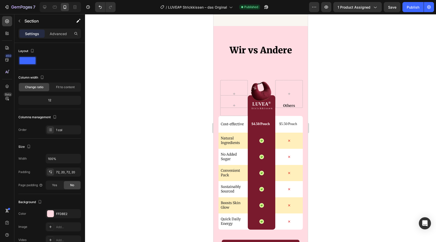
click at [219, 35] on div "Wir vs Andere Heading Image Row LUVEA ® Heading Strickkissen Text Block Row Oth…" at bounding box center [260, 160] width 94 height 269
click at [220, 43] on div "Wir vs Andere Heading Image Row LUVEA ® Heading Strickkissen Text Block Row Oth…" at bounding box center [260, 160] width 94 height 269
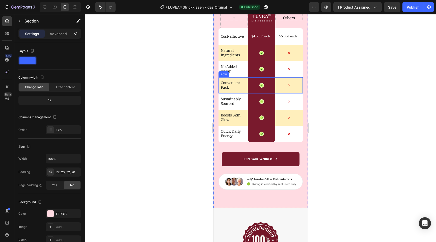
scroll to position [1715, 0]
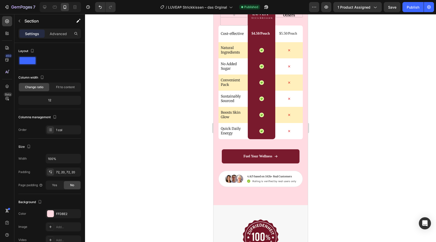
click at [222, 197] on div "Wir vs Andere Heading Image Row LUVEA ® Heading Strickkissen Text Block Row Oth…" at bounding box center [260, 70] width 94 height 269
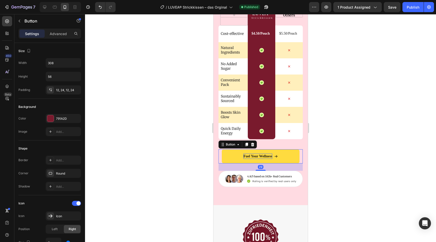
click at [244, 158] on p "Fuel Your Wellness" at bounding box center [257, 155] width 29 height 5
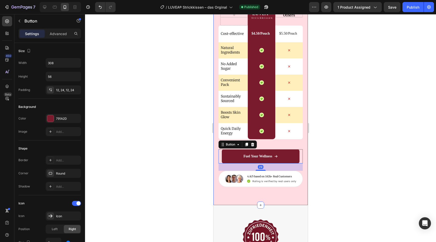
click at [237, 196] on div "Wir vs Andere Heading Image Row LUVEA ® Heading Strickkissen Text Block Row Oth…" at bounding box center [260, 70] width 94 height 269
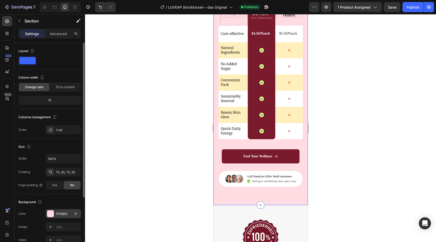
click at [48, 213] on div at bounding box center [50, 213] width 7 height 7
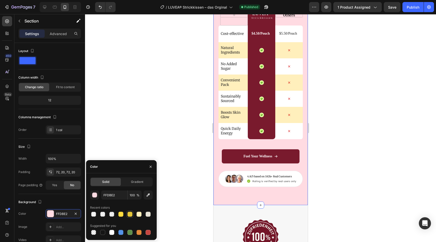
click at [130, 215] on div at bounding box center [129, 213] width 5 height 5
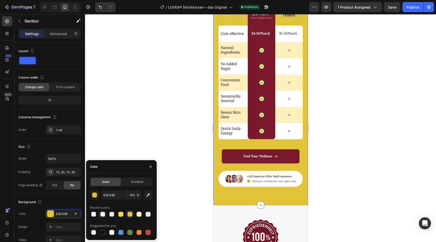
click at [102, 212] on div at bounding box center [102, 213] width 5 height 5
type input "F4F4F4"
type input "50"
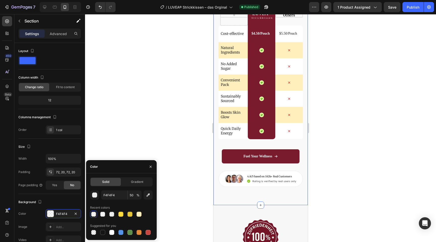
click at [93, 212] on div at bounding box center [93, 213] width 5 height 5
click at [96, 213] on div at bounding box center [93, 213] width 5 height 5
click at [120, 214] on div at bounding box center [120, 213] width 5 height 5
type input "FFDB3F"
type input "100"
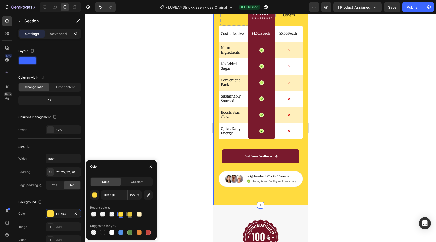
click at [127, 215] on div at bounding box center [129, 213] width 5 height 5
type input "E3C439"
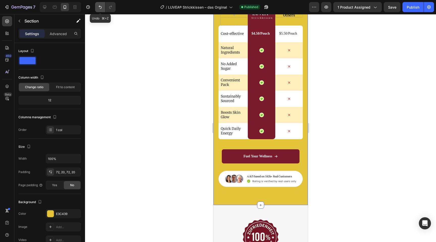
click at [101, 6] on icon "Undo/Redo" at bounding box center [100, 7] width 3 height 3
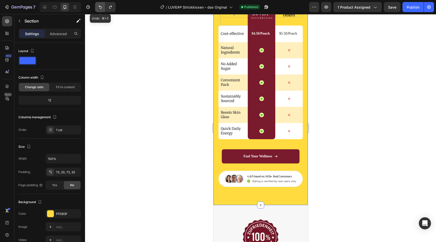
click at [101, 6] on icon "Undo/Redo" at bounding box center [100, 7] width 3 height 3
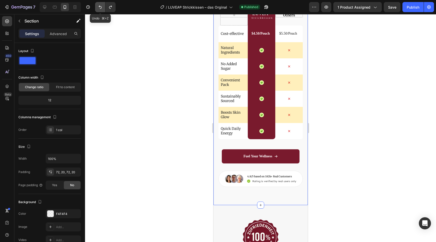
click at [101, 6] on icon "Undo/Redo" at bounding box center [100, 7] width 3 height 3
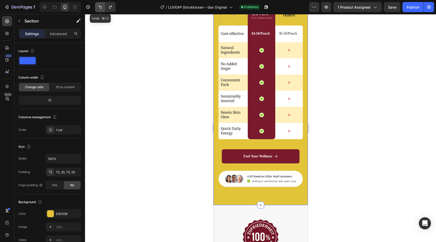
click at [101, 6] on icon "Undo/Redo" at bounding box center [100, 7] width 3 height 3
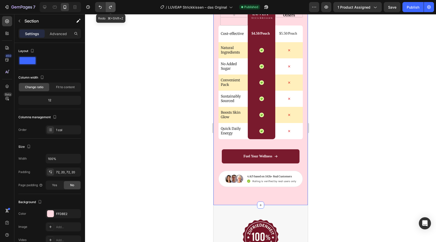
click at [112, 7] on icon "Undo/Redo" at bounding box center [110, 7] width 5 height 5
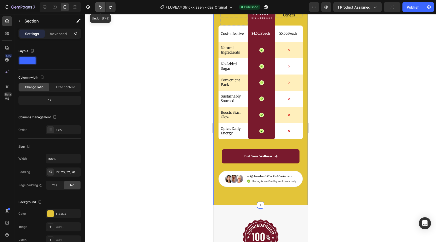
click at [101, 9] on icon "Undo/Redo" at bounding box center [100, 7] width 5 height 5
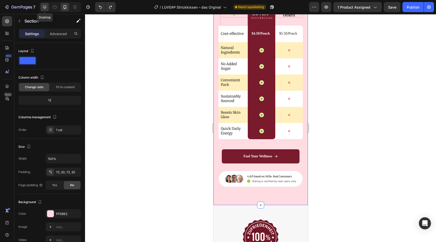
click at [45, 9] on icon at bounding box center [44, 7] width 5 height 5
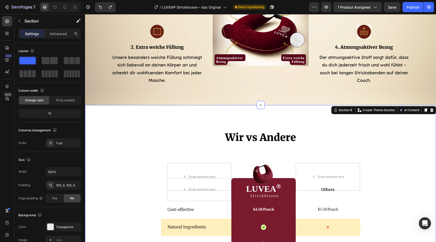
scroll to position [1526, 0]
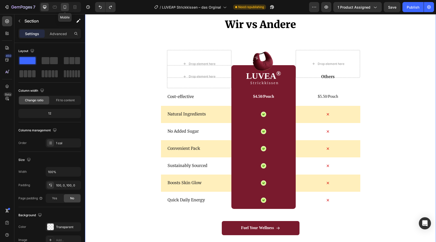
click at [64, 5] on icon at bounding box center [65, 7] width 3 height 4
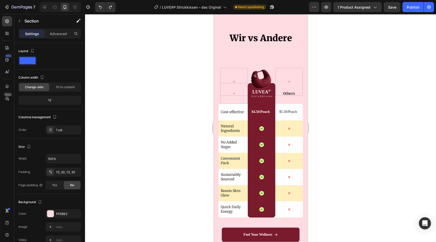
scroll to position [1641, 0]
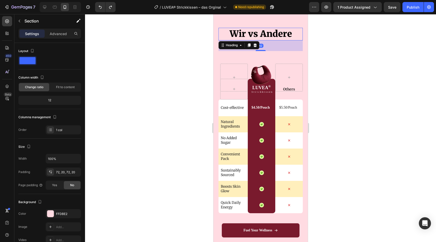
click at [279, 32] on h2 "Wir vs Andere" at bounding box center [260, 34] width 84 height 13
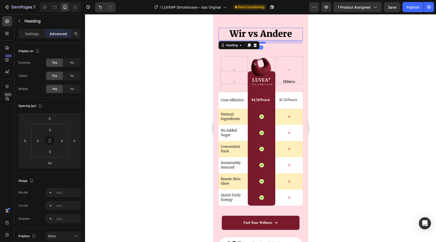
drag, startPoint x: 264, startPoint y: 50, endPoint x: 263, endPoint y: 43, distance: 7.6
click at [263, 43] on div at bounding box center [260, 43] width 10 height 2
type input "12"
click at [357, 85] on div at bounding box center [260, 128] width 351 height 228
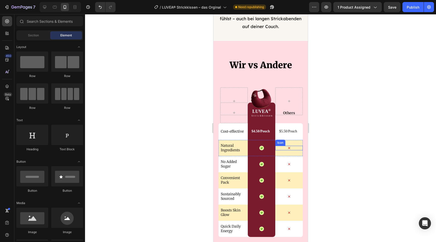
scroll to position [1600, 0]
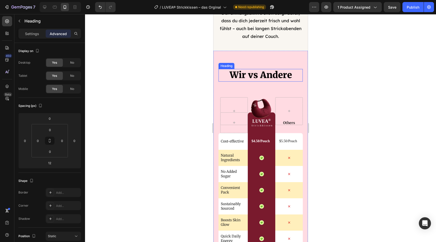
click at [278, 76] on h2 "Wir vs Andere" at bounding box center [260, 75] width 84 height 13
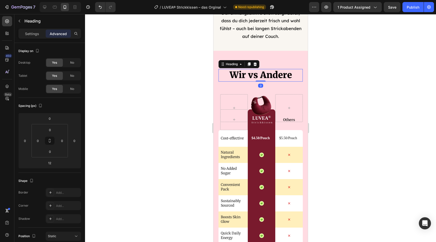
drag, startPoint x: 263, startPoint y: 84, endPoint x: 263, endPoint y: 78, distance: 5.6
click at [263, 78] on div "Wir vs Andere Heading 0" at bounding box center [260, 75] width 84 height 13
click at [407, 8] on button "Publish" at bounding box center [412, 7] width 21 height 10
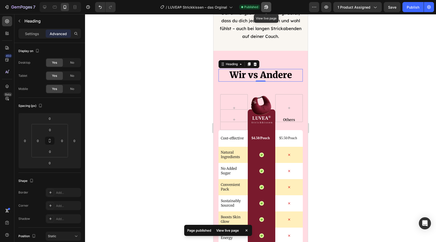
click at [266, 9] on icon "button" at bounding box center [266, 7] width 5 height 5
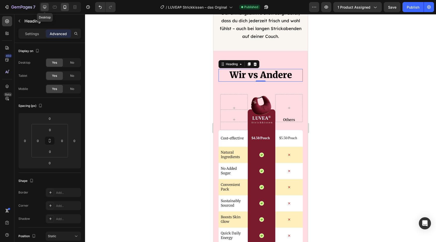
click at [47, 7] on div at bounding box center [45, 7] width 8 height 8
type input "23"
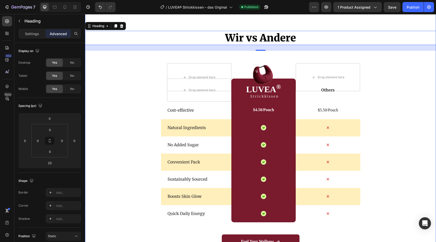
scroll to position [1527, 0]
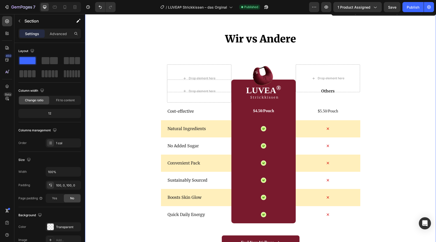
click at [146, 95] on div "Wir vs Andere Heading Drop element here Image Drop element here Row Drop elemen…" at bounding box center [260, 153] width 351 height 243
click at [148, 79] on div "Wir vs Andere Heading Drop element here Image Drop element here Row Drop elemen…" at bounding box center [260, 153] width 351 height 243
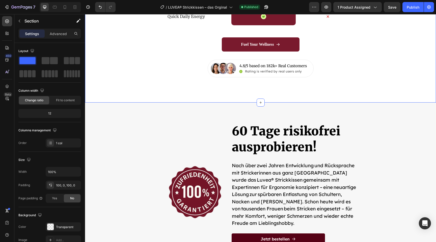
scroll to position [1735, 0]
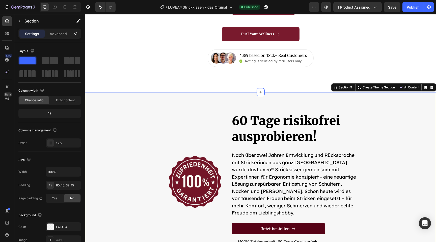
click at [136, 132] on div "Image 60 Tage risikofrei ausprobieren! Heading Nach über zwei Jahren Entwicklun…" at bounding box center [260, 187] width 343 height 151
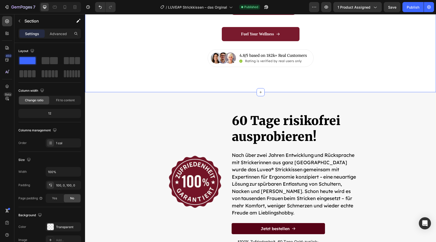
click at [53, 222] on div "Transparent" at bounding box center [63, 226] width 35 height 9
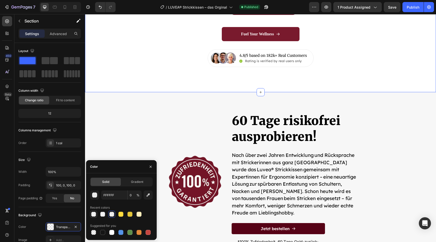
click at [93, 216] on div at bounding box center [94, 214] width 6 height 6
type input "F4F4F4"
type input "50"
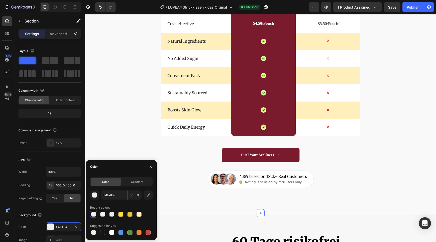
scroll to position [1615, 0]
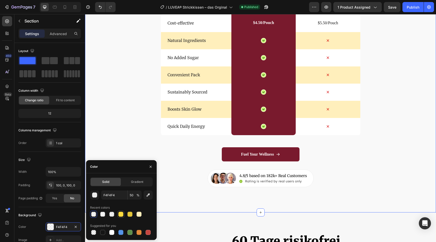
click at [120, 213] on div at bounding box center [120, 213] width 5 height 5
type input "FFDB3F"
type input "100"
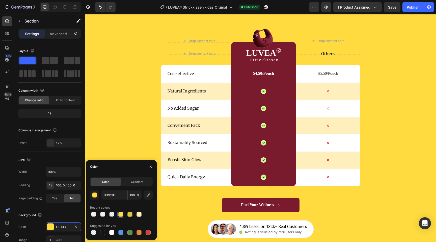
scroll to position [1550, 0]
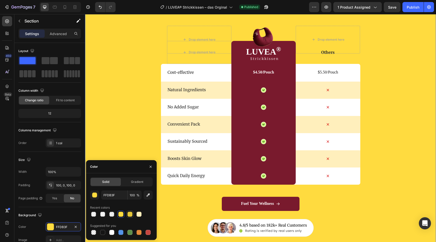
click at [128, 213] on div at bounding box center [129, 213] width 5 height 5
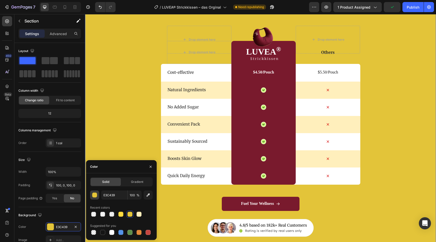
click at [93, 193] on div "button" at bounding box center [94, 195] width 5 height 5
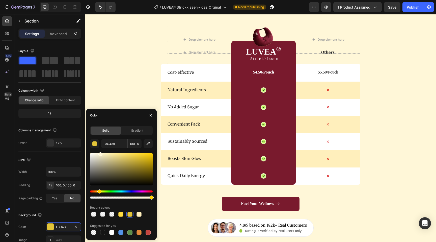
drag, startPoint x: 99, startPoint y: 159, endPoint x: 100, endPoint y: 140, distance: 19.9
click at [100, 140] on div "E3C439 100 % Recent colors Suggested for you" at bounding box center [121, 187] width 63 height 97
click at [100, 140] on div "FFF7D8 100 %" at bounding box center [121, 143] width 63 height 9
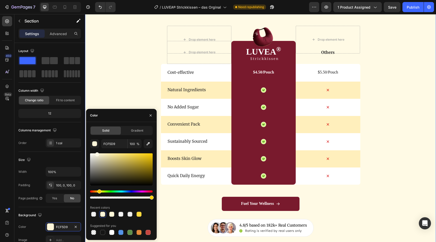
drag, startPoint x: 100, startPoint y: 154, endPoint x: 97, endPoint y: 153, distance: 3.0
click at [97, 153] on div at bounding box center [97, 154] width 4 height 4
click at [96, 153] on div at bounding box center [97, 154] width 4 height 4
type input "FCF7E3"
click at [114, 146] on input "FCF7E3" at bounding box center [114, 143] width 26 height 9
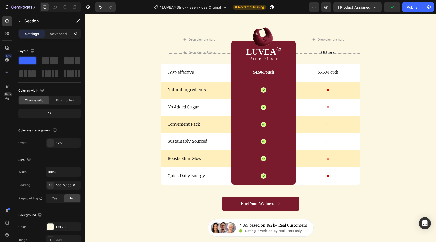
click at [399, 153] on div "Wir vs Andere Heading Drop element here Image Drop element here Row Drop elemen…" at bounding box center [260, 114] width 351 height 243
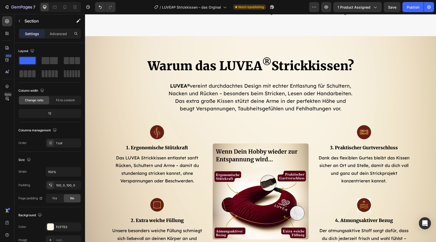
scroll to position [1240, 0]
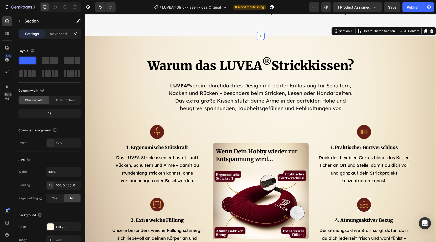
click at [392, 50] on div "Warum das LUVEA ® Strickkissen? Heading LUVEA® vereint durchdachtes Design mit …" at bounding box center [260, 157] width 351 height 242
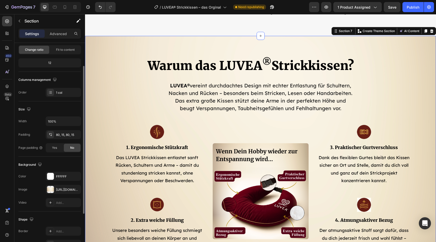
scroll to position [57, 0]
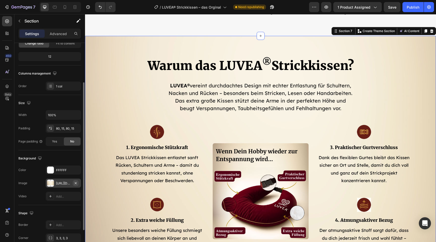
click at [77, 183] on icon "button" at bounding box center [76, 183] width 4 height 4
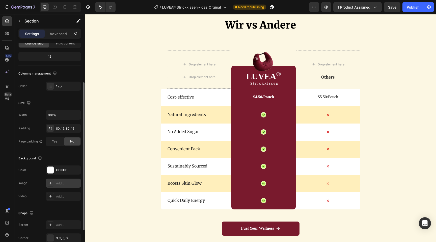
scroll to position [1524, 0]
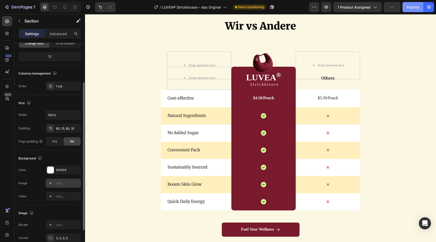
click at [406, 8] on button "Publish" at bounding box center [412, 7] width 21 height 10
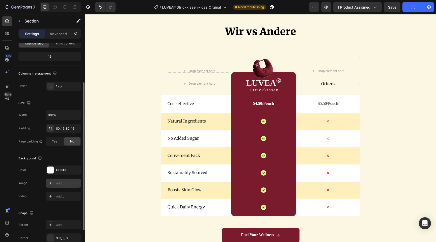
scroll to position [1519, 0]
drag, startPoint x: 261, startPoint y: 10, endPoint x: 255, endPoint y: 10, distance: 6.8
click at [257, 10] on div "/ LUVEA® Strickkissen – das Orginal Published View live page" at bounding box center [214, 7] width 189 height 10
click at [264, 8] on icon "button" at bounding box center [266, 7] width 5 height 5
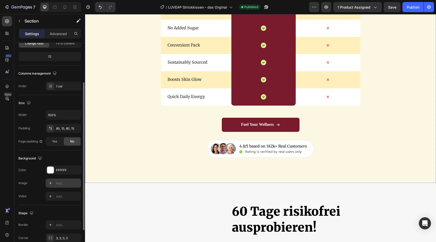
scroll to position [1630, 0]
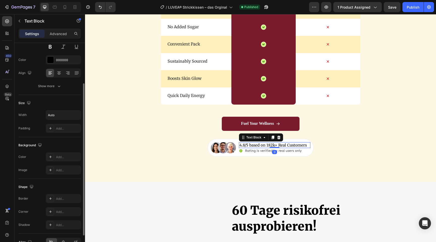
click at [269, 144] on p "4.8/5 based on 182k+ Real Customers" at bounding box center [272, 145] width 67 height 5
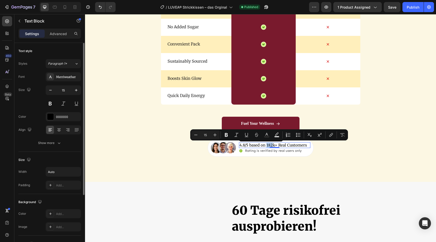
drag, startPoint x: 271, startPoint y: 144, endPoint x: 266, endPoint y: 145, distance: 4.8
click at [266, 145] on p "4.8/5 based on 182k+ Real Customers" at bounding box center [272, 145] width 67 height 5
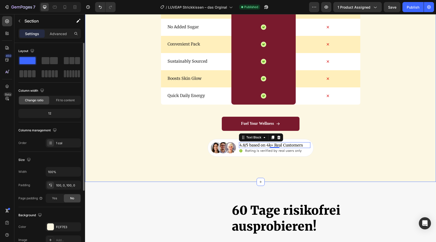
click at [344, 161] on div "Wir vs Andere Heading Drop element here Image Drop element here Row Drop elemen…" at bounding box center [260, 35] width 351 height 294
click at [340, 161] on div "Wir vs Andere Heading Drop element here Image Drop element here Row Drop elemen…" at bounding box center [260, 35] width 351 height 294
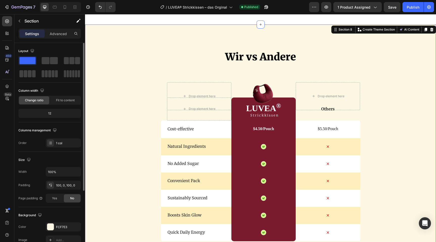
scroll to position [1482, 0]
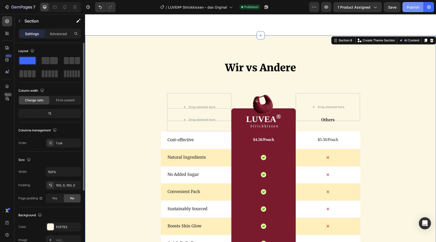
click at [416, 4] on button "Publish" at bounding box center [412, 7] width 21 height 10
click at [110, 39] on div "Wir vs Andere Heading Drop element here Image Drop element here Row Drop elemen…" at bounding box center [260, 182] width 351 height 294
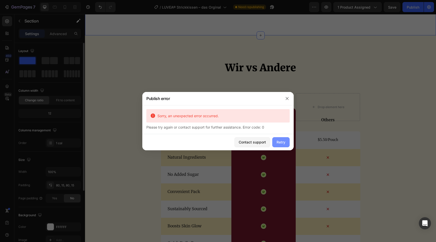
click at [280, 142] on div "Retry" at bounding box center [281, 141] width 9 height 5
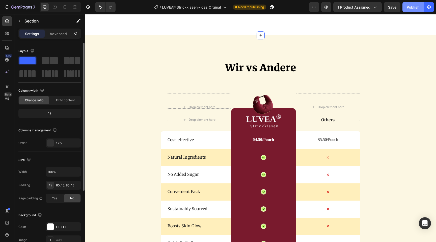
click at [407, 7] on div "Publish" at bounding box center [413, 7] width 13 height 5
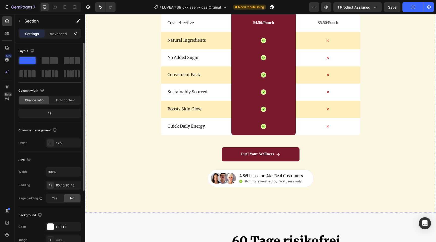
scroll to position [1600, 0]
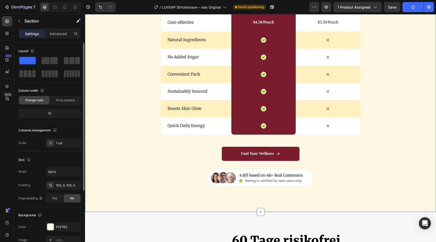
click at [103, 202] on div "Wir vs Andere Heading Drop element here Image Drop element here Row Drop elemen…" at bounding box center [260, 65] width 351 height 294
click at [47, 226] on div at bounding box center [50, 226] width 7 height 7
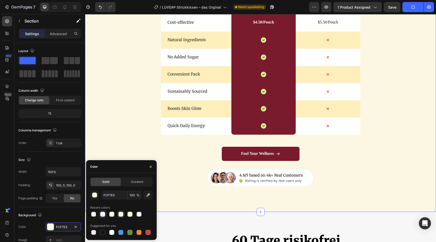
click at [120, 214] on div at bounding box center [120, 213] width 5 height 5
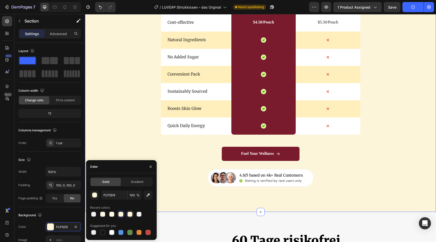
click at [128, 213] on div at bounding box center [129, 213] width 5 height 5
click at [93, 193] on div "button" at bounding box center [94, 195] width 5 height 5
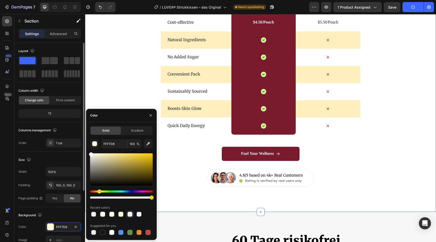
drag, startPoint x: 101, startPoint y: 155, endPoint x: 52, endPoint y: 138, distance: 52.3
click at [52, 138] on div "450 Beta Sections(18) Elements(84) Section Element Hero Section Product Detail …" at bounding box center [42, 128] width 85 height 228
type input "FFFFFF"
click at [94, 70] on div "Wir vs Andere Heading Drop element here Image Drop element here Row Drop elemen…" at bounding box center [260, 64] width 351 height 243
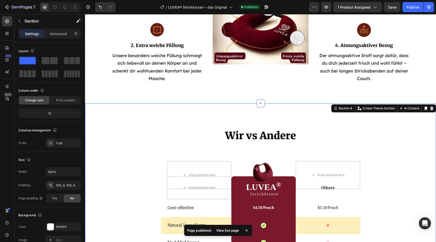
scroll to position [1346, 0]
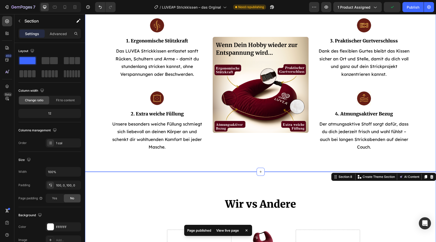
click at [97, 157] on div "Warum das LUVEA ® Strickkissen? Heading LUVEA® vereint durchdachtes Design mit …" at bounding box center [260, 50] width 351 height 242
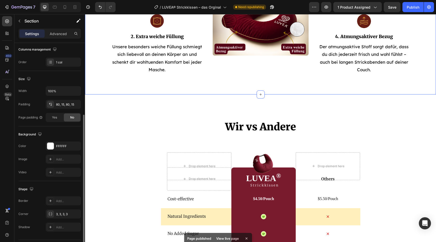
scroll to position [95, 0]
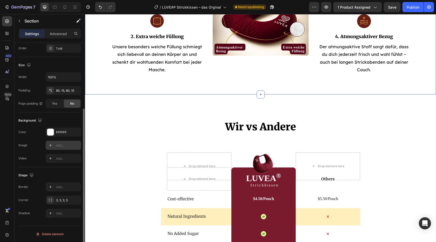
click at [58, 141] on div "Add..." at bounding box center [63, 145] width 35 height 9
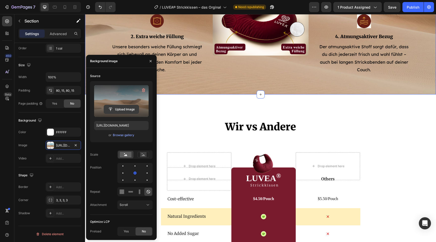
click at [121, 105] on input "file" at bounding box center [121, 109] width 35 height 9
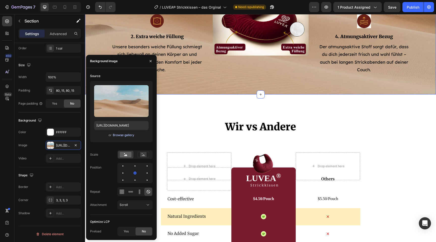
click at [118, 137] on div "Browse gallery" at bounding box center [123, 135] width 21 height 5
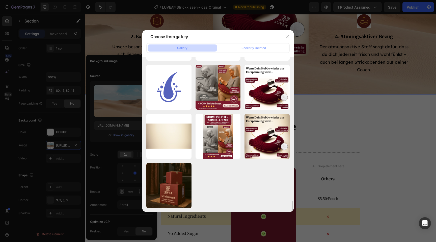
scroll to position [2019, 0]
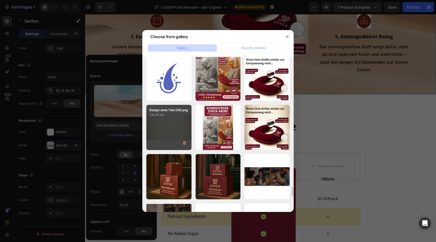
click at [178, 140] on div "Design ohne Titel (39).png 230.05 kb" at bounding box center [168, 127] width 45 height 45
type input "https://cdn.shopify.com/s/files/1/0977/2967/5613/files/gempages_580464914561237…"
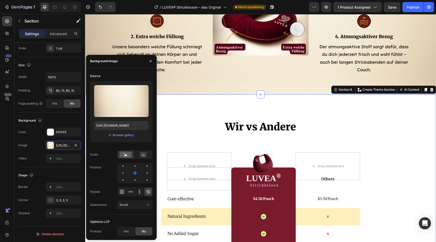
click at [364, 112] on div "Wir vs Andere Heading Drop element here Image Drop element here Row Drop elemen…" at bounding box center [260, 241] width 351 height 294
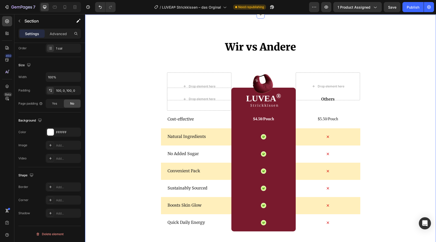
scroll to position [1551, 0]
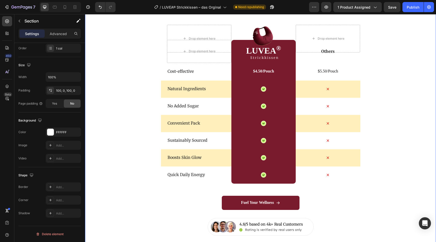
click at [122, 153] on div "Wir vs Andere Heading Drop element here Image Drop element here Row Drop elemen…" at bounding box center [260, 113] width 351 height 243
click at [52, 138] on div "The changes might be hidden by the video. Color FFFFFF Image Add... Video Add..." at bounding box center [49, 144] width 63 height 35
click at [52, 136] on div "FFFFFF" at bounding box center [63, 131] width 35 height 9
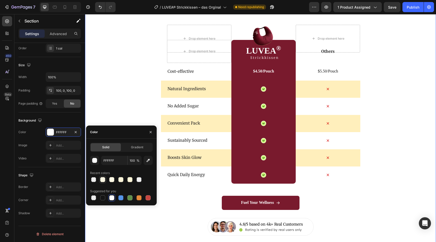
click at [103, 178] on div at bounding box center [102, 179] width 5 height 5
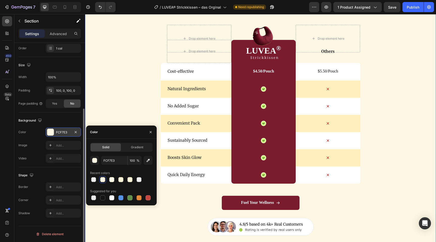
click at [47, 133] on div at bounding box center [50, 132] width 7 height 7
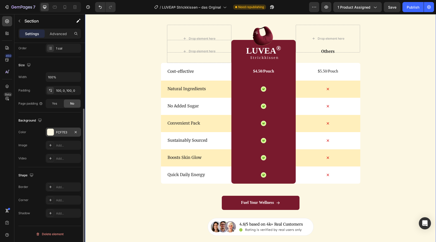
click at [63, 136] on div "FCF7E3" at bounding box center [63, 131] width 35 height 9
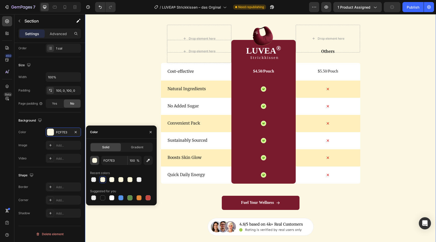
click at [96, 159] on div "button" at bounding box center [94, 160] width 5 height 5
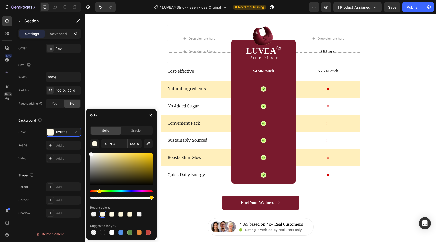
drag, startPoint x: 99, startPoint y: 153, endPoint x: 90, endPoint y: 152, distance: 9.0
click at [90, 152] on div "FCF7E3 100 % Recent colors Suggested for you" at bounding box center [121, 187] width 63 height 97
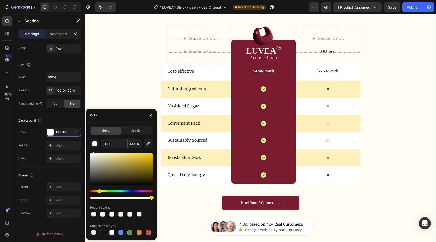
drag, startPoint x: 92, startPoint y: 154, endPoint x: 93, endPoint y: 151, distance: 2.8
click at [93, 151] on div "FFFFFF 100 % Recent colors Suggested for you" at bounding box center [121, 187] width 63 height 97
type input "FFFCF4"
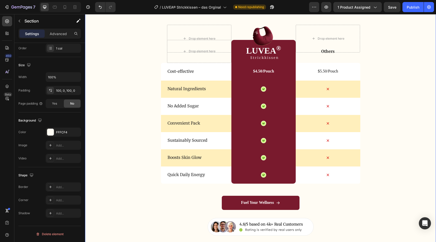
click at [94, 80] on div "Wir vs Andere Heading Drop element here Image Drop element here Row Drop elemen…" at bounding box center [260, 113] width 351 height 243
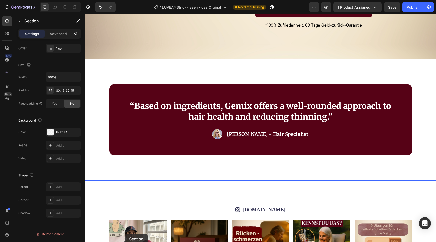
scroll to position [2417, 0]
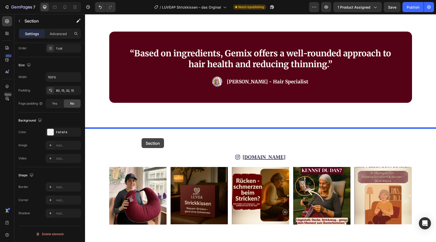
drag, startPoint x: 118, startPoint y: 118, endPoint x: 142, endPoint y: 138, distance: 31.3
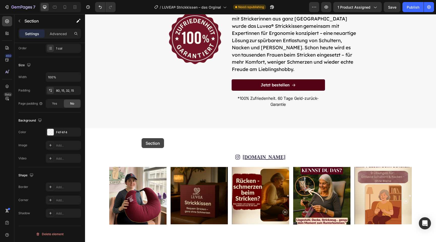
scroll to position [2237, 0]
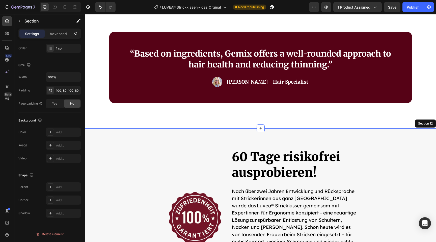
click at [216, 116] on div "“Based on ingredients, Gemix offers a well-rounded approach to hair health and …" at bounding box center [260, 68] width 351 height 122
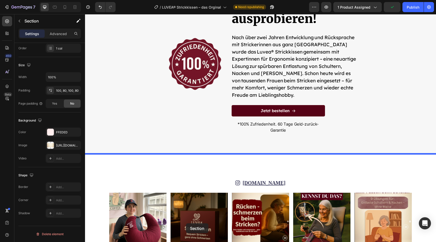
scroll to position [2444, 0]
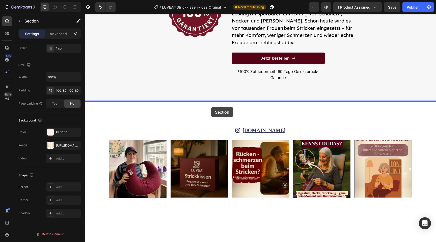
drag, startPoint x: 175, startPoint y: 78, endPoint x: 211, endPoint y: 107, distance: 45.8
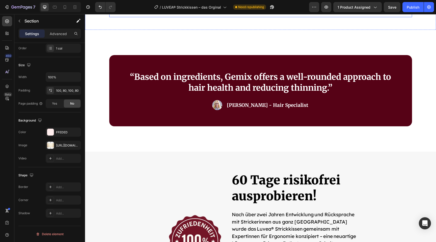
scroll to position [1989, 0]
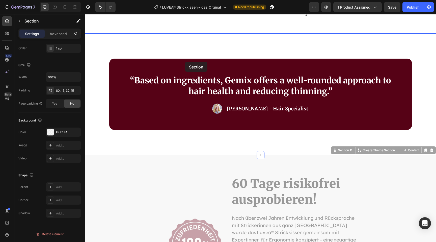
drag, startPoint x: 178, startPoint y: 167, endPoint x: 184, endPoint y: 61, distance: 106.2
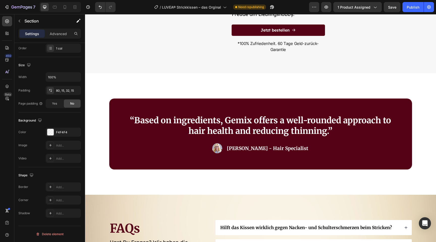
scroll to position [2183, 0]
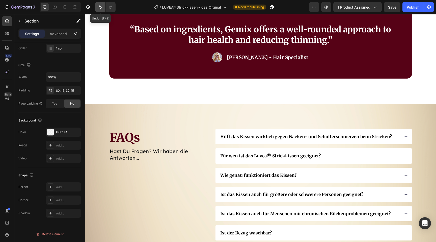
click at [98, 5] on icon "Undo/Redo" at bounding box center [100, 7] width 5 height 5
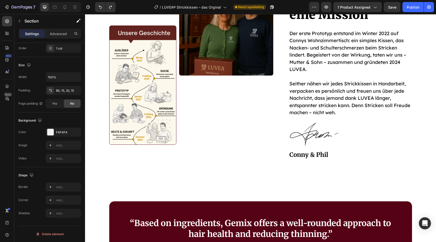
scroll to position [1815, 0]
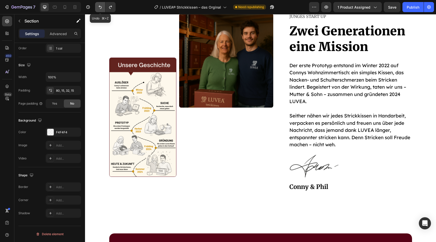
click at [102, 7] on icon "Undo/Redo" at bounding box center [100, 7] width 5 height 5
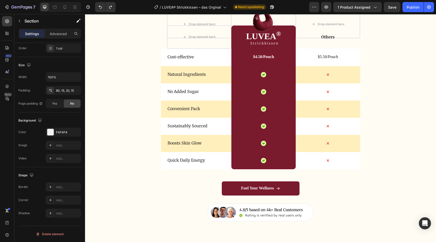
scroll to position [1565, 0]
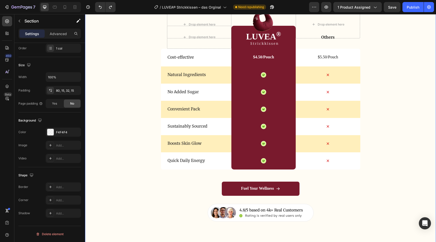
click at [112, 109] on div "Wir vs Andere Heading Drop element here Image Drop element here Row Drop elemen…" at bounding box center [260, 99] width 351 height 243
click at [52, 132] on div at bounding box center [50, 132] width 7 height 7
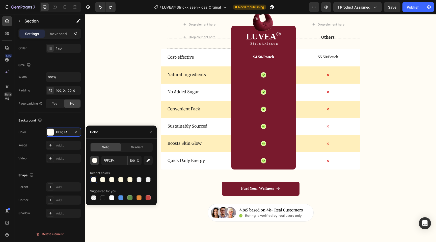
click at [93, 160] on div "button" at bounding box center [94, 160] width 5 height 5
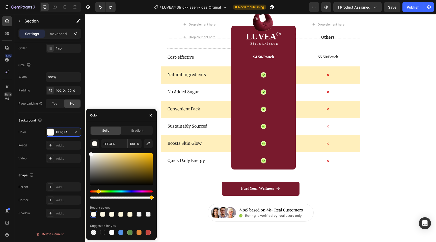
drag, startPoint x: 97, startPoint y: 157, endPoint x: 86, endPoint y: 147, distance: 15.3
click at [86, 147] on div "Solid Gradient FFFCF4 100 % Recent colors Suggested for you" at bounding box center [121, 181] width 71 height 110
type input "FFFFFF"
click at [97, 93] on div "Wir vs Andere Heading Drop element here Image Drop element here Row Drop elemen…" at bounding box center [260, 99] width 351 height 243
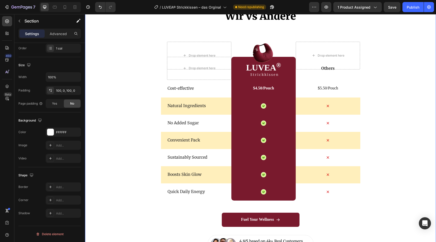
scroll to position [1530, 0]
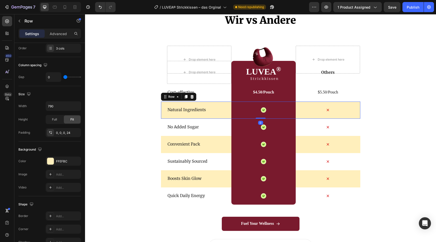
click at [163, 113] on div "Natural Ingredients Text Block Icon Row Icon Row 0" at bounding box center [260, 109] width 199 height 17
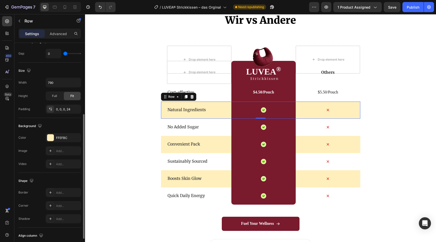
scroll to position [120, 0]
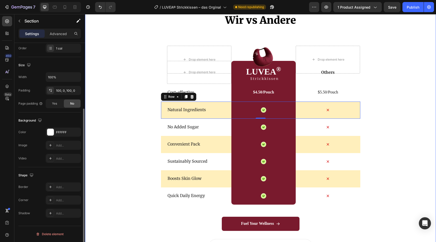
click at [121, 165] on div "Wir vs Andere Heading Drop element here Image Drop element here Row Drop elemen…" at bounding box center [260, 134] width 351 height 243
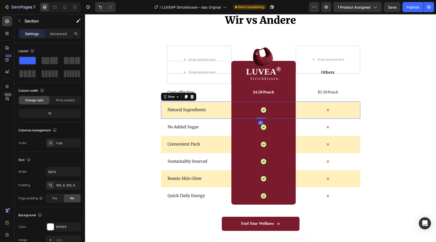
click at [164, 105] on div "Natural Ingredients Text Block Icon Row Icon Row 0" at bounding box center [260, 109] width 199 height 17
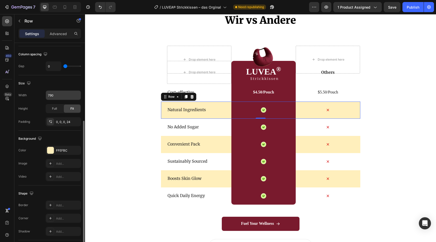
scroll to position [102, 0]
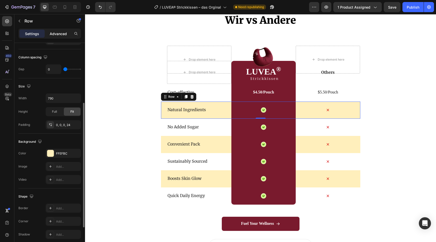
click at [58, 35] on p "Advanced" at bounding box center [58, 33] width 17 height 5
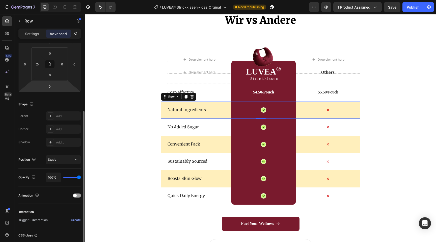
scroll to position [116, 0]
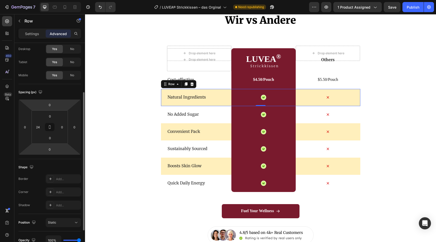
scroll to position [47, 0]
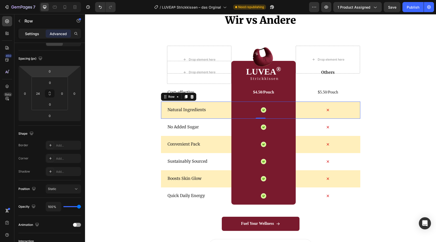
click at [31, 33] on p "Settings" at bounding box center [32, 33] width 14 height 5
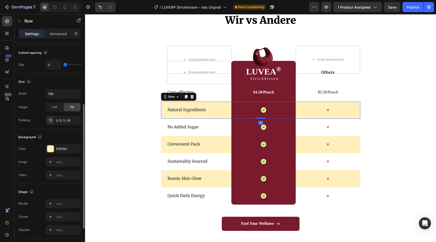
scroll to position [114, 0]
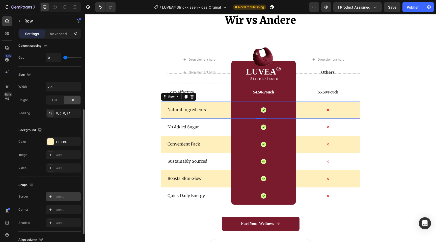
click at [63, 194] on div "Add..." at bounding box center [63, 196] width 35 height 9
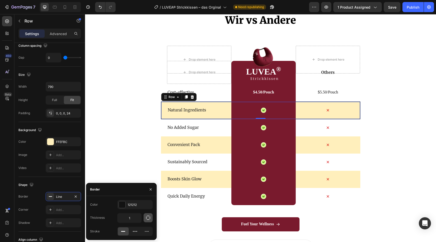
click at [146, 219] on icon "button" at bounding box center [148, 217] width 5 height 5
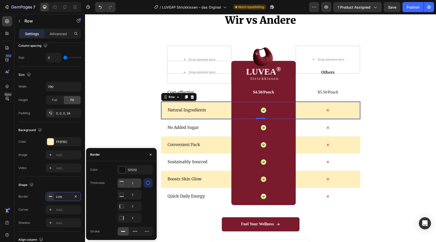
click at [136, 183] on input "1" at bounding box center [130, 182] width 24 height 9
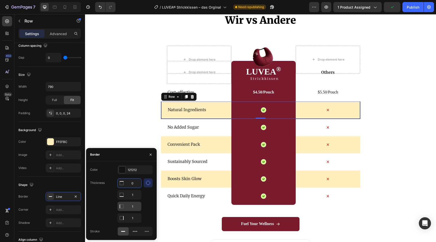
type input "0"
click at [133, 203] on input "1" at bounding box center [130, 206] width 24 height 9
type input "0"
click at [134, 187] on input "1" at bounding box center [130, 182] width 24 height 9
type input "0"
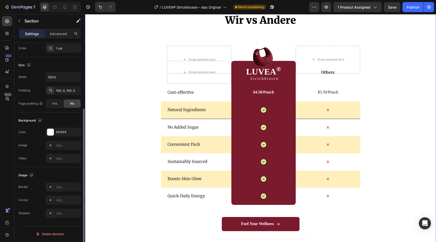
click at [102, 125] on div "Wir vs Andere Heading Drop element here Image Drop element here Row Drop elemen…" at bounding box center [260, 134] width 351 height 243
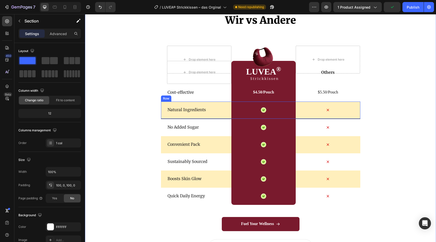
click at [200, 118] on div "Natural Ingredients Text Block" at bounding box center [199, 109] width 64 height 17
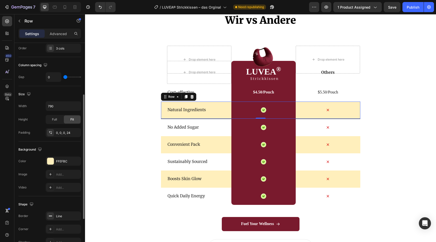
scroll to position [105, 0]
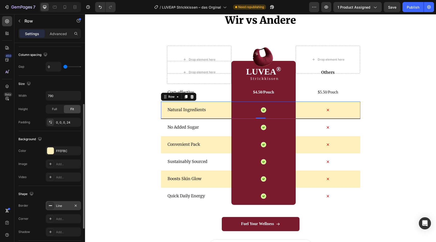
click at [60, 205] on div "Line" at bounding box center [63, 205] width 15 height 5
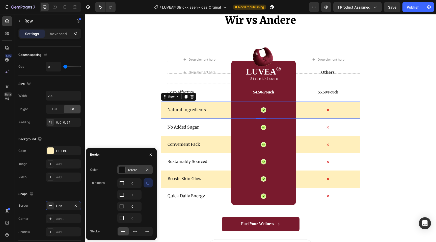
click at [118, 168] on div "121212" at bounding box center [134, 169] width 35 height 9
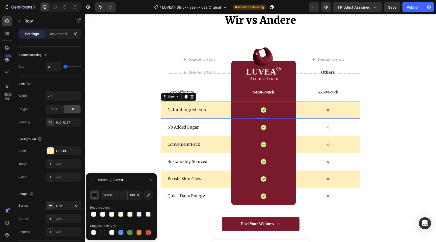
click at [96, 196] on div "button" at bounding box center [94, 195] width 5 height 5
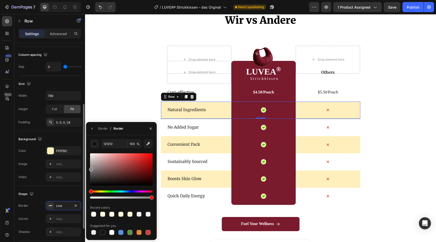
drag, startPoint x: 99, startPoint y: 176, endPoint x: 69, endPoint y: 168, distance: 31.3
click at [69, 168] on div "450 Beta Sections(18) Elements(84) Section Element Hero Section Product Detail …" at bounding box center [42, 128] width 85 height 228
type input "848484"
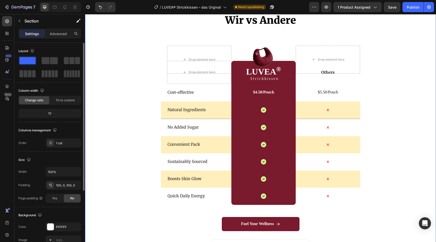
click at [94, 101] on div "Wir vs Andere Heading Drop element here Image Drop element here Row Drop elemen…" at bounding box center [260, 134] width 351 height 243
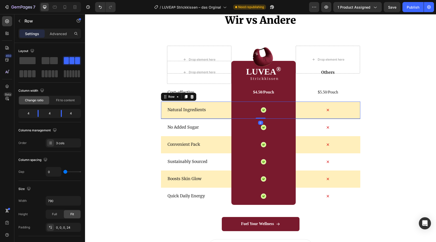
click at [189, 115] on div "Natural Ingredients Text Block" at bounding box center [199, 109] width 64 height 17
click at [210, 98] on div "Cost-effective Text Block" at bounding box center [199, 93] width 64 height 18
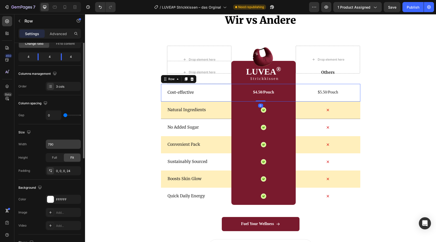
scroll to position [66, 0]
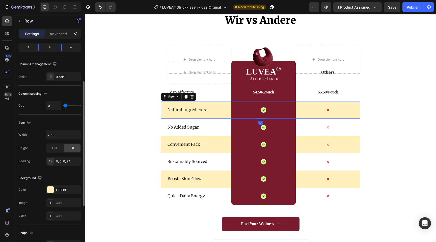
click at [165, 113] on div "Natural Ingredients Text Block Icon Row Icon Row 0" at bounding box center [260, 109] width 199 height 17
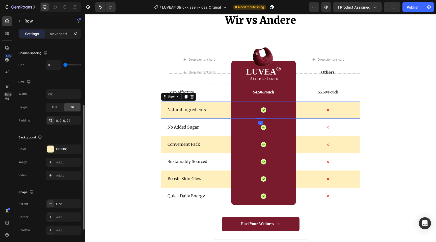
scroll to position [115, 0]
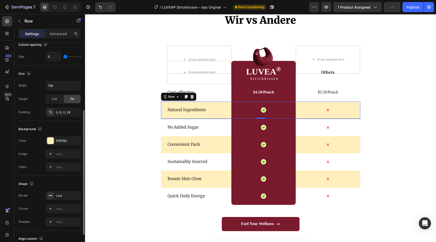
click at [61, 197] on div "Line" at bounding box center [68, 195] width 24 height 5
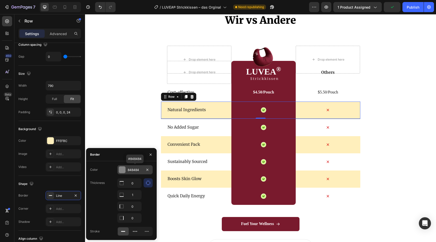
click at [130, 171] on div "848484" at bounding box center [135, 170] width 15 height 5
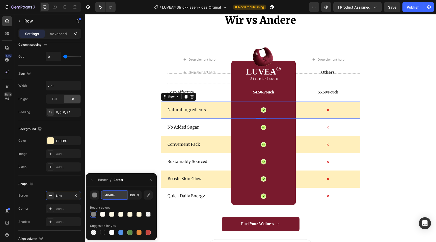
click at [118, 196] on input "848484" at bounding box center [114, 194] width 26 height 9
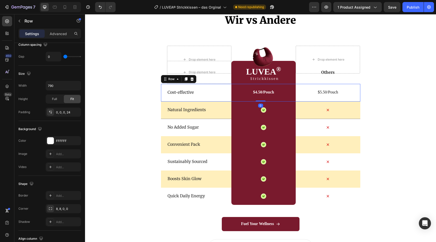
click at [209, 98] on div "Cost-effective Text Block" at bounding box center [199, 93] width 64 height 18
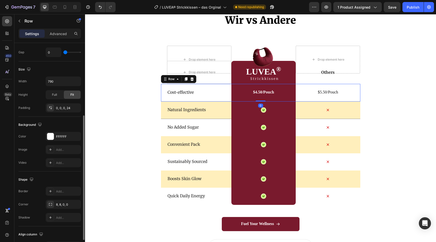
scroll to position [121, 0]
click at [64, 191] on div "Add..." at bounding box center [68, 189] width 24 height 5
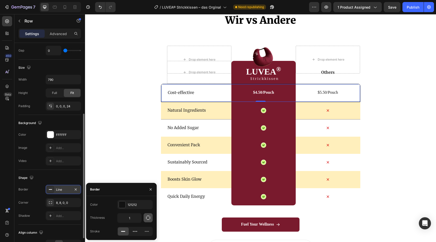
click at [147, 217] on icon "button" at bounding box center [148, 217] width 5 height 5
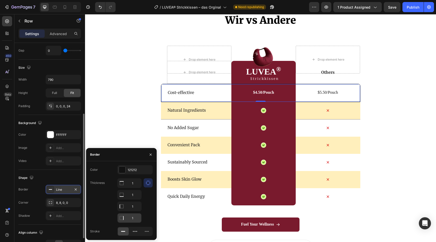
click at [133, 187] on input "1" at bounding box center [130, 182] width 24 height 9
type input "0"
click at [133, 185] on input "1" at bounding box center [130, 182] width 24 height 9
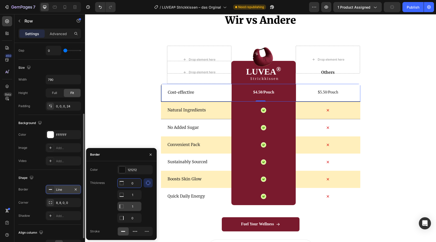
type input "0"
click at [133, 199] on input "1" at bounding box center [130, 194] width 24 height 9
type input "0"
click at [133, 167] on div "121212" at bounding box center [134, 169] width 35 height 9
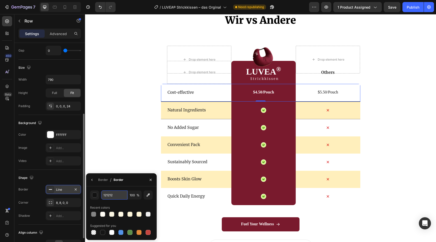
click at [118, 198] on input "121212" at bounding box center [114, 194] width 26 height 9
paste input "848484"
type input "848484"
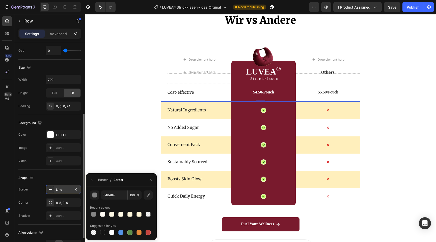
click at [105, 146] on div "Wir vs Andere Heading Drop element here Image Drop element here Row Drop elemen…" at bounding box center [260, 135] width 351 height 244
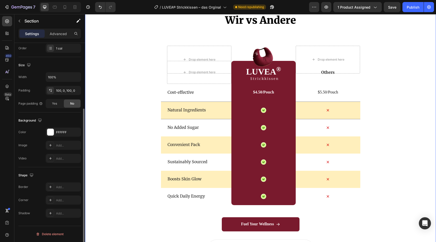
scroll to position [0, 0]
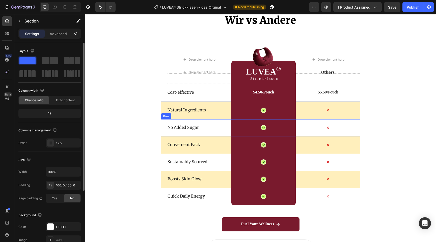
click at [214, 132] on div "No Added Sugar Text Block" at bounding box center [199, 127] width 64 height 17
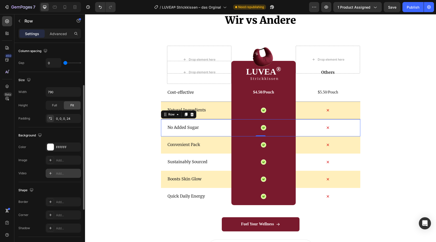
scroll to position [113, 0]
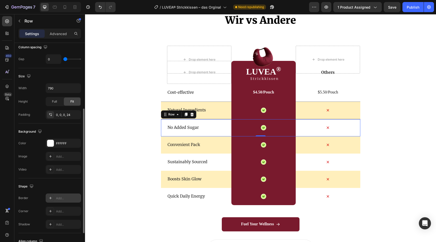
click at [66, 196] on div "Add..." at bounding box center [68, 198] width 24 height 5
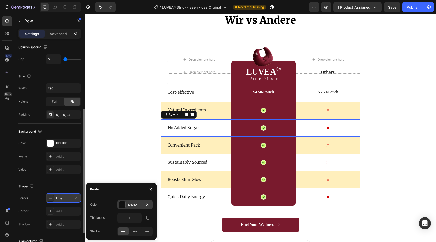
click at [137, 202] on div "121212" at bounding box center [135, 204] width 15 height 5
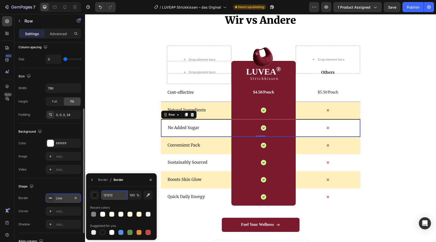
click at [118, 197] on input "121212" at bounding box center [114, 194] width 26 height 9
paste input "848484"
type input "848484"
click at [62, 200] on div "Line" at bounding box center [63, 197] width 35 height 9
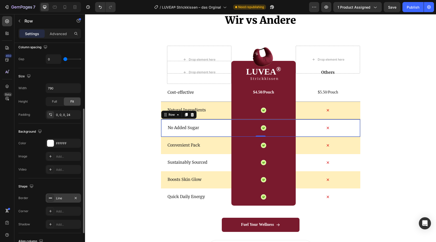
click at [62, 200] on div "Line" at bounding box center [63, 197] width 35 height 9
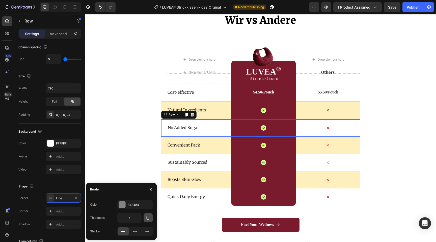
click at [146, 219] on icon "button" at bounding box center [148, 217] width 5 height 5
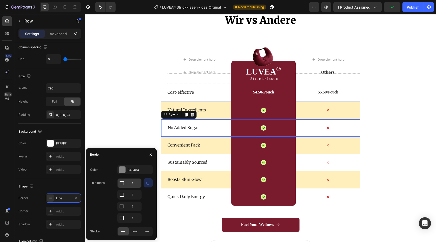
click at [132, 184] on input "1" at bounding box center [130, 182] width 24 height 9
type input "0"
click at [134, 199] on input "1" at bounding box center [130, 194] width 24 height 9
type input "0"
click at [134, 187] on input "1" at bounding box center [130, 182] width 24 height 9
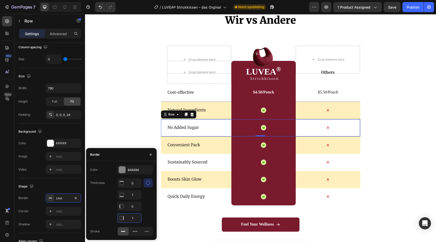
type input "0"
click at [125, 125] on div "Wir vs Andere Heading Drop element here Image Drop element here Row Drop elemen…" at bounding box center [260, 135] width 351 height 244
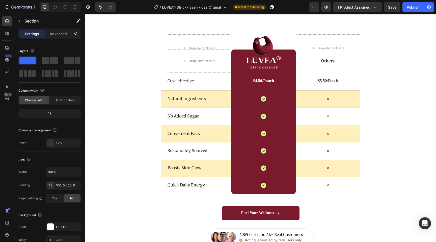
scroll to position [1545, 0]
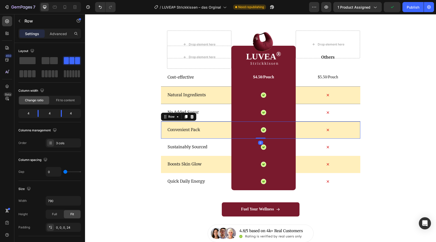
click at [216, 134] on div "Convenient Pack Text Block" at bounding box center [199, 129] width 64 height 17
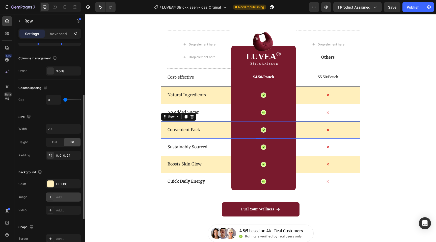
scroll to position [80, 0]
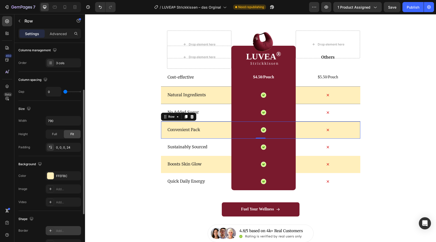
click at [64, 232] on div "Add..." at bounding box center [68, 230] width 24 height 5
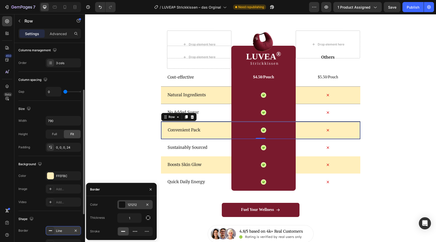
click at [136, 204] on div "121212" at bounding box center [135, 204] width 15 height 5
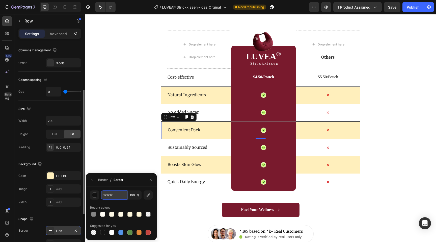
click at [115, 197] on input "121212" at bounding box center [114, 194] width 26 height 9
paste input "848484"
type input "848484"
click at [67, 231] on div "Line" at bounding box center [63, 230] width 15 height 5
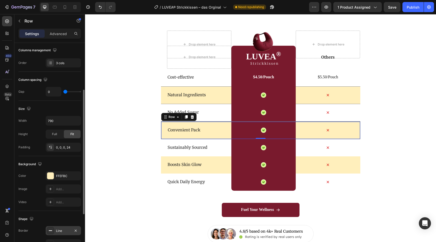
click at [67, 231] on div "Line" at bounding box center [63, 230] width 15 height 5
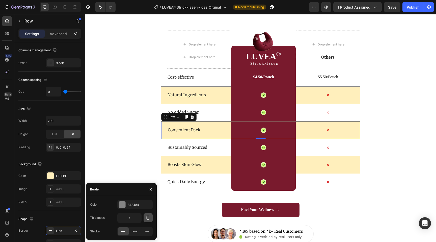
click at [150, 216] on icon "button" at bounding box center [148, 217] width 5 height 5
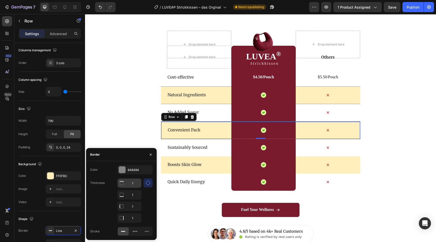
click at [134, 185] on input "1" at bounding box center [130, 182] width 24 height 9
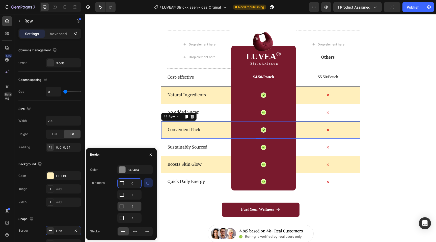
type input "0"
click at [132, 205] on input "1" at bounding box center [130, 206] width 24 height 9
type input "0"
click at [134, 187] on input "1" at bounding box center [130, 182] width 24 height 9
type input "0"
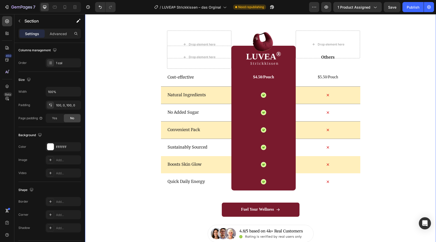
click at [125, 123] on div "Wir vs Andere Heading Drop element here Image Drop element here Row Drop elemen…" at bounding box center [260, 120] width 351 height 244
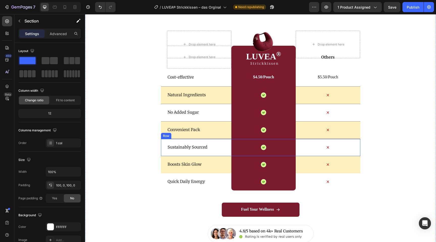
click at [217, 154] on div "Sustainably Sourced Text Block" at bounding box center [199, 147] width 64 height 17
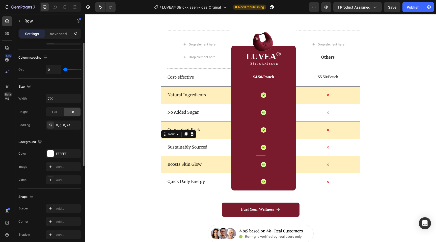
scroll to position [105, 0]
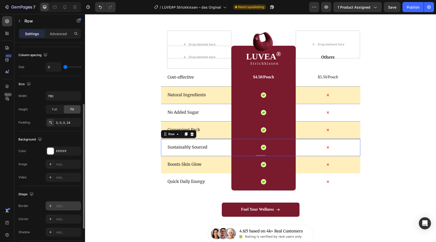
click at [63, 207] on div "Add..." at bounding box center [68, 206] width 24 height 5
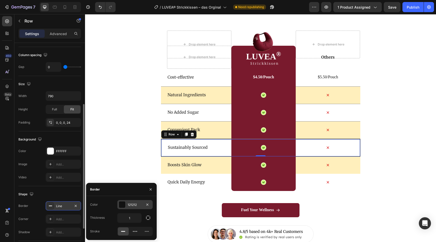
click at [131, 201] on div "121212" at bounding box center [134, 204] width 35 height 9
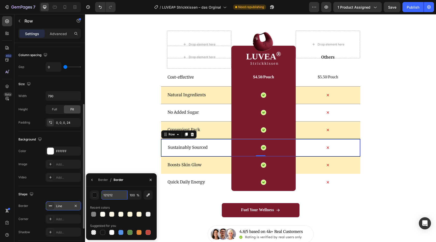
click at [118, 197] on input "121212" at bounding box center [114, 194] width 26 height 9
paste input "848484"
type input "848484"
click at [66, 206] on div "Line" at bounding box center [63, 206] width 15 height 5
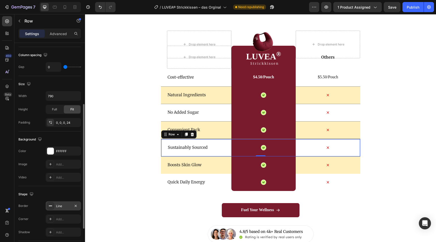
click at [66, 206] on div "Line" at bounding box center [63, 206] width 15 height 5
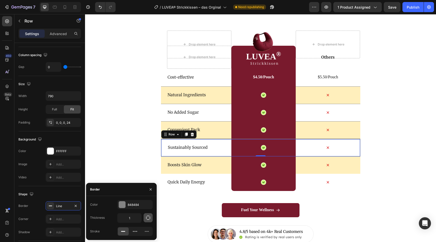
click at [151, 215] on button "button" at bounding box center [148, 217] width 9 height 9
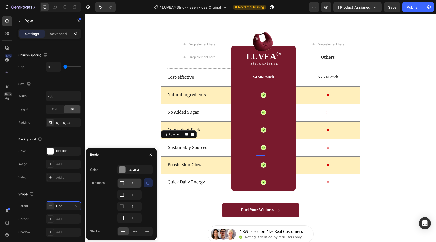
click at [134, 182] on input "1" at bounding box center [130, 182] width 24 height 9
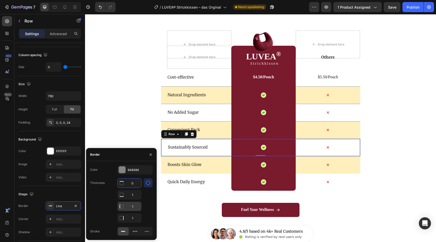
type input "0"
click at [133, 199] on input "1" at bounding box center [130, 194] width 24 height 9
type input "0"
click at [133, 218] on input "1" at bounding box center [130, 217] width 24 height 9
type input "0"
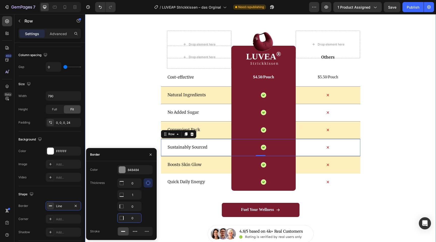
click at [128, 130] on div "Wir vs Andere Heading Drop element here Image Drop element here Row Drop elemen…" at bounding box center [260, 120] width 351 height 245
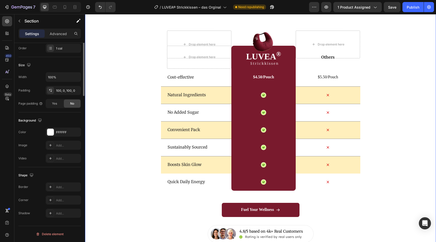
scroll to position [0, 0]
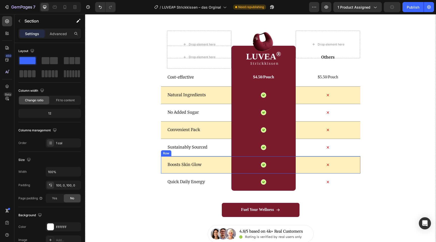
click at [210, 170] on div "Boosts Skin Glow Text Block" at bounding box center [199, 164] width 64 height 17
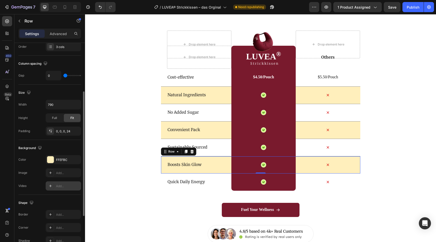
scroll to position [102, 0]
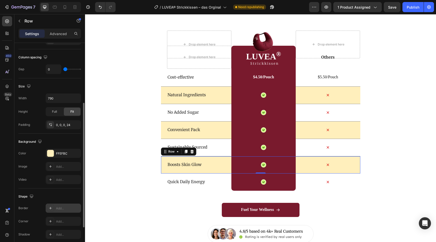
click at [61, 211] on div "Add..." at bounding box center [63, 207] width 35 height 9
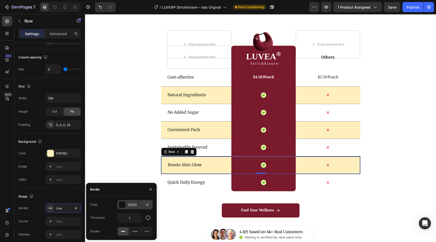
click at [125, 205] on div at bounding box center [122, 204] width 7 height 7
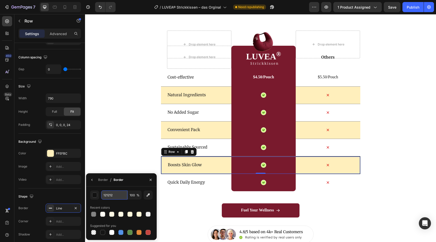
click at [119, 198] on input "121212" at bounding box center [114, 194] width 26 height 9
paste input "848484"
type input "848484"
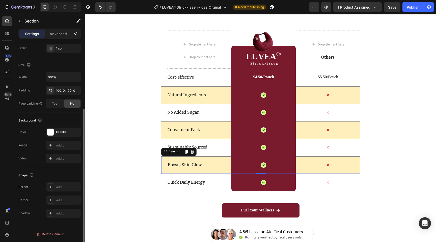
click at [111, 161] on div "Wir vs Andere Heading Drop element here Image Drop element here Row Drop elemen…" at bounding box center [260, 120] width 351 height 245
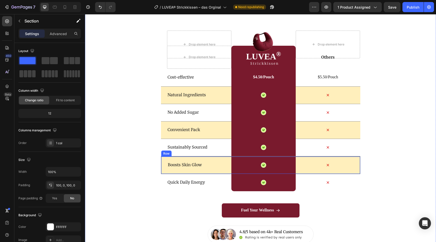
click at [218, 170] on div "Boosts Skin Glow Text Block" at bounding box center [199, 164] width 64 height 17
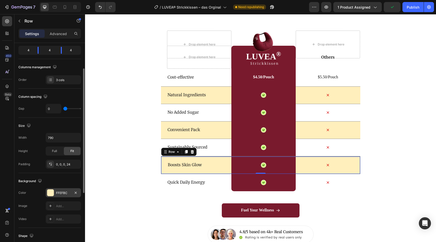
scroll to position [79, 0]
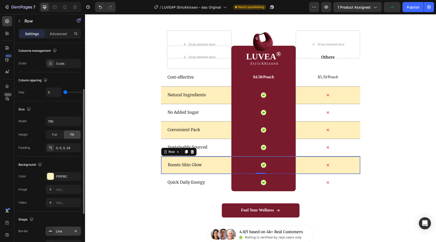
click at [65, 229] on div "Line" at bounding box center [63, 231] width 15 height 5
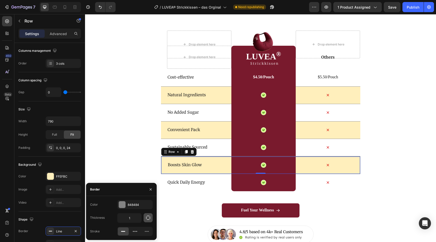
click at [148, 216] on icon "button" at bounding box center [148, 217] width 5 height 5
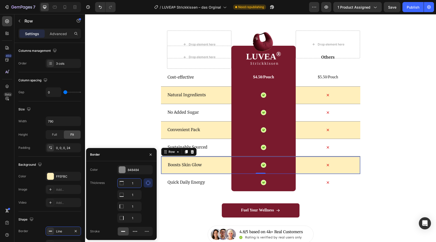
click at [136, 181] on input "1" at bounding box center [130, 182] width 24 height 9
type input "0"
click at [134, 199] on input "1" at bounding box center [130, 194] width 24 height 9
type input "0"
click at [135, 217] on input "1" at bounding box center [130, 217] width 24 height 9
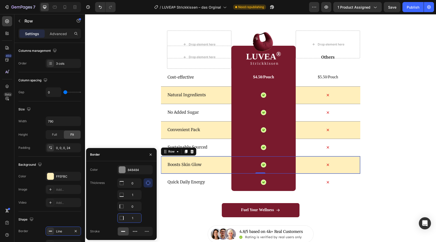
type input "0"
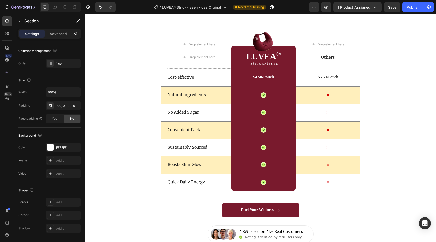
click at [136, 139] on div "Wir vs Andere Heading Drop element here Image Drop element here Row Drop elemen…" at bounding box center [260, 120] width 351 height 245
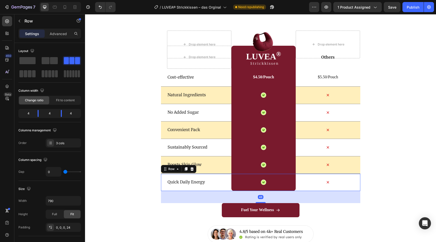
click at [209, 188] on div "Quick Daily Energy Text Block" at bounding box center [199, 182] width 64 height 17
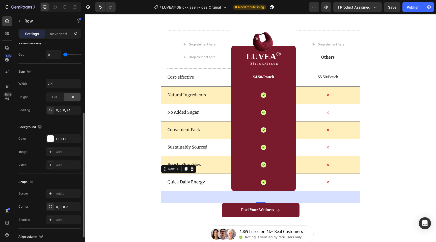
scroll to position [118, 0]
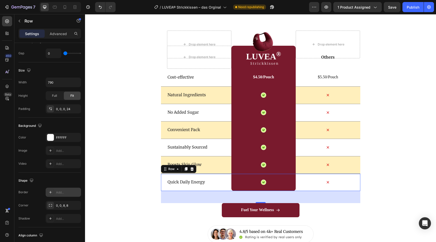
click at [62, 190] on div "Add..." at bounding box center [68, 192] width 24 height 5
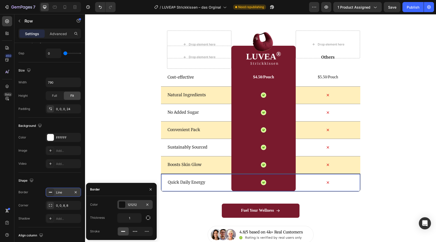
click at [124, 205] on div at bounding box center [122, 204] width 7 height 7
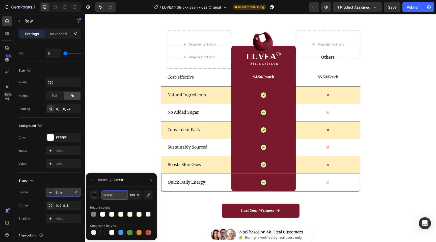
click at [112, 196] on input "121212" at bounding box center [114, 194] width 26 height 9
paste input "848484"
type input "8484842"
click at [65, 191] on div "Line" at bounding box center [63, 192] width 15 height 5
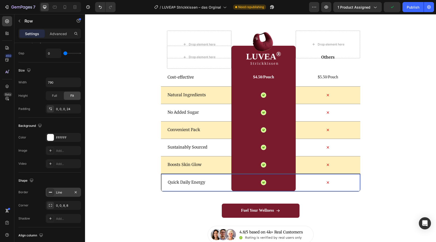
click at [65, 191] on div "Line" at bounding box center [63, 192] width 15 height 5
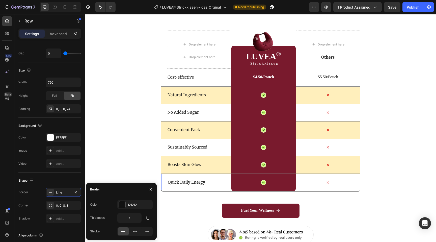
click at [146, 212] on div "Color 121212 Thickness 1 Stroke" at bounding box center [121, 218] width 71 height 36
click at [149, 219] on icon "button" at bounding box center [148, 217] width 5 height 5
click at [148, 218] on icon "button" at bounding box center [148, 217] width 5 height 5
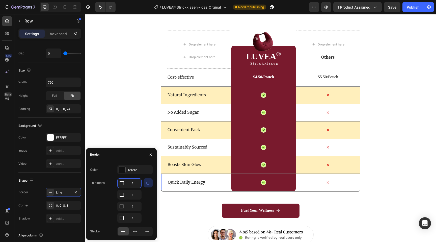
click at [133, 181] on input "1" at bounding box center [130, 182] width 24 height 9
type input "0"
click at [134, 199] on input "1" at bounding box center [130, 194] width 24 height 9
type input "0"
click at [134, 187] on input "1" at bounding box center [130, 182] width 24 height 9
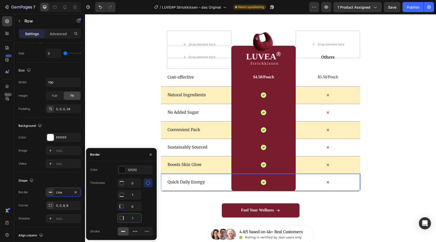
type input "0"
click at [112, 130] on div "Wir vs Andere Heading Drop element here Image Drop element here Row Drop elemen…" at bounding box center [260, 120] width 351 height 245
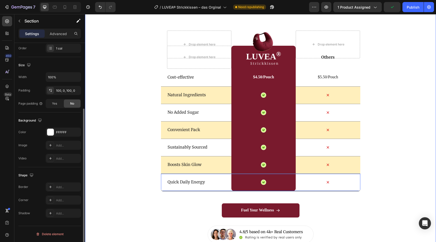
scroll to position [0, 0]
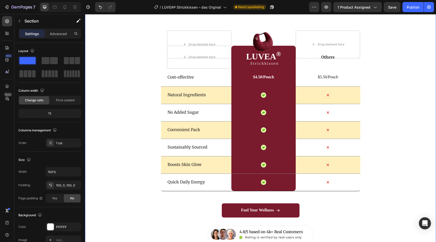
click at [129, 191] on div "Wir vs Andere Heading Drop element here Image Drop element here Row Drop elemen…" at bounding box center [260, 120] width 351 height 245
click at [240, 169] on div "Icon Row" at bounding box center [263, 164] width 64 height 17
click at [388, 171] on div "Wir vs Andere Heading Drop element here Image Drop element here Row Drop elemen…" at bounding box center [260, 120] width 351 height 245
click at [414, 10] on button "Publish" at bounding box center [412, 7] width 21 height 10
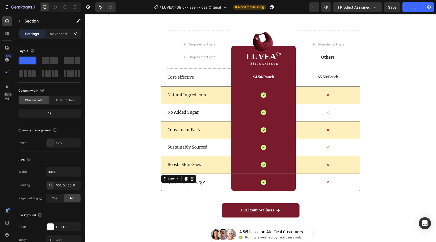
click at [220, 190] on div "Quick Daily Energy Text Block" at bounding box center [199, 182] width 64 height 17
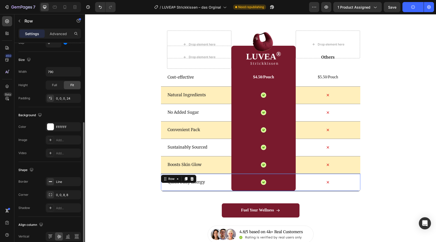
scroll to position [131, 0]
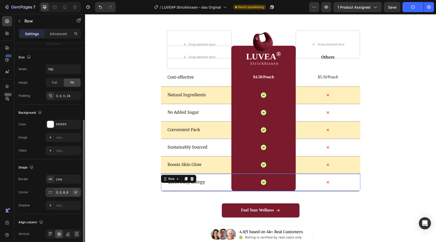
click at [77, 192] on icon "button" at bounding box center [76, 192] width 4 height 4
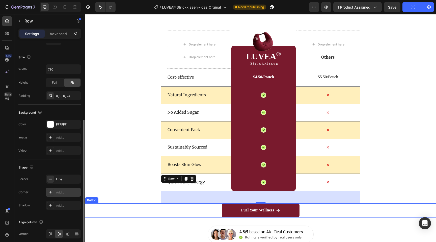
click at [149, 203] on div "Fuel Your Wellness Button" at bounding box center [260, 210] width 351 height 14
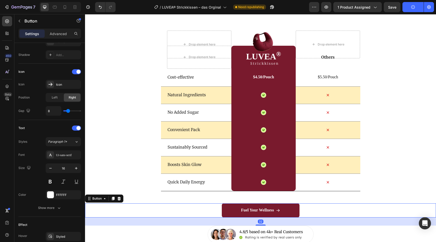
scroll to position [0, 0]
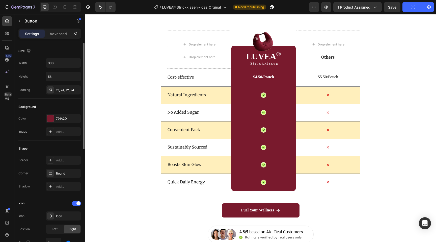
click at [138, 177] on div "Wir vs Andere Heading Drop element here Image Drop element here Row Drop elemen…" at bounding box center [260, 120] width 351 height 245
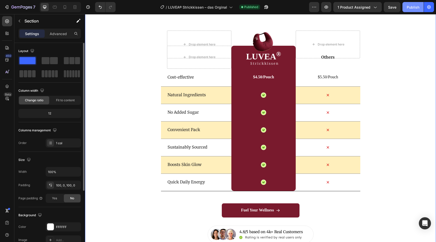
click at [414, 7] on div "Publish" at bounding box center [413, 7] width 13 height 5
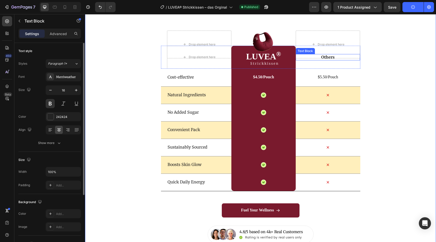
click at [327, 59] on p "Others" at bounding box center [327, 57] width 63 height 5
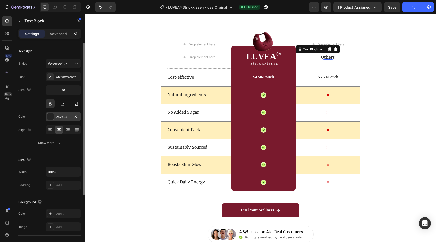
click at [52, 116] on div at bounding box center [50, 116] width 7 height 7
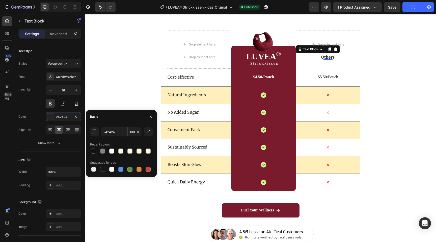
click at [98, 169] on div at bounding box center [121, 169] width 63 height 7
click at [104, 171] on div at bounding box center [102, 169] width 5 height 5
type input "151515"
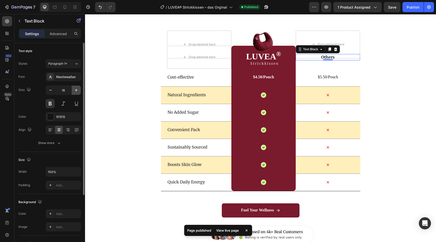
click at [75, 91] on icon "button" at bounding box center [76, 90] width 5 height 5
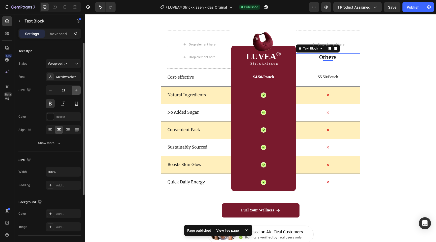
click at [75, 91] on icon "button" at bounding box center [76, 90] width 5 height 5
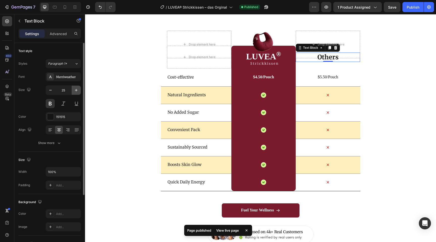
type input "26"
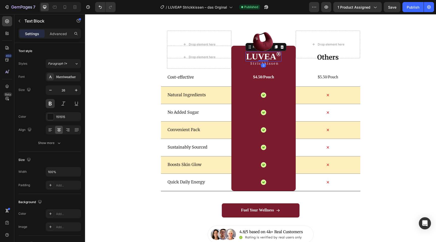
click at [268, 60] on h2 "LUVEA ®" at bounding box center [264, 57] width 36 height 10
click at [71, 74] on div "Barlow Condensed" at bounding box center [63, 76] width 35 height 9
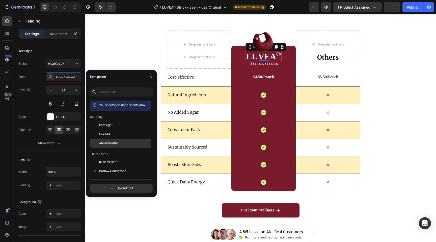
click at [105, 144] on span "Merriweather" at bounding box center [109, 143] width 20 height 5
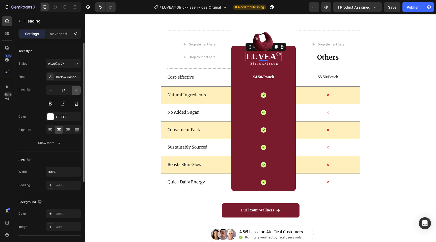
click at [74, 90] on icon "button" at bounding box center [76, 90] width 5 height 5
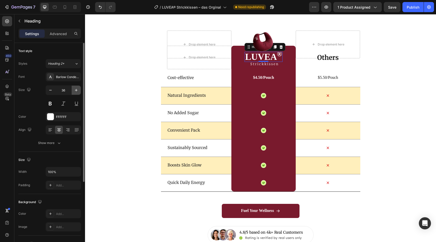
click at [74, 90] on icon "button" at bounding box center [76, 90] width 5 height 5
type input "37"
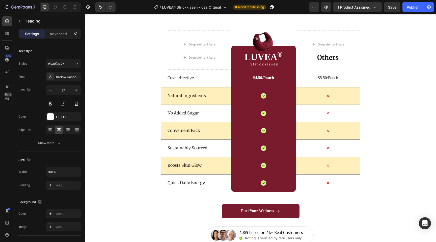
click at [373, 118] on div "Wir vs Andere Heading Drop element here Image Drop element here Row Drop elemen…" at bounding box center [260, 121] width 351 height 246
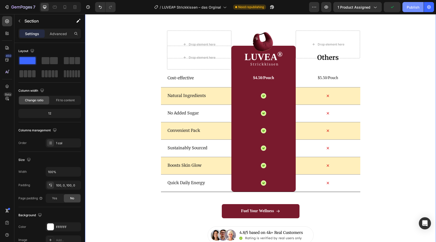
click at [409, 8] on div "Publish" at bounding box center [413, 7] width 13 height 5
click at [277, 8] on button "button" at bounding box center [272, 7] width 10 height 10
click at [205, 84] on div "Cost-effective Text Block" at bounding box center [199, 78] width 64 height 18
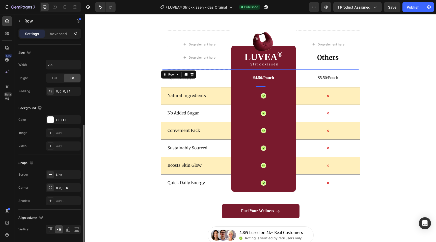
scroll to position [138, 0]
click at [58, 175] on div "Line" at bounding box center [63, 173] width 15 height 5
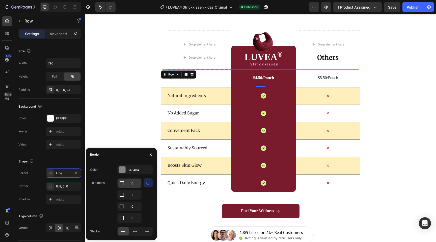
click at [132, 181] on input "0" at bounding box center [130, 182] width 24 height 9
type input "1"
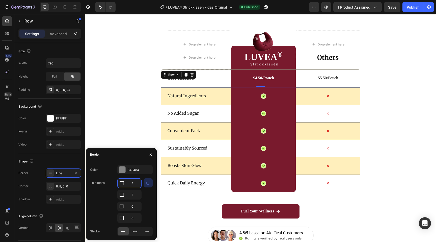
click at [104, 84] on div "Wir vs Andere Heading Drop element here Image Drop element here Row Drop elemen…" at bounding box center [260, 121] width 351 height 246
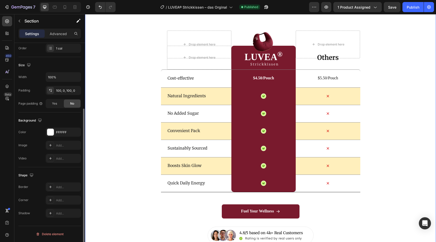
scroll to position [0, 0]
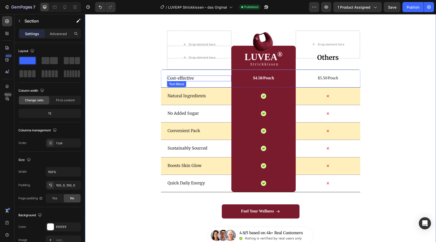
click at [199, 76] on p "Cost-effective" at bounding box center [199, 77] width 63 height 5
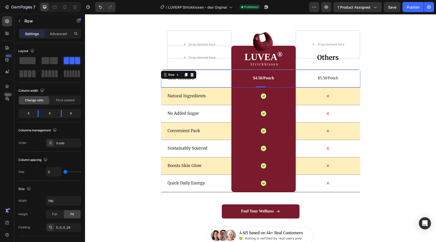
click at [204, 72] on div "Cost-effective Text Block" at bounding box center [199, 79] width 64 height 18
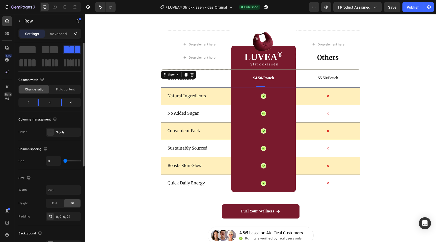
scroll to position [14, 0]
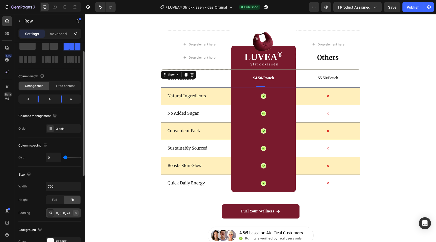
click at [74, 211] on icon "button" at bounding box center [76, 213] width 4 height 4
click at [59, 188] on input "790" at bounding box center [63, 186] width 35 height 9
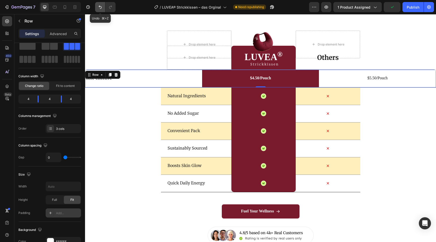
click at [99, 5] on icon "Undo/Redo" at bounding box center [100, 7] width 5 height 5
type input "790"
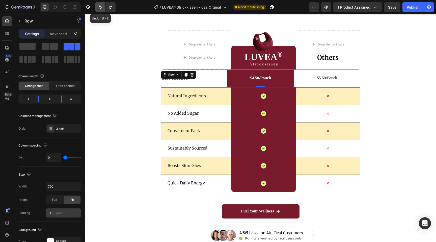
click at [99, 5] on icon "Undo/Redo" at bounding box center [100, 7] width 5 height 5
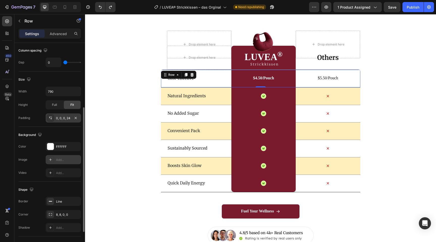
scroll to position [112, 0]
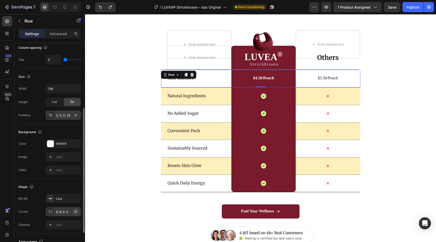
click at [77, 210] on icon "button" at bounding box center [76, 211] width 4 height 4
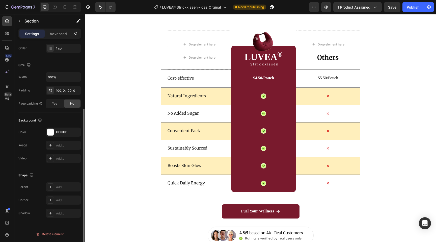
click at [92, 166] on div "Wir vs Andere Heading Drop element here Image Drop element here Row Drop elemen…" at bounding box center [260, 121] width 351 height 246
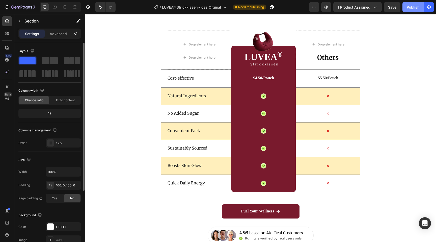
click at [410, 4] on button "Publish" at bounding box center [412, 7] width 21 height 10
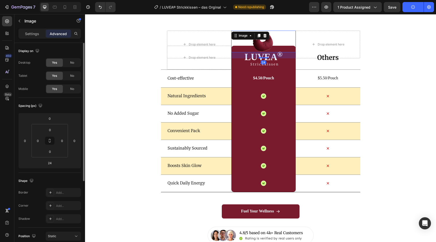
click at [263, 42] on img at bounding box center [264, 42] width 22 height 22
click at [31, 36] on div "Settings" at bounding box center [31, 34] width 25 height 8
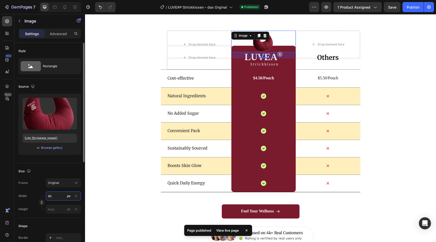
click at [54, 197] on input "86" at bounding box center [63, 195] width 35 height 9
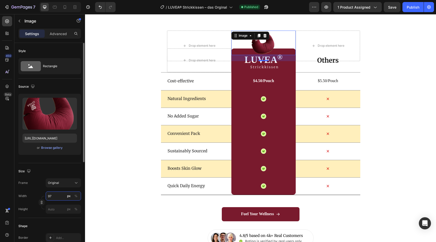
type input "9"
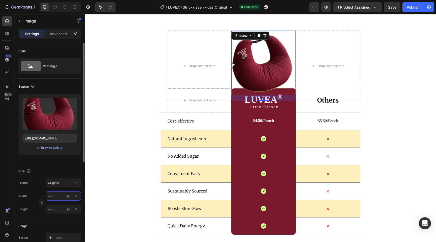
type input "9"
click at [48, 168] on div "Size" at bounding box center [49, 171] width 63 height 8
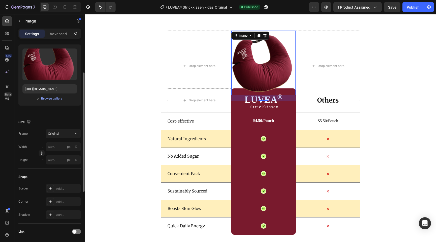
scroll to position [50, 0]
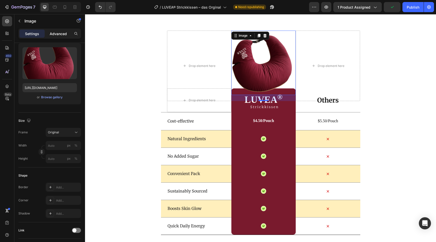
click at [59, 33] on p "Advanced" at bounding box center [58, 33] width 17 height 5
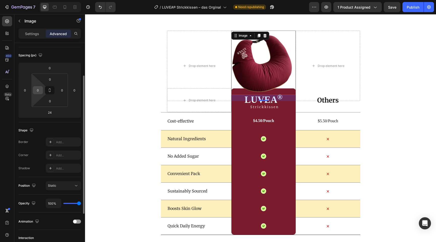
click at [38, 90] on input "0" at bounding box center [38, 90] width 8 height 8
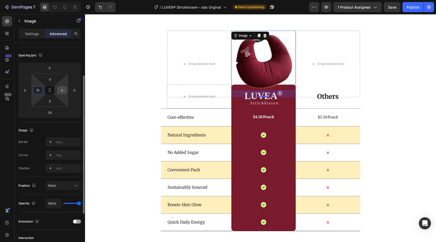
type input "15"
click at [63, 89] on input "0" at bounding box center [62, 90] width 8 height 8
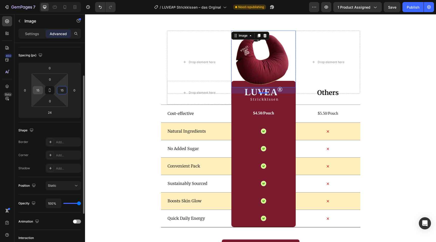
type input "15"
click at [38, 89] on input "15" at bounding box center [38, 90] width 8 height 8
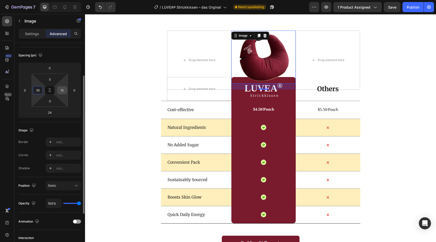
type input "30"
click at [64, 89] on input "15" at bounding box center [62, 90] width 8 height 8
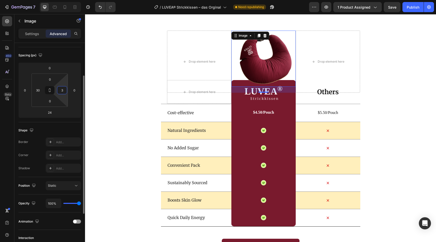
type input "30"
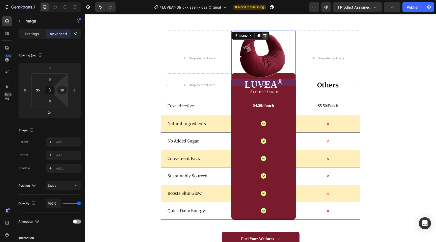
click at [263, 34] on icon at bounding box center [265, 36] width 4 height 4
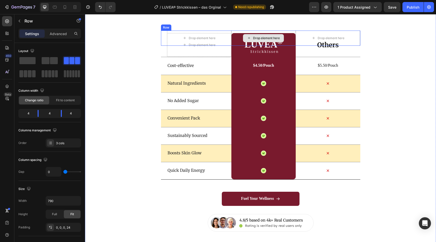
click at [241, 36] on div "Drop element here" at bounding box center [263, 38] width 64 height 15
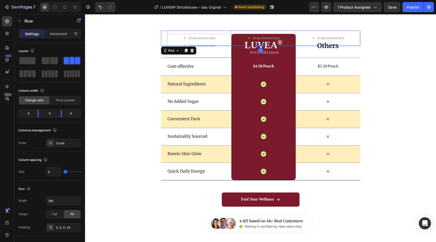
click at [262, 45] on div at bounding box center [261, 46] width 10 height 2
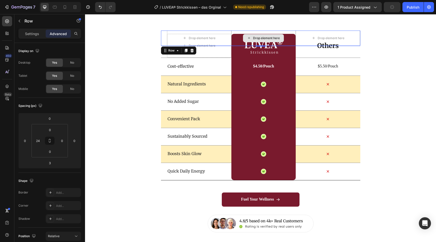
click at [235, 42] on div "Drop element here" at bounding box center [263, 38] width 64 height 15
click at [101, 8] on icon "Undo/Redo" at bounding box center [100, 7] width 3 height 3
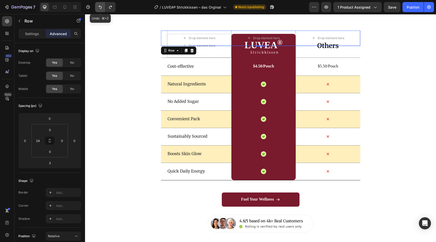
type input "0"
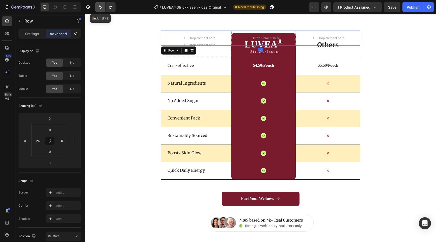
click at [101, 8] on icon "Undo/Redo" at bounding box center [100, 7] width 3 height 3
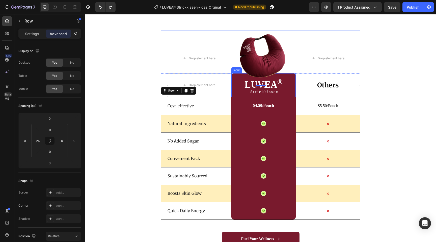
click at [240, 87] on div "LUVEA ® Heading Strickkissen Text Block Row" at bounding box center [263, 85] width 64 height 24
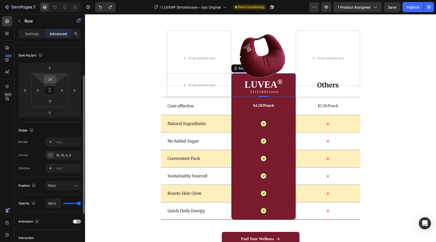
click at [49, 82] on input "24" at bounding box center [50, 79] width 10 height 8
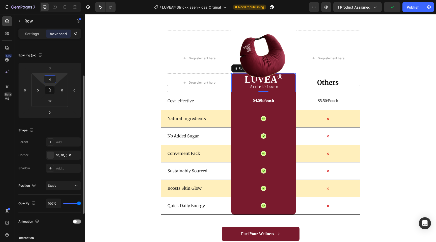
type input "40"
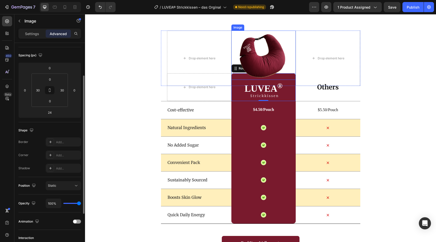
click at [266, 55] on img at bounding box center [263, 55] width 49 height 49
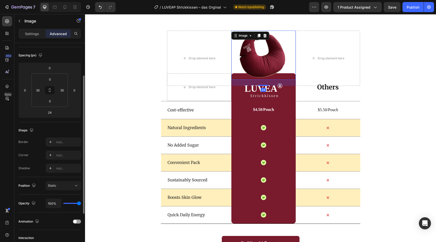
scroll to position [0, 0]
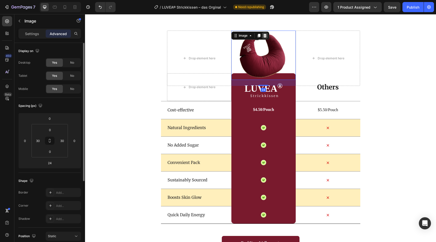
click at [263, 36] on icon at bounding box center [265, 36] width 4 height 4
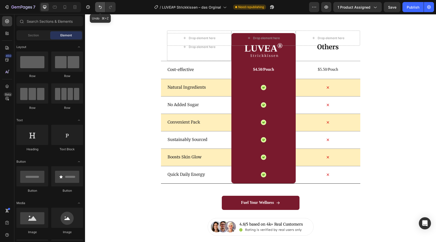
click at [100, 3] on button "Undo/Redo" at bounding box center [100, 7] width 10 height 10
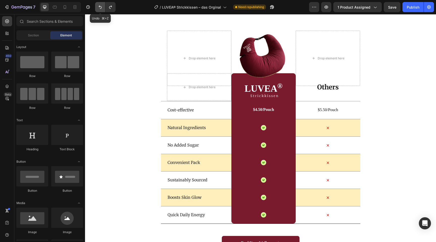
click at [97, 8] on button "Undo/Redo" at bounding box center [100, 7] width 10 height 10
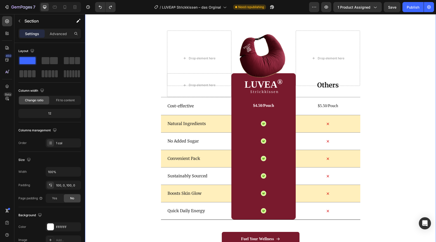
click at [404, 63] on div "Wir vs Andere Heading Drop element here Image Drop element here Row Drop elemen…" at bounding box center [260, 135] width 351 height 274
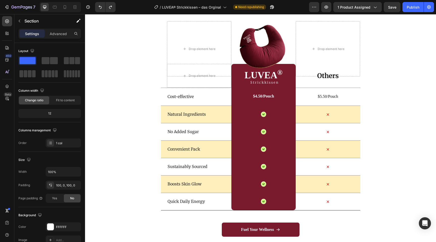
scroll to position [1554, 0]
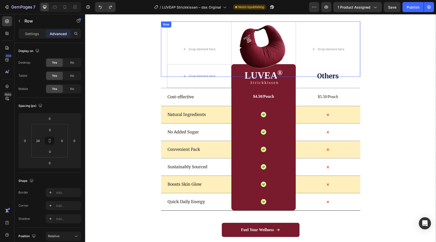
click at [233, 71] on div "Image" at bounding box center [263, 48] width 64 height 55
click at [189, 26] on div at bounding box center [192, 26] width 6 height 6
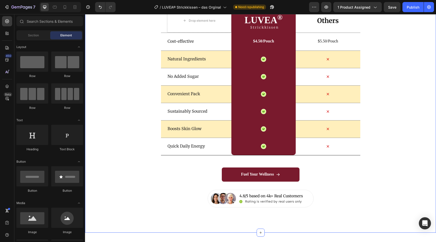
scroll to position [1499, 0]
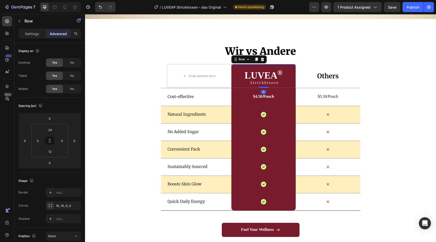
click at [237, 72] on div "LUVEA ® Heading Strickkissen Text Block Row 0" at bounding box center [263, 76] width 64 height 24
click at [266, 85] on div "LUVEA ® Heading Strickkissen Text Block Row 0" at bounding box center [263, 76] width 64 height 24
click at [55, 153] on input "12" at bounding box center [50, 152] width 10 height 8
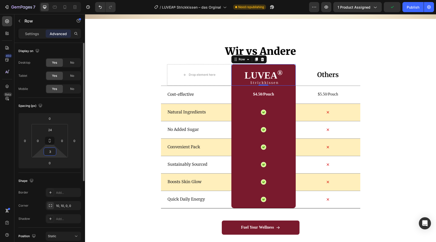
type input "30"
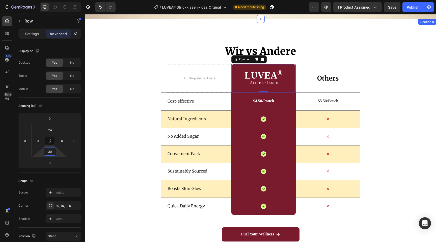
click at [400, 143] on div "Wir vs Andere Heading Drop element here LUVEA ® Heading Strickkissen Text Block…" at bounding box center [260, 155] width 351 height 223
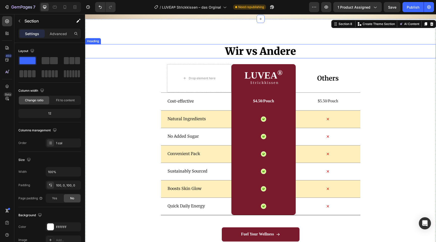
click at [263, 50] on h2 "Wir vs Andere" at bounding box center [260, 51] width 351 height 14
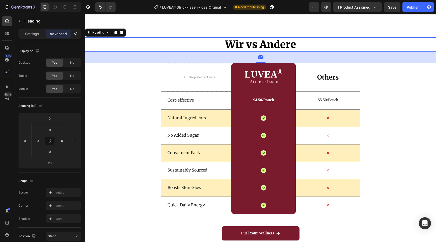
scroll to position [1506, 0]
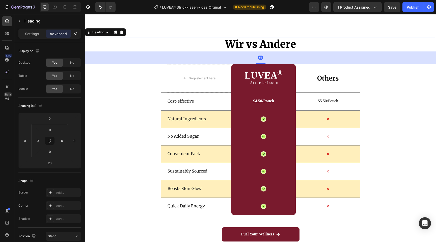
drag, startPoint x: 262, startPoint y: 63, endPoint x: 260, endPoint y: 70, distance: 7.0
click at [260, 70] on div "Wir vs Andere Heading 51 Drop element here LUVEA ® Heading Strickkissen Text Bl…" at bounding box center [260, 152] width 351 height 230
type input "51"
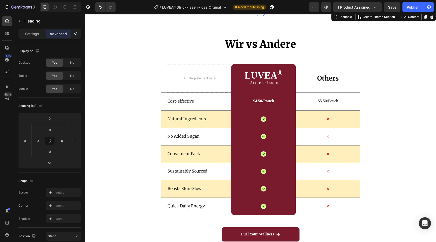
click at [400, 96] on div "Wir vs Andere Heading Drop element here LUVEA ® Heading Strickkissen Text Block…" at bounding box center [260, 152] width 351 height 230
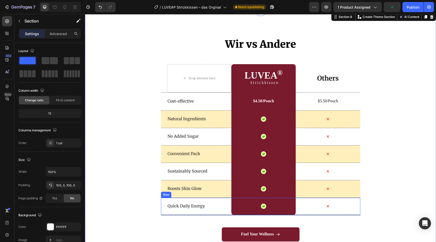
click at [311, 214] on div "Icon" at bounding box center [328, 206] width 64 height 17
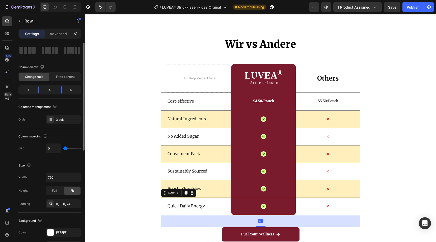
scroll to position [23, 0]
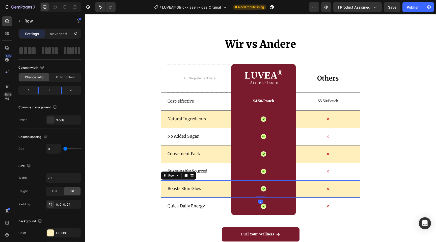
click at [225, 194] on div "Boosts Skin Glow Text Block" at bounding box center [199, 188] width 64 height 17
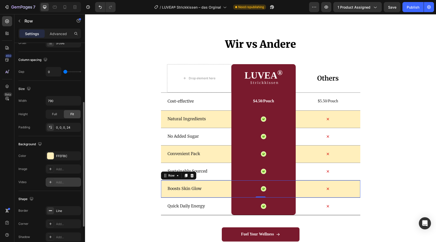
scroll to position [101, 0]
click at [52, 205] on div "Line" at bounding box center [63, 209] width 35 height 9
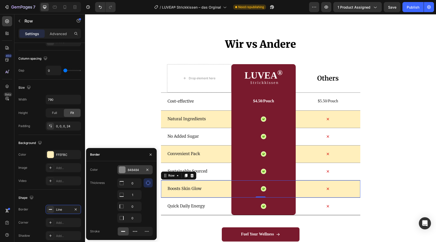
click at [139, 168] on div "848484" at bounding box center [135, 170] width 15 height 5
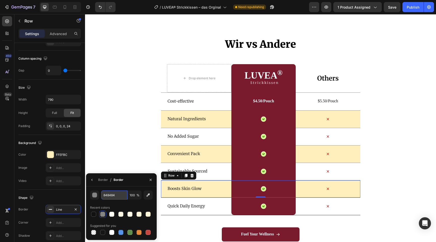
click at [109, 197] on input "848484" at bounding box center [114, 194] width 26 height 9
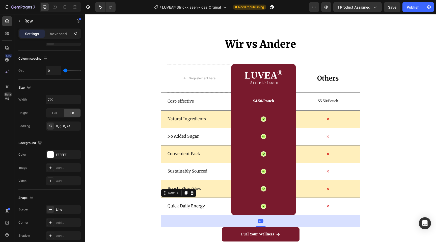
click at [218, 210] on div "Quick Daily Energy Text Block" at bounding box center [199, 206] width 64 height 17
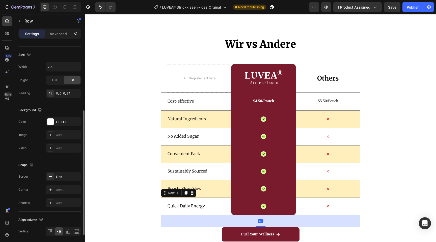
scroll to position [141, 0]
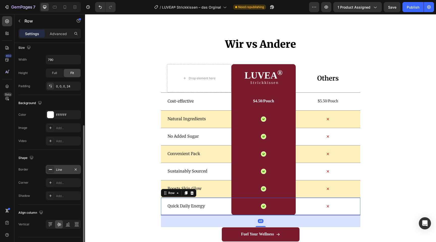
click at [61, 173] on div "Line" at bounding box center [63, 169] width 35 height 9
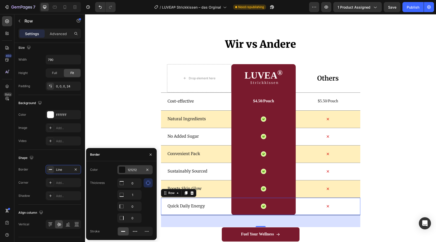
click at [134, 170] on div "121212" at bounding box center [135, 170] width 15 height 5
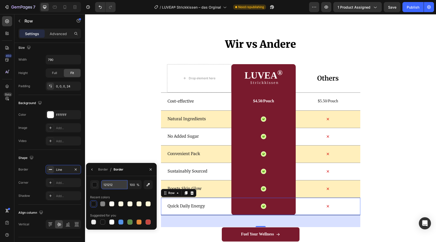
click at [112, 182] on input "121212" at bounding box center [114, 184] width 26 height 9
paste input "848484"
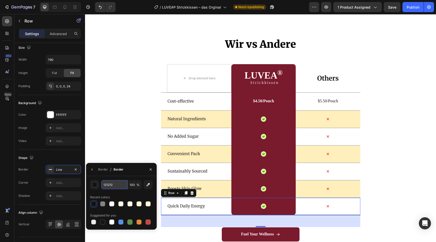
type input "848484"
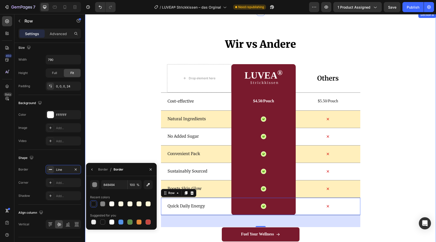
click at [112, 143] on div "Wir vs Andere Heading Drop element here LUVEA ® Heading Strickkissen Text Block…" at bounding box center [260, 152] width 351 height 230
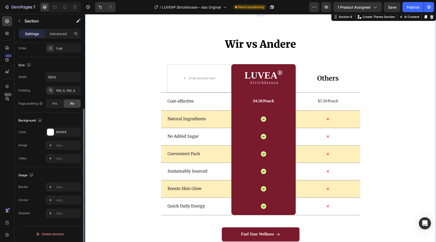
scroll to position [0, 0]
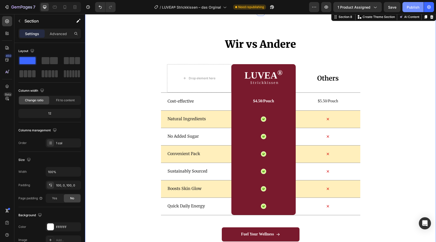
click at [413, 7] on div "Publish" at bounding box center [413, 7] width 13 height 5
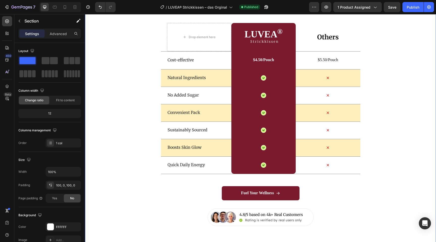
scroll to position [1548, 0]
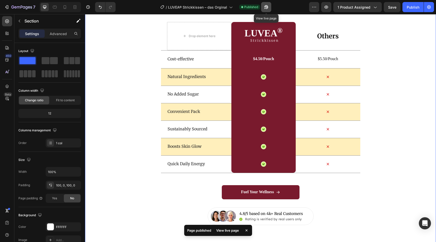
click at [265, 8] on icon "button" at bounding box center [264, 8] width 1 height 1
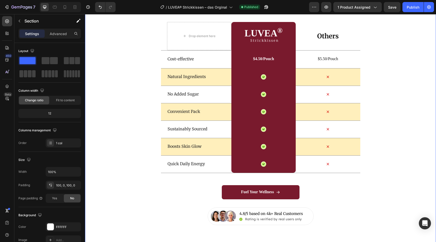
click at [134, 69] on div "Wir vs Andere Heading Drop element here LUVEA ® Heading Strickkissen Text Block…" at bounding box center [260, 110] width 351 height 230
click at [264, 29] on h2 "LUVEA ®" at bounding box center [263, 33] width 39 height 10
click at [96, 150] on div "Wir vs Andere Heading Drop element here LUVEA ® Heading Strickkissen Text Block…" at bounding box center [260, 110] width 351 height 230
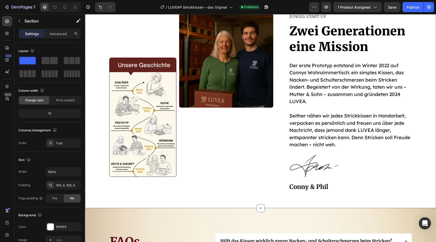
scroll to position [1801, 0]
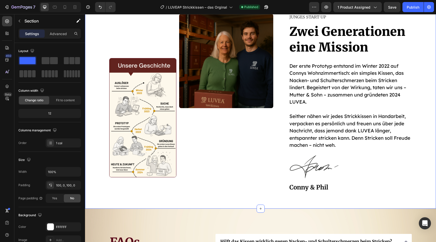
click at [145, 127] on img at bounding box center [142, 117] width 67 height 119
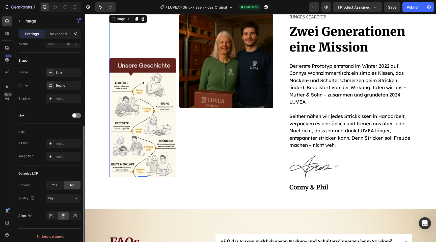
scroll to position [168, 0]
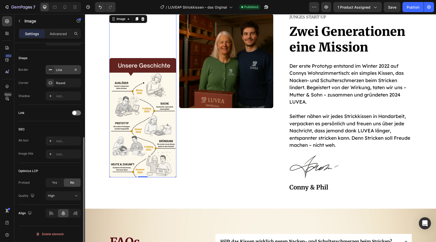
click at [65, 73] on div "Line" at bounding box center [63, 69] width 35 height 9
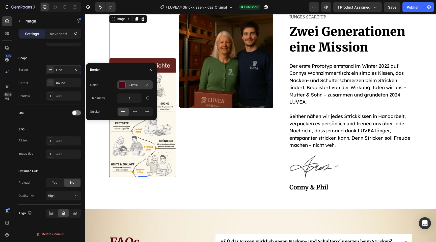
click at [137, 87] on div "560216" at bounding box center [135, 85] width 15 height 5
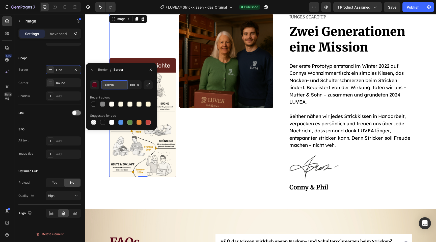
click at [111, 85] on input "560216" at bounding box center [114, 84] width 26 height 9
click at [103, 104] on div at bounding box center [102, 103] width 5 height 5
type input "848484"
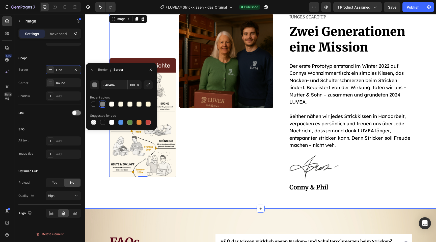
scroll to position [0, 0]
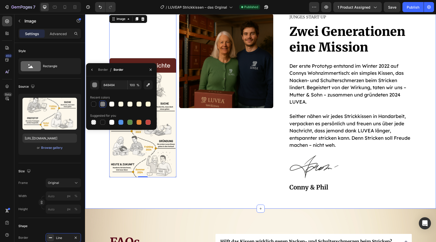
click at [88, 46] on div "Image 0 Image Row Junges Start up Text Block Zwei Generationen eine Mission Hea…" at bounding box center [260, 102] width 351 height 211
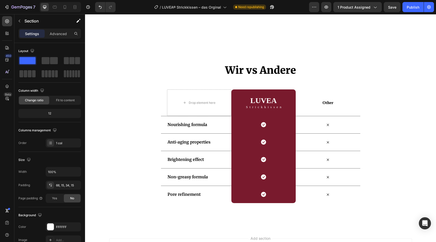
scroll to position [2613, 0]
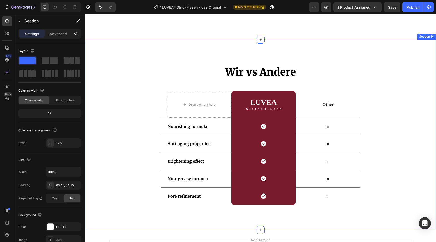
click at [142, 61] on div "Wir vs Andere Heading Row Drop element here LUVEA Heading Strickkissen Text Blo…" at bounding box center [260, 135] width 351 height 190
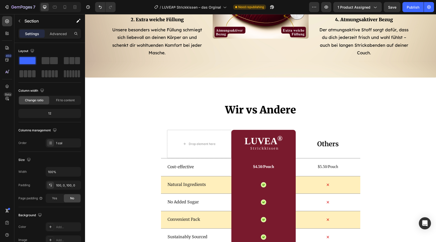
scroll to position [1441, 0]
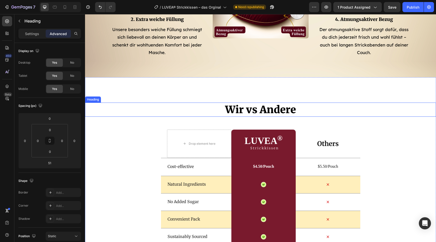
click at [255, 103] on h2 "Wir vs Andere" at bounding box center [260, 109] width 351 height 14
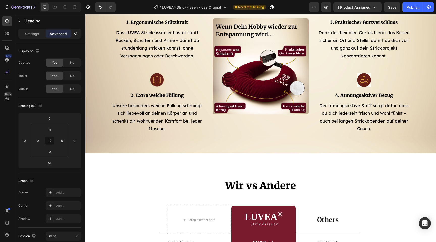
scroll to position [1370, 0]
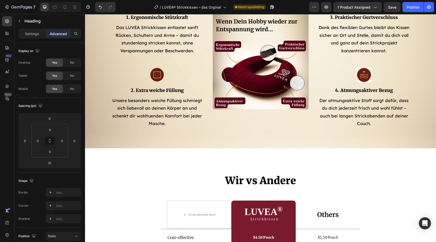
click at [254, 179] on h2 "Wir vs Andere" at bounding box center [260, 180] width 351 height 14
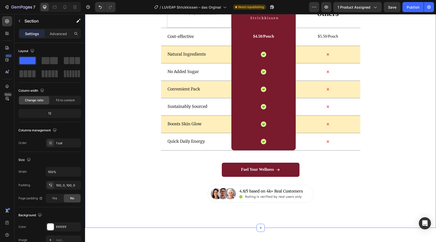
scroll to position [1569, 0]
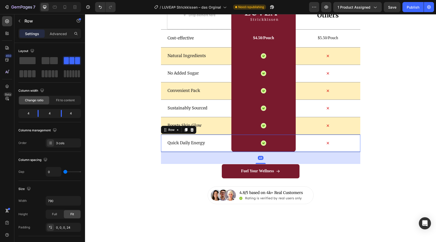
click at [215, 150] on div "Quick Daily Energy Text Block" at bounding box center [199, 142] width 64 height 17
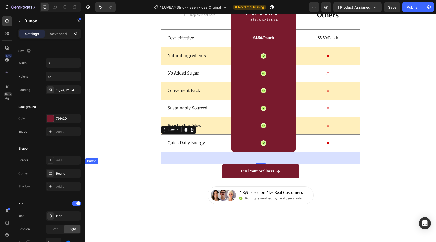
click at [146, 166] on div "Fuel Your Wellness Button" at bounding box center [260, 171] width 351 height 14
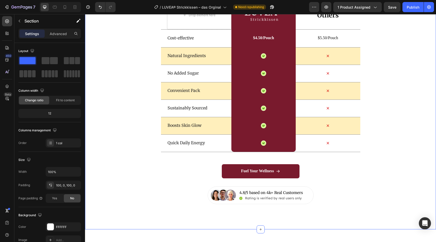
click at [100, 102] on div "Wir vs Andere Heading Drop element here LUVEA ® Heading Strickkissen Text Block…" at bounding box center [260, 89] width 351 height 230
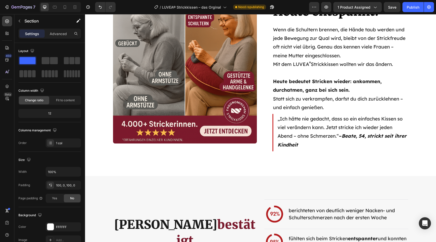
scroll to position [964, 0]
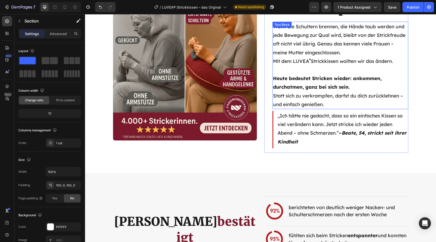
click at [298, 82] on p "Heute bedeutet Stricken wieder: ankommen, durchatmen, ganz bei sich sein. Statt…" at bounding box center [340, 91] width 135 height 35
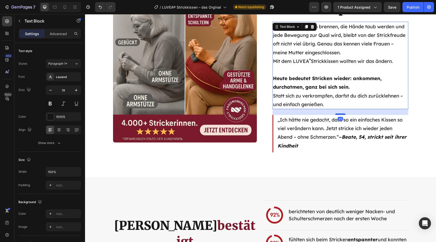
drag, startPoint x: 337, startPoint y: 110, endPoint x: 337, endPoint y: 114, distance: 4.1
click at [337, 114] on div at bounding box center [340, 114] width 10 height 2
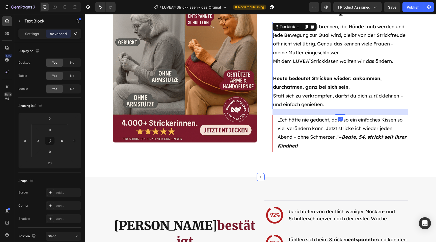
click at [251, 161] on div "Früher verkrampft. Heute entspannt. Heading Wenn die Schultern brennen, die Hän…" at bounding box center [260, 70] width 351 height 213
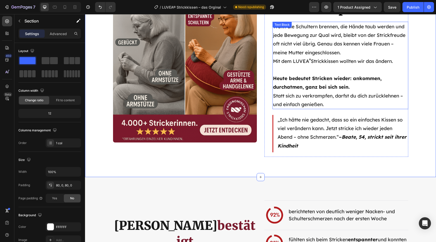
click at [279, 56] on p "Wenn die Schultern brennen, die Hände taub werden und jede Bewegung zur Qual wi…" at bounding box center [340, 39] width 135 height 35
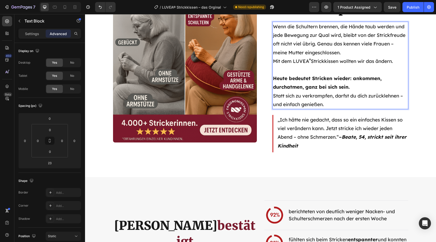
click at [280, 66] on p "Rich Text Editor. Editing area: main" at bounding box center [340, 69] width 135 height 9
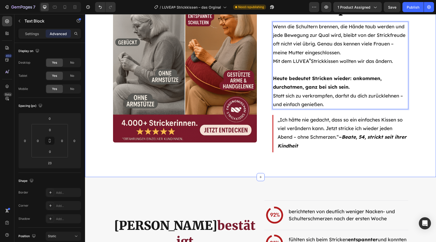
click at [422, 116] on div "Früher verkrampft. Heute entspannt. Heading Wenn die Schultern brennen, die Hän…" at bounding box center [260, 70] width 351 height 173
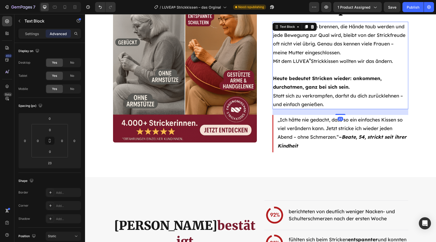
click at [363, 96] on p "Heute bedeutet Stricken wieder: ankommen, durchatmen, ganz bei sich sein. Statt…" at bounding box center [340, 91] width 135 height 35
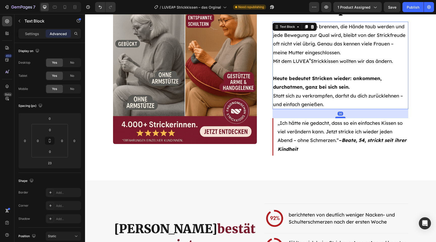
drag, startPoint x: 337, startPoint y: 114, endPoint x: 337, endPoint y: 117, distance: 3.3
click at [337, 117] on div at bounding box center [340, 118] width 10 height 2
type input "36"
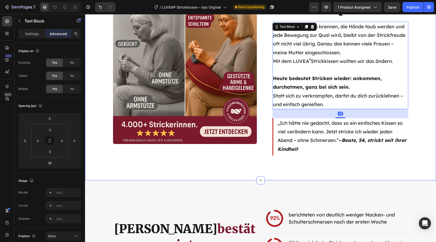
click at [427, 148] on div "Früher verkrampft. Heute entspannt. Heading Wenn die Schultern brennen, die Hän…" at bounding box center [260, 72] width 351 height 176
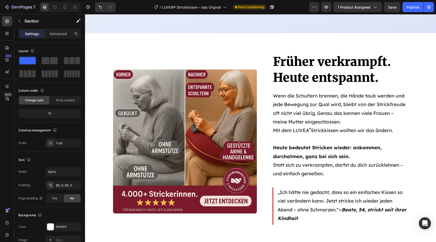
scroll to position [902, 0]
click at [415, 8] on div "Publish" at bounding box center [413, 7] width 13 height 5
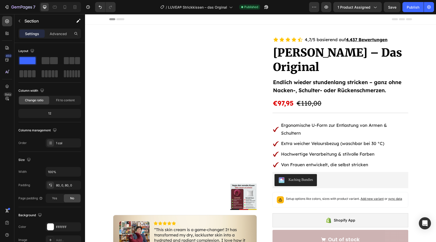
scroll to position [4, 0]
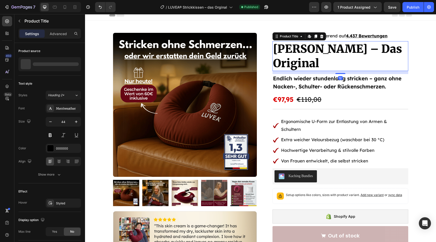
click at [316, 56] on h1 "[PERSON_NAME] – Das Original" at bounding box center [341, 56] width 136 height 30
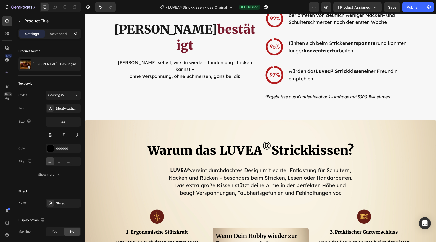
scroll to position [1199, 0]
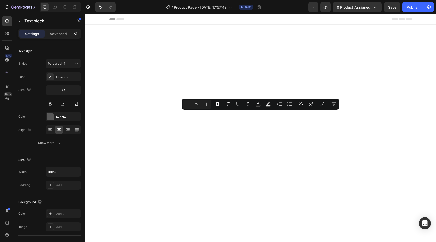
scroll to position [1160, 0]
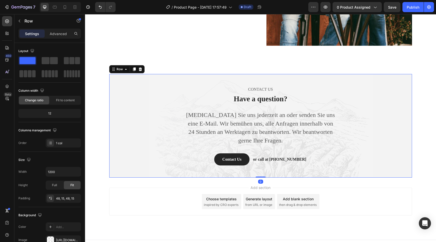
click at [162, 144] on div "CONTACT US Text block Have a question? Heading [MEDICAL_DATA] Sie uns jederzeit…" at bounding box center [260, 125] width 295 height 79
click at [288, 98] on p "Have a question?" at bounding box center [260, 99] width 150 height 10
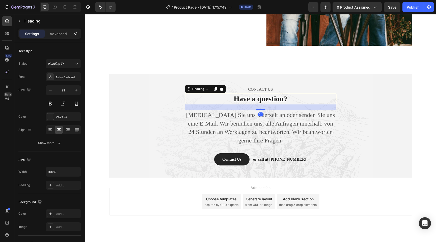
click at [284, 100] on p "Have a question?" at bounding box center [260, 99] width 150 height 10
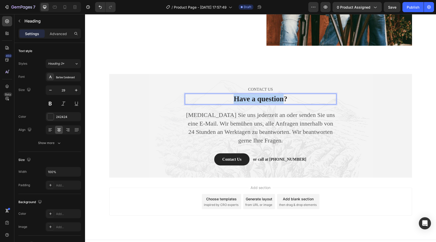
drag, startPoint x: 284, startPoint y: 100, endPoint x: 236, endPoint y: 96, distance: 48.3
click at [236, 96] on p "Have a question?" at bounding box center [260, 99] width 150 height 10
click at [160, 129] on div "CONTACT US Text block Du hast Fragen? Heading 24 [MEDICAL_DATA] Sie uns jederze…" at bounding box center [260, 125] width 295 height 79
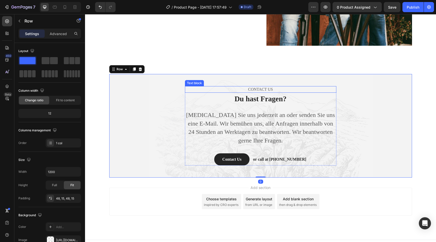
click at [267, 92] on p "CONTACT US" at bounding box center [260, 90] width 150 height 6
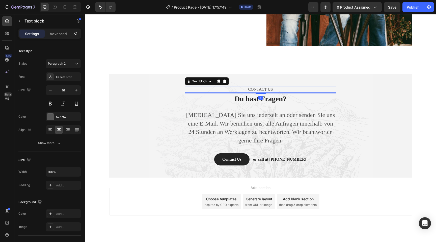
click at [275, 90] on p "CONTACT US" at bounding box center [260, 90] width 150 height 6
drag, startPoint x: 275, startPoint y: 90, endPoint x: 250, endPoint y: 89, distance: 24.7
click at [250, 89] on p "CONTACT US" at bounding box center [260, 90] width 150 height 6
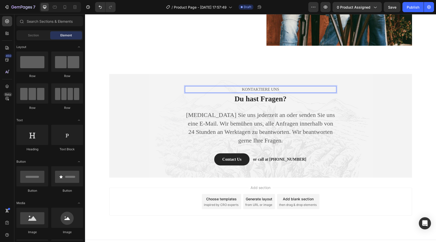
click at [160, 180] on div "Add section Choose templates inspired by CRO experts Generate layout from URL o…" at bounding box center [260, 208] width 351 height 62
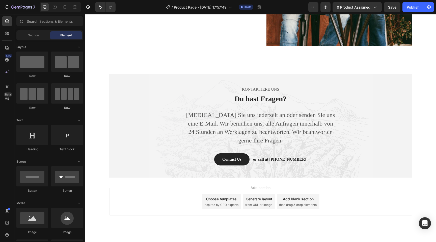
scroll to position [1160, 0]
click at [274, 161] on p "or call at [PHONE_NUMBER]" at bounding box center [279, 159] width 53 height 6
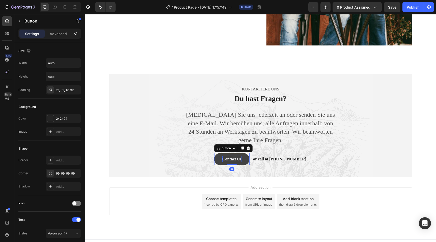
click at [241, 158] on div "Contact Us" at bounding box center [231, 159] width 19 height 6
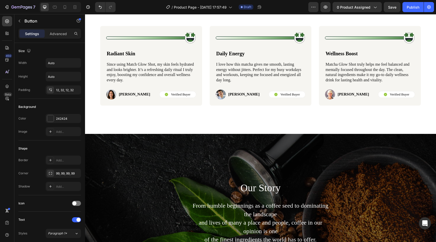
scroll to position [0, 0]
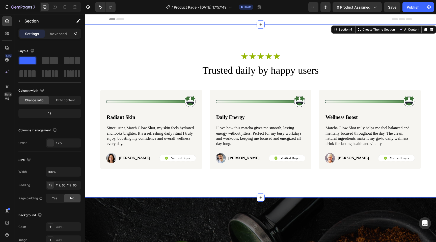
click at [148, 37] on div "Icon Icon Icon Icon Icon Icon List Row Trusted daily by happy users Heading Ima…" at bounding box center [260, 110] width 351 height 173
click at [433, 29] on icon at bounding box center [431, 30] width 3 height 4
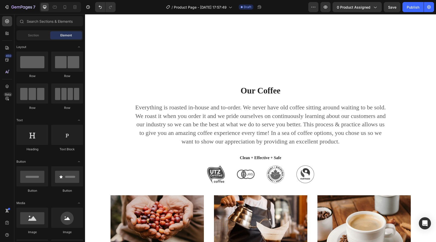
scroll to position [266, 0]
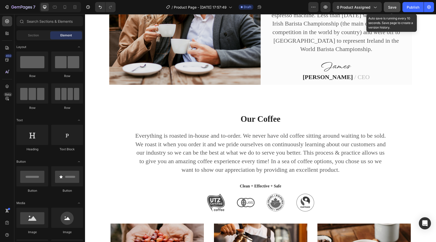
click at [389, 10] on button "Save" at bounding box center [392, 7] width 17 height 10
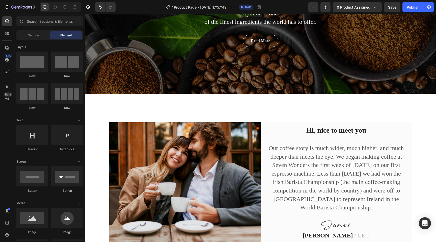
scroll to position [109, 0]
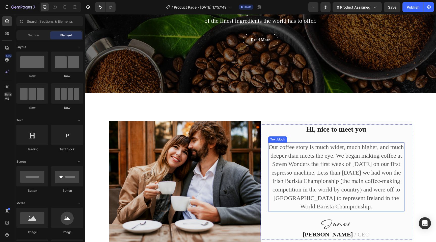
click at [333, 180] on p "Our coffee story is much wider, much higher, and much deeper than meets the eye…" at bounding box center [336, 177] width 135 height 68
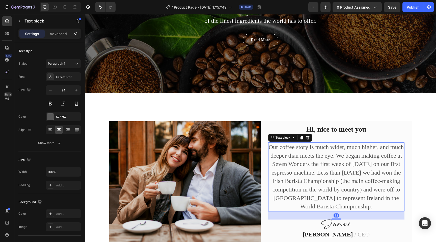
click at [361, 209] on p "Our coffee story is much wider, much higher, and much deeper than meets the eye…" at bounding box center [336, 177] width 135 height 68
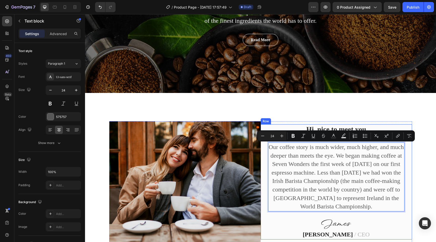
drag, startPoint x: 361, startPoint y: 209, endPoint x: 273, endPoint y: 137, distance: 113.3
click at [273, 137] on div "Hi, nice to meet you Heading Our coffee story is much wider, much higher, and m…" at bounding box center [336, 181] width 136 height 115
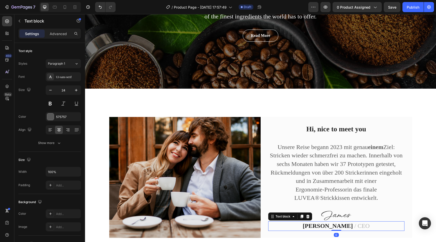
click at [334, 227] on strong "[PERSON_NAME]" at bounding box center [328, 225] width 50 height 7
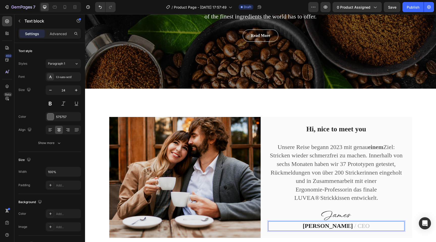
click at [345, 227] on p "[PERSON_NAME] / CEO" at bounding box center [336, 226] width 135 height 9
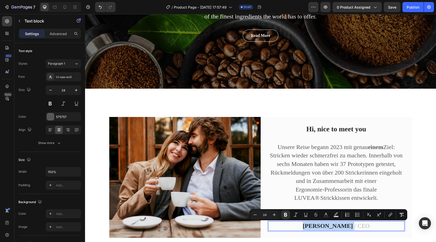
drag, startPoint x: 345, startPoint y: 227, endPoint x: 314, endPoint y: 228, distance: 31.1
click at [314, 227] on p "[PERSON_NAME] / CEO" at bounding box center [336, 226] width 135 height 9
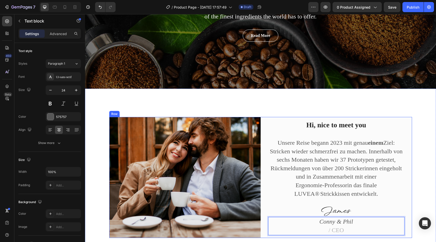
click at [315, 237] on div "Hi, nice to meet you Heading Unsere Reise begann 2023 mit genau einem Ziel: [PE…" at bounding box center [336, 177] width 151 height 121
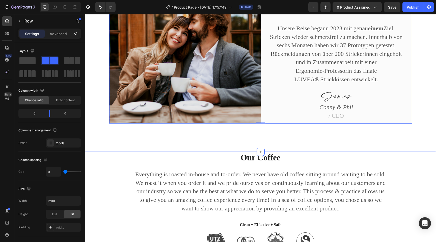
scroll to position [229, 0]
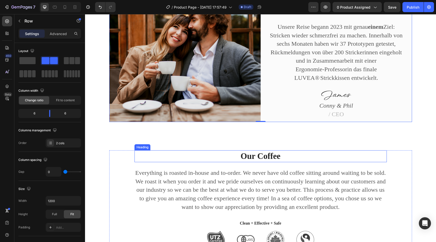
click at [269, 154] on p "Our Coffee" at bounding box center [260, 156] width 251 height 11
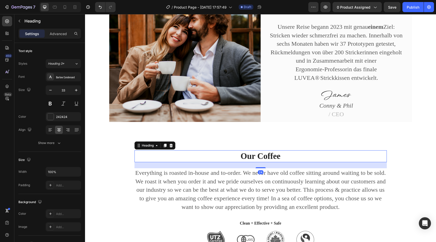
click at [280, 157] on p "Our Coffee" at bounding box center [260, 156] width 251 height 11
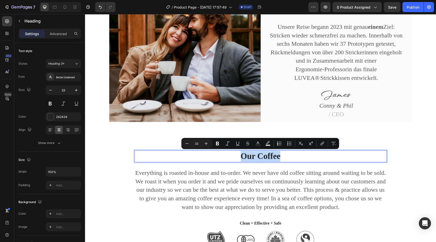
drag, startPoint x: 280, startPoint y: 157, endPoint x: 243, endPoint y: 156, distance: 37.4
click at [243, 156] on p "Our Coffee" at bounding box center [260, 156] width 251 height 11
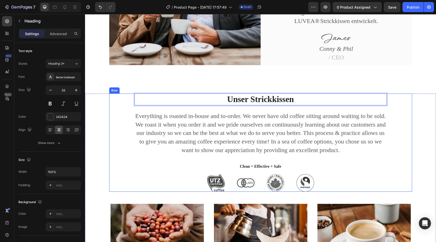
scroll to position [287, 0]
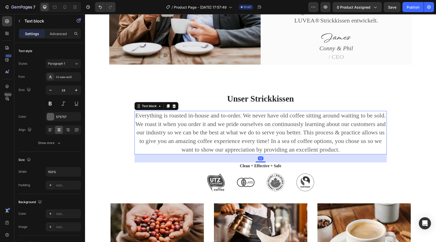
click at [255, 132] on p "Everything is roasted in-house and to-order. We never have old coffee sitting a…" at bounding box center [260, 132] width 251 height 42
click at [350, 151] on p "Everything is roasted in-house and to-order. We never have old coffee sitting a…" at bounding box center [260, 132] width 251 height 42
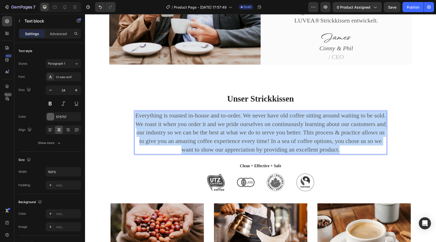
drag, startPoint x: 350, startPoint y: 151, endPoint x: 136, endPoint y: 117, distance: 217.4
click at [136, 117] on p "Everything is roasted in-house and to-order. We never have old coffee sitting a…" at bounding box center [260, 132] width 251 height 42
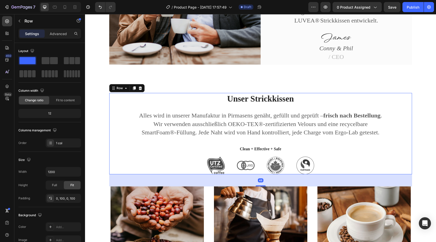
click at [113, 155] on div "Unser Strickkissen Heading Alles wird in unserer Manufaktur in Pirmasens genäht…" at bounding box center [260, 133] width 303 height 81
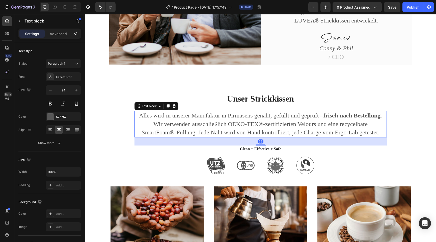
click at [265, 123] on p "Alles wird in unserer Manufaktur in Pirmasens genäht, gefüllt und geprüft – fri…" at bounding box center [260, 123] width 251 height 25
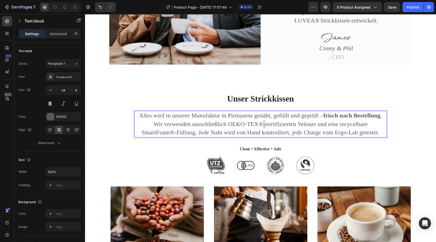
click at [262, 124] on p "Alles wird in unserer Manufaktur in Pirmasens genäht, gefüllt und geprüft – fri…" at bounding box center [260, 123] width 251 height 25
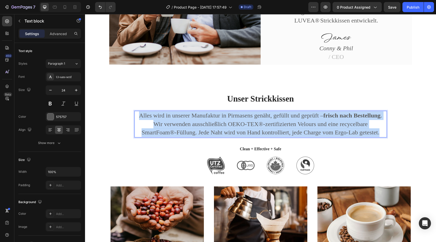
click at [262, 124] on p "Alles wird in unserer Manufaktur in Pirmasens genäht, gefüllt und geprüft – fri…" at bounding box center [260, 123] width 251 height 25
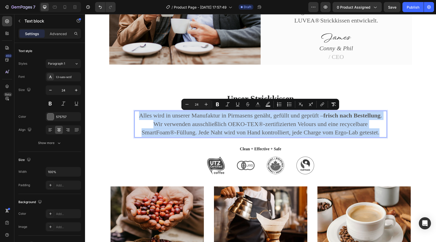
click at [262, 124] on p "Alles wird in unserer Manufaktur in Pirmasens genäht, gefüllt und geprüft – fri…" at bounding box center [260, 123] width 251 height 25
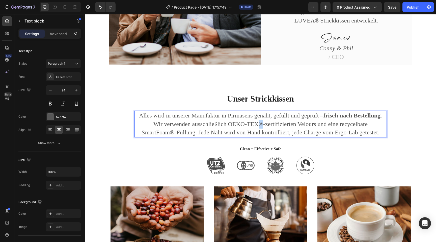
click at [260, 124] on p "Alles wird in unserer Manufaktur in Pirmasens genäht, gefüllt und geprüft – fri…" at bounding box center [260, 123] width 251 height 25
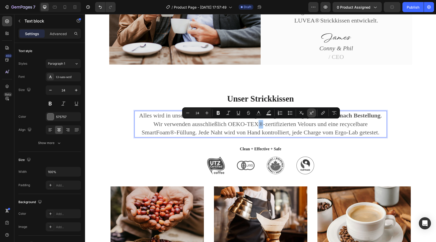
click at [310, 114] on icon "Editor contextual toolbar" at bounding box center [311, 112] width 5 height 5
click at [361, 90] on div "Image Hi, nice to meet you Heading Unsere Reise begann 2023 mit genau einem Zie…" at bounding box center [260, 3] width 351 height 177
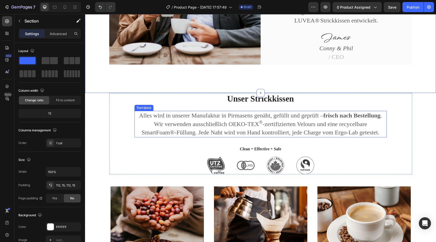
click at [173, 131] on p "Alles wird in unserer Manufaktur in Pirmasens genäht, gefüllt und geprüft – fri…" at bounding box center [260, 123] width 251 height 25
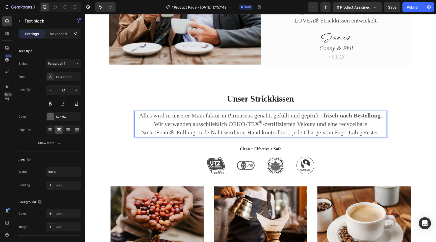
click at [173, 132] on p "Alles wird in unserer Manufaktur in Pirmasens genäht, gefüllt und geprüft – fri…" at bounding box center [260, 123] width 251 height 25
click at [172, 132] on p "Alles wird in unserer Manufaktur in Pirmasens genäht, gefüllt und geprüft – fri…" at bounding box center [260, 123] width 251 height 25
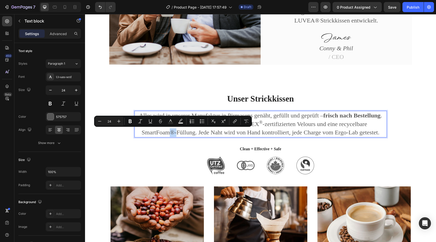
click at [172, 132] on p "Alles wird in unserer Manufaktur in Pirmasens genäht, gefüllt und geprüft – fri…" at bounding box center [260, 123] width 251 height 25
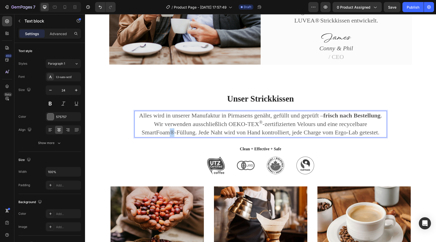
click at [171, 132] on p "Alles wird in unserer Manufaktur in Pirmasens genäht, gefüllt und geprüft – fri…" at bounding box center [260, 123] width 251 height 25
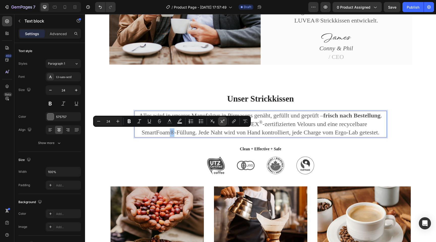
click at [224, 120] on icon "Editor contextual toolbar" at bounding box center [223, 121] width 4 height 4
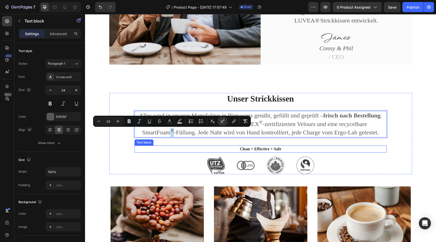
click at [184, 150] on p "Clean + Effective + Safe" at bounding box center [260, 149] width 251 height 6
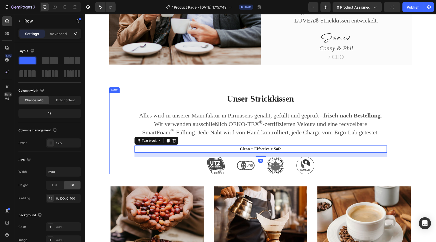
click at [130, 151] on div "Unser Strickkissen Heading Alles wird in unserer Manufaktur in Pirmasens genäht…" at bounding box center [260, 133] width 303 height 81
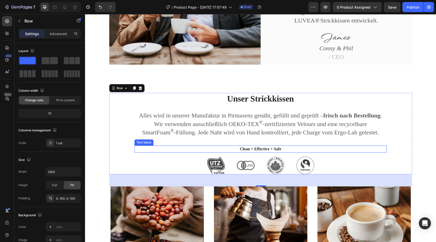
click at [250, 148] on p "Clean + Effective + Safe" at bounding box center [260, 149] width 251 height 6
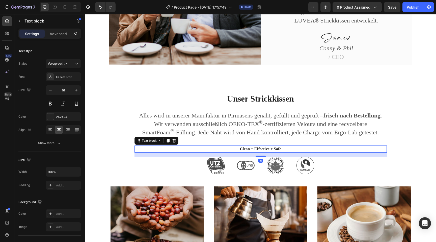
click at [250, 149] on p "Clean + Effective + Safe" at bounding box center [260, 149] width 251 height 6
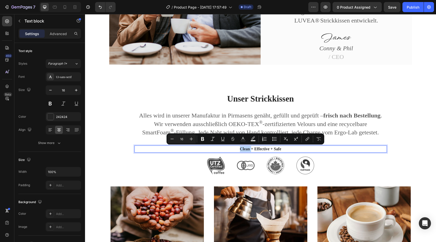
drag, startPoint x: 250, startPoint y: 149, endPoint x: 242, endPoint y: 148, distance: 7.4
click at [242, 148] on p "Clean + Effective + Safe" at bounding box center [260, 149] width 251 height 6
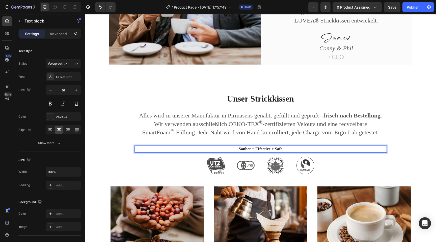
click at [269, 148] on p "Sauber + Effective + Safe" at bounding box center [260, 149] width 251 height 6
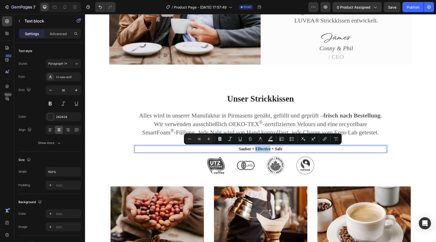
click at [268, 148] on p "Sauber + Effective + Safe" at bounding box center [260, 149] width 251 height 6
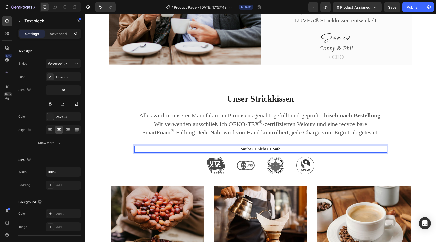
click at [278, 149] on p "Sauber + Sicher + Safe" at bounding box center [260, 149] width 251 height 6
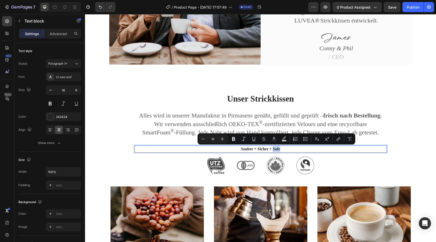
drag, startPoint x: 280, startPoint y: 148, endPoint x: 274, endPoint y: 147, distance: 6.7
click at [274, 147] on p "Sauber + Sicher + Safe" at bounding box center [260, 149] width 251 height 6
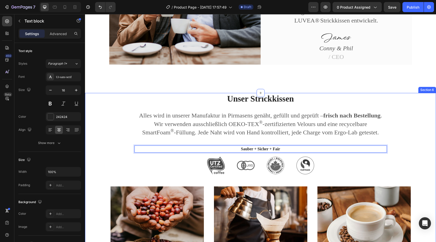
click at [99, 177] on div "Unser Strickkissen Heading Alles wird in unserer Manufaktur in Pirmasens genäht…" at bounding box center [260, 210] width 343 height 235
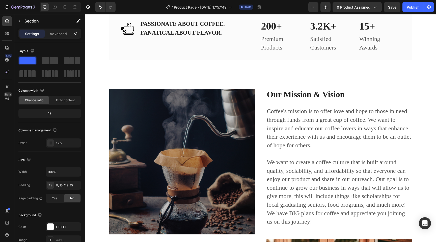
scroll to position [633, 0]
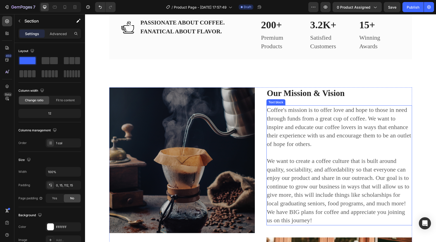
click at [309, 163] on p "Coffee's mission is to offer love and hope to those in need through funds from …" at bounding box center [339, 165] width 145 height 119
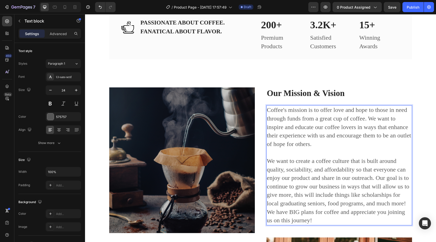
click at [310, 224] on div "Coffee's mission is to offer love and hope to those in need through funds from …" at bounding box center [339, 165] width 146 height 120
click at [314, 222] on p "Coffee's mission is to offer love and hope to those in need through funds from …" at bounding box center [339, 165] width 145 height 119
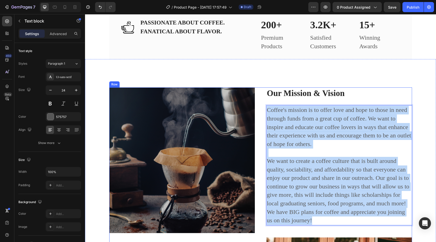
drag, startPoint x: 314, startPoint y: 222, endPoint x: 265, endPoint y: 113, distance: 120.1
click at [265, 113] on div "Image Inspiring The World Heading Coffee customers have always worked hard to b…" at bounding box center [260, 234] width 303 height 295
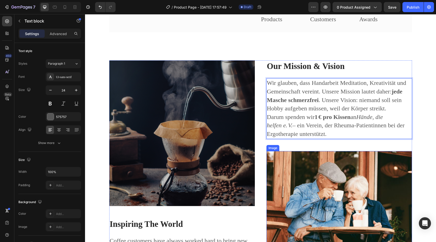
scroll to position [664, 0]
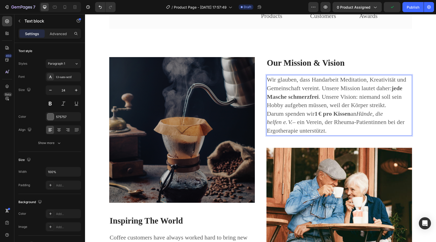
click at [322, 95] on p "Wir glauben, dass Handarbeit Meditation, Kreativität und Gemeinschaft vereint. …" at bounding box center [339, 104] width 145 height 59
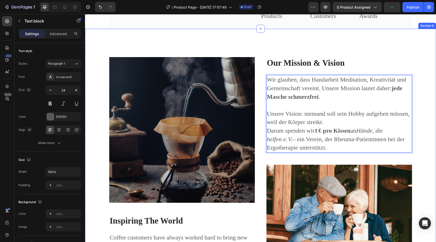
click at [375, 40] on div "Image Inspiring The World Heading Coffee customers have always worked hard to b…" at bounding box center [260, 200] width 351 height 343
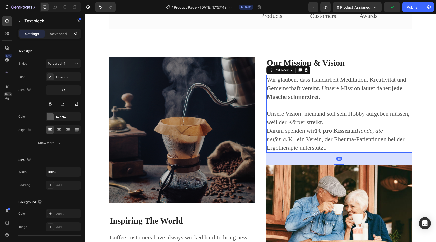
click at [342, 110] on p "Unsere Vision: niemand soll sein Hobby aufgeben müssen, weil der Körper streikt…" at bounding box center [339, 131] width 145 height 42
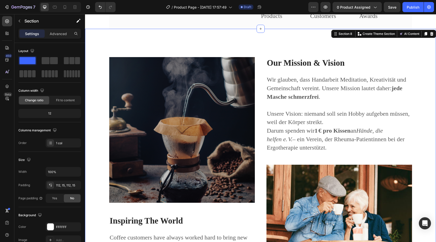
click at [89, 139] on div "Image Inspiring The World Heading Coffee customers have always worked hard to b…" at bounding box center [260, 200] width 343 height 287
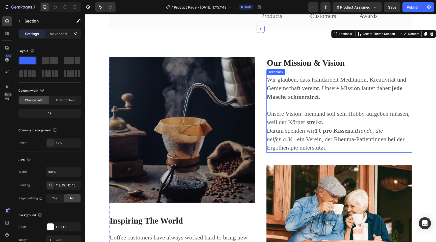
click at [309, 124] on p "Unsere Vision: niemand soll sein Hobby aufgeben müssen, weil der Körper streikt…" at bounding box center [339, 131] width 145 height 42
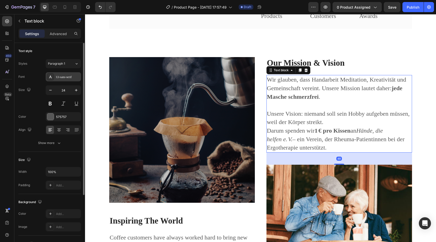
click at [60, 78] on div "Ui-sans-serif" at bounding box center [68, 77] width 24 height 5
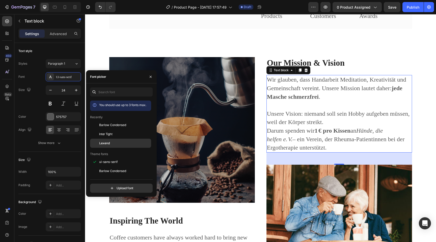
click at [112, 141] on div "Lexend" at bounding box center [124, 143] width 51 height 5
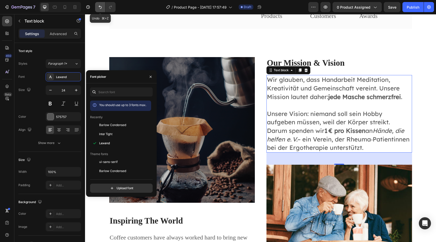
click at [98, 12] on button "Undo/Redo" at bounding box center [100, 7] width 10 height 10
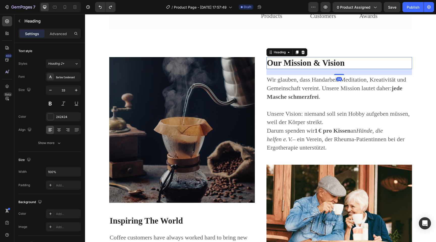
click at [305, 62] on p "Our Mission & Vision" at bounding box center [339, 63] width 145 height 11
click at [69, 81] on div "Barlow Condensed" at bounding box center [63, 76] width 35 height 9
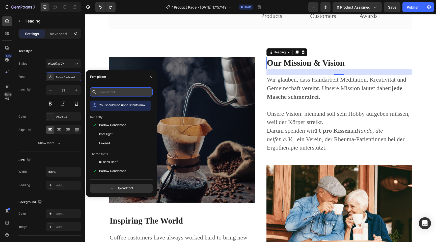
click at [118, 93] on input "text" at bounding box center [121, 91] width 63 height 9
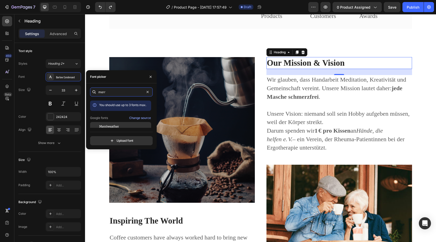
type input "merr"
click at [111, 123] on div "Merriweather" at bounding box center [120, 126] width 61 height 9
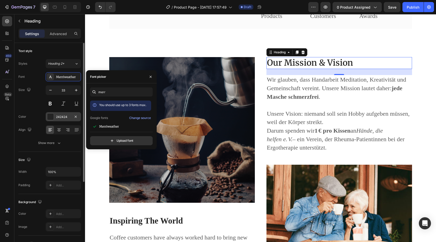
click at [54, 118] on div "242424" at bounding box center [63, 116] width 35 height 9
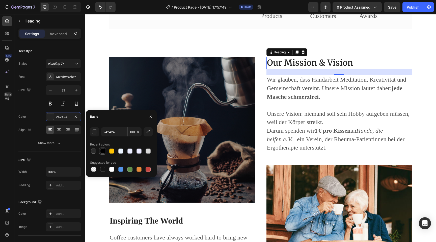
click at [103, 152] on div at bounding box center [102, 150] width 5 height 5
type input "000000"
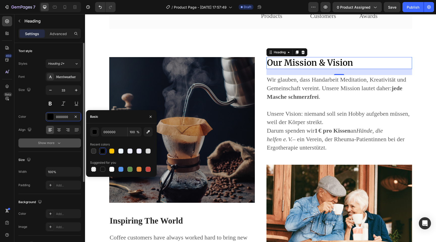
click at [61, 143] on icon "button" at bounding box center [59, 142] width 5 height 5
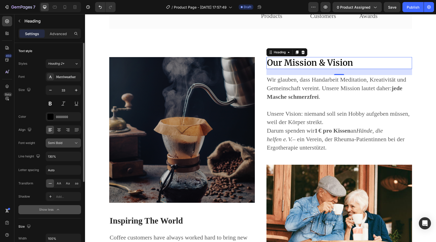
click at [70, 142] on div "Semi Bold" at bounding box center [61, 143] width 26 height 5
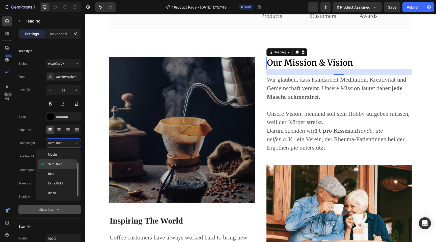
scroll to position [19, 0]
click at [64, 196] on div "Black" at bounding box center [57, 194] width 39 height 10
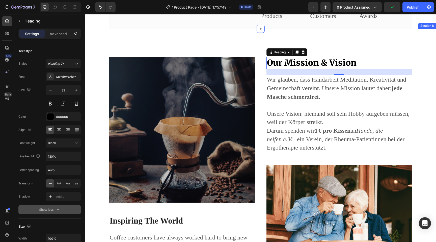
click at [95, 165] on div "Image Inspiring The World Heading Coffee customers have always worked hard to b…" at bounding box center [260, 200] width 343 height 287
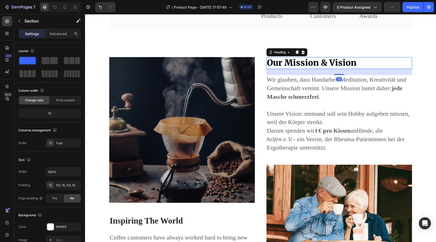
click at [287, 65] on p "Our Mission & Vision" at bounding box center [339, 63] width 145 height 11
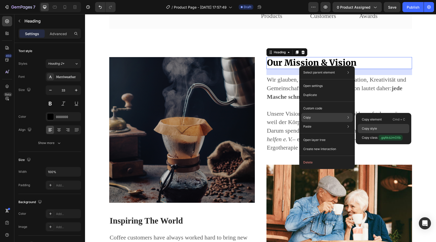
click at [366, 133] on div "Copy style" at bounding box center [383, 137] width 51 height 9
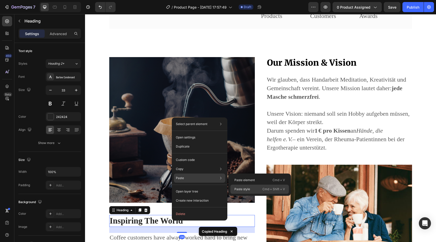
click at [249, 189] on p "Paste style" at bounding box center [242, 189] width 16 height 5
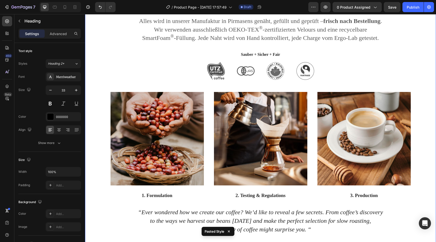
scroll to position [315, 0]
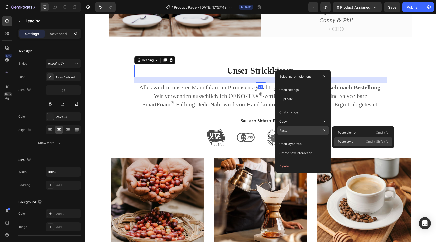
click at [346, 141] on p "Paste style" at bounding box center [346, 141] width 16 height 5
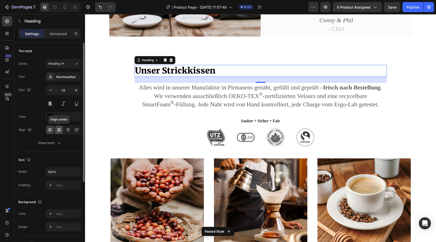
click at [59, 128] on icon at bounding box center [59, 129] width 5 height 5
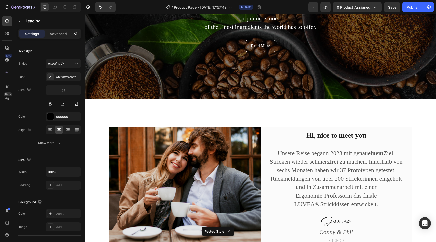
scroll to position [104, 0]
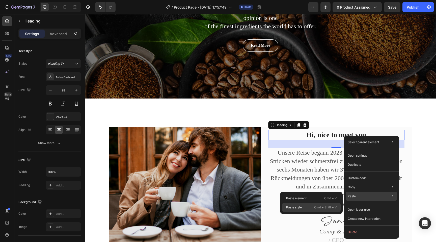
click at [288, 207] on p "Paste style" at bounding box center [294, 207] width 16 height 5
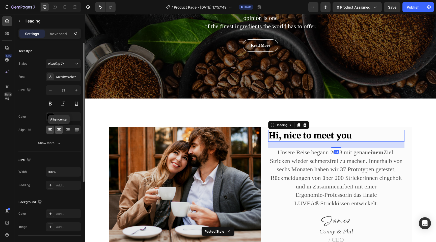
click at [60, 130] on icon at bounding box center [59, 129] width 5 height 5
click at [53, 92] on button "button" at bounding box center [50, 90] width 9 height 9
type input "30"
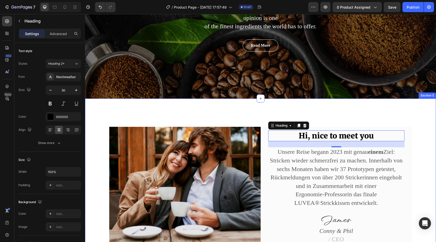
click at [186, 115] on div "Image Hi, nice to meet you Heading 24 Unsere Reise begann 2023 mit genau einem …" at bounding box center [260, 186] width 351 height 177
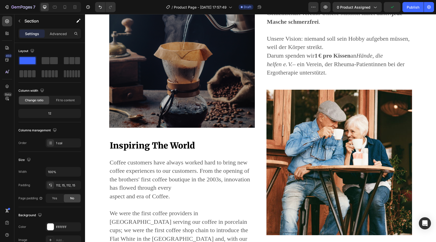
scroll to position [742, 0]
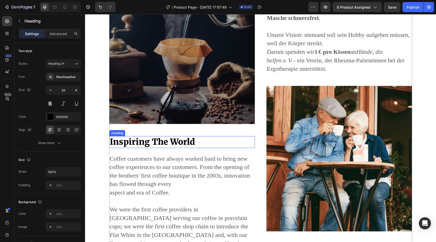
click at [167, 146] on p "Inspiring The World" at bounding box center [182, 142] width 145 height 11
click at [185, 145] on p "Inspiring The World" at bounding box center [182, 142] width 145 height 11
click at [192, 144] on p "Inspiring The World" at bounding box center [182, 142] width 145 height 11
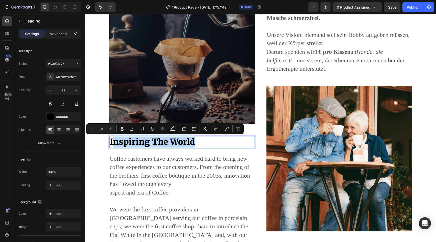
drag, startPoint x: 199, startPoint y: 147, endPoint x: 112, endPoint y: 139, distance: 87.7
click at [112, 139] on h2 "Inspiring The World" at bounding box center [182, 142] width 146 height 12
click at [112, 139] on p "Inspiring The World" at bounding box center [182, 142] width 145 height 11
drag, startPoint x: 198, startPoint y: 140, endPoint x: 96, endPoint y: 136, distance: 102.8
click at [96, 136] on div "Image Inspiring The World Heading 24 Coffee customers have always worked hard t…" at bounding box center [260, 121] width 343 height 287
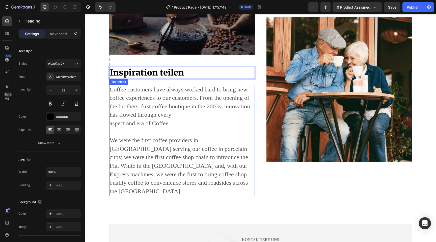
scroll to position [811, 0]
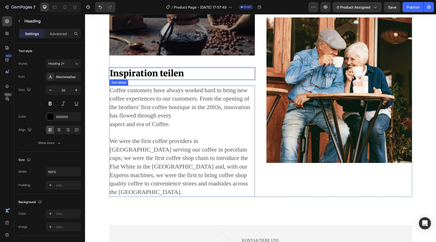
click at [180, 180] on p "Coffee customers have always worked hard to bring new coffee experiences to our…" at bounding box center [182, 141] width 145 height 110
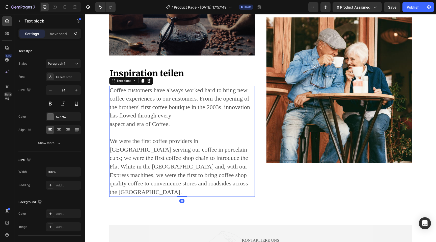
click at [155, 183] on p "Coffee customers have always worked hard to bring new coffee experiences to our…" at bounding box center [182, 141] width 145 height 110
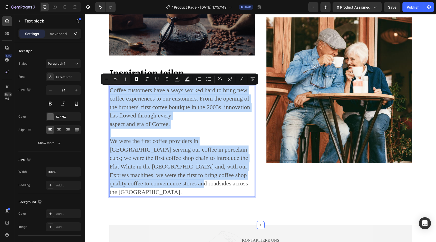
drag, startPoint x: 155, startPoint y: 183, endPoint x: 109, endPoint y: 90, distance: 103.5
click at [109, 90] on div "Image Inspiration teilen Heading Coffee customers have always worked hard to br…" at bounding box center [260, 53] width 343 height 287
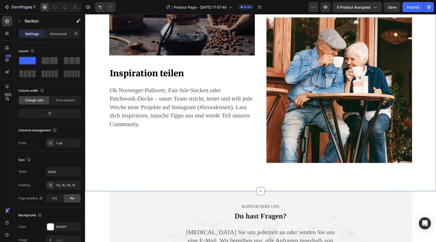
click at [121, 163] on div "Image Inspiration teilen Heading Ob Norweger‑Pullover, Fair‑Isle‑Socken oder Pa…" at bounding box center [260, 36] width 351 height 309
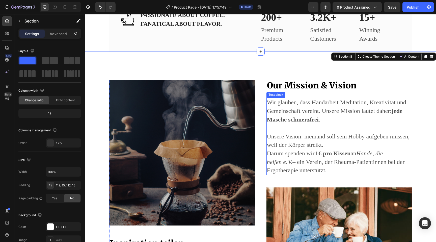
scroll to position [642, 0]
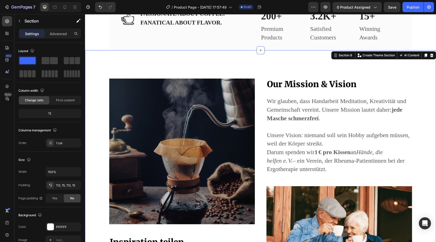
click at [420, 148] on div "Image Inspiration teilen Heading Ob Norweger‑Pullover, Fair‑Isle‑Socken oder Pa…" at bounding box center [260, 204] width 343 height 253
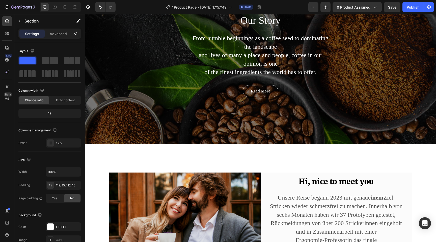
scroll to position [58, 0]
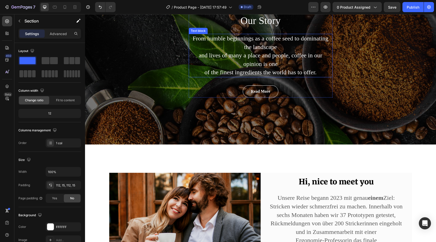
click at [280, 67] on p "From humble beginnings as a coffee seed to dominating the landscape and lives o…" at bounding box center [260, 55] width 143 height 42
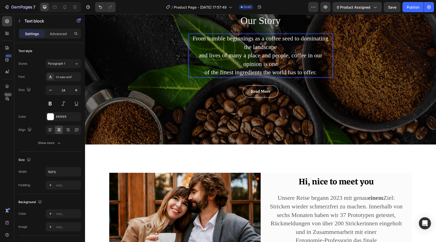
click at [317, 73] on p "From humble beginnings as a coffee seed to dominating the landscape and lives o…" at bounding box center [260, 55] width 143 height 42
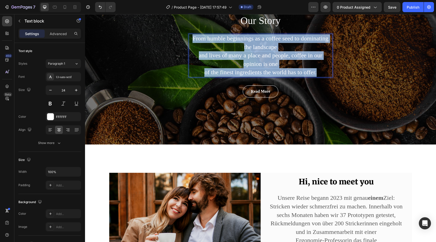
drag, startPoint x: 317, startPoint y: 73, endPoint x: 192, endPoint y: 35, distance: 130.8
click at [192, 35] on p "From humble beginnings as a coffee seed to dominating the landscape and lives o…" at bounding box center [260, 55] width 143 height 42
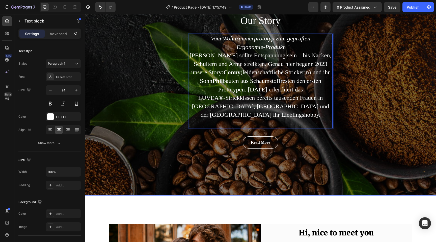
click at [173, 84] on div "Our Story Heading Vom Wohnzimmerprototyp zum geprüften Ergonomie‑Produkt Strick…" at bounding box center [260, 81] width 351 height 229
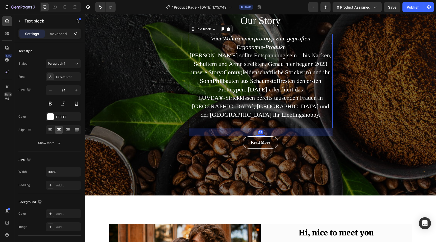
click at [307, 119] on p "Rich Text Editor. Editing area: main" at bounding box center [260, 123] width 143 height 9
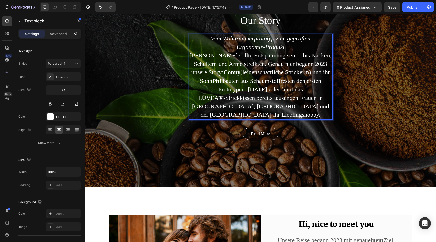
click at [186, 152] on div "Our Story Heading Vom Wohnzimmerprototyp zum geprüften Ergonomie‑Produkt Strick…" at bounding box center [260, 77] width 351 height 220
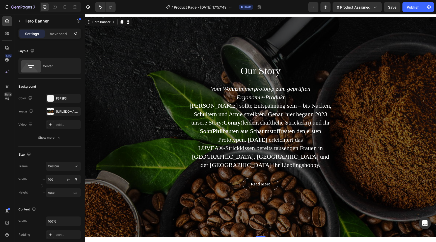
scroll to position [8, 0]
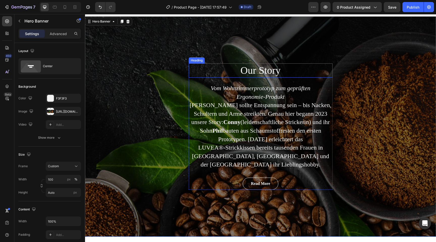
click at [274, 70] on p "Our Story" at bounding box center [260, 70] width 143 height 13
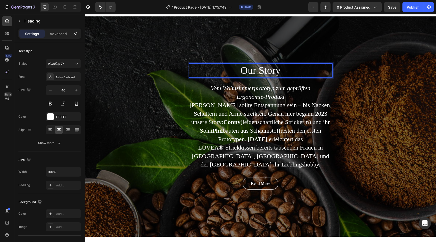
click at [288, 74] on p "Our Story" at bounding box center [260, 70] width 143 height 13
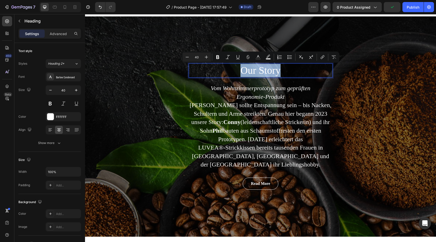
drag, startPoint x: 286, startPoint y: 67, endPoint x: 235, endPoint y: 67, distance: 50.7
click at [235, 67] on p "Our Story" at bounding box center [260, 70] width 143 height 13
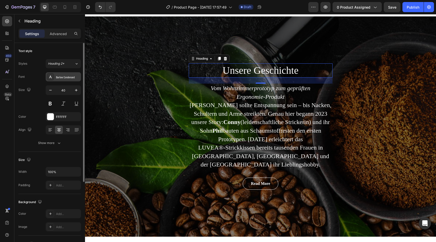
click at [58, 78] on div "Barlow Condensed" at bounding box center [68, 77] width 24 height 5
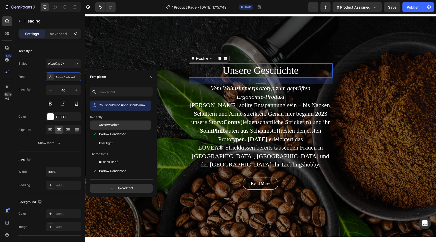
click at [106, 123] on span "Merriweather" at bounding box center [109, 125] width 20 height 5
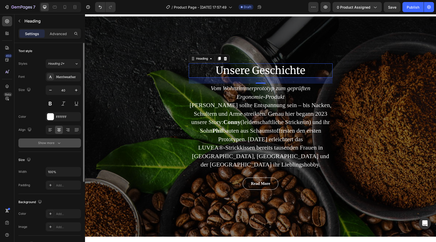
click at [62, 140] on button "Show more" at bounding box center [49, 142] width 63 height 9
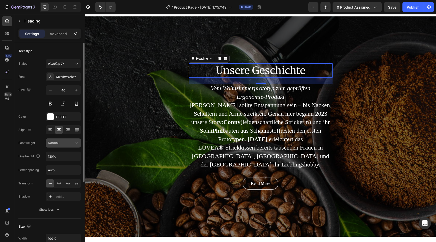
click at [67, 141] on div "Normal" at bounding box center [61, 143] width 26 height 5
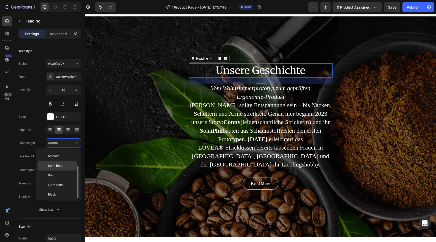
scroll to position [20, 0]
click at [66, 190] on div "Black" at bounding box center [57, 193] width 39 height 10
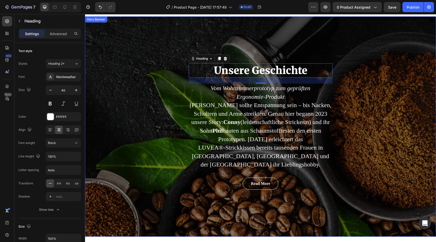
click at [108, 109] on div "Unsere Geschichte Heading 24 Vom Wohnzimmerprototyp zum geprüften Ergonomie‑Pro…" at bounding box center [260, 126] width 351 height 220
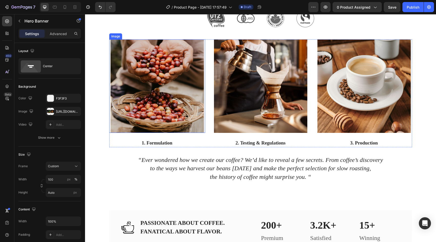
scroll to position [466, 0]
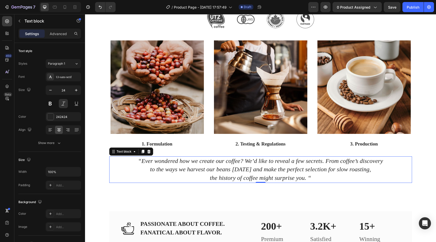
click at [292, 178] on icon "the history of coffee might surprise you. “" at bounding box center [260, 177] width 101 height 7
click at [311, 179] on icon "the history of coffee might surprise you. “" at bounding box center [260, 177] width 101 height 7
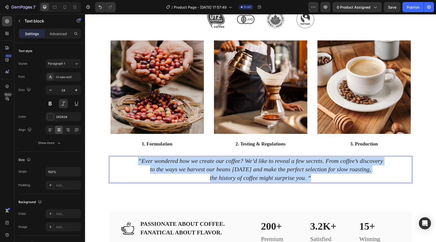
drag, startPoint x: 311, startPoint y: 179, endPoint x: 137, endPoint y: 159, distance: 175.0
click at [137, 159] on p "“Ever wondered how we create our coffee? We’d like to reveal a few secrets. Fro…" at bounding box center [261, 169] width 302 height 25
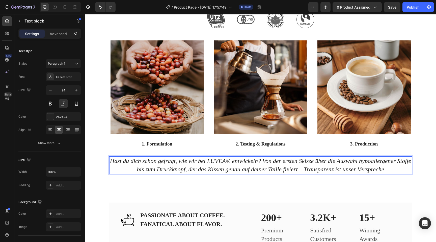
click at [263, 160] on icon "Hast du dich schon gefragt, wie wir bei LUVEA® entwickeln? Von der ersten Skizz…" at bounding box center [260, 164] width 301 height 15
click at [316, 161] on icon "Hast du dich schon gefragt, wie wir bei LUVEA® entwickeln? Von der ersten Skizz…" at bounding box center [260, 164] width 301 height 15
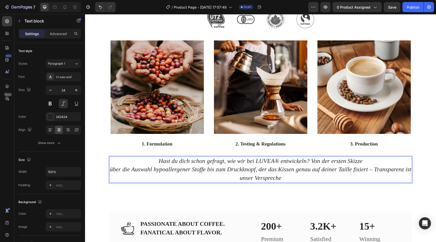
click at [297, 170] on icon "über die Auswahl hypoallergener Stoffe bis zum Druckknopf, der das Kissen genau…" at bounding box center [261, 173] width 302 height 15
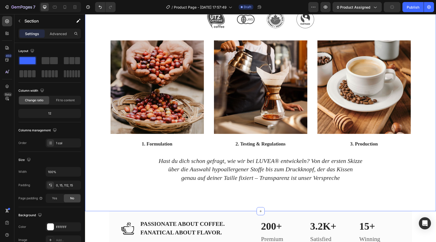
click at [351, 198] on div "Unser Strickkissen Heading Alles wird in unserer Manufaktur in Pirmasens genäht…" at bounding box center [260, 79] width 351 height 264
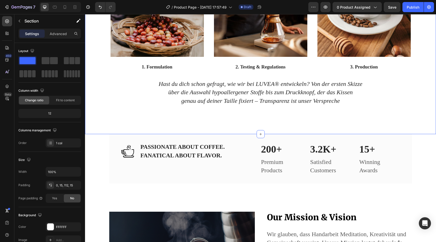
scroll to position [544, 0]
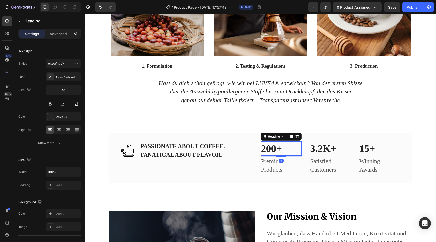
click at [267, 146] on p "200+" at bounding box center [281, 148] width 40 height 13
click at [70, 79] on div "Barlow Condensed" at bounding box center [68, 77] width 24 height 5
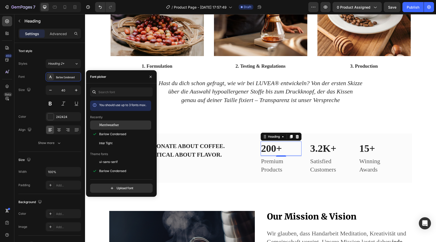
click at [106, 157] on div "Merriweather" at bounding box center [120, 161] width 61 height 9
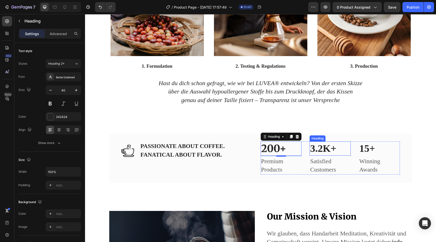
click at [324, 148] on p "3.2K+" at bounding box center [330, 148] width 40 height 13
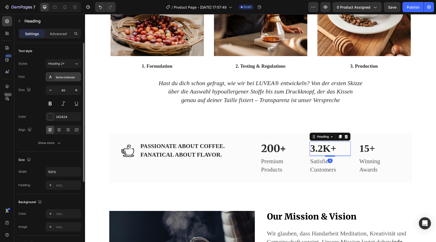
click at [70, 77] on div "Barlow Condensed" at bounding box center [68, 77] width 24 height 5
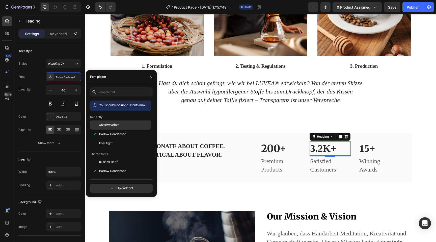
click at [106, 124] on span "Merriweather" at bounding box center [109, 125] width 20 height 5
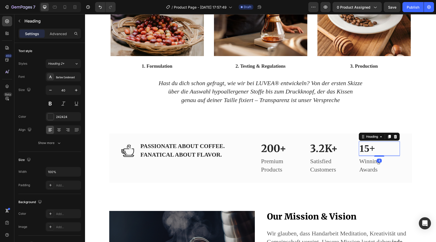
click at [368, 149] on p "15+" at bounding box center [379, 148] width 40 height 13
click at [56, 77] on div "Barlow Condensed" at bounding box center [68, 77] width 24 height 5
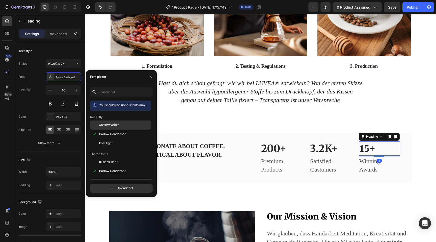
click at [100, 127] on span "Merriweather" at bounding box center [109, 125] width 20 height 5
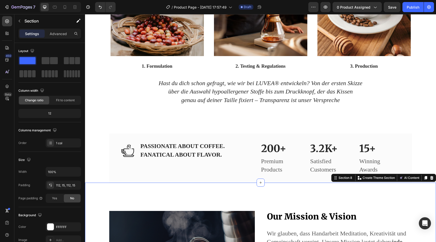
click at [184, 157] on p "PASSIONATE ABOUT COFFEE. FANATICAL ABOUT FLAVOR." at bounding box center [183, 150] width 84 height 17
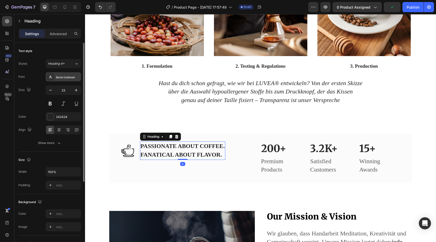
click at [69, 81] on div "Barlow Condensed" at bounding box center [63, 76] width 35 height 9
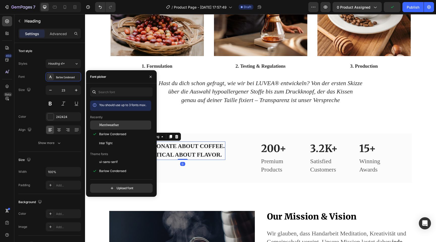
click at [109, 126] on span "Merriweather" at bounding box center [109, 125] width 20 height 5
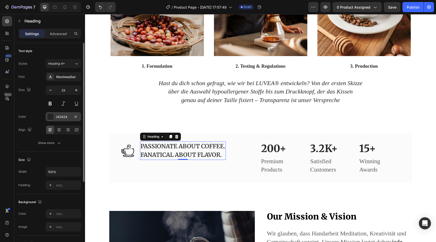
click at [50, 116] on div at bounding box center [50, 116] width 7 height 7
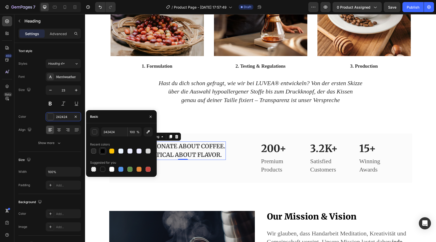
click at [103, 152] on div at bounding box center [102, 150] width 5 height 5
type input "000000"
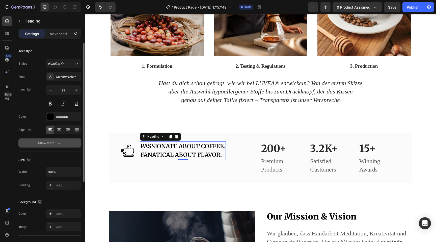
click at [59, 141] on icon "button" at bounding box center [59, 142] width 5 height 5
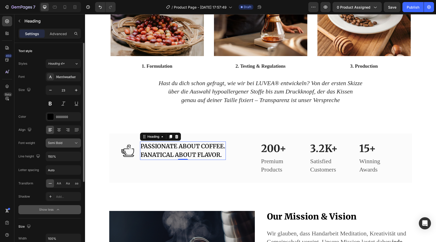
click at [68, 144] on div "Semi Bold" at bounding box center [61, 143] width 26 height 5
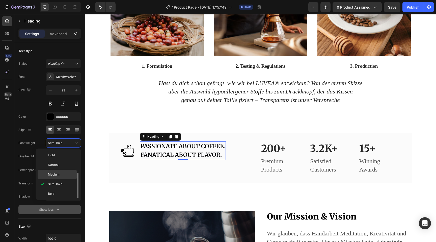
scroll to position [20, 0]
click at [60, 188] on div "Extra Bold" at bounding box center [57, 193] width 39 height 10
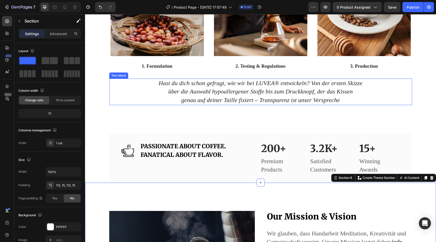
click at [245, 88] on p "über die Auswahl hypoallergener Stoffe bis zum Druckknopf, der das Kissen" at bounding box center [261, 91] width 302 height 9
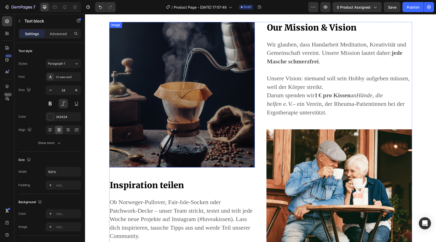
scroll to position [733, 0]
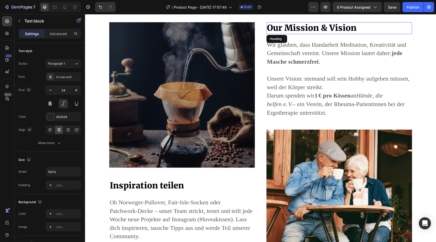
click at [359, 31] on p "Our Mission & Vision" at bounding box center [339, 28] width 145 height 11
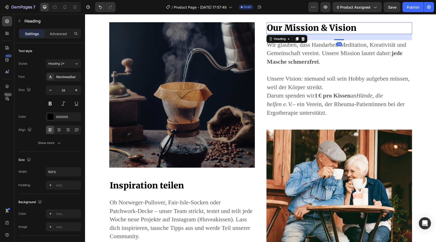
click at [357, 28] on p "Our Mission & Vision" at bounding box center [339, 28] width 145 height 11
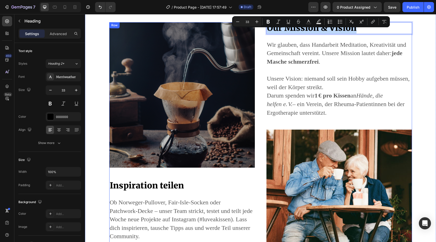
drag, startPoint x: 357, startPoint y: 28, endPoint x: 255, endPoint y: 26, distance: 101.7
click at [255, 26] on div "Image Inspiration teilen Heading Ob Norweger‑Pullover, Fair‑Isle‑Socken oder Pa…" at bounding box center [260, 148] width 303 height 253
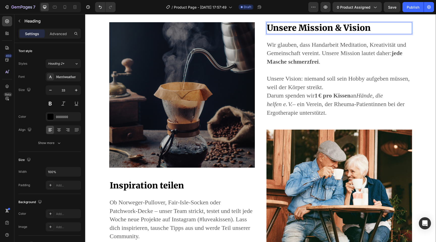
click at [94, 125] on div "Image Inspiration teilen Heading Ob Norweger‑Pullover, Fair‑Isle‑Socken oder Pa…" at bounding box center [260, 148] width 343 height 253
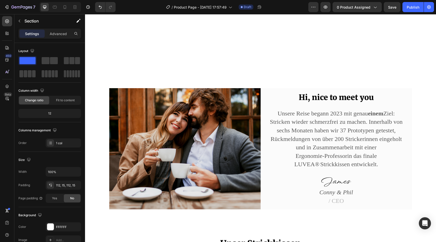
scroll to position [0, 0]
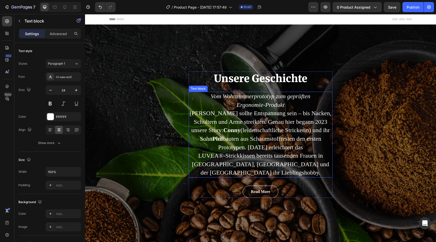
click at [259, 143] on p "[PERSON_NAME] sollte Entspannung sein – bis Nacken, Schultern und Arme streikte…" at bounding box center [260, 143] width 143 height 68
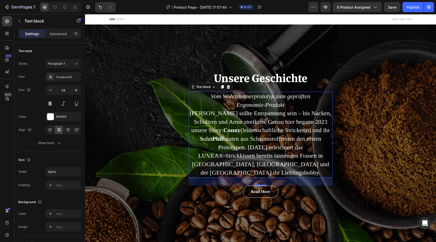
click at [288, 106] on p "Vom Wohnzimmerprototyp zum geprüften Ergonomie‑Produkt" at bounding box center [260, 100] width 143 height 17
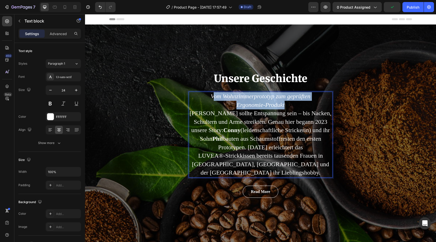
drag, startPoint x: 288, startPoint y: 106, endPoint x: 215, endPoint y: 93, distance: 74.1
click at [215, 93] on p "Vom Wohnzimmerprototyp zum geprüften Ergonomie‑Produkt" at bounding box center [260, 100] width 143 height 17
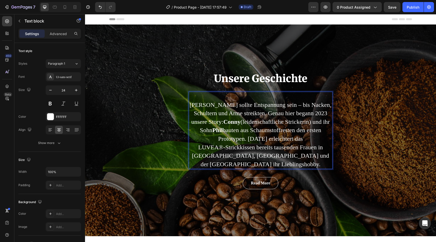
click at [192, 103] on p "[PERSON_NAME] sollte Entspannung sein – bis Nacken, Schultern und Arme streikte…" at bounding box center [260, 135] width 143 height 68
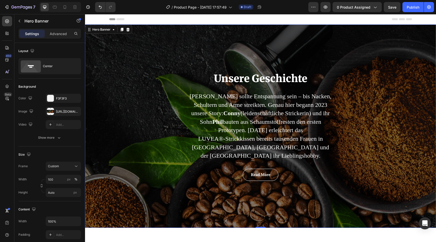
click at [145, 125] on div "Unsere Geschichte Heading Stricken sollte Entspannung sein – bis [GEOGRAPHIC_DA…" at bounding box center [260, 125] width 351 height 203
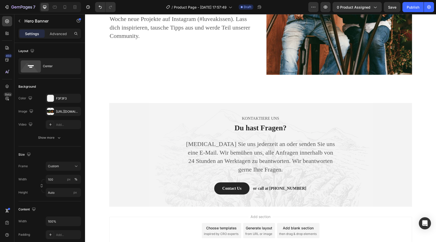
scroll to position [953, 0]
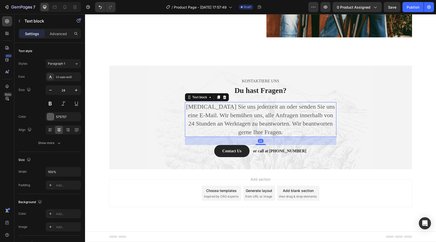
click at [247, 122] on p "[MEDICAL_DATA] Sie uns jederzeit an oder senden Sie uns eine E-Mail. Wir bemühe…" at bounding box center [260, 119] width 150 height 34
click at [62, 76] on div "Ui-sans-serif" at bounding box center [68, 77] width 24 height 5
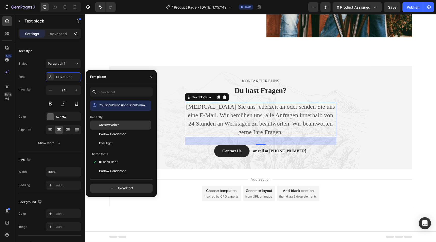
click at [109, 125] on span "Merriweather" at bounding box center [109, 125] width 20 height 5
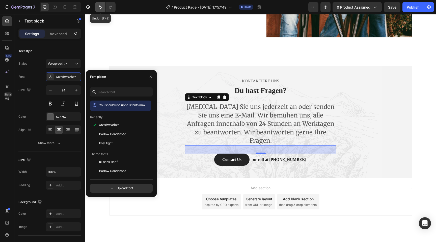
click at [97, 6] on button "Undo/Redo" at bounding box center [100, 7] width 10 height 10
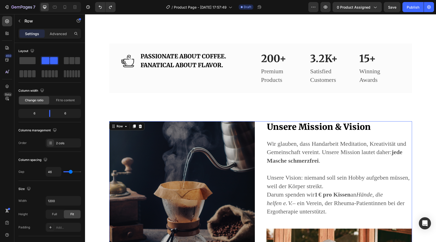
scroll to position [614, 0]
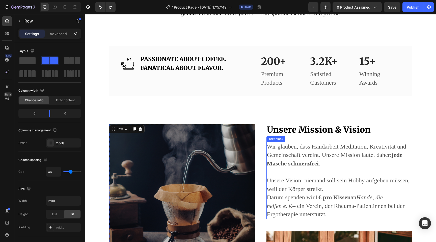
click at [277, 163] on strong "jede Masche schmerzfrei" at bounding box center [335, 158] width 136 height 15
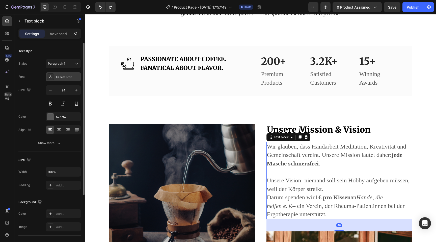
click at [59, 78] on div "Ui-sans-serif" at bounding box center [68, 77] width 24 height 5
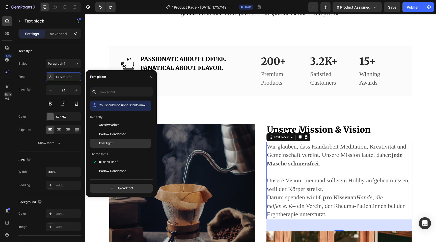
click at [111, 144] on span "Inter Tight" at bounding box center [105, 143] width 13 height 5
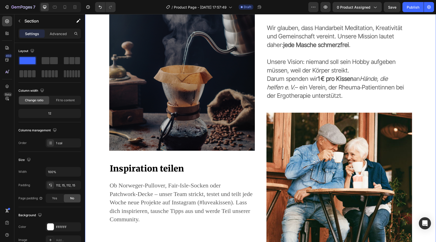
scroll to position [732, 0]
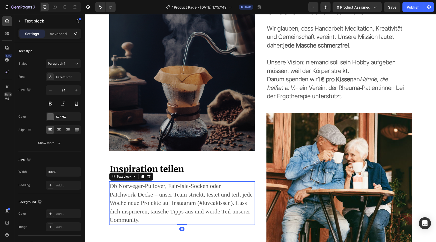
click at [166, 196] on p "Ob Norweger‑Pullover, Fair‑Isle‑Socken oder Patchwork‑Decke – unser Team strick…" at bounding box center [182, 203] width 145 height 42
click at [73, 75] on div "Ui-sans-serif" at bounding box center [68, 77] width 24 height 5
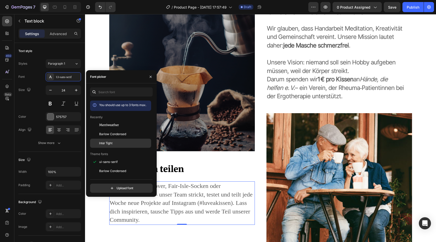
click at [107, 141] on span "Inter Tight" at bounding box center [105, 143] width 13 height 5
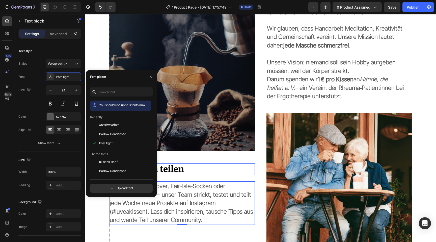
click at [223, 167] on h2 "Inspiration teilen" at bounding box center [182, 169] width 146 height 12
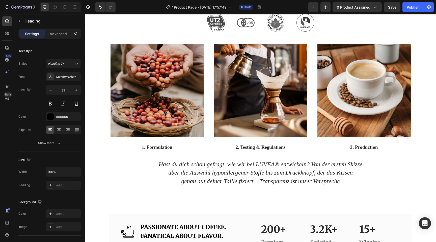
scroll to position [439, 0]
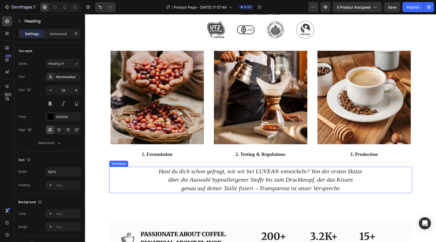
click at [240, 182] on icon "über die Auswahl hypoallergener Stoffe bis zum Druckknopf, der das Kissen" at bounding box center [260, 179] width 184 height 7
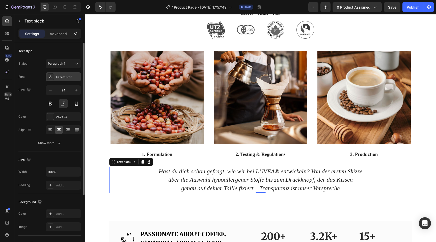
click at [68, 79] on div "Ui-sans-serif" at bounding box center [68, 77] width 24 height 5
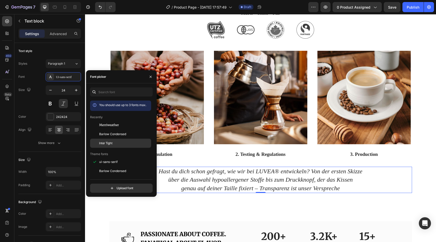
click at [114, 143] on div "Inter Tight" at bounding box center [124, 143] width 51 height 5
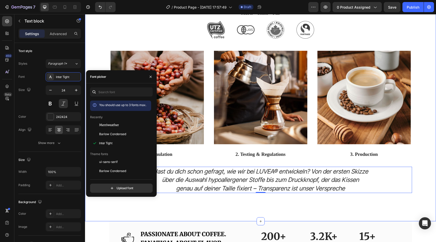
click at [179, 209] on div "Unser Strickkissen Heading Alles wird in unserer Manufaktur in Pirmasens genäht…" at bounding box center [260, 90] width 351 height 264
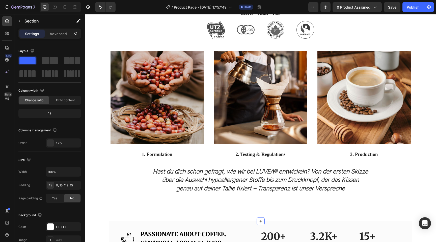
click at [162, 205] on div "Unser Strickkissen Heading Alles wird in unserer Manufaktur in Pirmasens genäht…" at bounding box center [260, 90] width 351 height 264
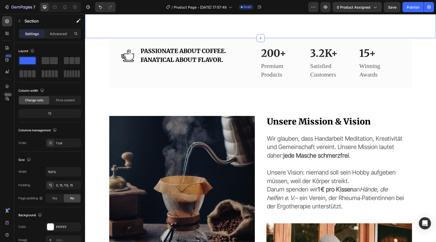
scroll to position [624, 0]
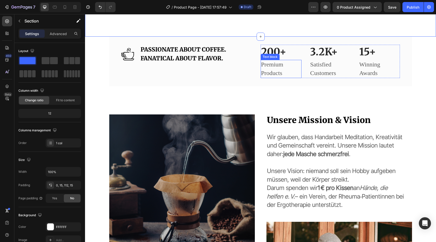
click at [269, 71] on p "Premium Products" at bounding box center [281, 68] width 40 height 17
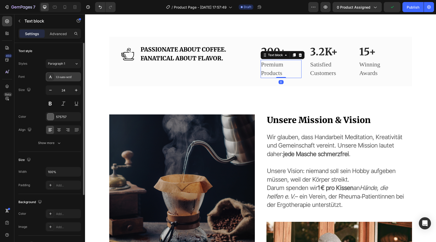
click at [72, 76] on div "Ui-sans-serif" at bounding box center [68, 77] width 24 height 5
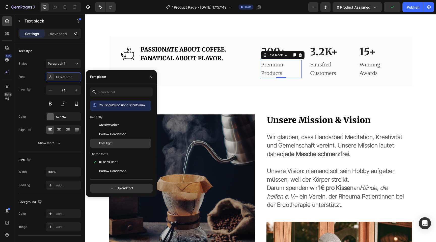
click at [111, 143] on span "Inter Tight" at bounding box center [105, 143] width 13 height 5
click at [332, 65] on p "Satisfied Customers" at bounding box center [330, 68] width 40 height 17
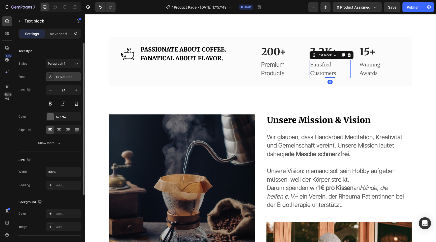
click at [70, 80] on div "Ui-sans-serif" at bounding box center [63, 76] width 35 height 9
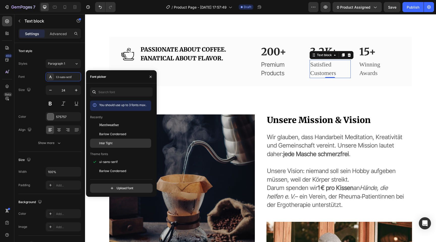
click at [105, 143] on span "Inter Tight" at bounding box center [105, 143] width 13 height 5
click at [371, 67] on p "Winning Awards" at bounding box center [379, 68] width 40 height 17
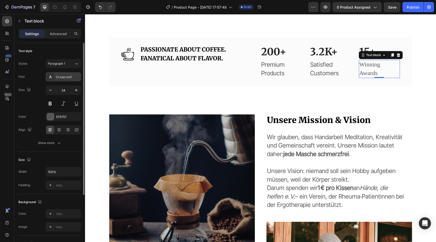
click at [68, 78] on div "Ui-sans-serif" at bounding box center [68, 77] width 24 height 5
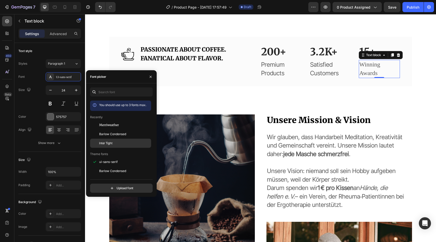
click at [103, 143] on span "Inter Tight" at bounding box center [105, 143] width 13 height 5
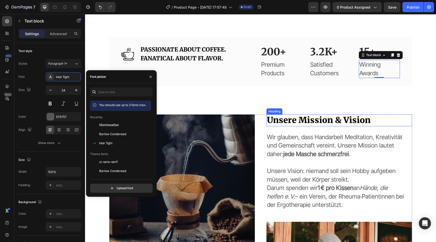
click at [281, 108] on div "Heading" at bounding box center [274, 111] width 16 height 6
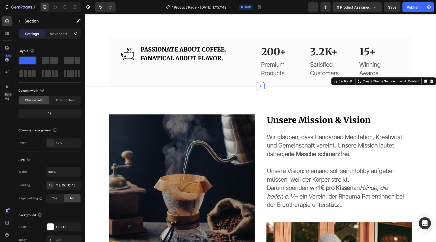
click at [332, 97] on div "Image Inspiration teilen Heading Ob Norweger‑Pullover, Fair‑Isle‑Socken oder Pa…" at bounding box center [260, 240] width 351 height 309
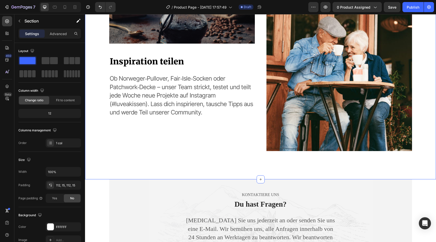
scroll to position [840, 0]
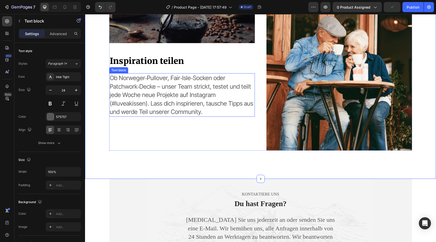
click at [213, 107] on p "Ob Norweger‑Pullover, Fair‑Isle‑Socken oder Patchwork‑Decke – unser Team strick…" at bounding box center [182, 95] width 145 height 42
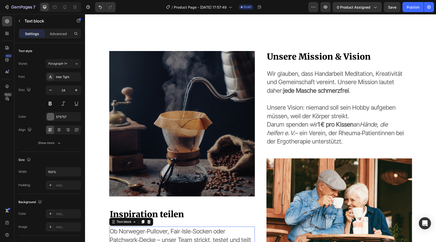
scroll to position [685, 0]
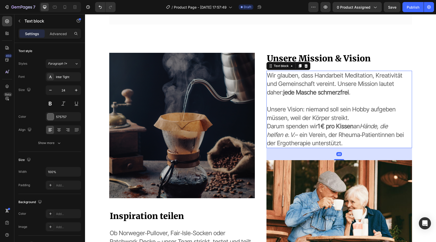
click at [326, 109] on p "Unsere Vision: niemand soll sein Hobby aufgeben müssen, weil der Körper streikt…" at bounding box center [339, 126] width 145 height 42
click at [62, 72] on div "Inter Tight" at bounding box center [63, 76] width 35 height 9
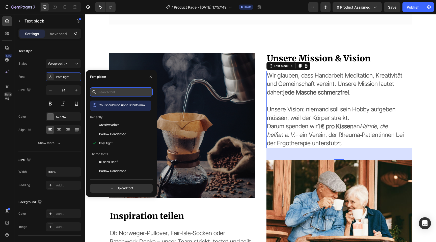
click at [115, 90] on input "text" at bounding box center [121, 91] width 63 height 9
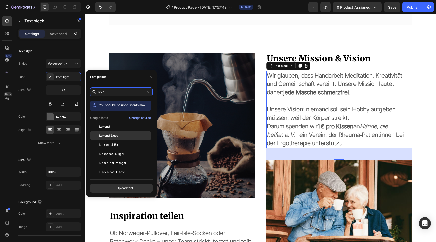
type input "lexe"
click at [116, 185] on div "Lexend Deca" at bounding box center [120, 189] width 61 height 9
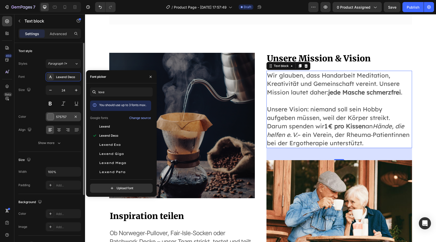
click at [50, 116] on div at bounding box center [50, 116] width 7 height 7
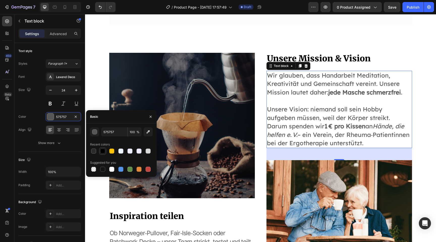
click at [103, 149] on div at bounding box center [102, 150] width 5 height 5
type input "000000"
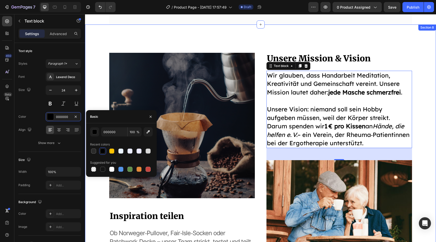
click at [244, 29] on div "Image Inspiration teilen Heading Ob Norweger‑Pullover, Fair‑Isle‑Socken oder Pa…" at bounding box center [260, 178] width 351 height 309
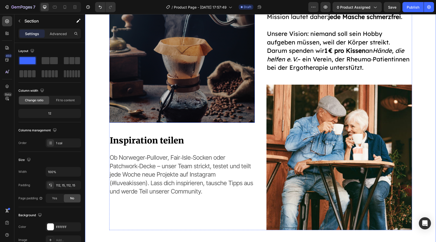
scroll to position [761, 0]
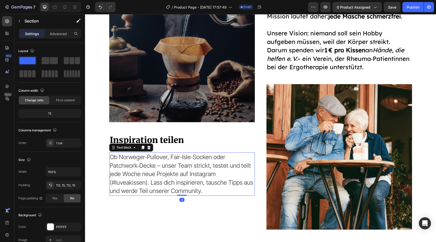
click at [170, 185] on p "Ob Norweger‑Pullover, Fair‑Isle‑Socken oder Patchwork‑Decke – unser Team strick…" at bounding box center [182, 174] width 145 height 42
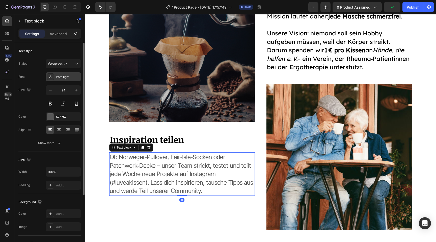
click at [69, 74] on div "Inter Tight" at bounding box center [63, 76] width 35 height 9
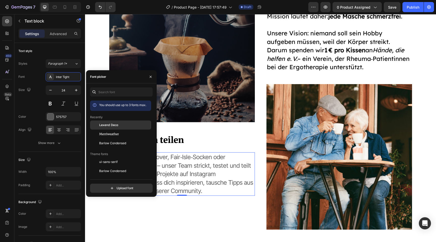
click at [106, 125] on span "Lexend Deca" at bounding box center [108, 125] width 19 height 5
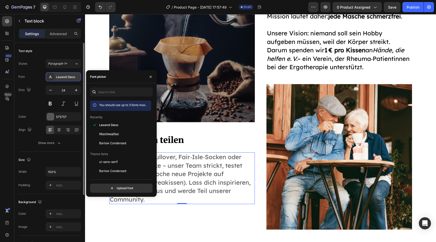
click at [68, 77] on div "Lexend Deca" at bounding box center [68, 77] width 24 height 5
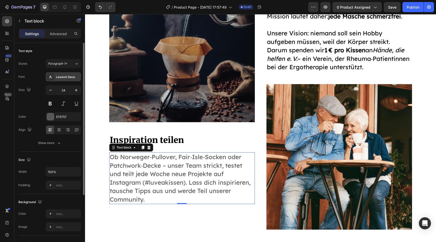
click at [61, 79] on div "Lexend Deca" at bounding box center [63, 76] width 35 height 9
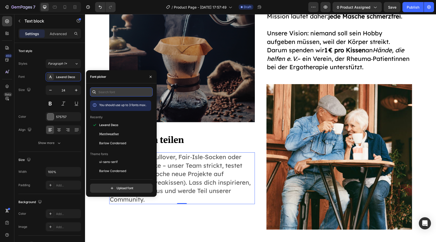
click at [106, 95] on input "text" at bounding box center [121, 91] width 63 height 9
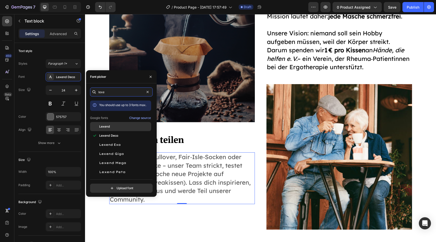
type input "lexe"
click at [109, 128] on span "Lexend" at bounding box center [104, 126] width 11 height 5
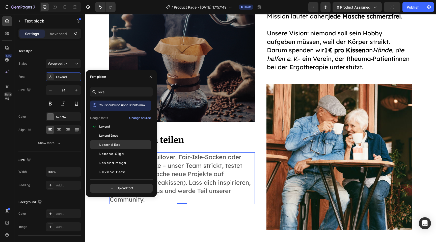
click at [128, 144] on div "Lexend Exa" at bounding box center [124, 144] width 51 height 5
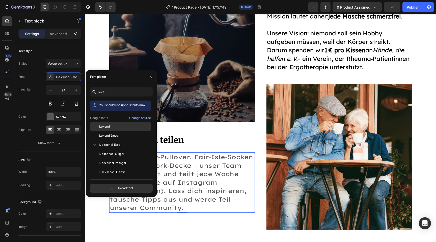
click at [120, 124] on div "Lexend" at bounding box center [124, 126] width 51 height 5
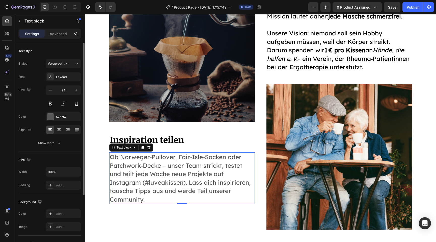
click at [50, 111] on div "Font Lexend Size 24 Color 575757 Align Show more" at bounding box center [49, 109] width 63 height 75
click at [50, 116] on div at bounding box center [50, 116] width 7 height 7
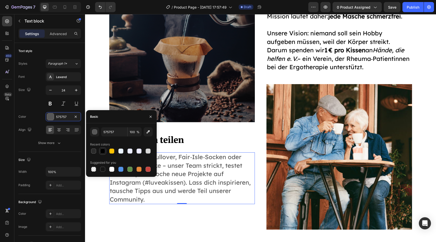
click at [104, 152] on div at bounding box center [102, 150] width 5 height 5
type input "000000"
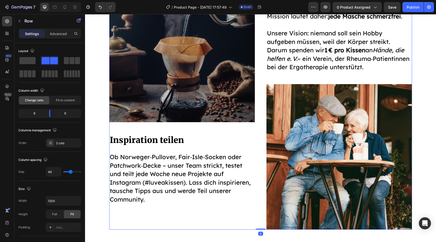
click at [155, 219] on div "Image Inspiration teilen Heading Ob Norweger‑Pullover, Fair‑Isle‑Socken oder Pa…" at bounding box center [182, 103] width 146 height 253
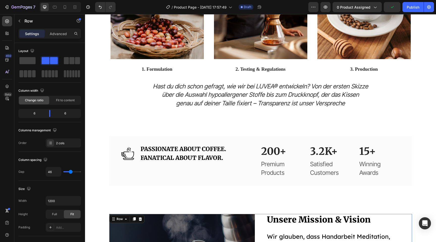
scroll to position [505, 0]
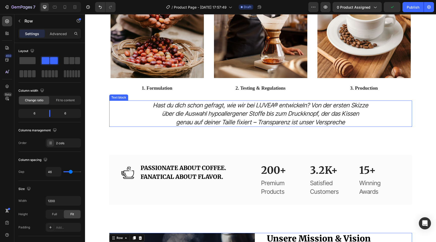
click at [262, 115] on icon "über die Auswahl hypoallergener Stoffe bis zum Druckknopf, der das Kissen" at bounding box center [260, 113] width 197 height 7
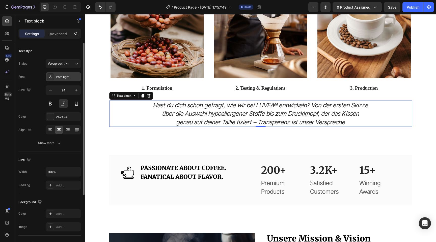
click at [64, 75] on div "Inter Tight" at bounding box center [68, 77] width 24 height 5
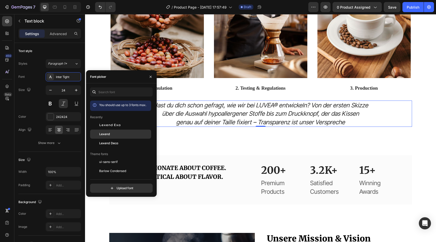
click at [108, 133] on span "Lexend" at bounding box center [104, 134] width 11 height 5
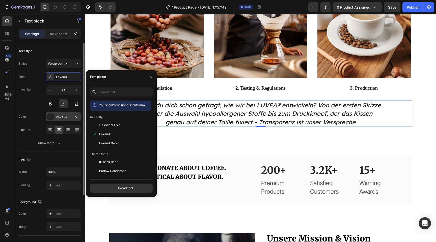
click at [47, 114] on div at bounding box center [50, 116] width 7 height 7
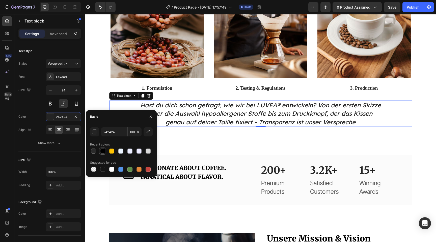
click at [104, 152] on div at bounding box center [102, 150] width 5 height 5
type input "000000"
click at [193, 146] on div "Unser Strickkissen Heading Alles wird in unserer Manufaktur in Pirmasens genäht…" at bounding box center [260, 23] width 351 height 264
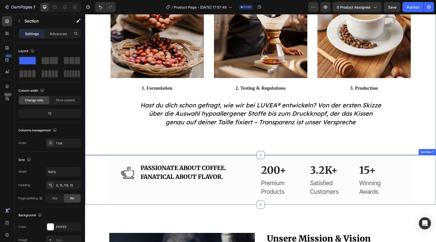
click at [106, 179] on div "Image PASSIONATE ABOUT COFFEE. FANATICAL ABOUT FLAVOR. Heading Row 200+ Heading…" at bounding box center [260, 179] width 351 height 49
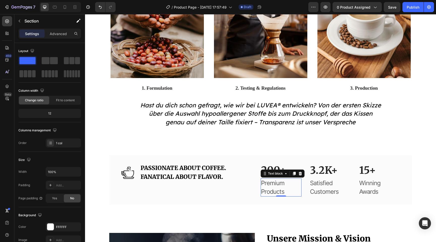
click at [263, 191] on p "Premium Products" at bounding box center [281, 187] width 40 height 17
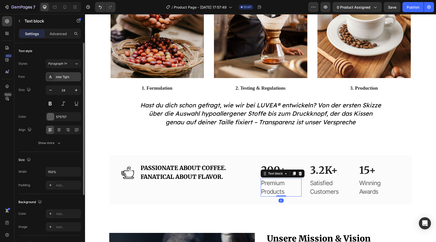
click at [64, 73] on div "Inter Tight" at bounding box center [63, 76] width 35 height 9
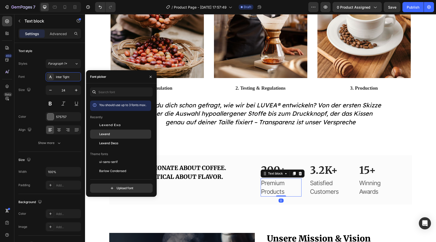
click at [109, 133] on span "Lexend" at bounding box center [104, 134] width 11 height 5
click at [332, 189] on p "Satisfied Customers" at bounding box center [330, 187] width 40 height 17
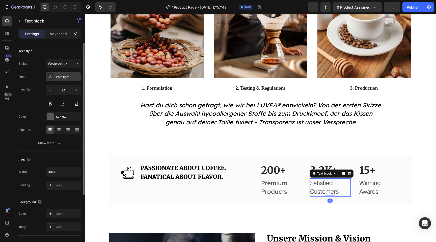
click at [64, 74] on div "Inter Tight" at bounding box center [63, 76] width 35 height 9
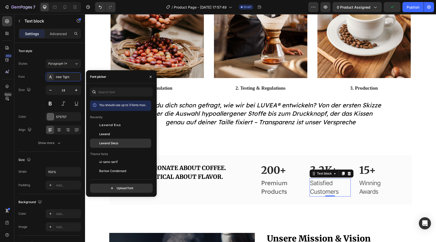
click at [111, 214] on div "Lexend Deca" at bounding box center [120, 218] width 61 height 9
click at [103, 186] on div "Lexend" at bounding box center [120, 190] width 61 height 9
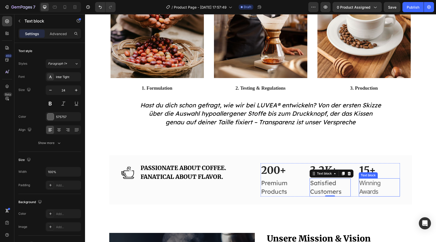
click at [369, 188] on p "Winning Awards" at bounding box center [379, 187] width 40 height 17
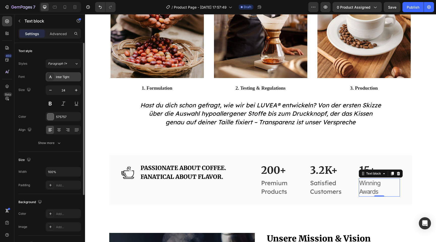
click at [57, 80] on div "Inter Tight" at bounding box center [63, 76] width 35 height 9
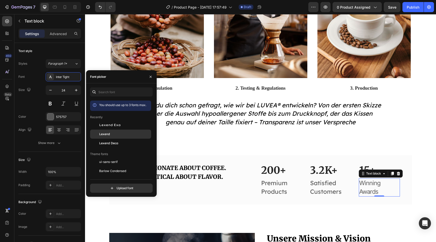
click at [110, 134] on span "Lexend" at bounding box center [104, 134] width 11 height 5
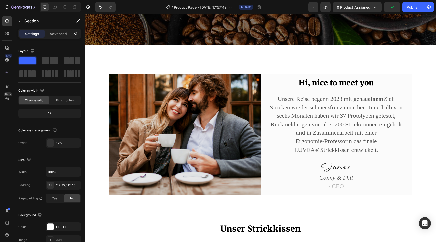
scroll to position [174, 0]
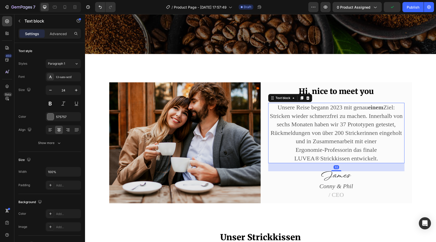
click at [346, 131] on p "Unsere Reise begann 2023 mit genau einem Ziel: Stricken wieder schmerzfrei zu m…" at bounding box center [336, 132] width 135 height 59
click at [66, 73] on div "Ui-sans-serif" at bounding box center [63, 76] width 35 height 9
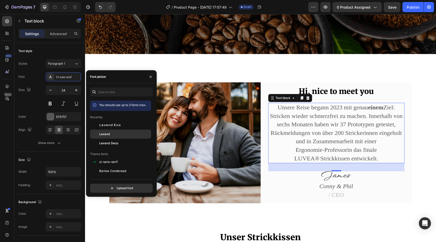
click at [104, 135] on span "Lexend" at bounding box center [104, 134] width 11 height 5
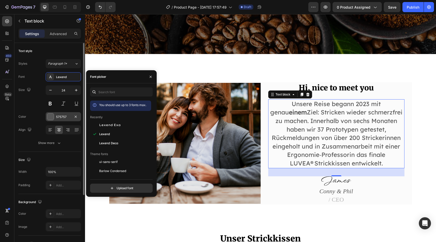
click at [52, 115] on div at bounding box center [50, 116] width 7 height 7
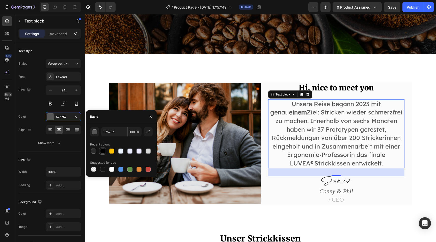
click at [104, 151] on div at bounding box center [102, 150] width 5 height 5
type input "000000"
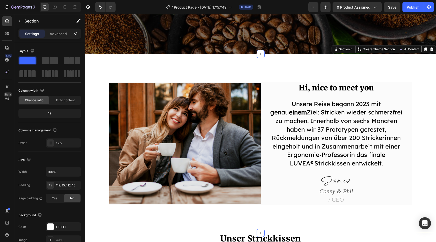
click at [95, 102] on div "Image Hi, nice to meet you Heading Unsere Reise begann 2023 mit genau einem Zie…" at bounding box center [260, 143] width 343 height 122
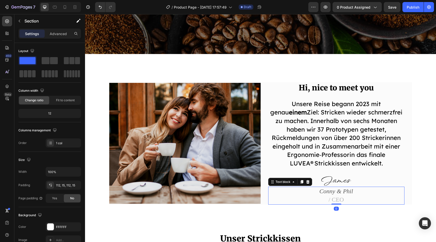
click at [336, 195] on p "/ CEO" at bounding box center [336, 199] width 135 height 9
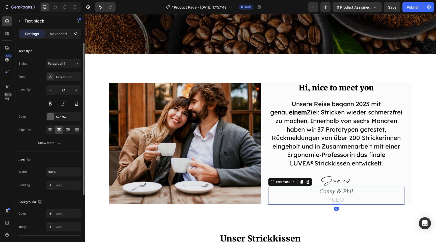
click at [56, 82] on div "Font Ui-sans-serif Size 24 Color 575757 Align Show more" at bounding box center [49, 109] width 63 height 75
click at [56, 78] on div "Ui-sans-serif" at bounding box center [68, 77] width 24 height 5
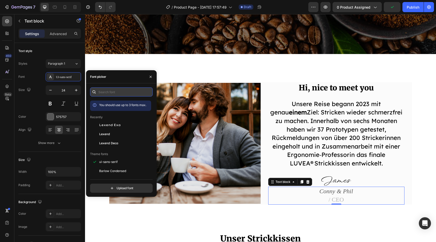
click at [115, 89] on input "text" at bounding box center [121, 91] width 63 height 9
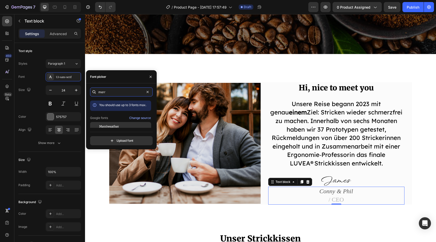
type input "merr"
click at [108, 127] on span "Merriweather" at bounding box center [109, 126] width 20 height 5
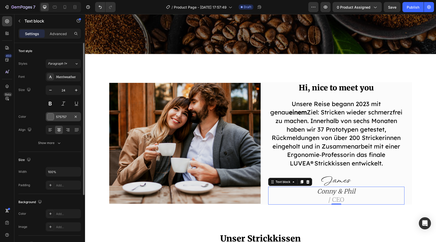
click at [50, 119] on div at bounding box center [50, 116] width 7 height 7
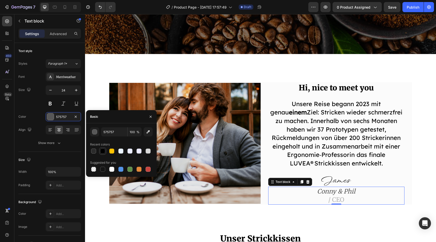
click at [105, 152] on div at bounding box center [102, 150] width 5 height 5
type input "000000"
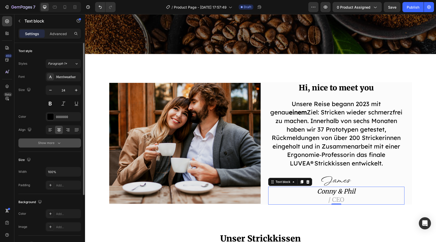
click at [58, 142] on icon "button" at bounding box center [59, 142] width 5 height 5
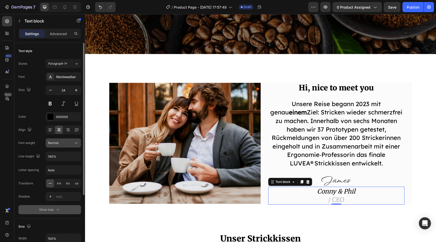
click at [64, 146] on button "Normal" at bounding box center [63, 142] width 35 height 9
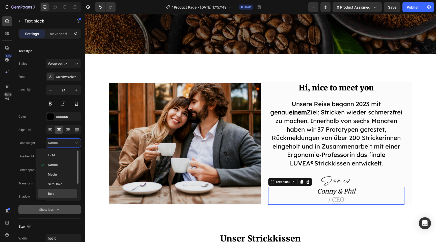
click at [60, 192] on p "Bold" at bounding box center [61, 193] width 27 height 5
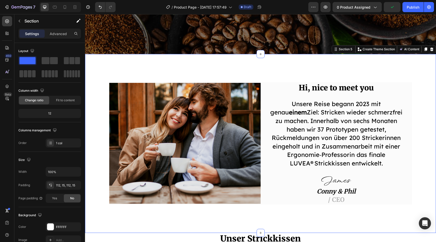
click at [215, 215] on div "Image Hi, nice to meet you Heading Unsere Reise begann 2023 mit genau einem Zie…" at bounding box center [260, 143] width 351 height 179
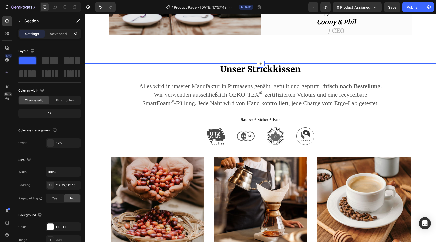
scroll to position [337, 0]
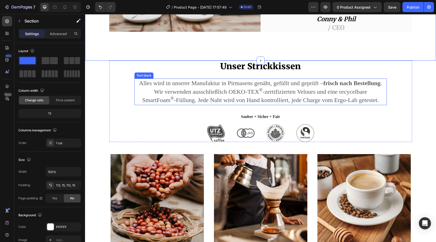
click at [241, 89] on p "Alles wird in unserer Manufaktur in Pirmasens genäht, gefüllt und geprüft – fri…" at bounding box center [260, 91] width 251 height 25
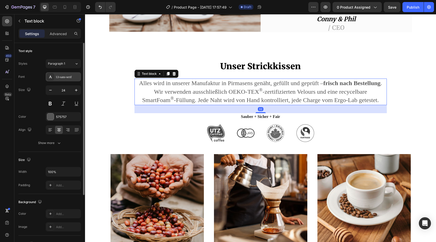
click at [70, 77] on div "Ui-sans-serif" at bounding box center [68, 77] width 24 height 5
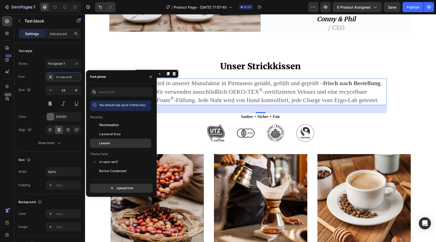
click at [112, 142] on div "Lexend" at bounding box center [124, 143] width 51 height 5
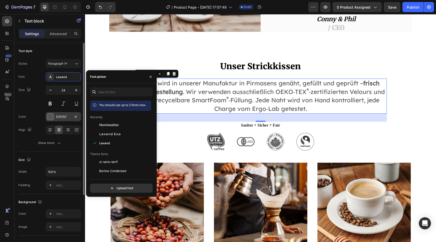
click at [54, 116] on div "575757" at bounding box center [63, 116] width 35 height 9
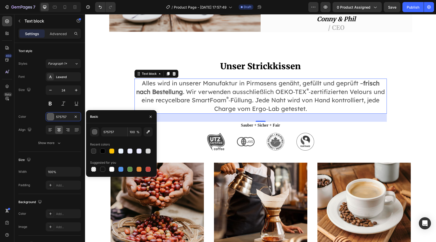
click at [107, 154] on div at bounding box center [121, 150] width 63 height 7
click at [104, 154] on div at bounding box center [103, 151] width 6 height 6
type input "000000"
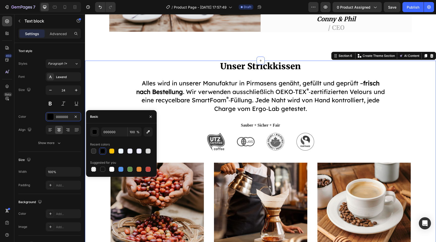
click at [95, 110] on div "Unser Strickkissen Heading Alles wird in unserer Manufaktur in Pirmasens genäht…" at bounding box center [260, 183] width 343 height 244
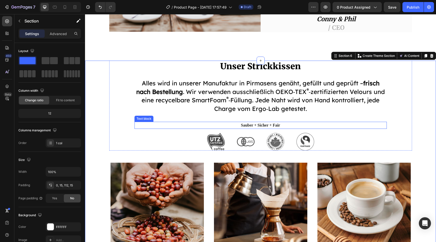
click at [253, 122] on p "Sauber + Sicher + Fair" at bounding box center [260, 125] width 251 height 6
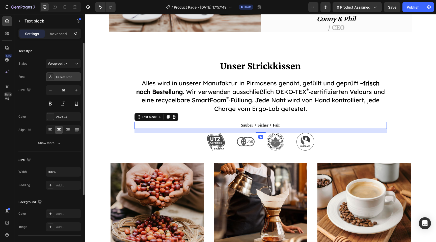
click at [70, 76] on div "Ui-sans-serif" at bounding box center [68, 77] width 24 height 5
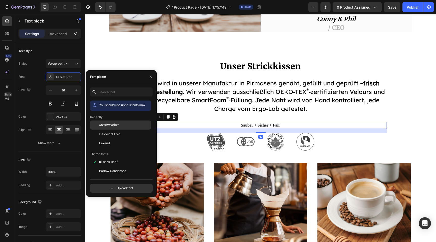
click at [113, 126] on span "Merriweather" at bounding box center [109, 125] width 20 height 5
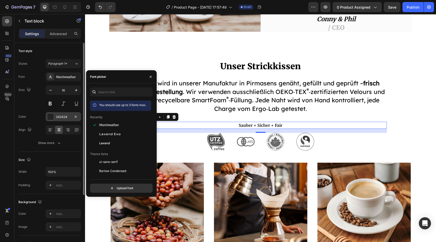
click at [51, 116] on div at bounding box center [50, 116] width 7 height 7
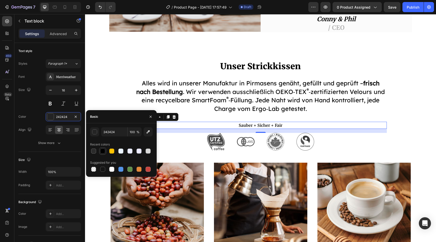
click at [105, 150] on div at bounding box center [102, 150] width 5 height 5
type input "000000"
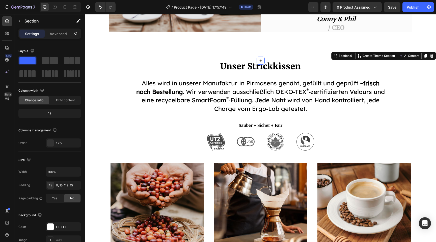
click at [88, 100] on div "Unser Strickkissen Heading Alles wird in unserer Manufaktur in Pirmasens genäht…" at bounding box center [260, 197] width 351 height 272
click at [422, 178] on div "Unser Strickkissen Heading Alles wird in unserer Manufaktur in Pirmasens genäht…" at bounding box center [260, 183] width 343 height 244
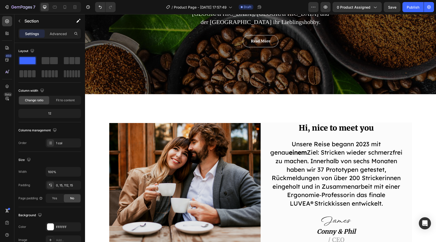
scroll to position [133, 0]
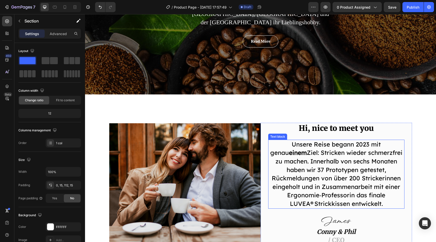
click at [343, 142] on p "Unsere Reise begann 2023 mit genau einem Ziel: Stricken wieder schmerzfrei zu m…" at bounding box center [336, 174] width 135 height 68
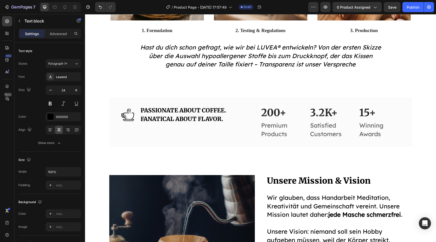
scroll to position [573, 0]
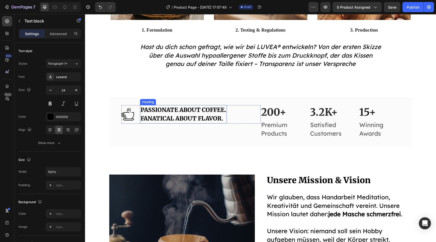
click at [212, 113] on p "PASSIONATE ABOUT COFFEE. FANATICAL ABOUT FLAVOR." at bounding box center [184, 113] width 86 height 17
click at [223, 119] on p "PASSIONATE ABOUT COFFEE. FANATICAL ABOUT FLAVOR." at bounding box center [184, 113] width 86 height 17
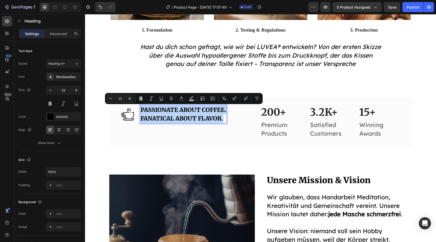
drag, startPoint x: 223, startPoint y: 119, endPoint x: 141, endPoint y: 110, distance: 83.0
click at [141, 110] on p "PASSIONATE ABOUT COFFEE. FANATICAL ABOUT FLAVOR." at bounding box center [184, 113] width 86 height 17
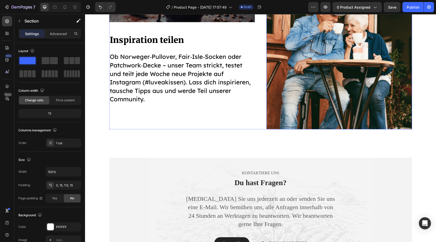
scroll to position [923, 0]
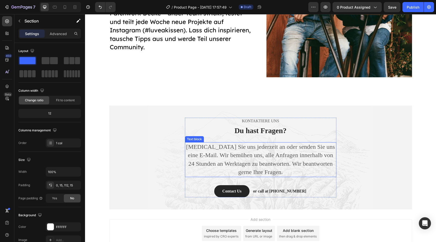
click at [287, 169] on p "[MEDICAL_DATA] Sie uns jederzeit an oder senden Sie uns eine E-Mail. Wir bemühe…" at bounding box center [260, 160] width 150 height 34
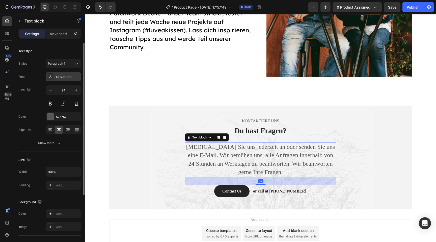
click at [65, 75] on div "Ui-sans-serif" at bounding box center [68, 77] width 24 height 5
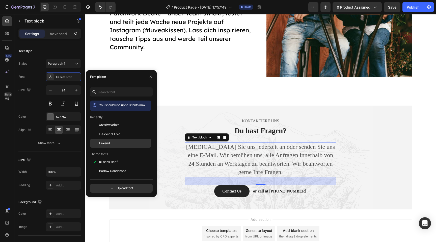
click at [106, 143] on span "Lexend" at bounding box center [104, 143] width 11 height 5
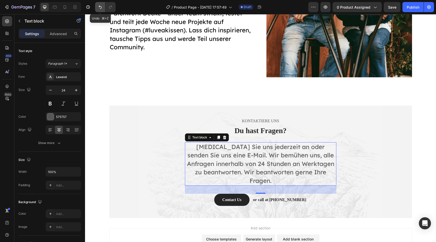
click at [98, 9] on icon "Undo/Redo" at bounding box center [100, 7] width 5 height 5
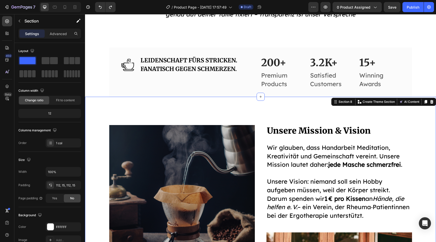
scroll to position [561, 0]
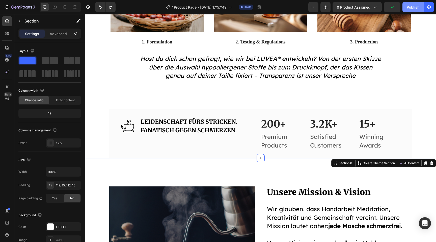
click at [411, 7] on div "Publish" at bounding box center [413, 7] width 13 height 5
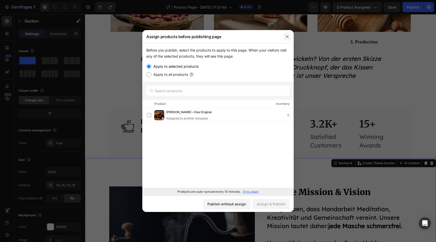
click at [288, 35] on icon "button" at bounding box center [287, 37] width 4 height 4
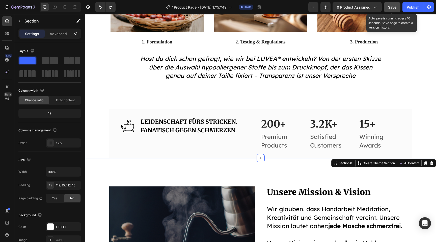
click at [399, 8] on button "Save" at bounding box center [392, 7] width 17 height 10
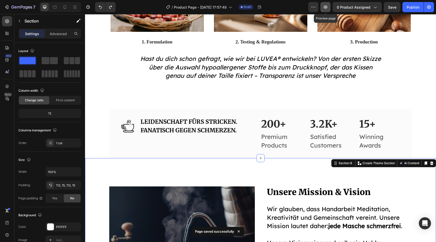
click at [329, 7] on button "button" at bounding box center [325, 7] width 10 height 10
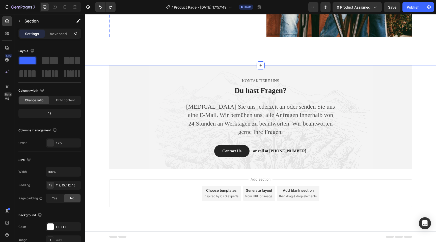
scroll to position [971, 0]
